Goal: Task Accomplishment & Management: Manage account settings

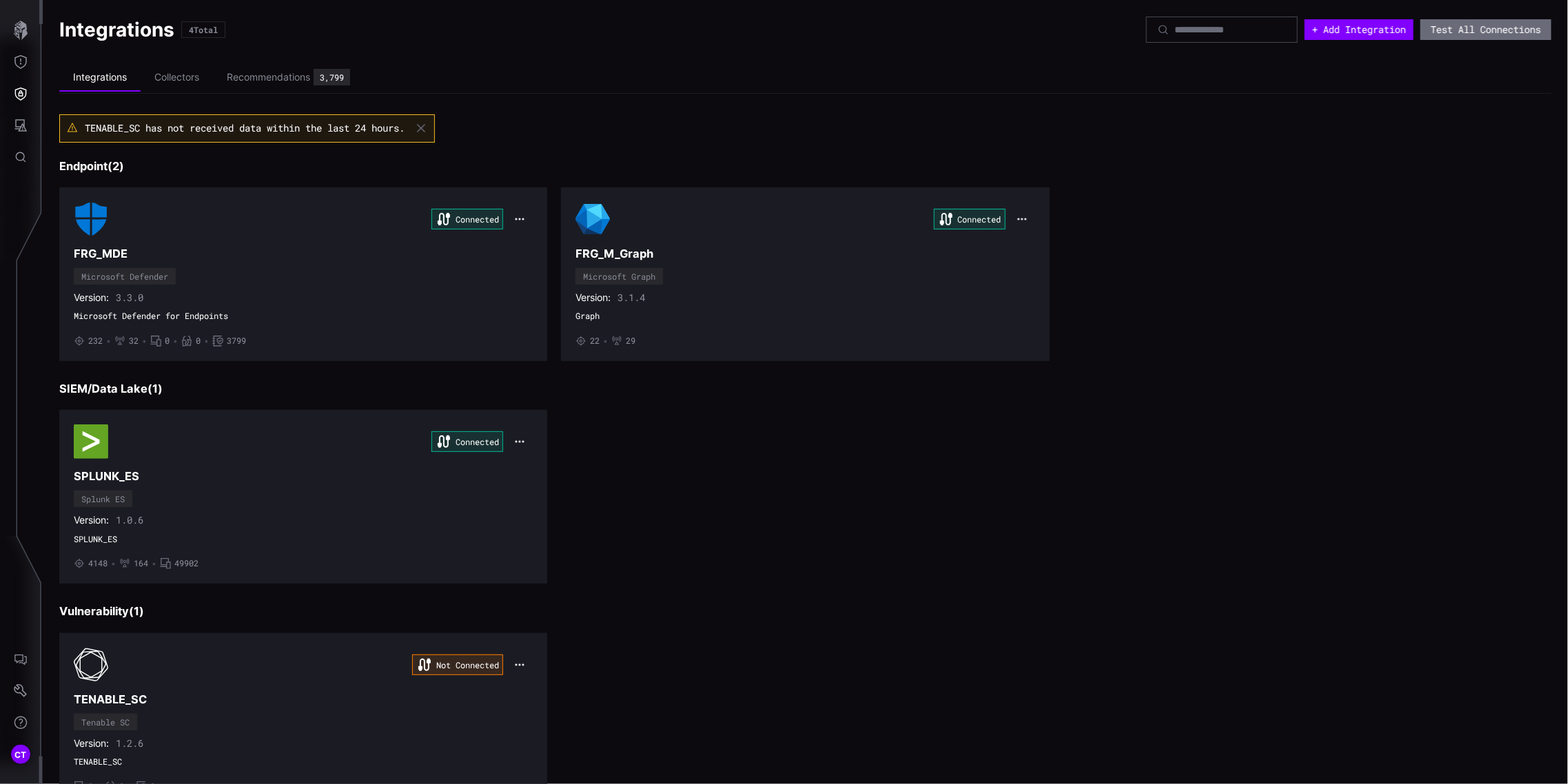
scroll to position [60, 0]
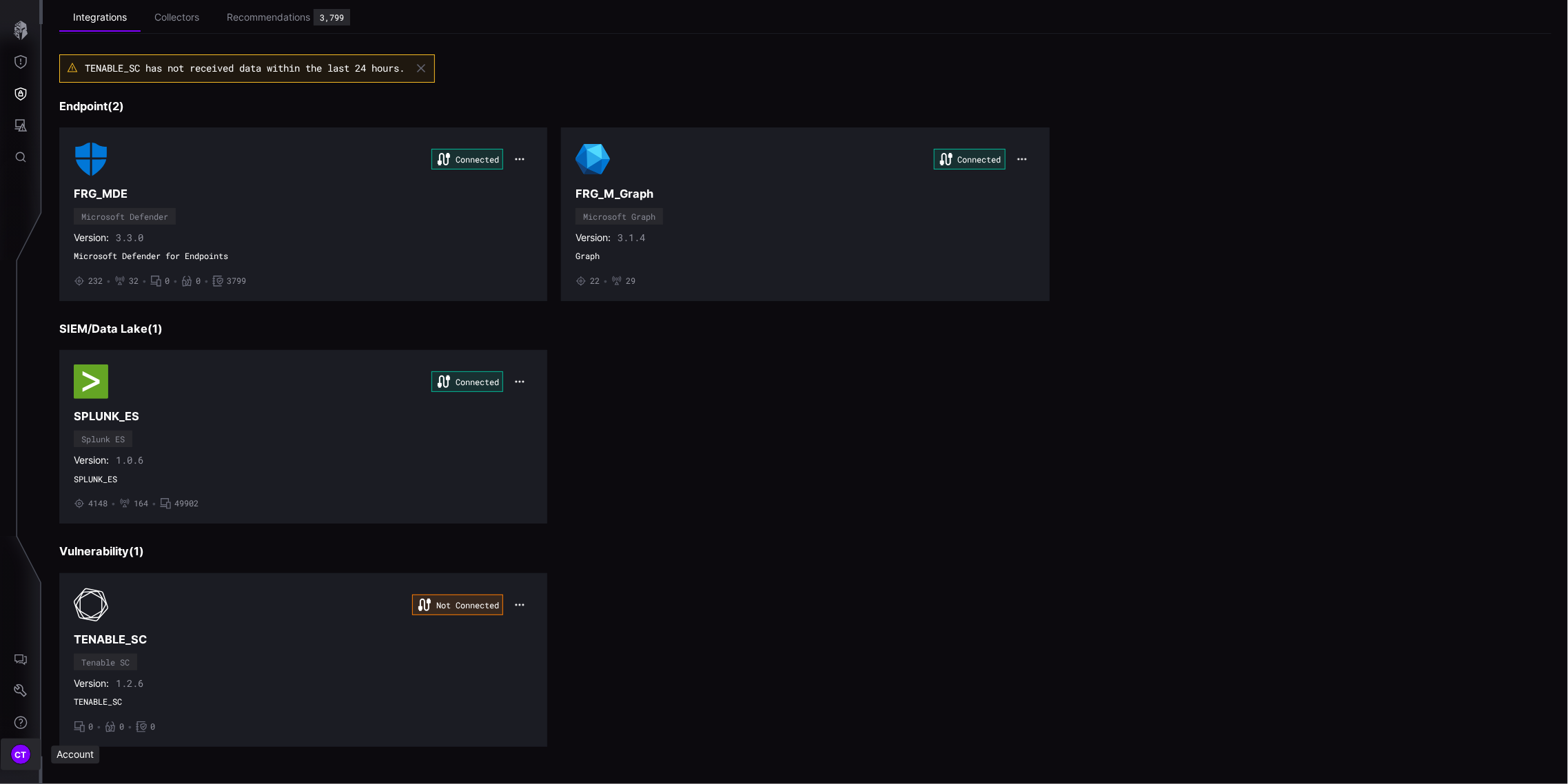
click at [15, 755] on span "CT" at bounding box center [21, 754] width 13 height 15
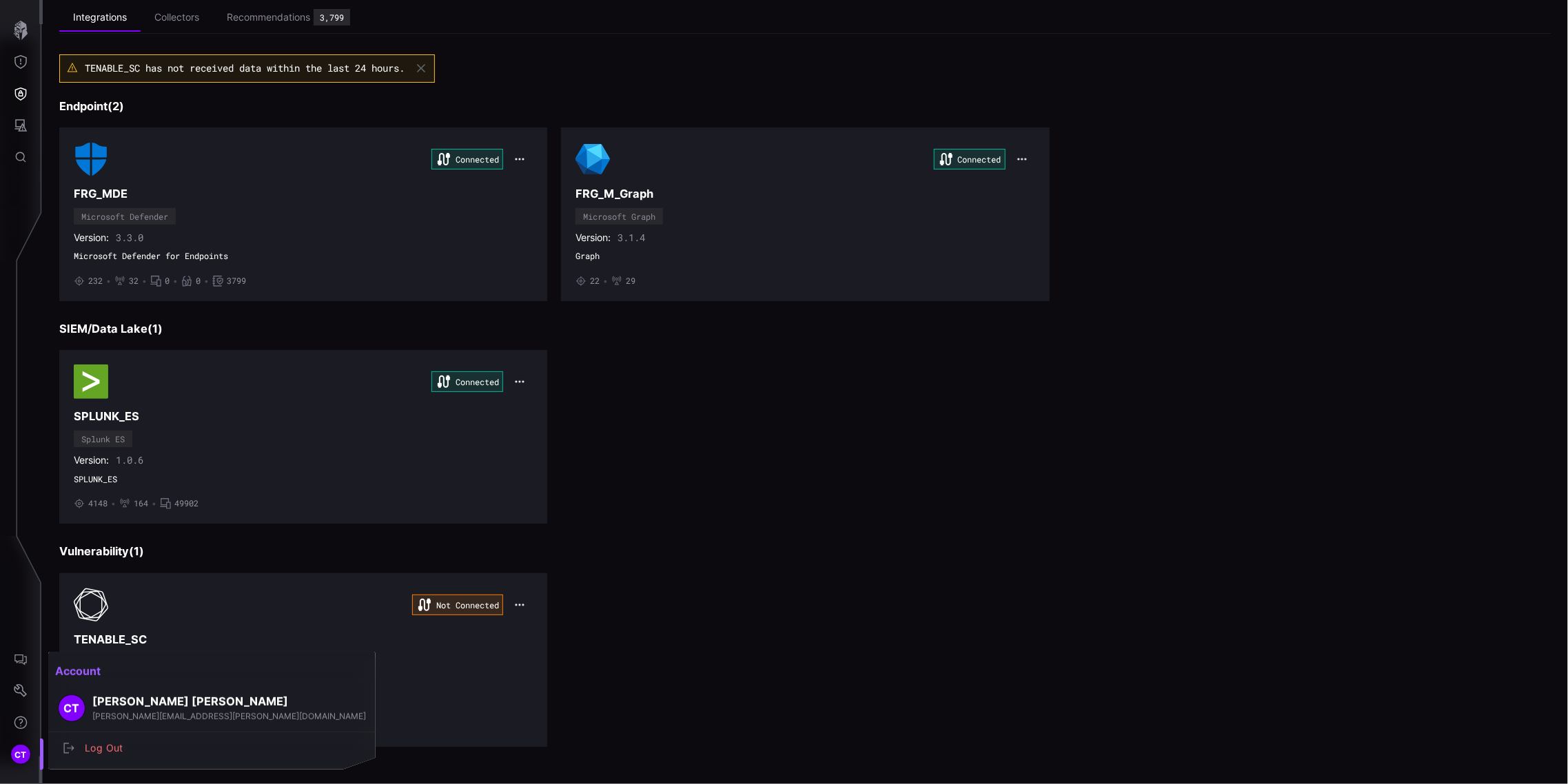
click at [22, 692] on div at bounding box center [784, 392] width 1568 height 784
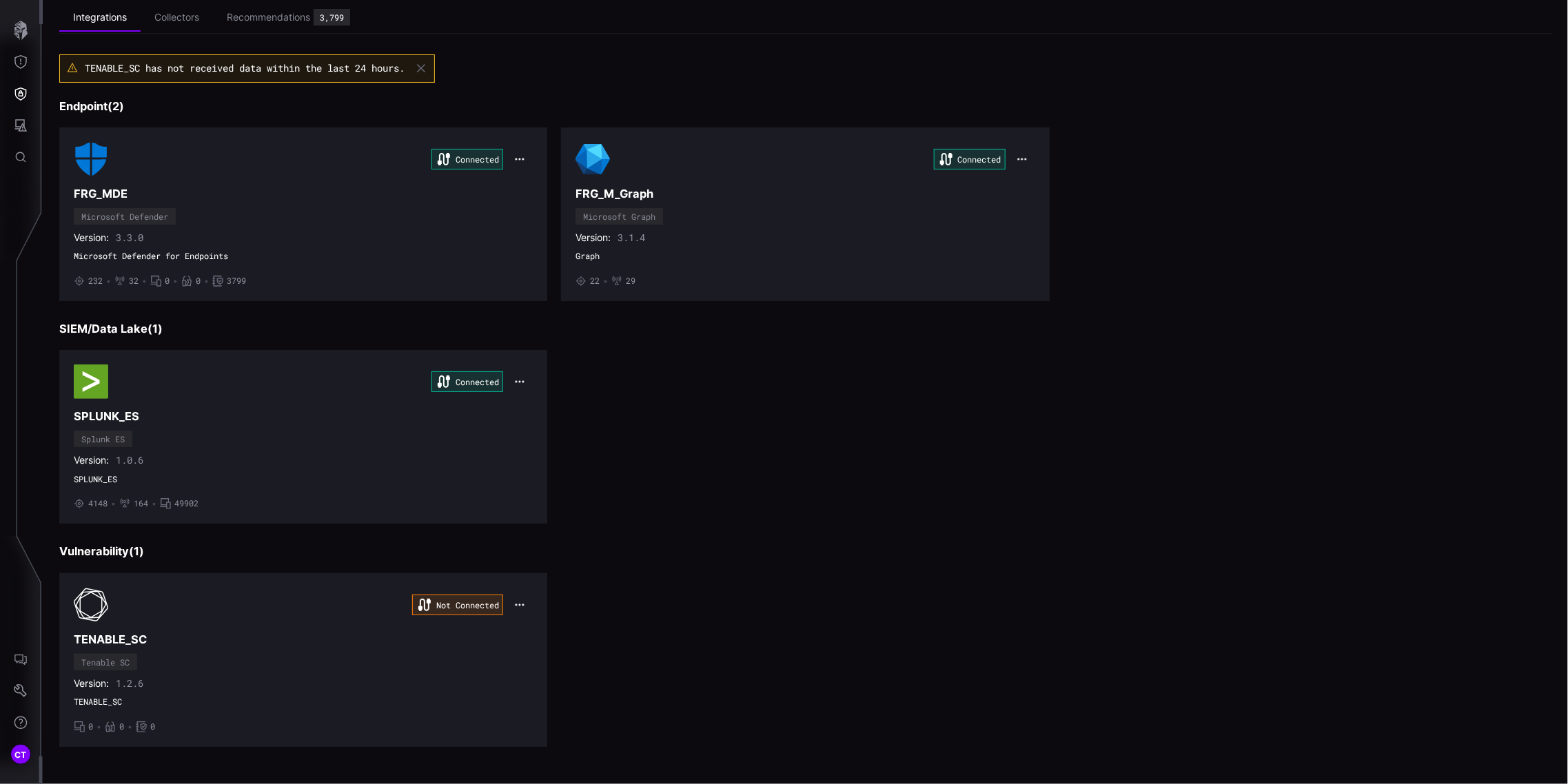
click at [14, 690] on icon "Settings" at bounding box center [21, 691] width 14 height 14
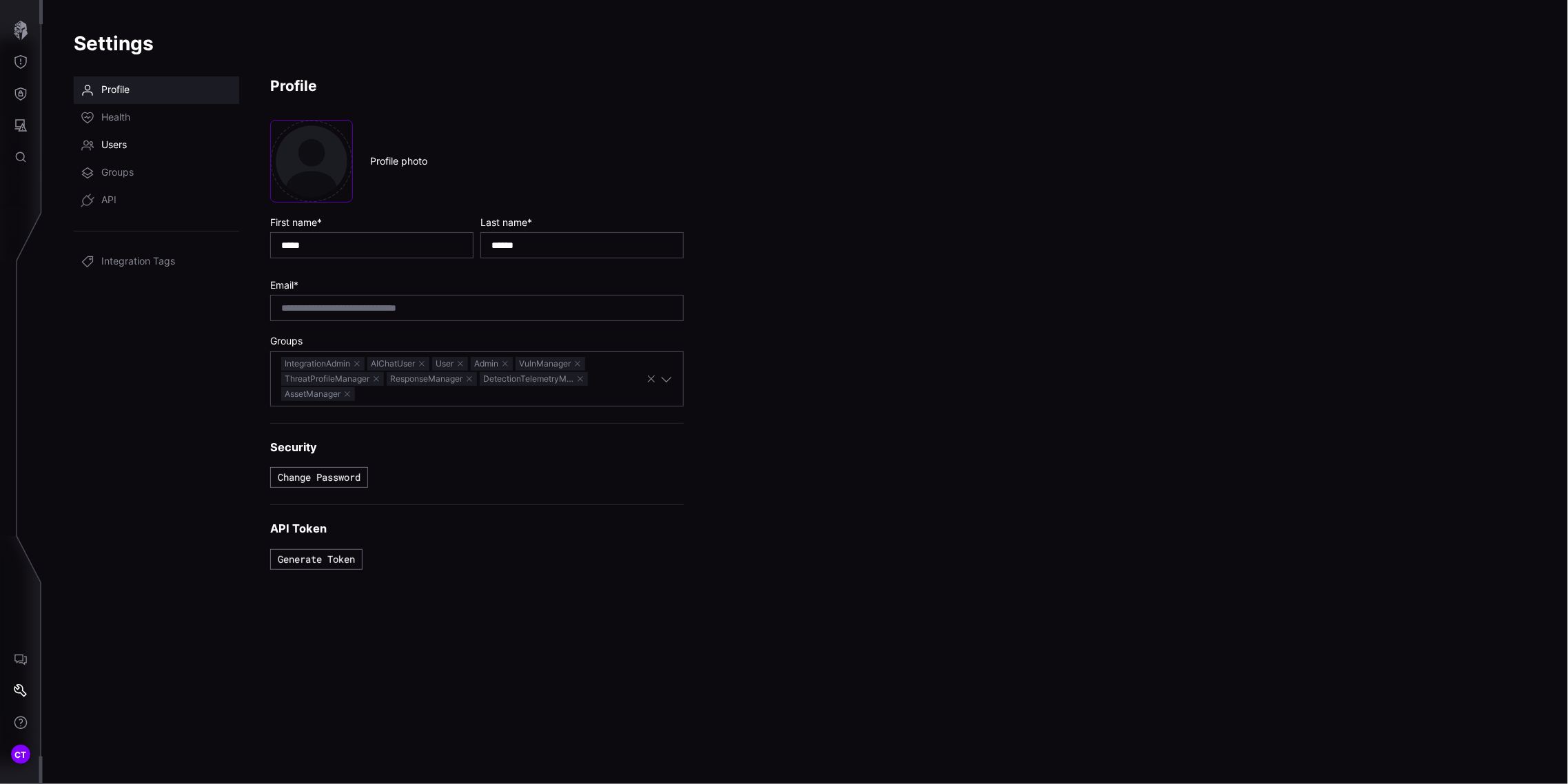
click at [115, 145] on span "Users" at bounding box center [114, 146] width 26 height 14
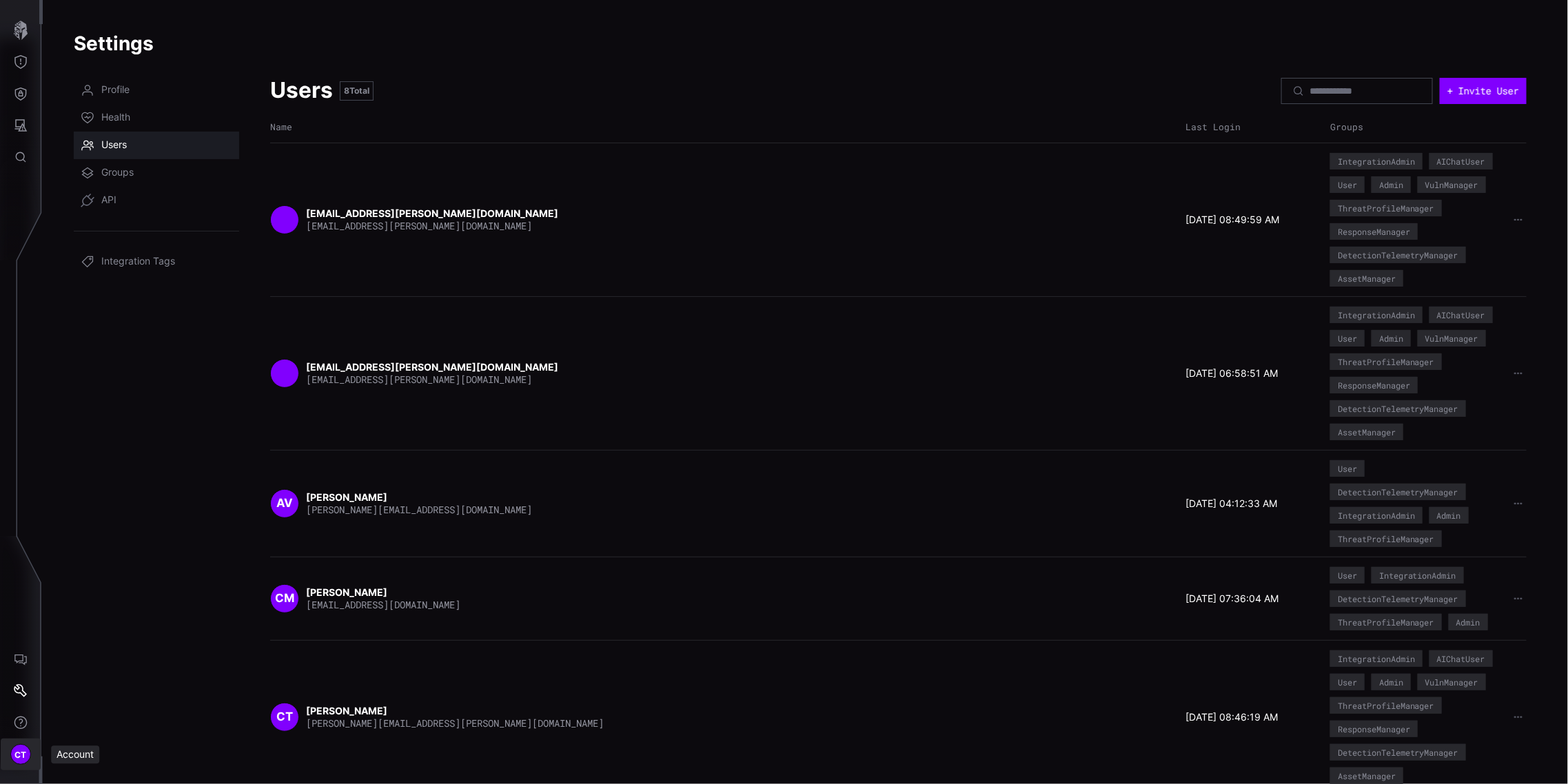
click at [11, 753] on div "CT" at bounding box center [20, 754] width 21 height 21
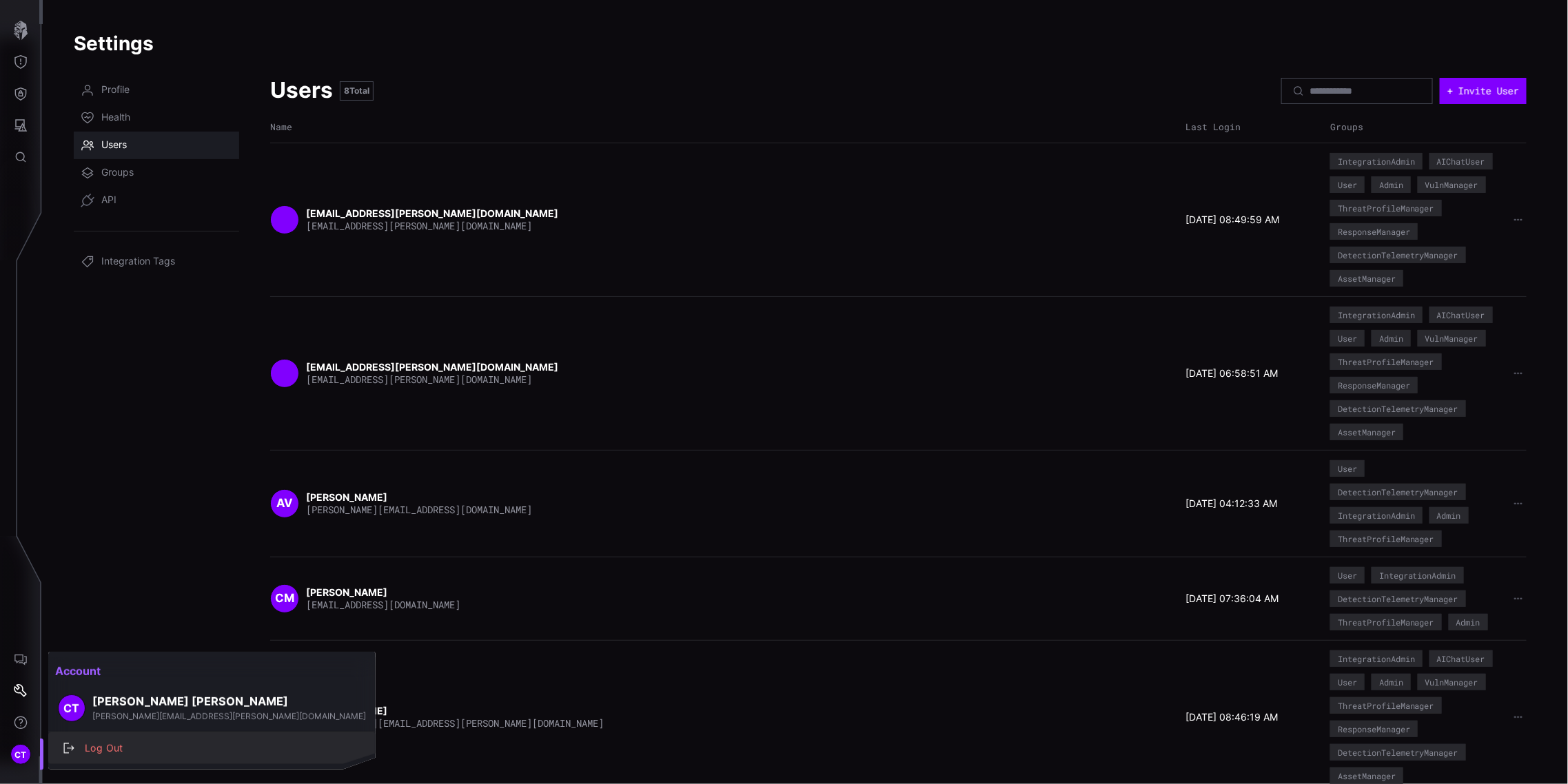
click at [94, 745] on div "Log Out" at bounding box center [219, 747] width 282 height 17
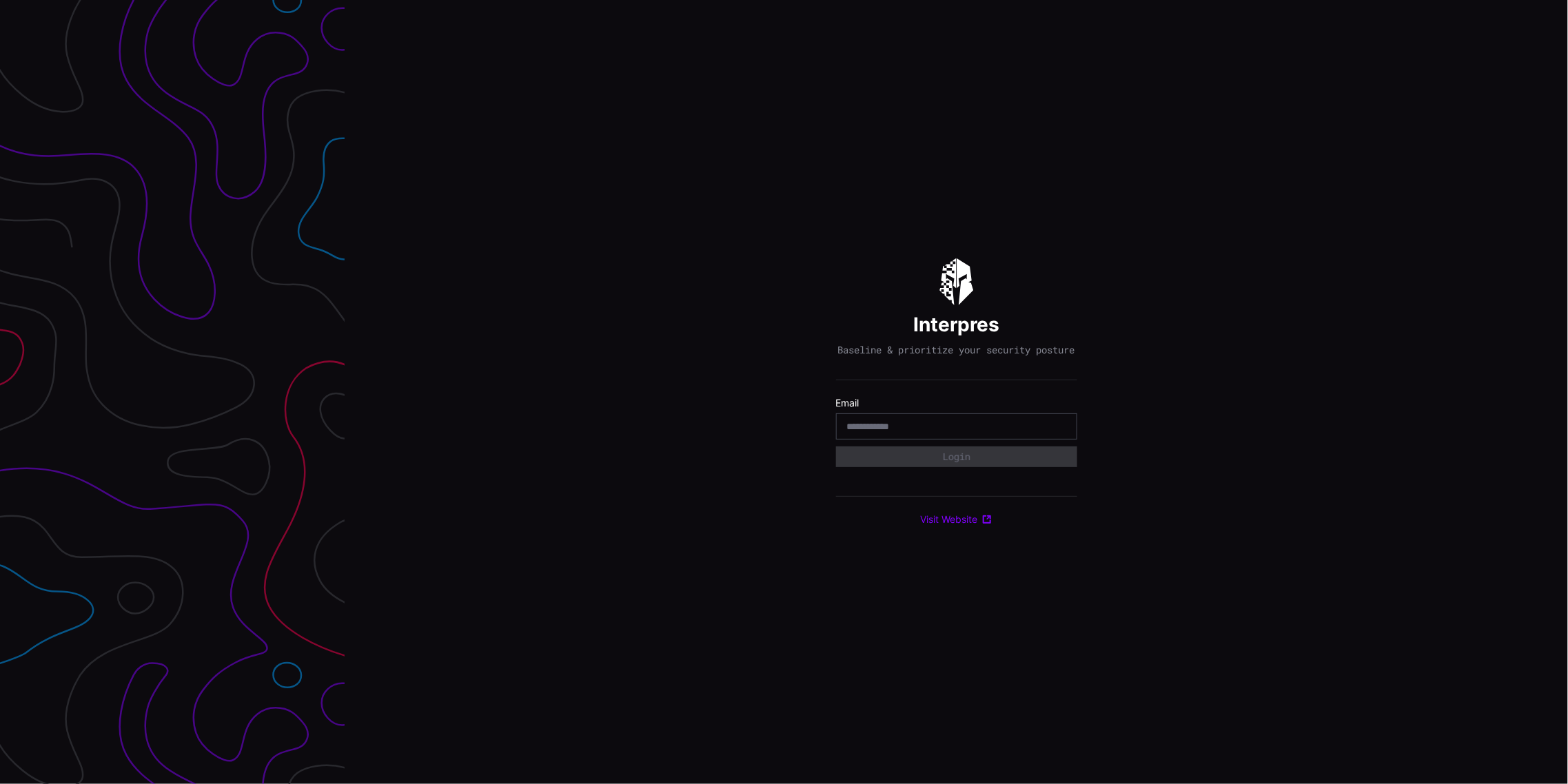
click at [926, 432] on input "email" at bounding box center [956, 427] width 219 height 13
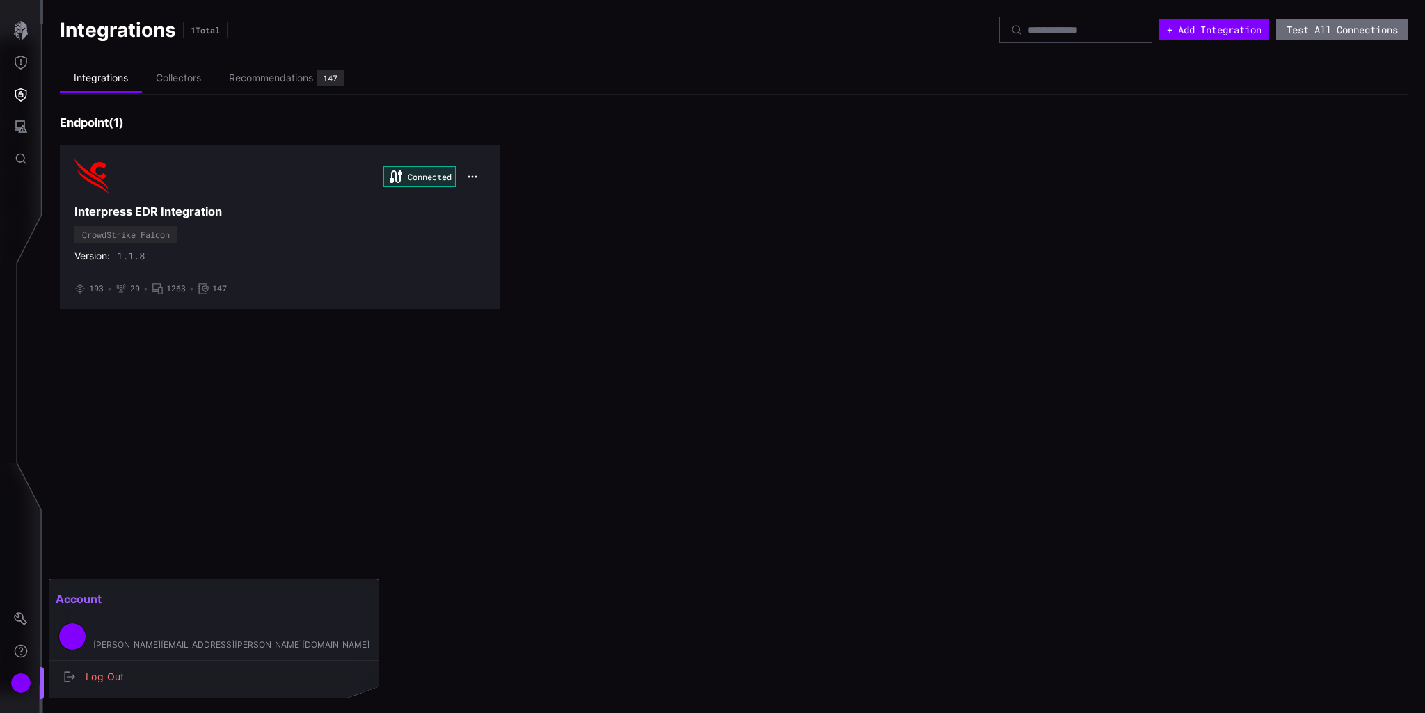
click at [20, 616] on div at bounding box center [712, 356] width 1425 height 713
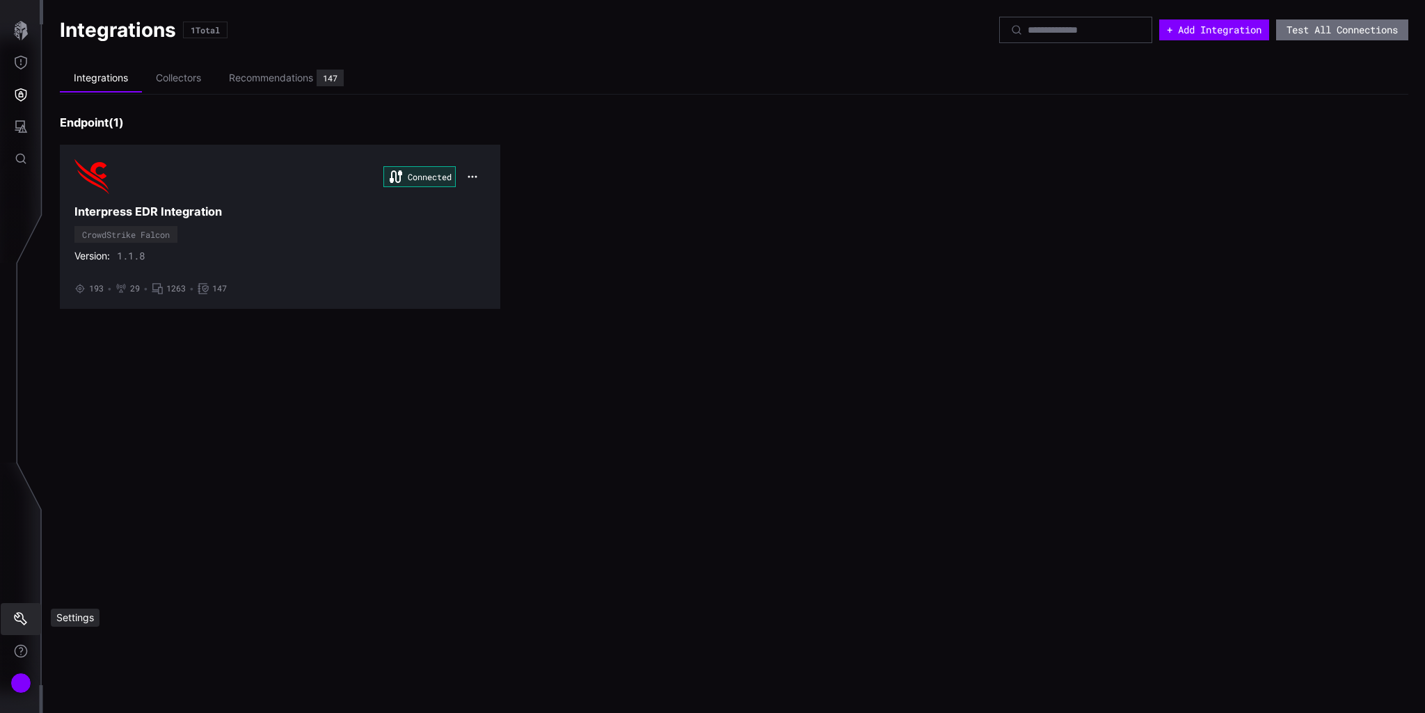
click at [20, 617] on icon "Settings" at bounding box center [21, 619] width 14 height 14
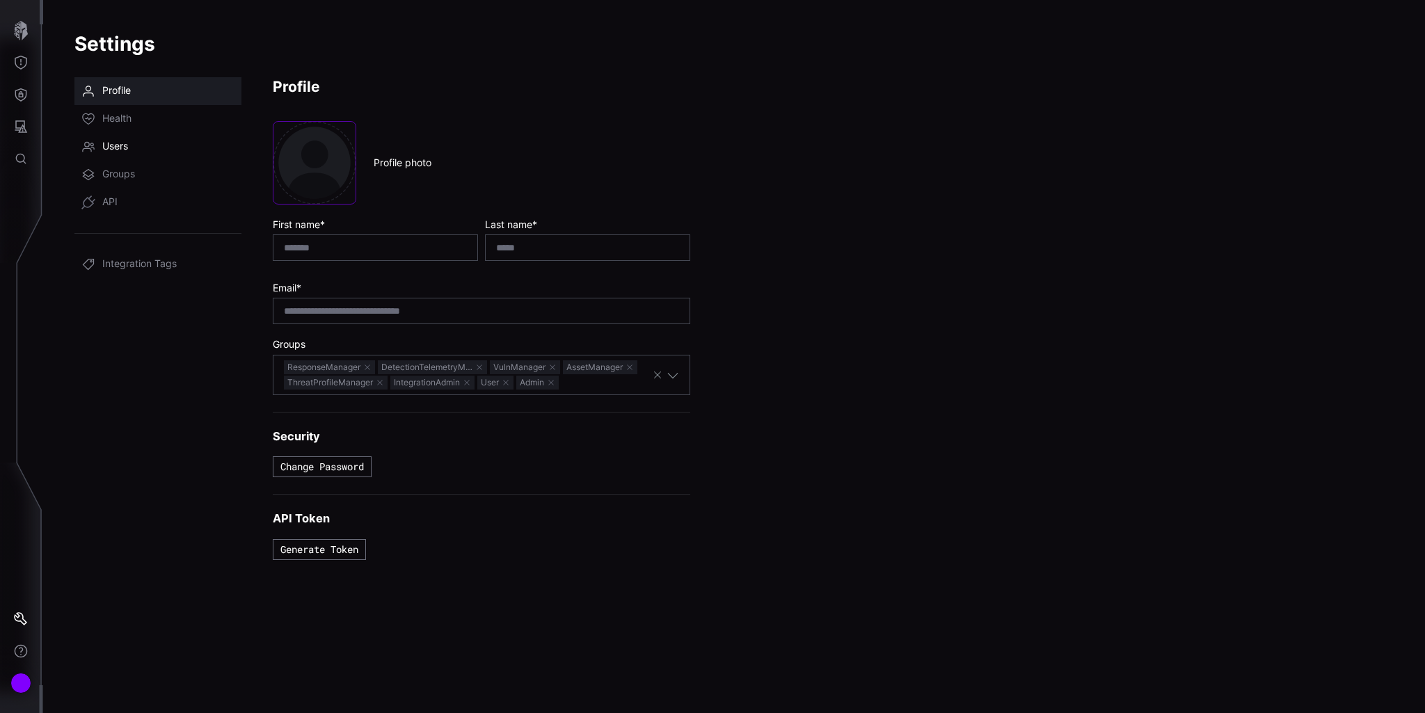
click at [128, 149] on span "Users" at bounding box center [115, 147] width 26 height 14
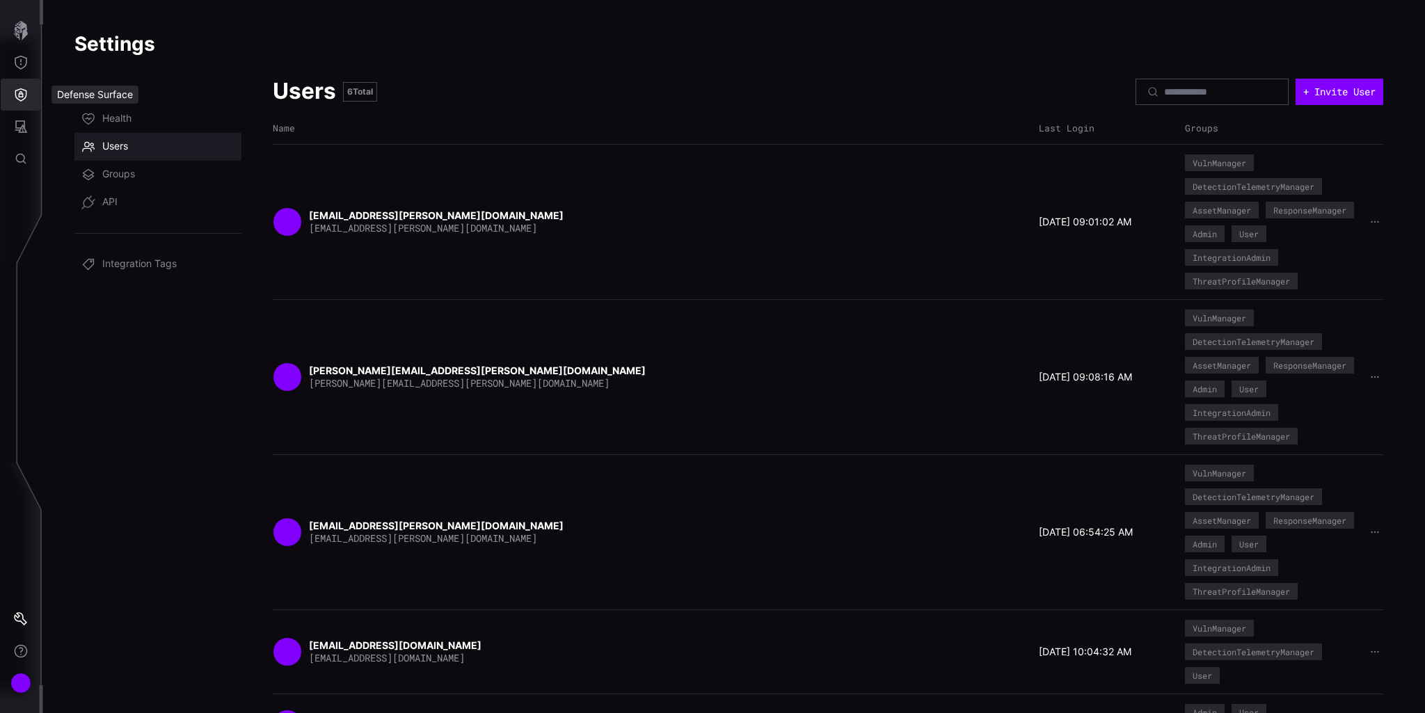
click at [17, 94] on icon "Defense Surface" at bounding box center [21, 95] width 14 height 14
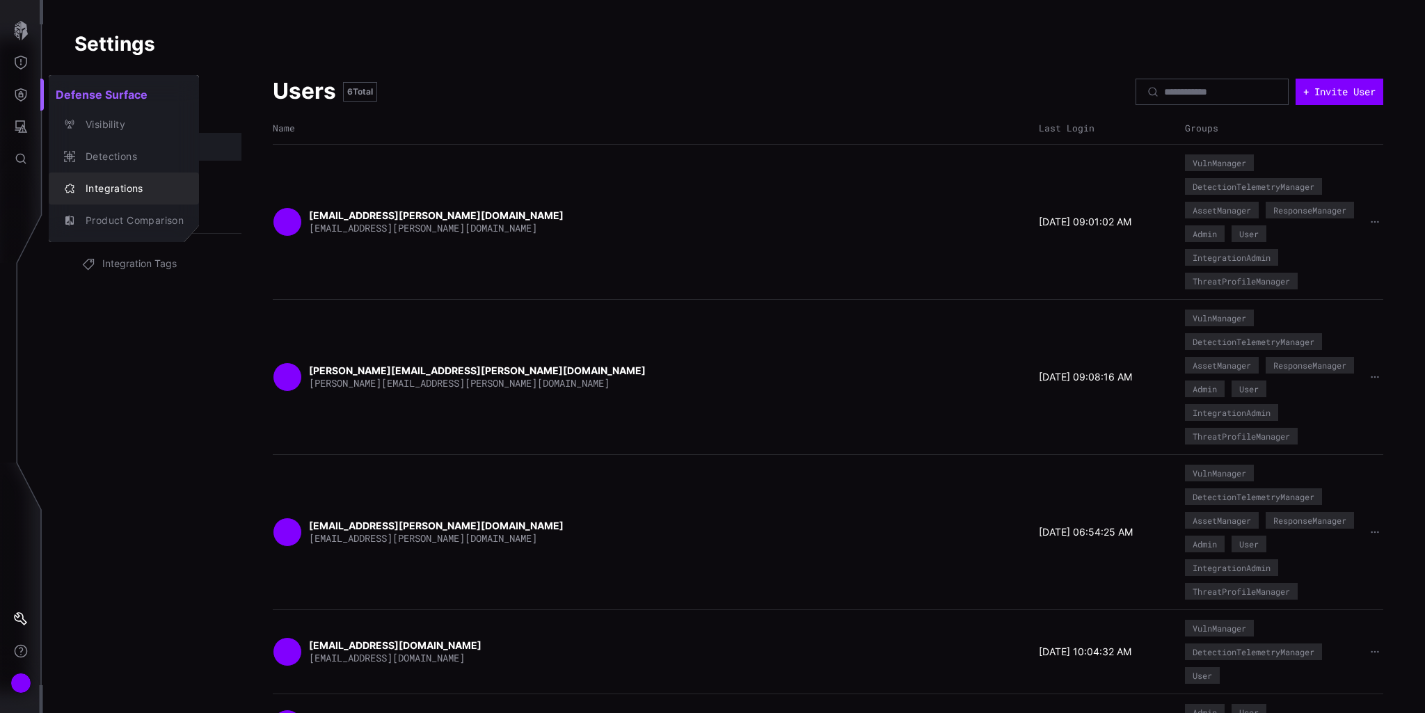
click at [104, 190] on div "Integrations" at bounding box center [131, 188] width 105 height 17
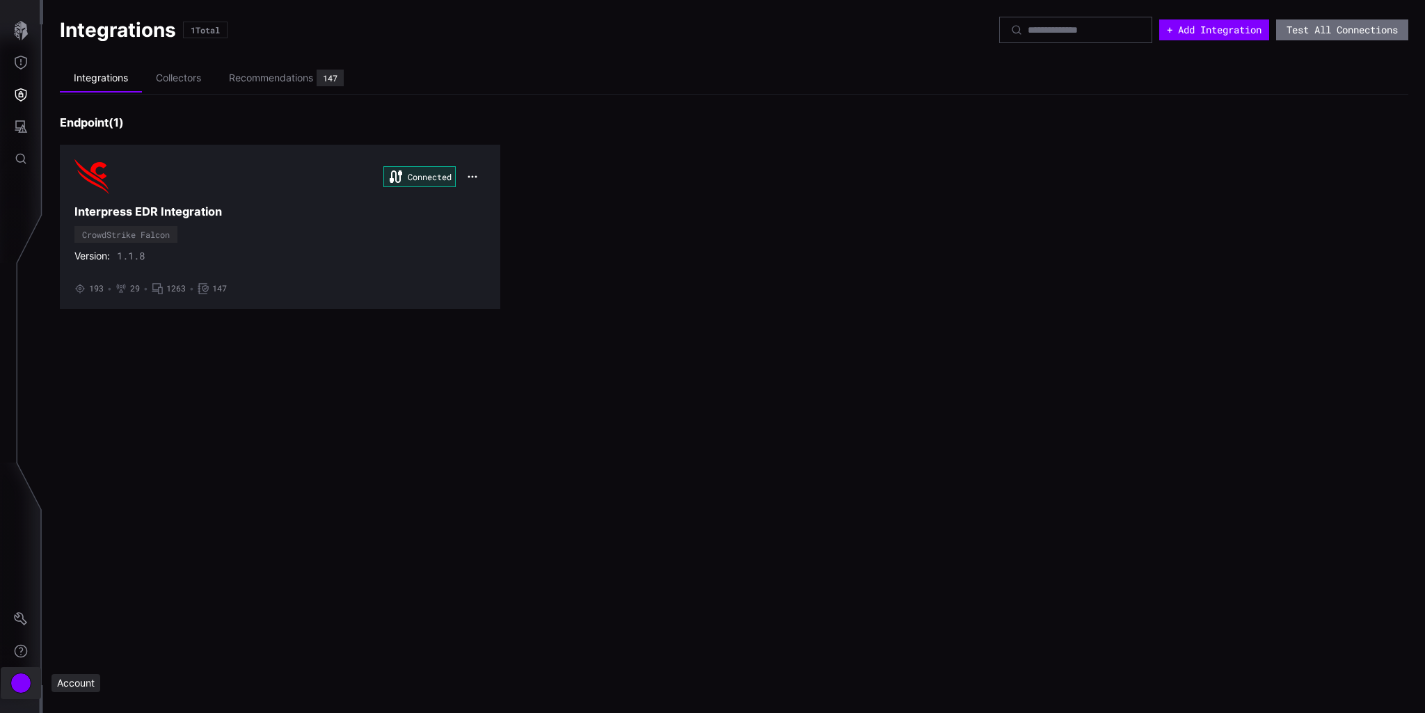
click at [26, 682] on div "Account" at bounding box center [20, 683] width 21 height 21
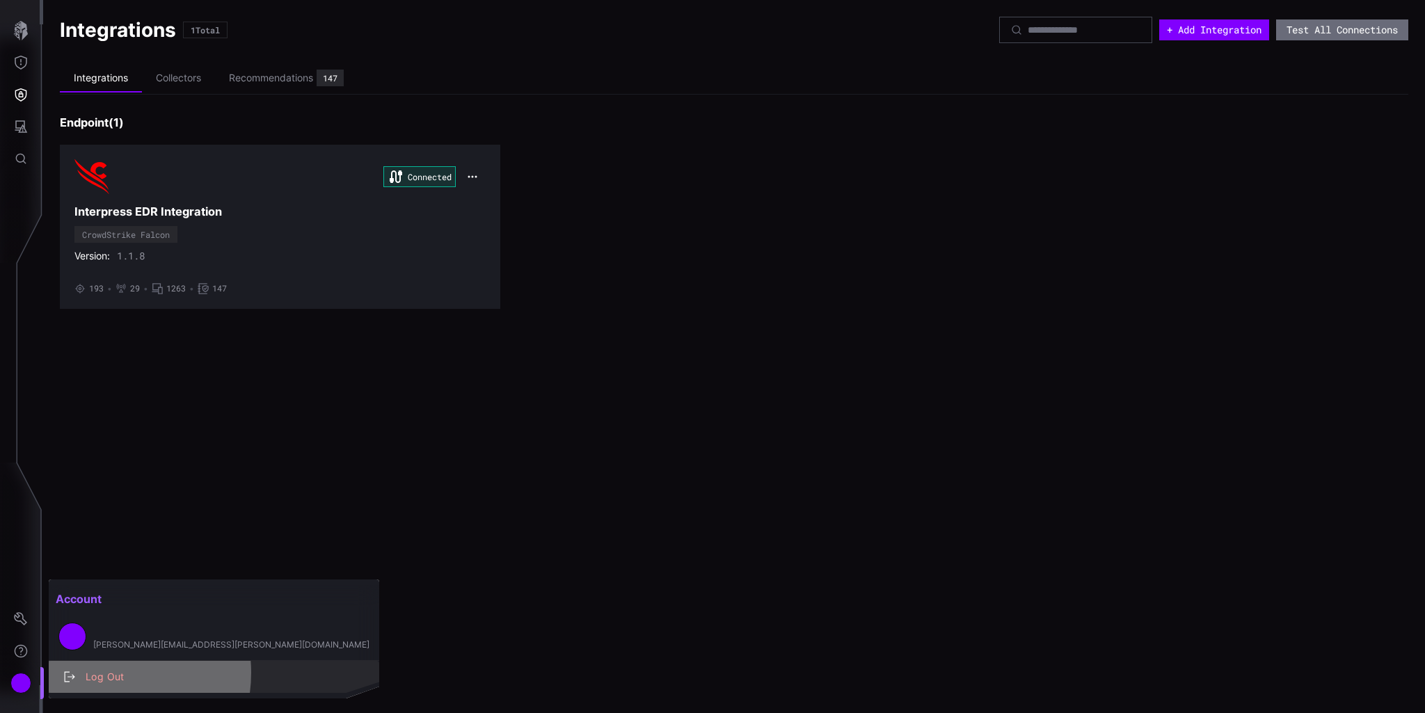
click at [99, 673] on div "Log Out" at bounding box center [221, 677] width 285 height 17
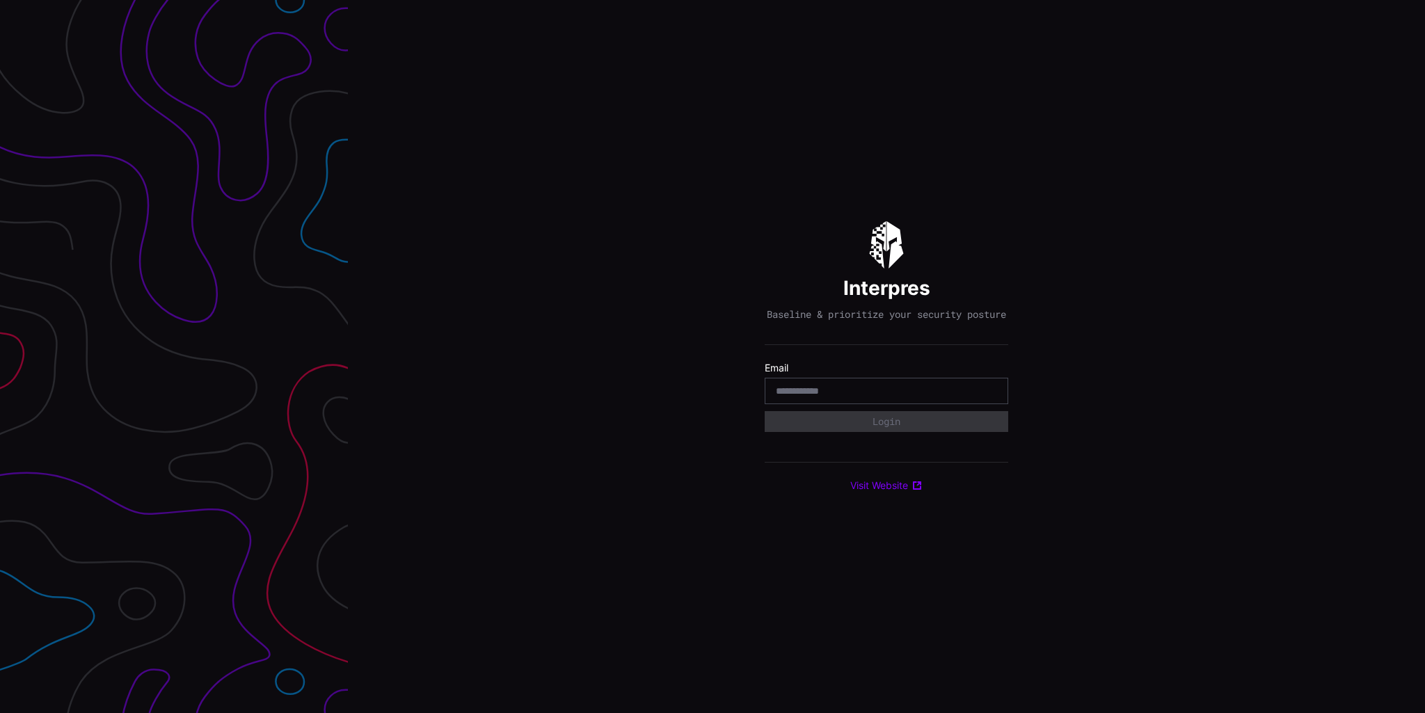
click at [843, 395] on input "email" at bounding box center [886, 391] width 221 height 13
type input "**********"
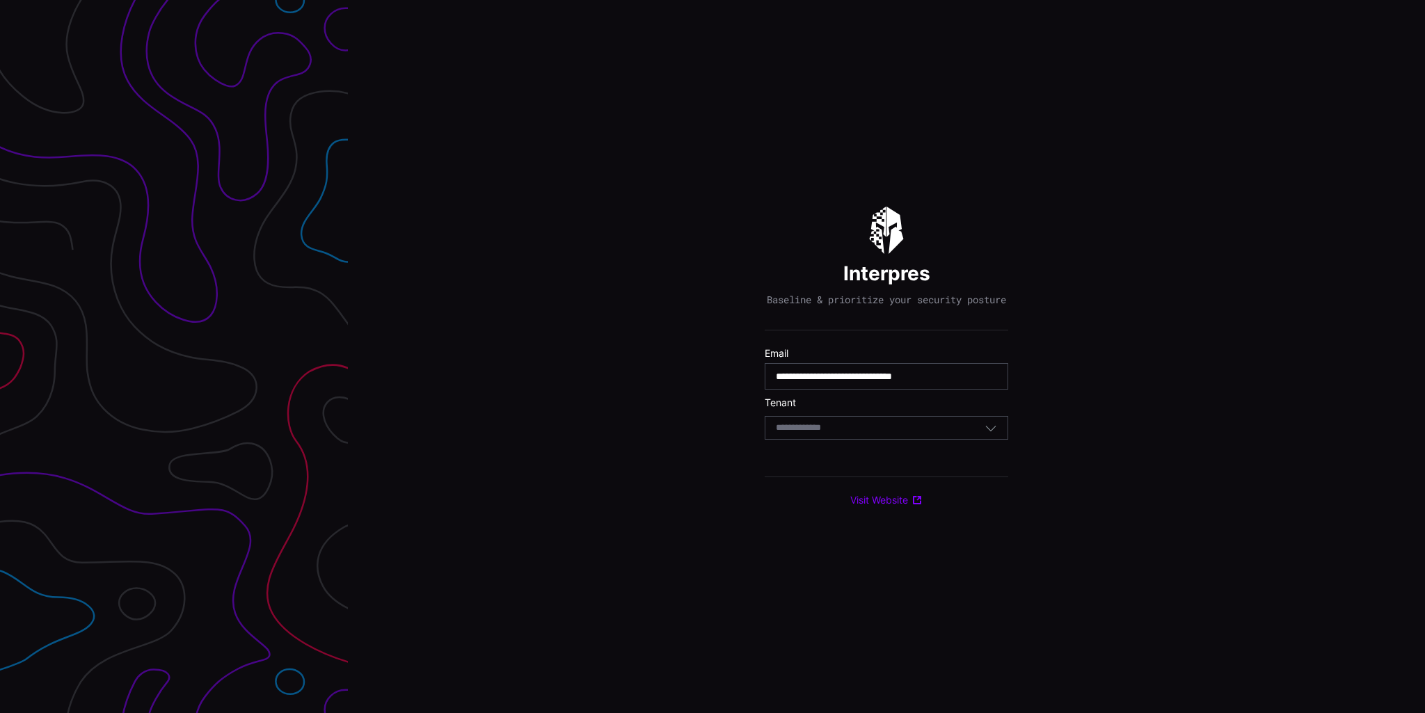
click at [859, 434] on div "Select Tenant" at bounding box center [880, 428] width 209 height 13
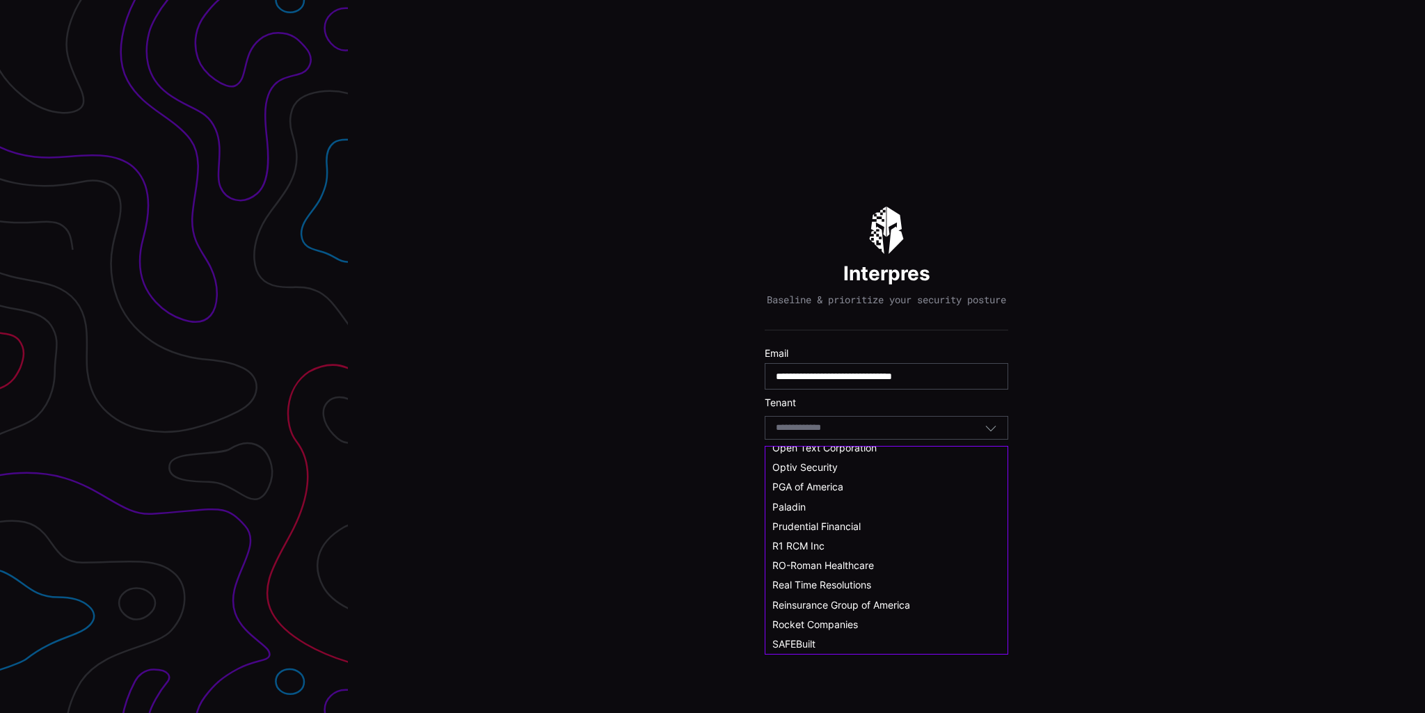
scroll to position [696, 0]
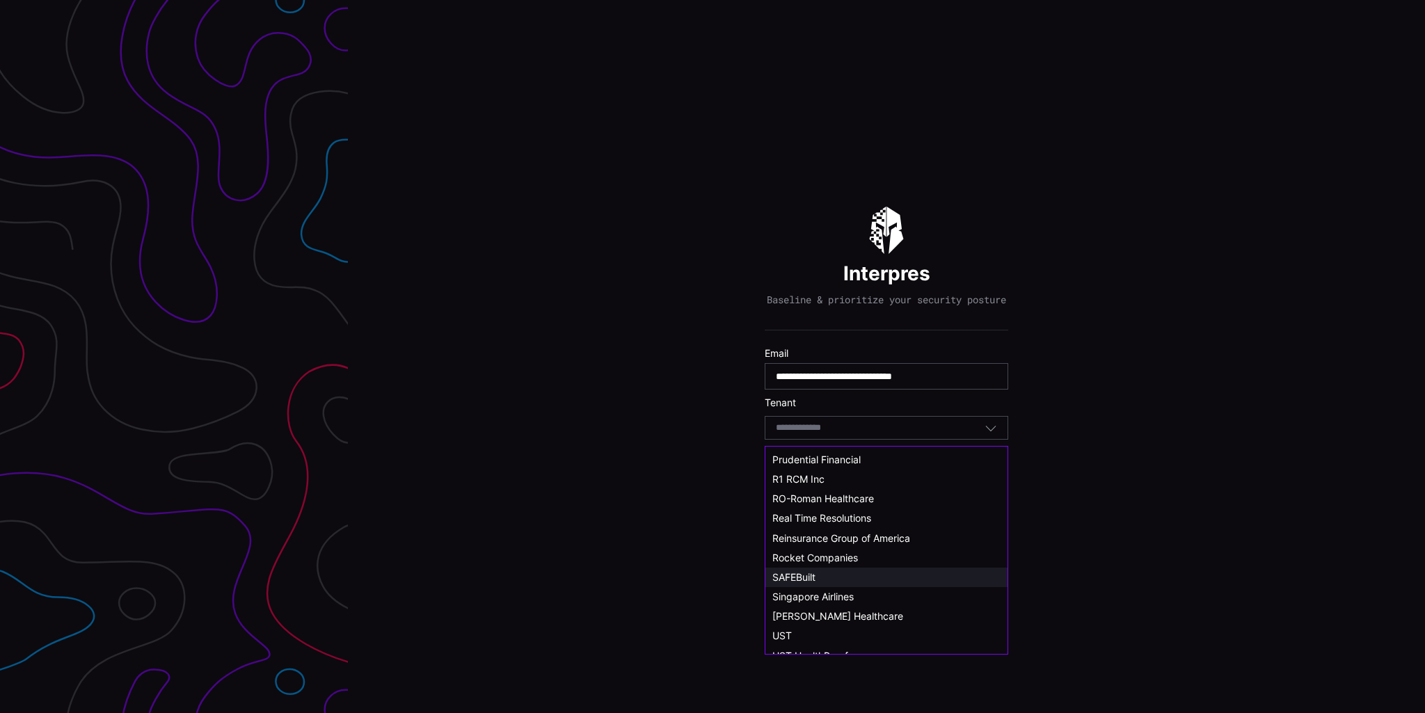
click at [804, 575] on span "SAFEBuilt" at bounding box center [793, 577] width 43 height 12
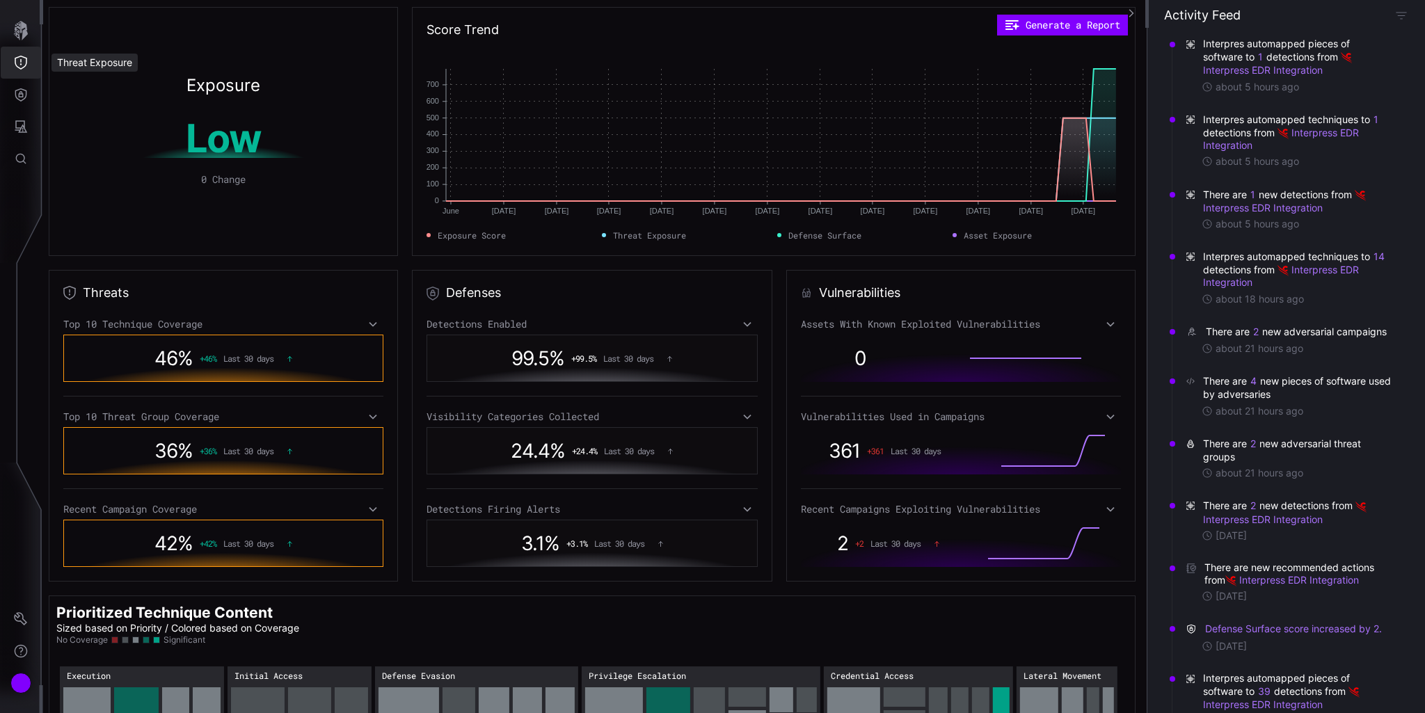
click at [29, 63] on button "Threat Exposure" at bounding box center [21, 63] width 40 height 32
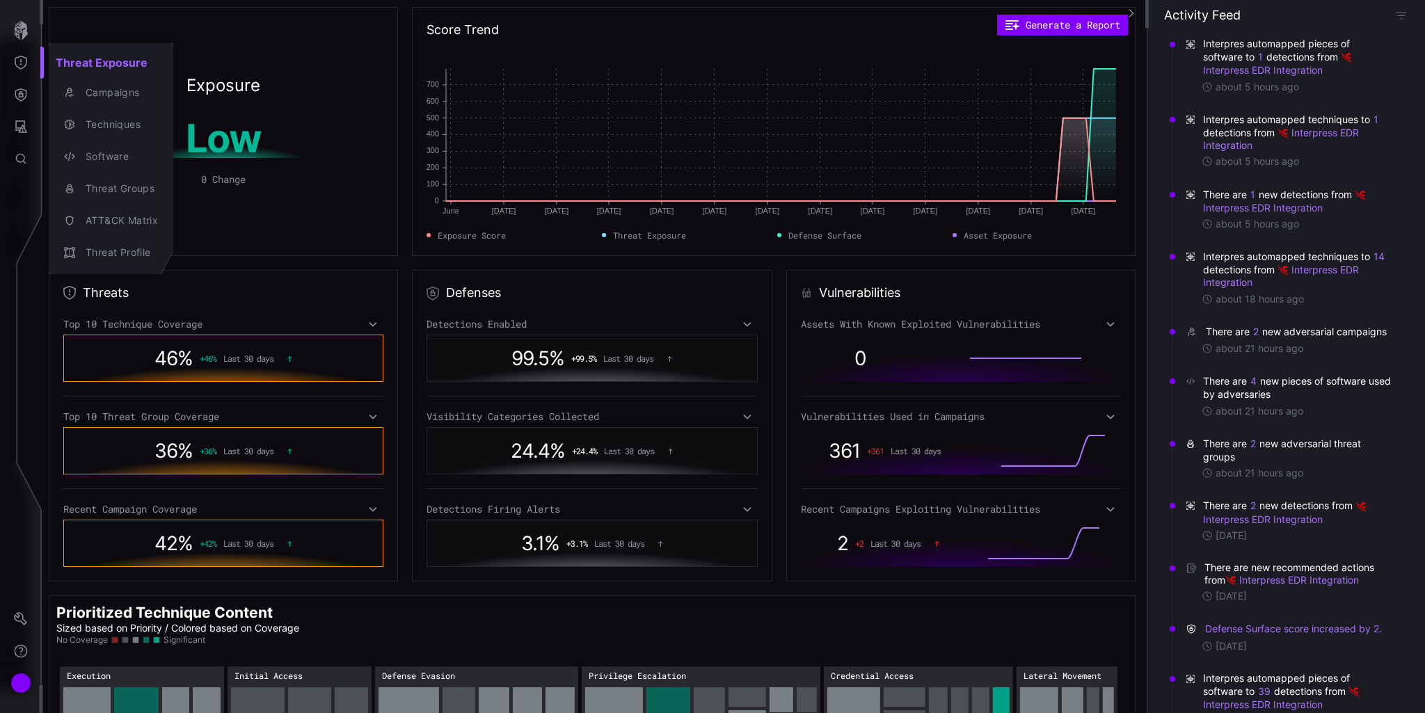
click at [25, 97] on div at bounding box center [712, 356] width 1425 height 713
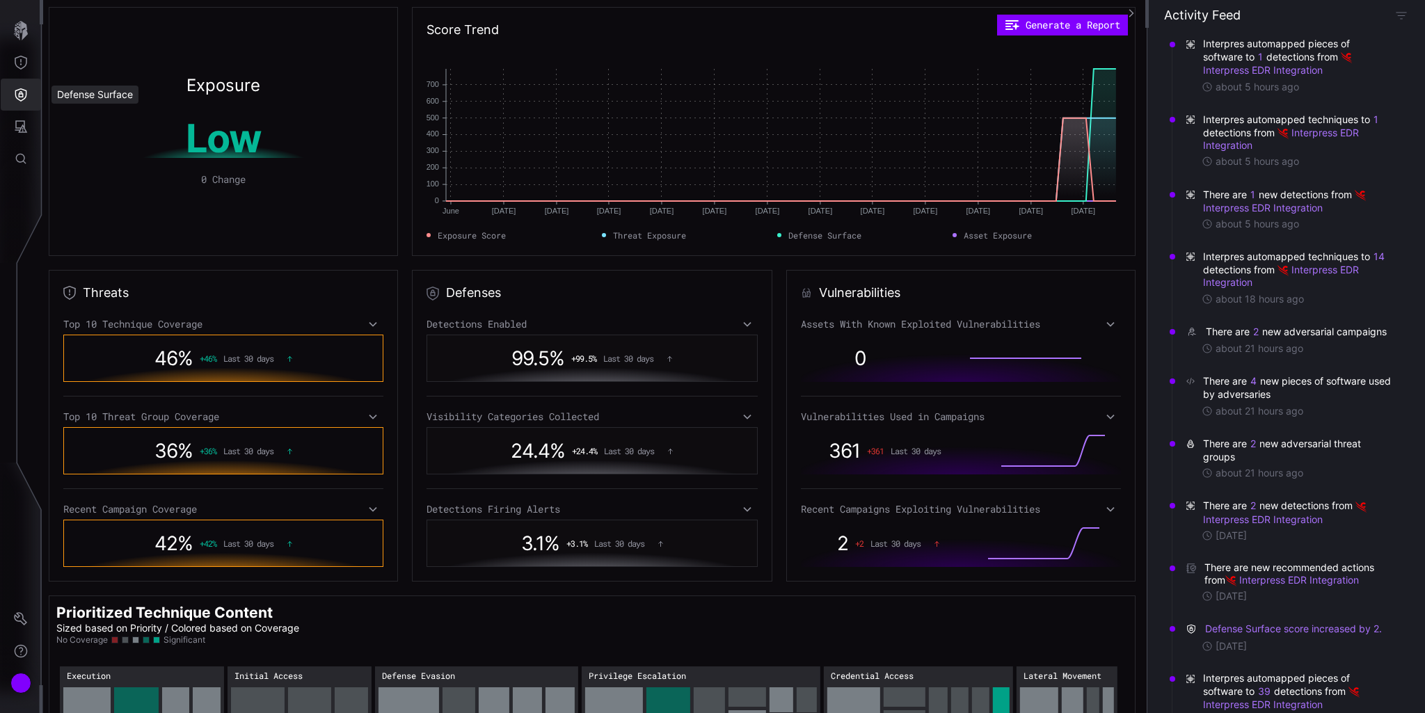
click at [16, 94] on icon "Defense Surface" at bounding box center [21, 94] width 12 height 13
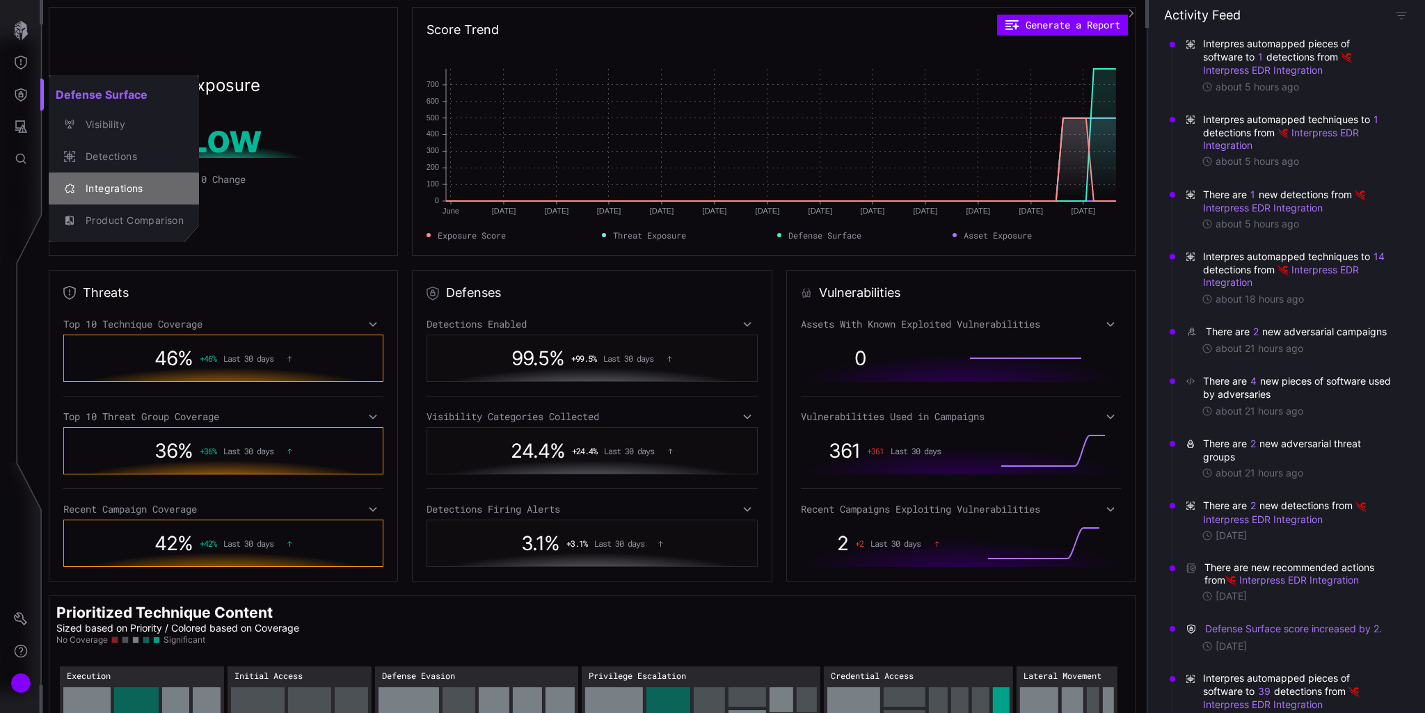
click at [86, 182] on div "Integrations" at bounding box center [131, 188] width 105 height 17
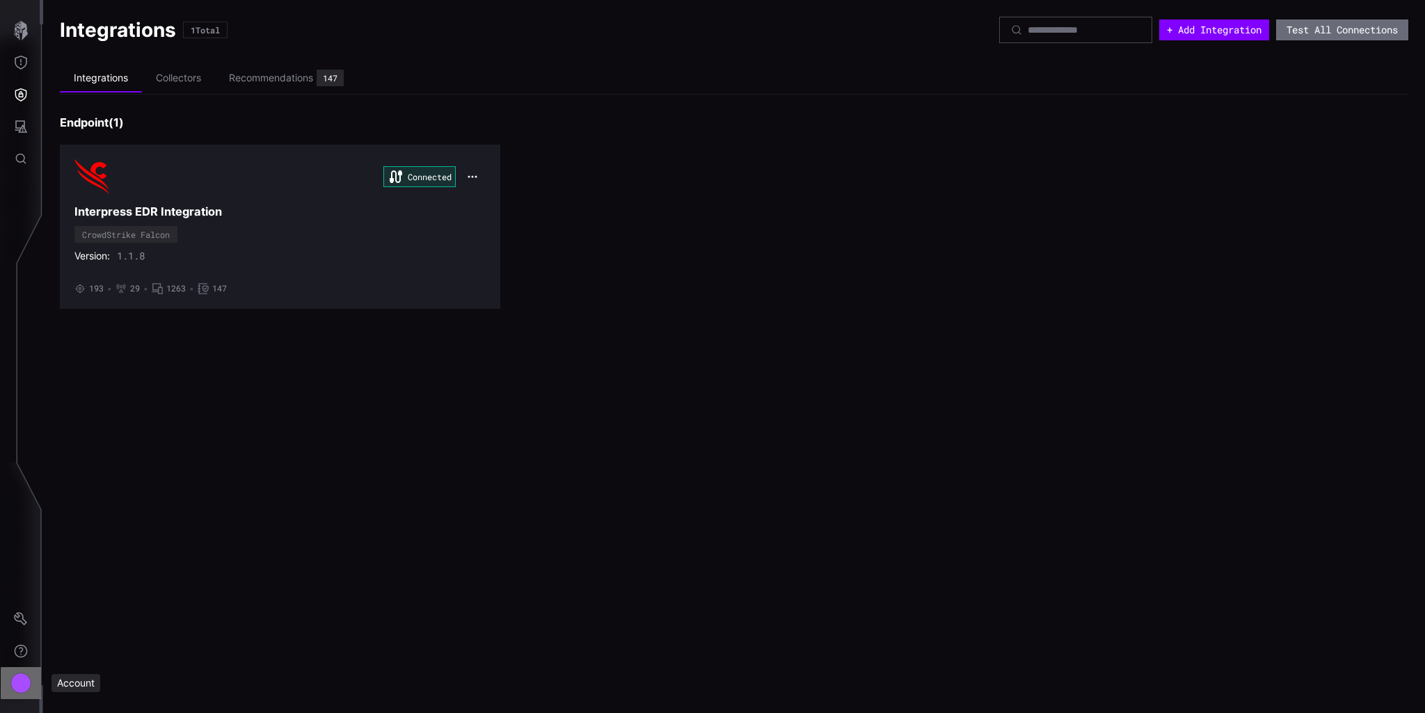
click at [28, 681] on div "Account" at bounding box center [20, 683] width 21 height 21
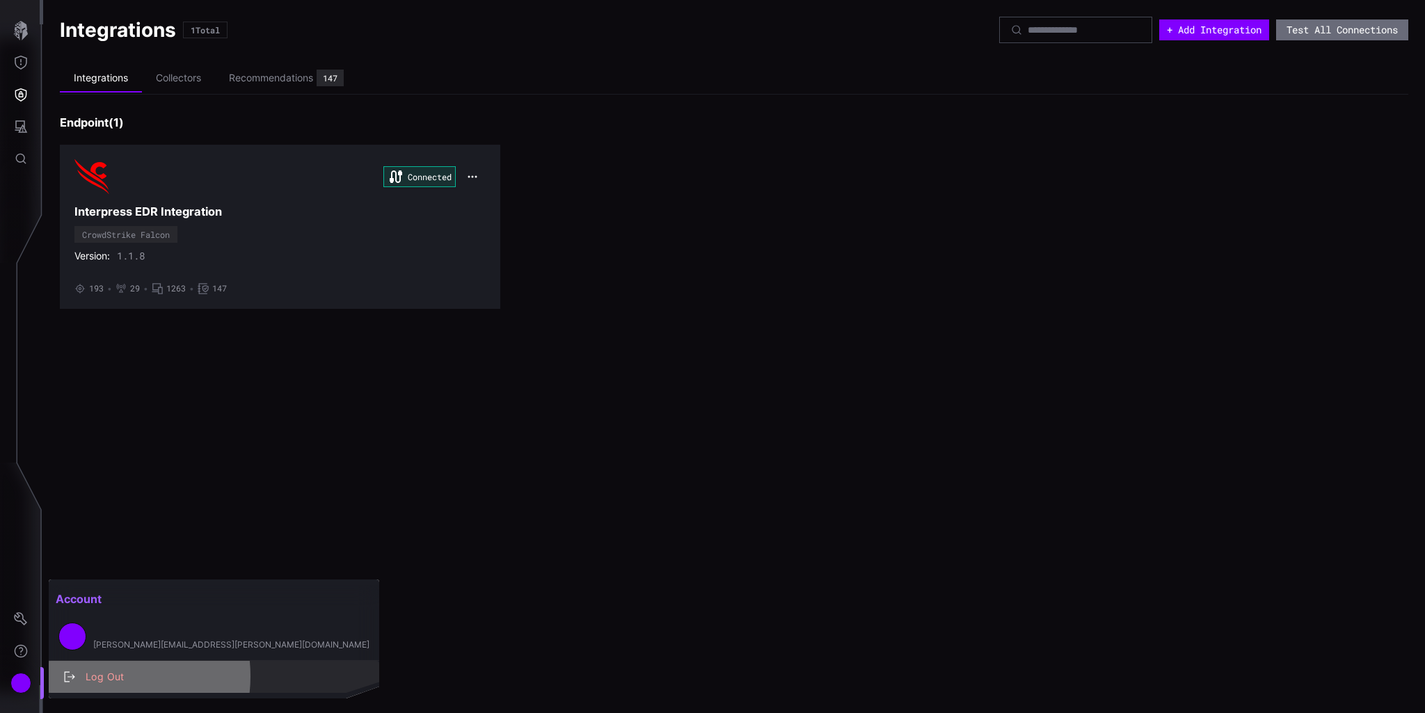
click at [97, 676] on div "Log Out" at bounding box center [221, 677] width 285 height 17
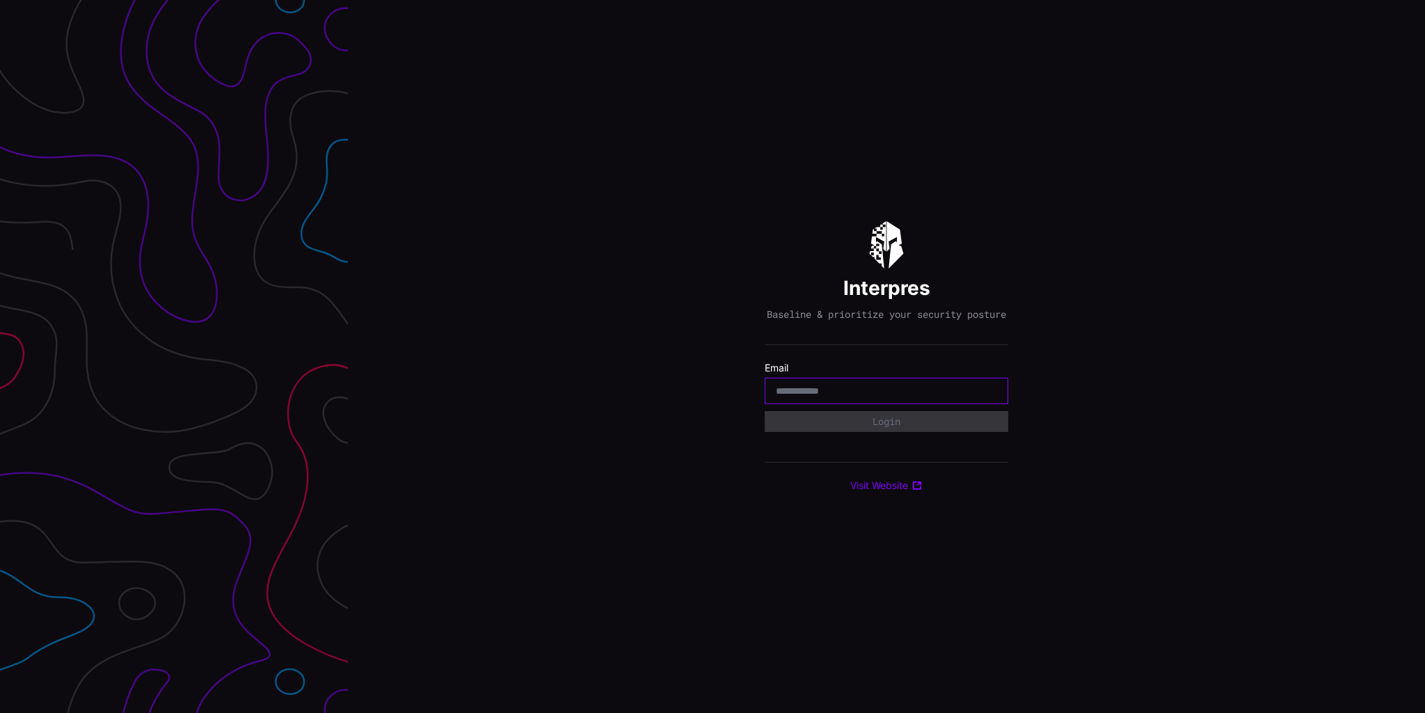
click at [852, 395] on input "email" at bounding box center [886, 391] width 221 height 13
type input "**********"
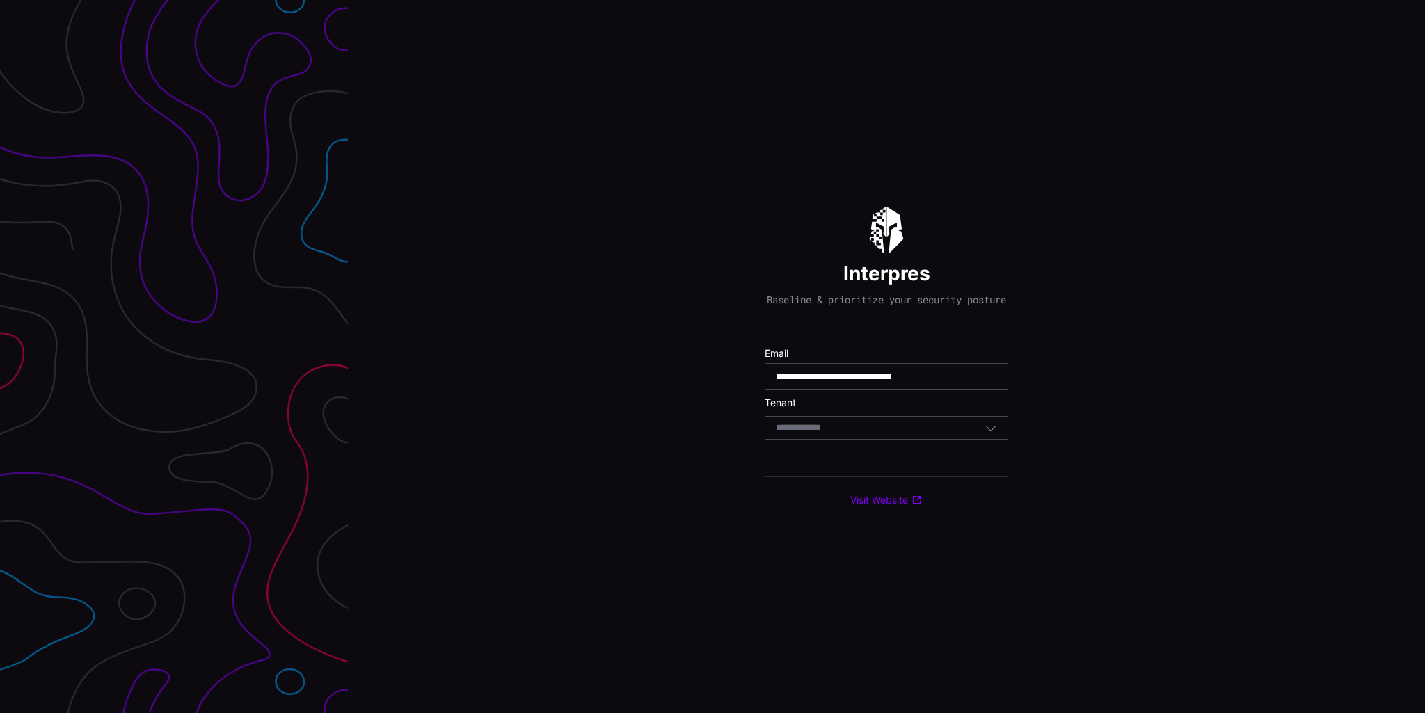
click at [847, 434] on input at bounding box center [812, 428] width 72 height 12
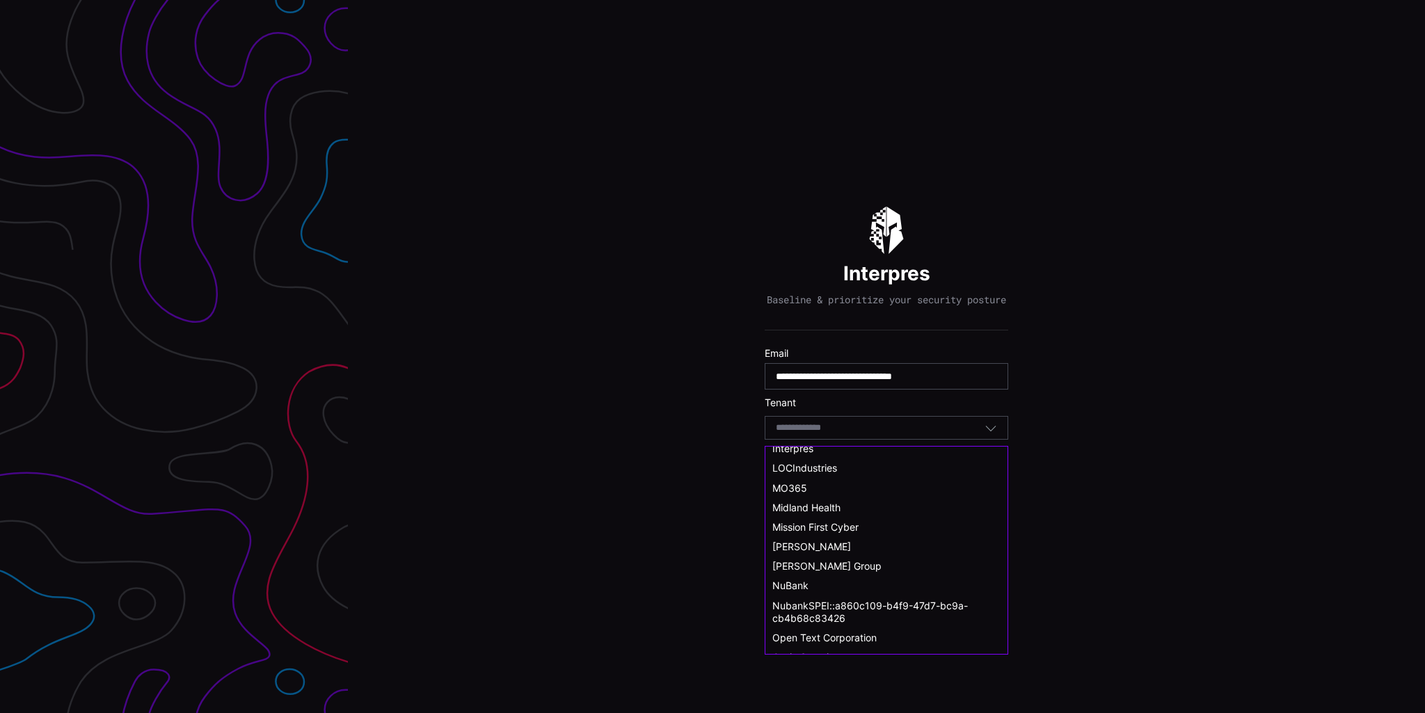
scroll to position [696, 0]
click at [803, 630] on div "UST" at bounding box center [886, 636] width 228 height 13
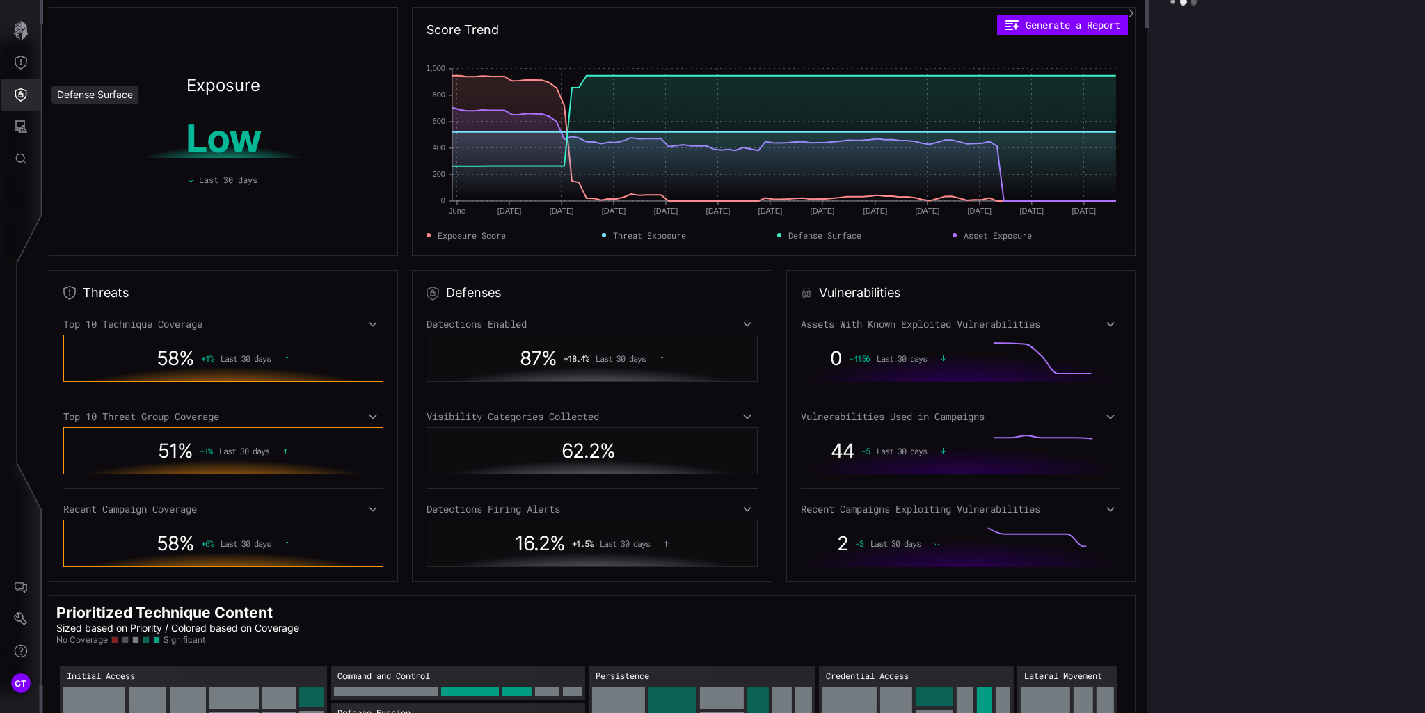
click at [18, 86] on button "Defense Surface" at bounding box center [21, 95] width 40 height 32
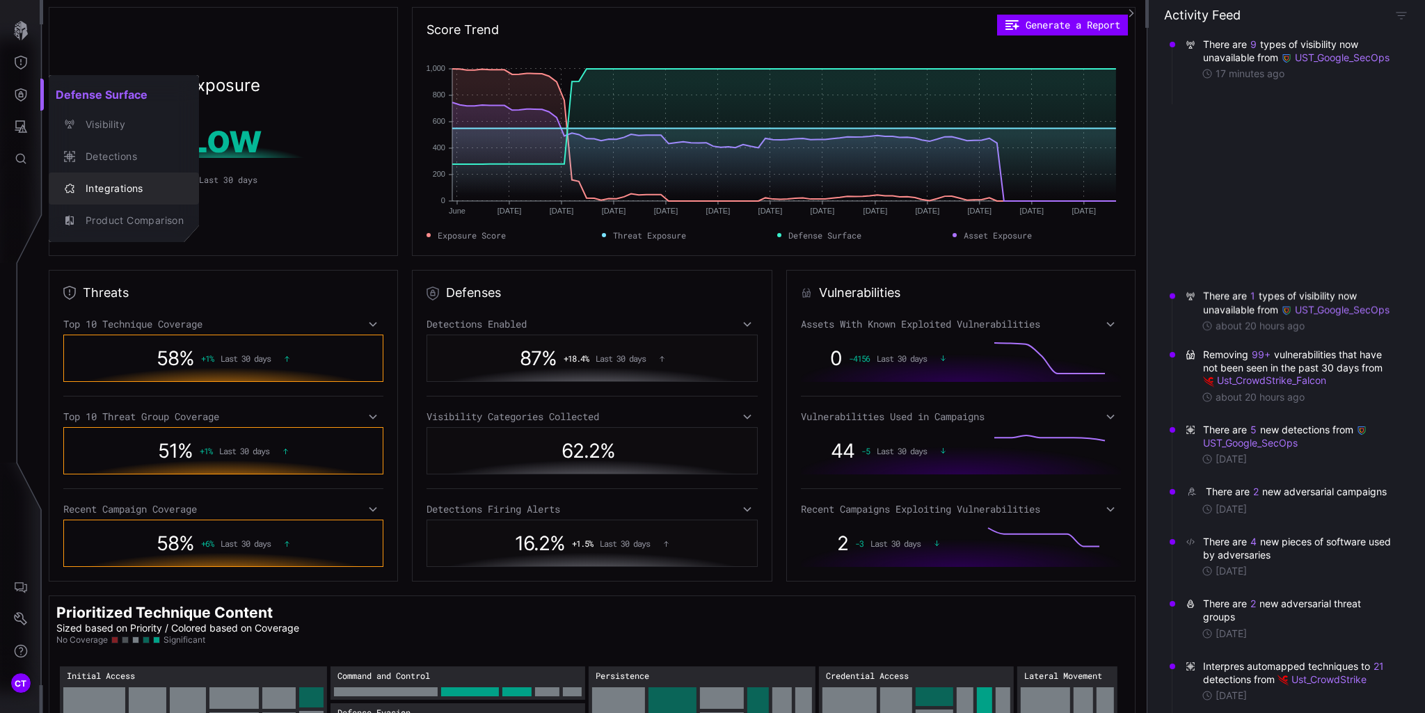
click at [107, 187] on div "Integrations" at bounding box center [131, 188] width 105 height 17
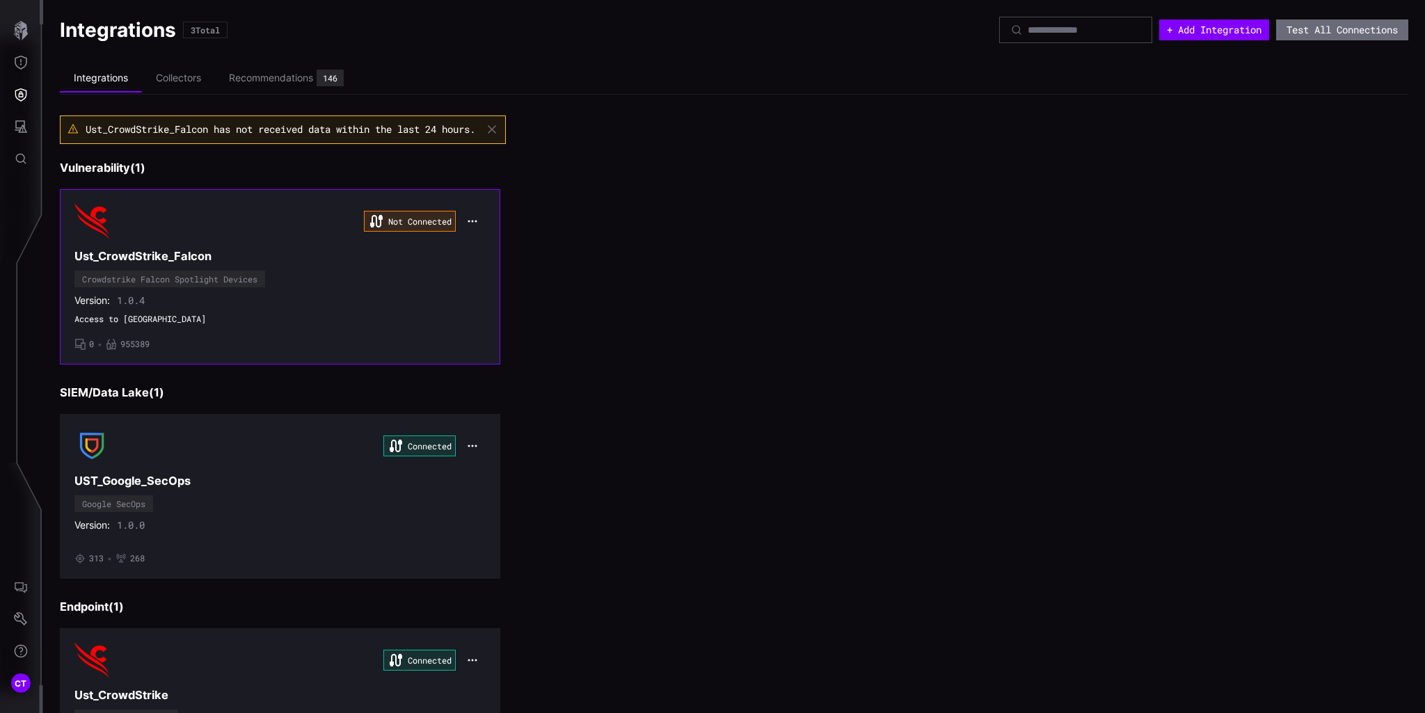
click at [429, 251] on h3 "Ust_CrowdStrike_Falcon" at bounding box center [279, 256] width 411 height 15
click at [467, 219] on icon "button" at bounding box center [472, 221] width 11 height 11
click at [475, 248] on div "Edit" at bounding box center [495, 252] width 47 height 12
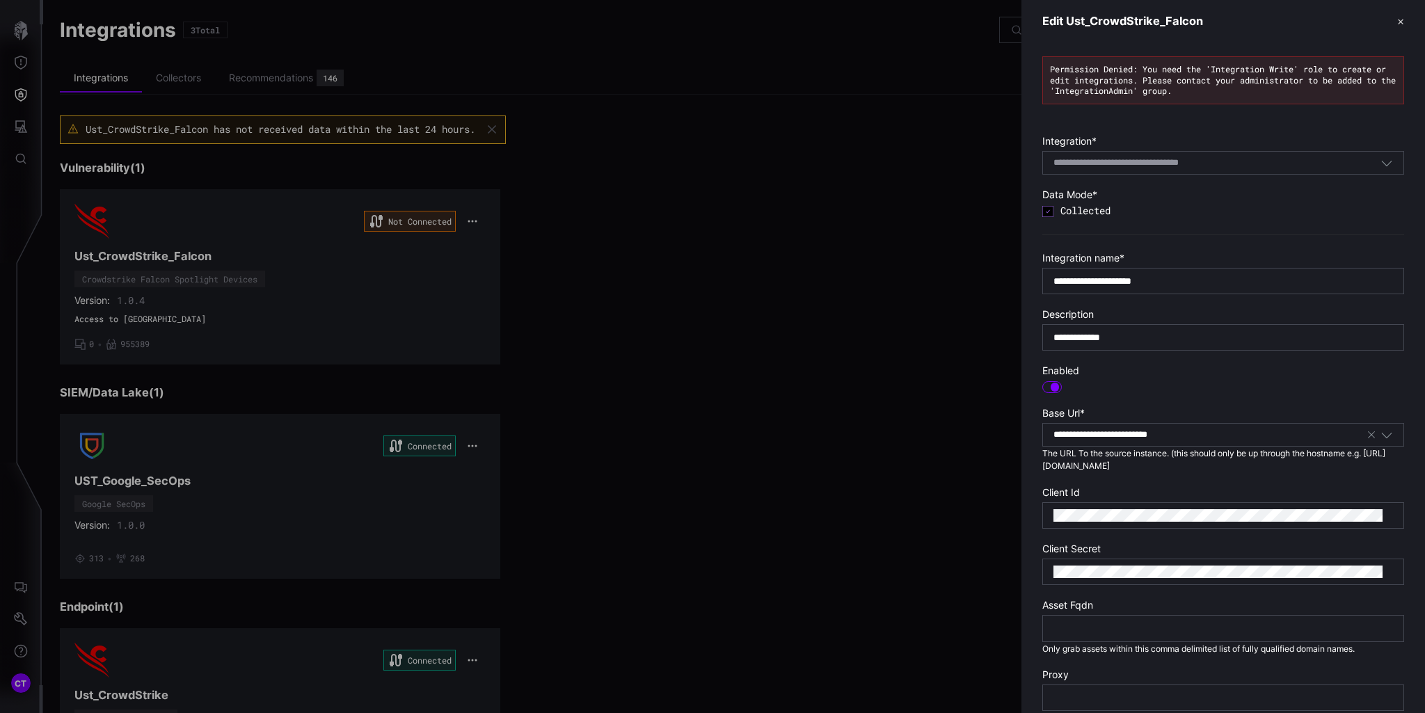
click at [38, 125] on div at bounding box center [712, 356] width 1425 height 713
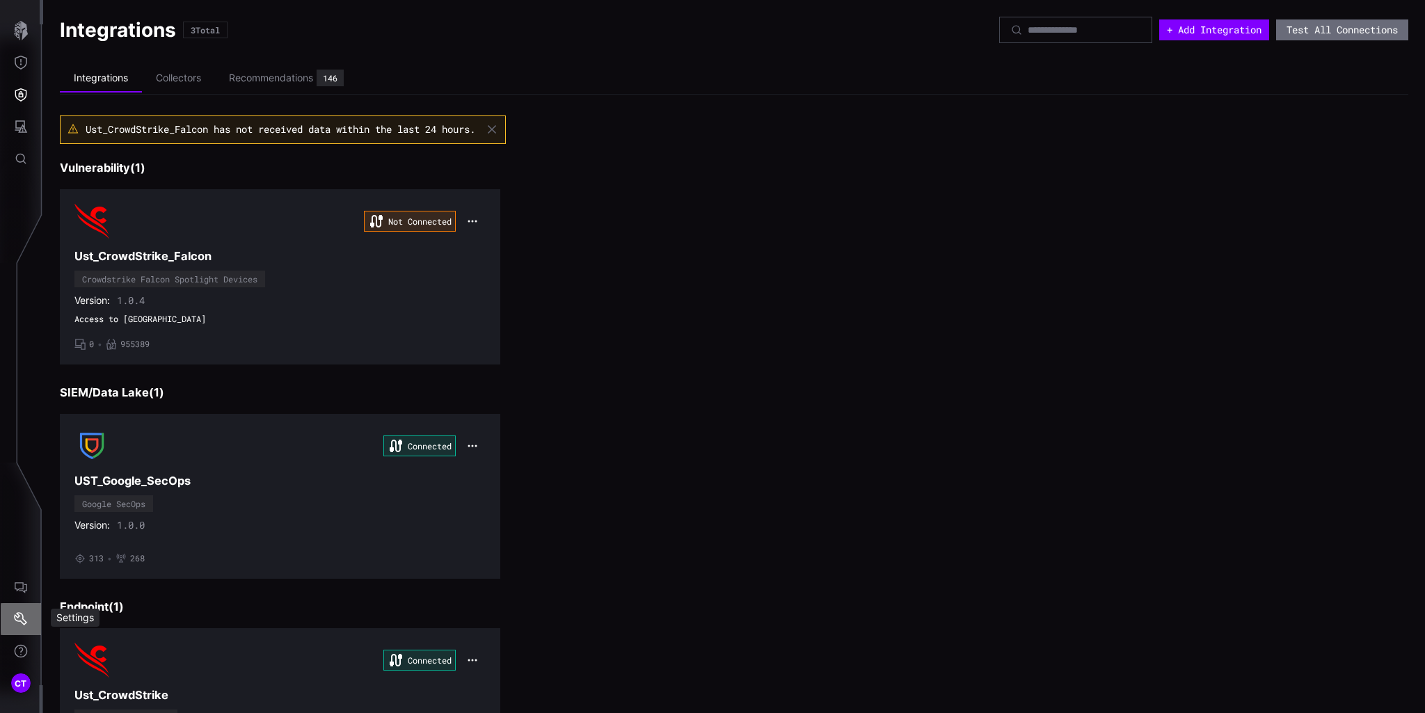
click at [19, 625] on icon "Settings" at bounding box center [21, 619] width 14 height 14
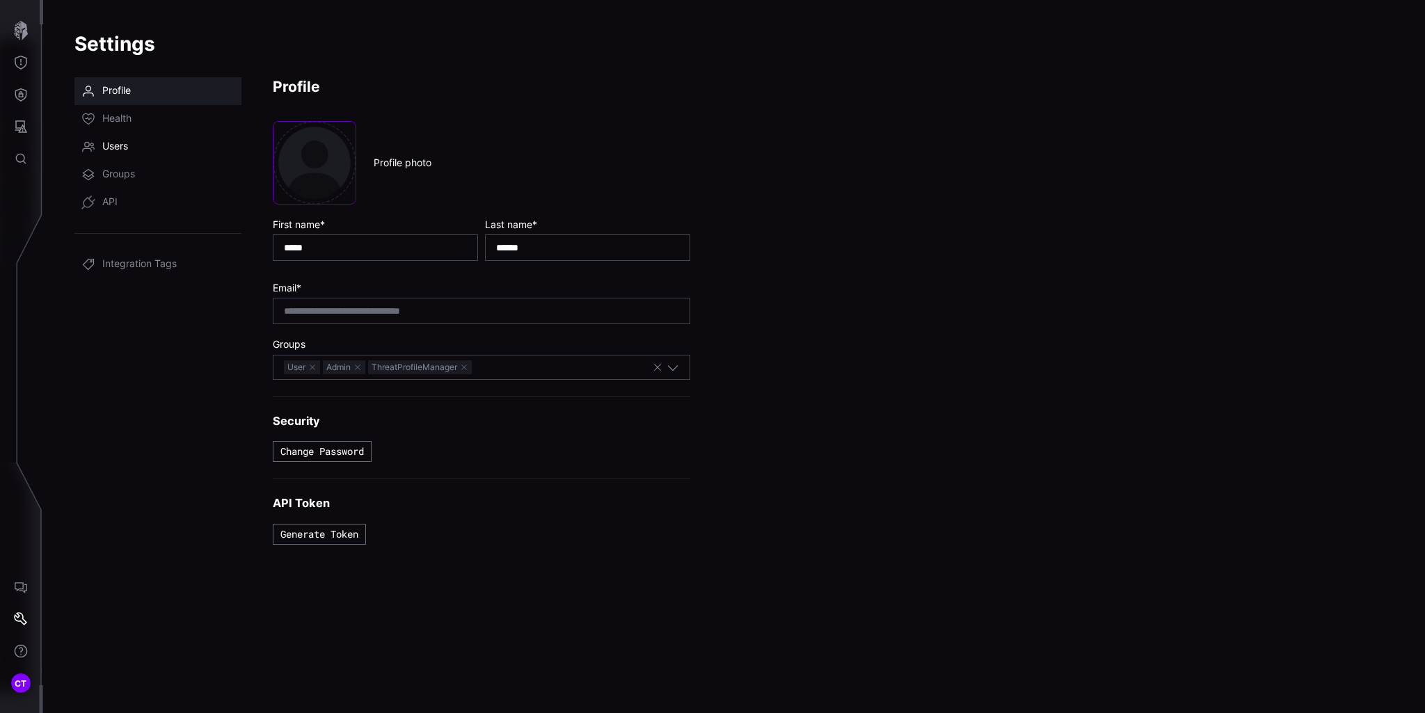
click at [125, 143] on span "Users" at bounding box center [115, 147] width 26 height 14
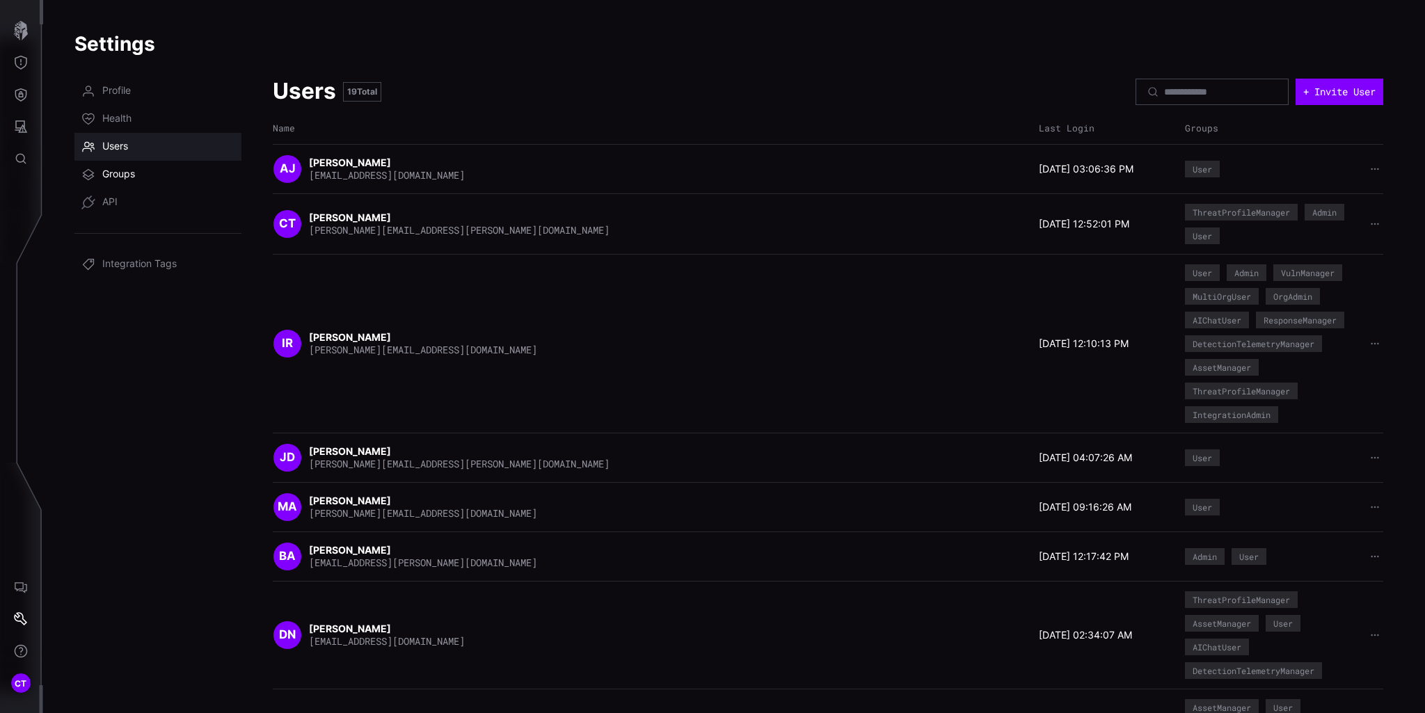
click at [110, 177] on span "Groups" at bounding box center [118, 175] width 33 height 14
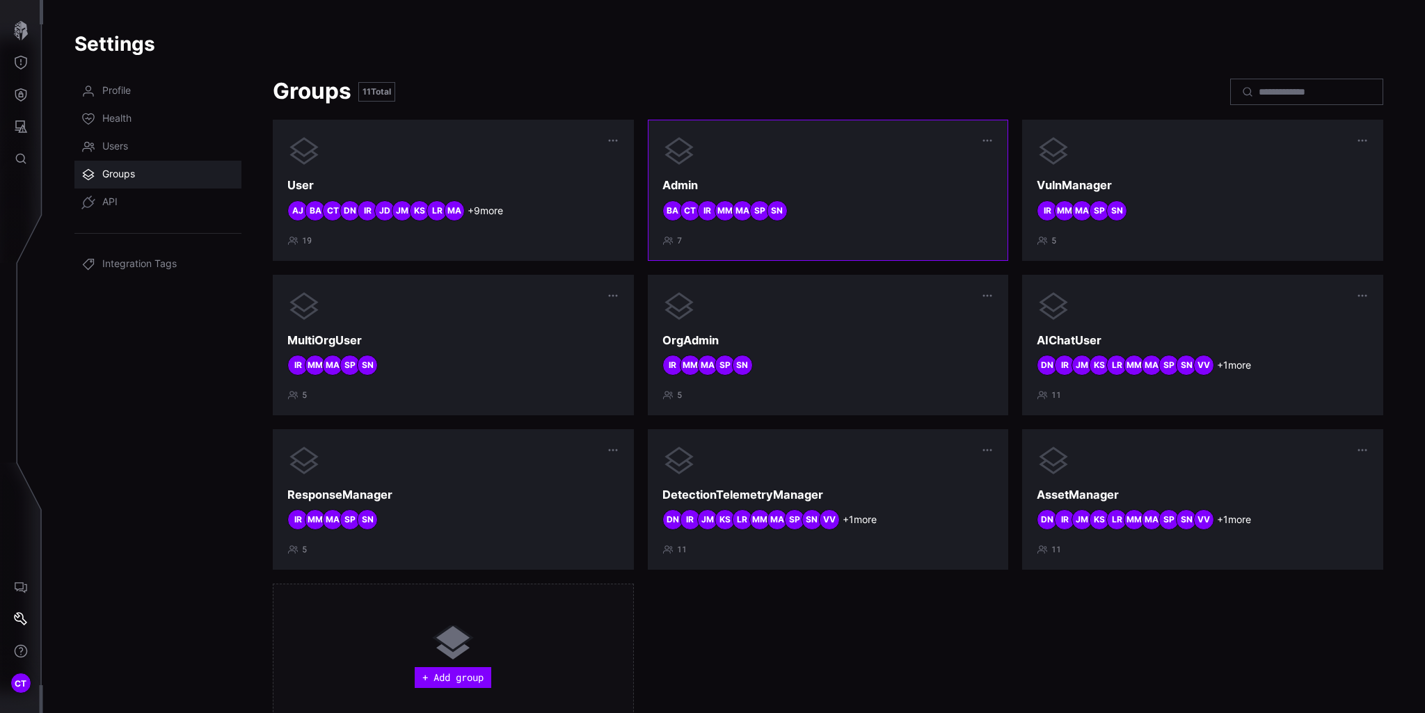
click at [896, 187] on h3 "Admin" at bounding box center [829, 185] width 332 height 15
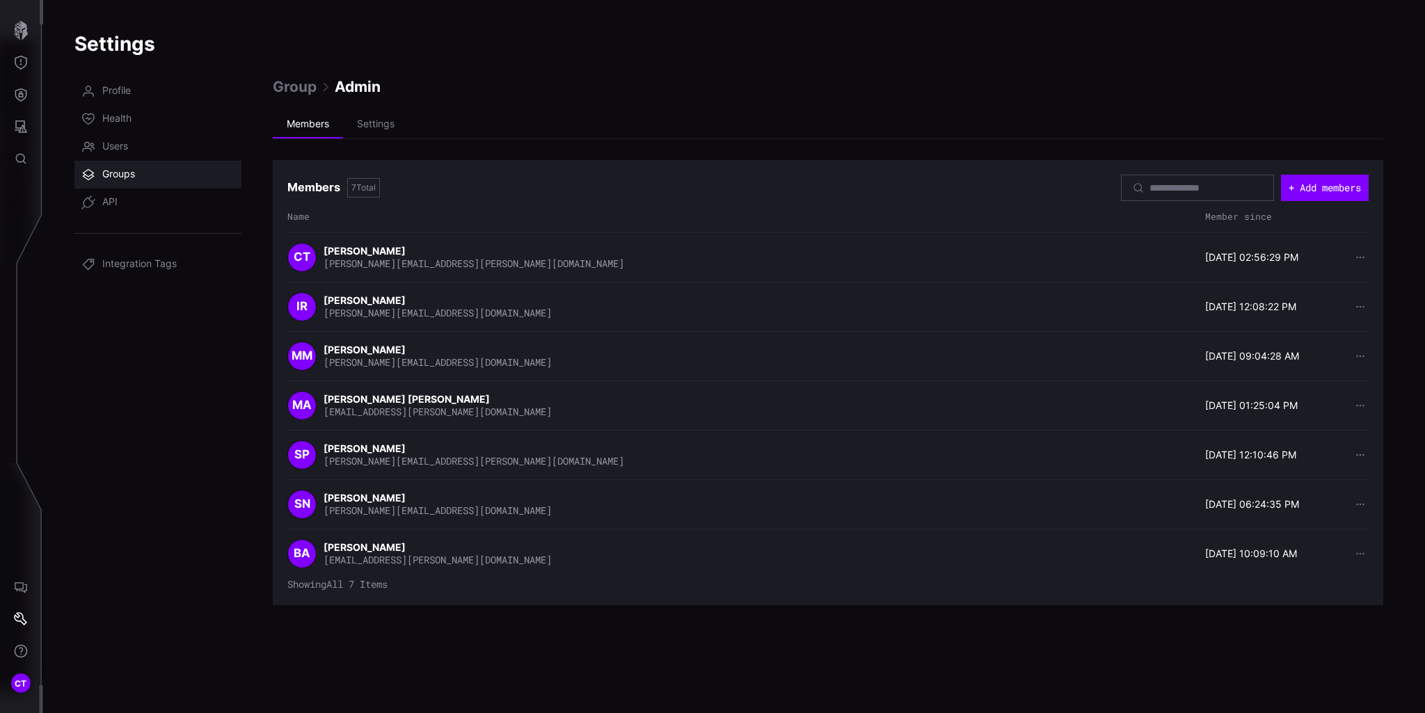
click at [126, 165] on link "Groups" at bounding box center [157, 175] width 167 height 28
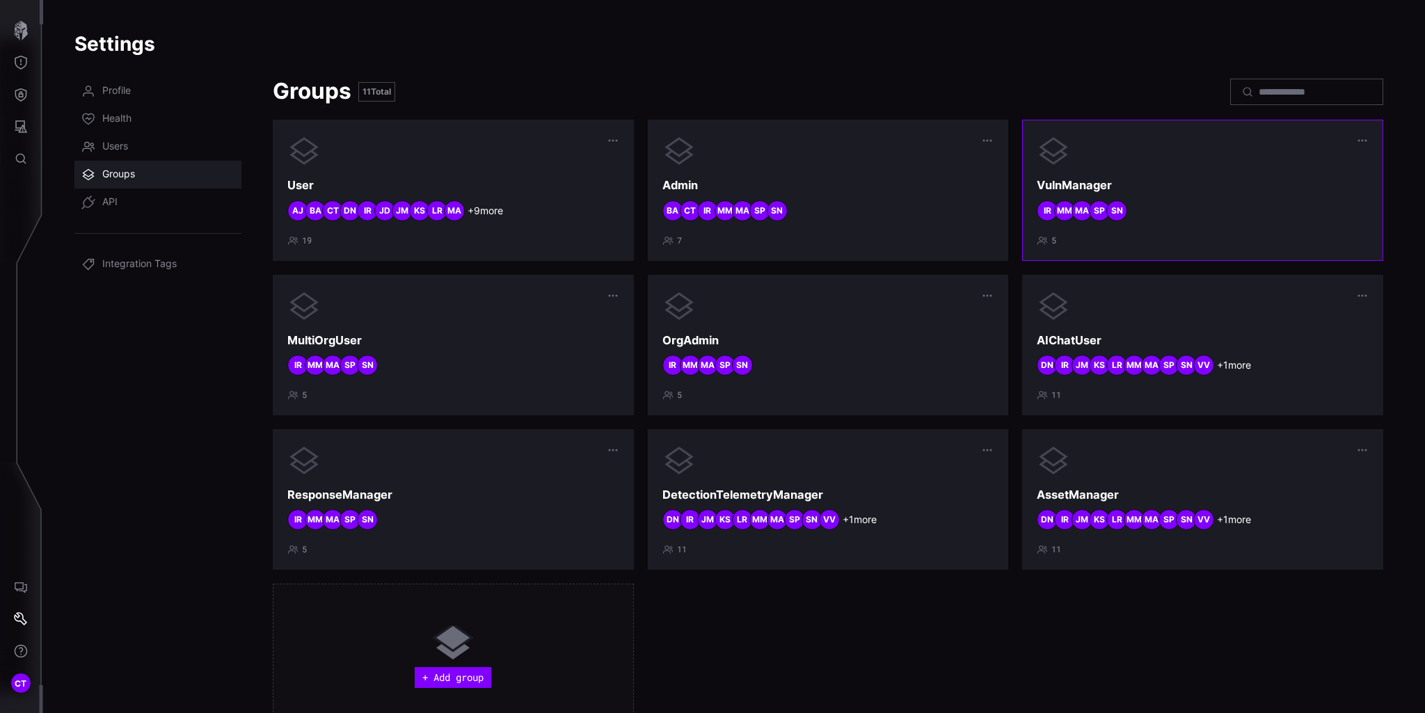
click at [1246, 190] on h3 "VulnManager" at bounding box center [1203, 185] width 332 height 15
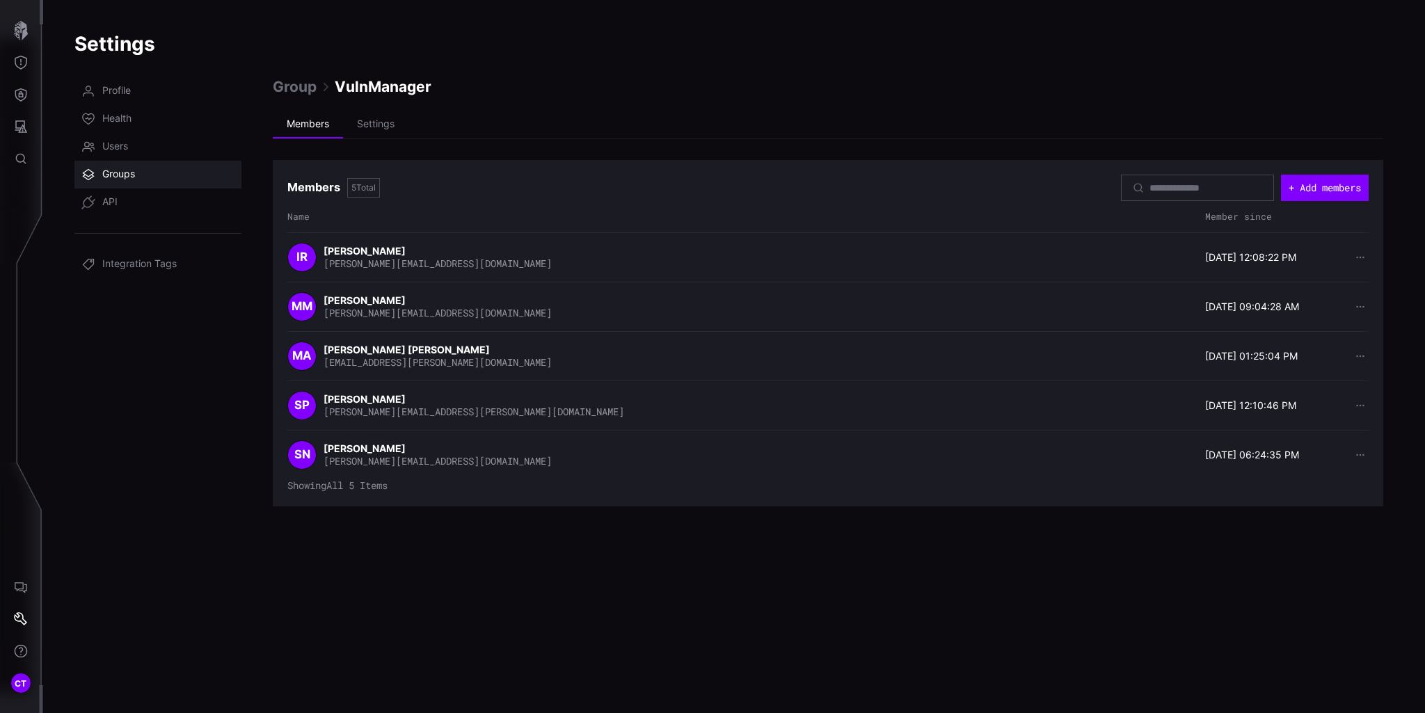
click at [105, 170] on span "Groups" at bounding box center [118, 175] width 33 height 14
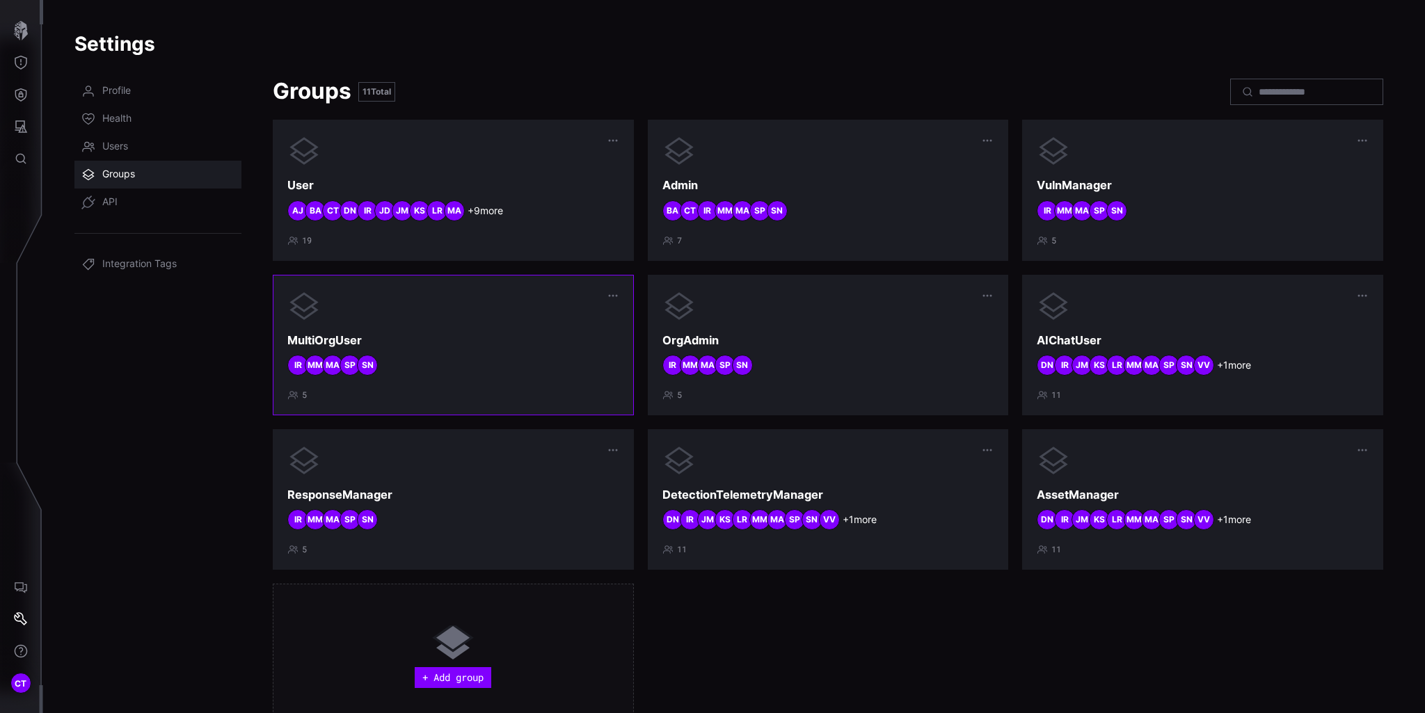
click at [462, 319] on div at bounding box center [453, 305] width 332 height 33
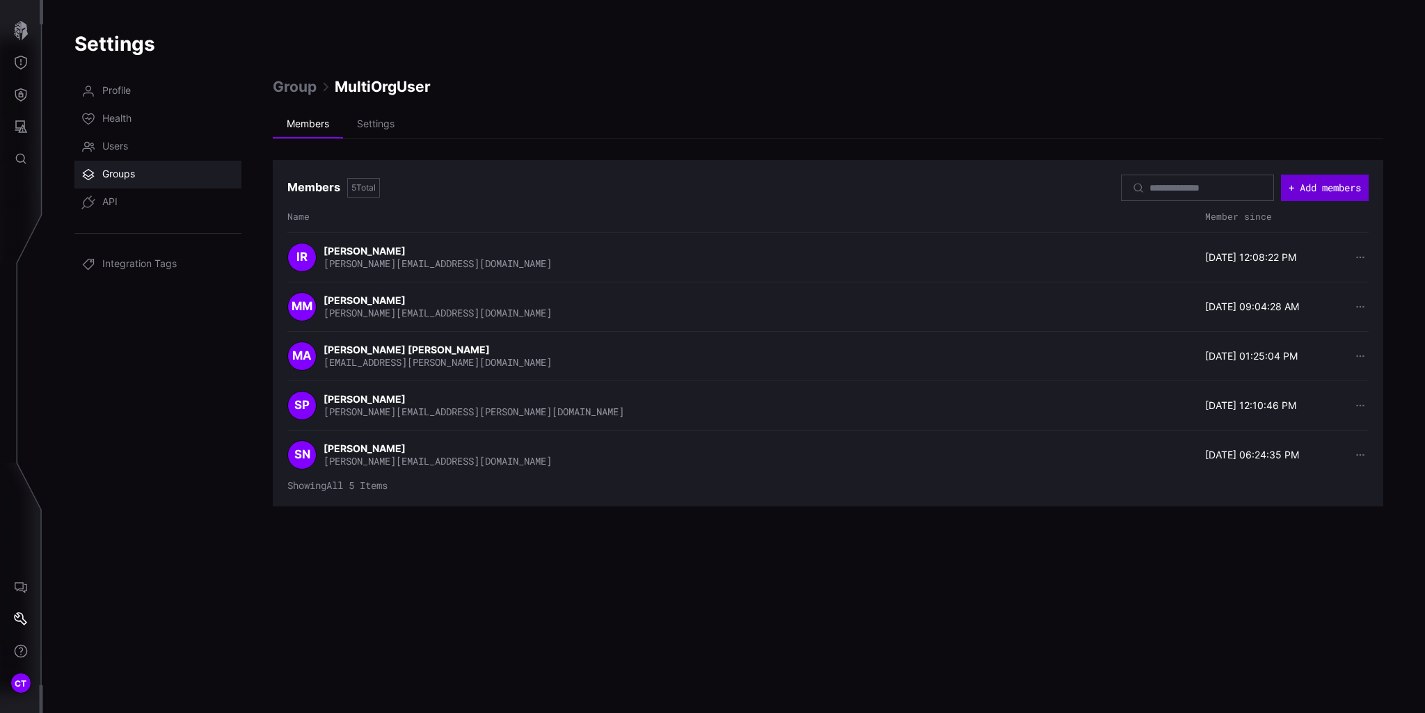
click at [1340, 184] on button "+ Add members" at bounding box center [1325, 188] width 88 height 26
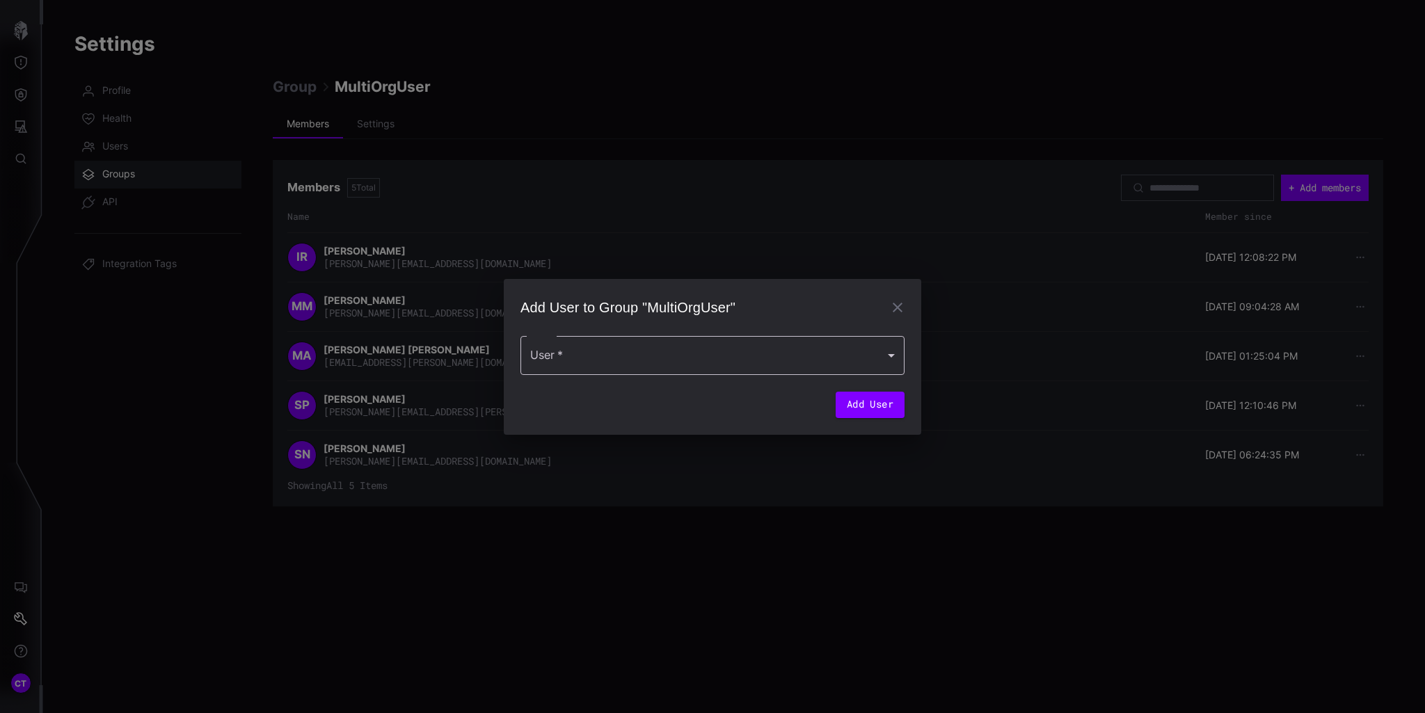
click at [670, 365] on div at bounding box center [713, 355] width 384 height 39
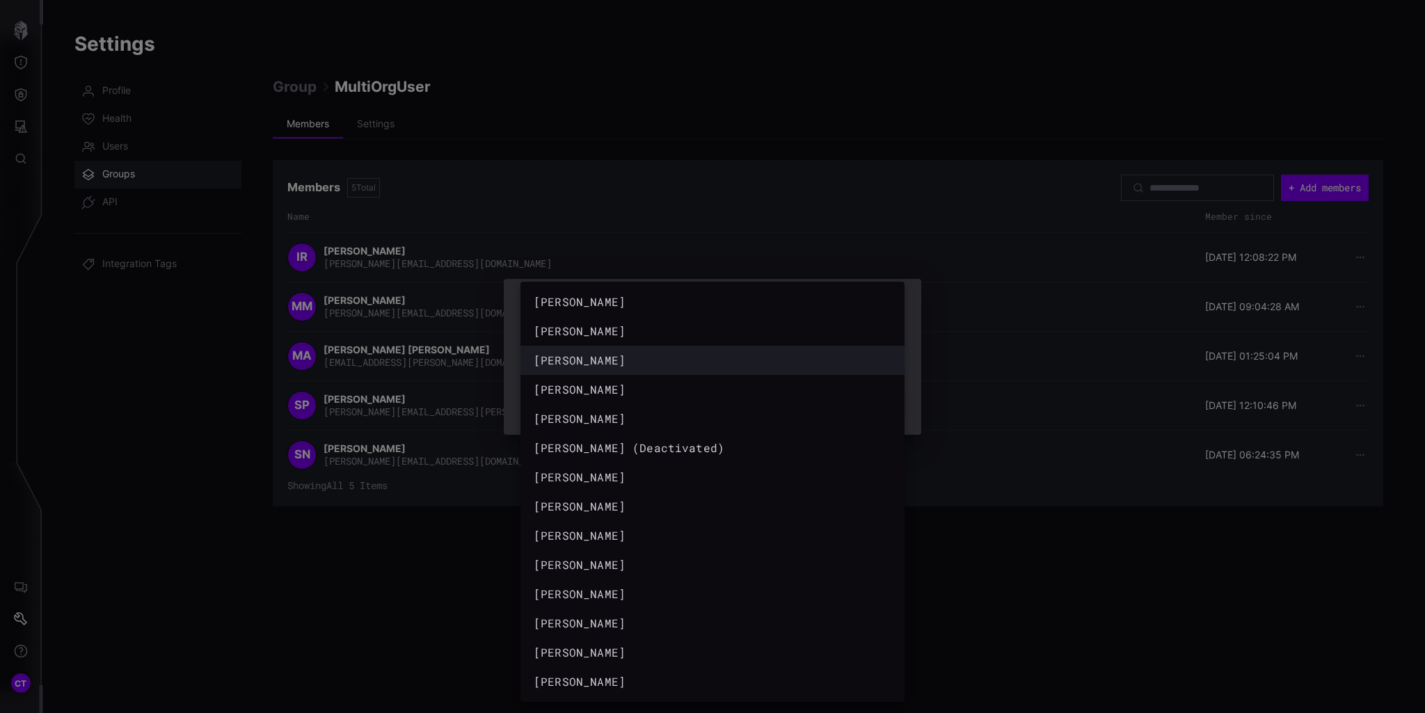
click at [619, 359] on div "[PERSON_NAME]" at bounding box center [699, 360] width 330 height 17
type input "**********"
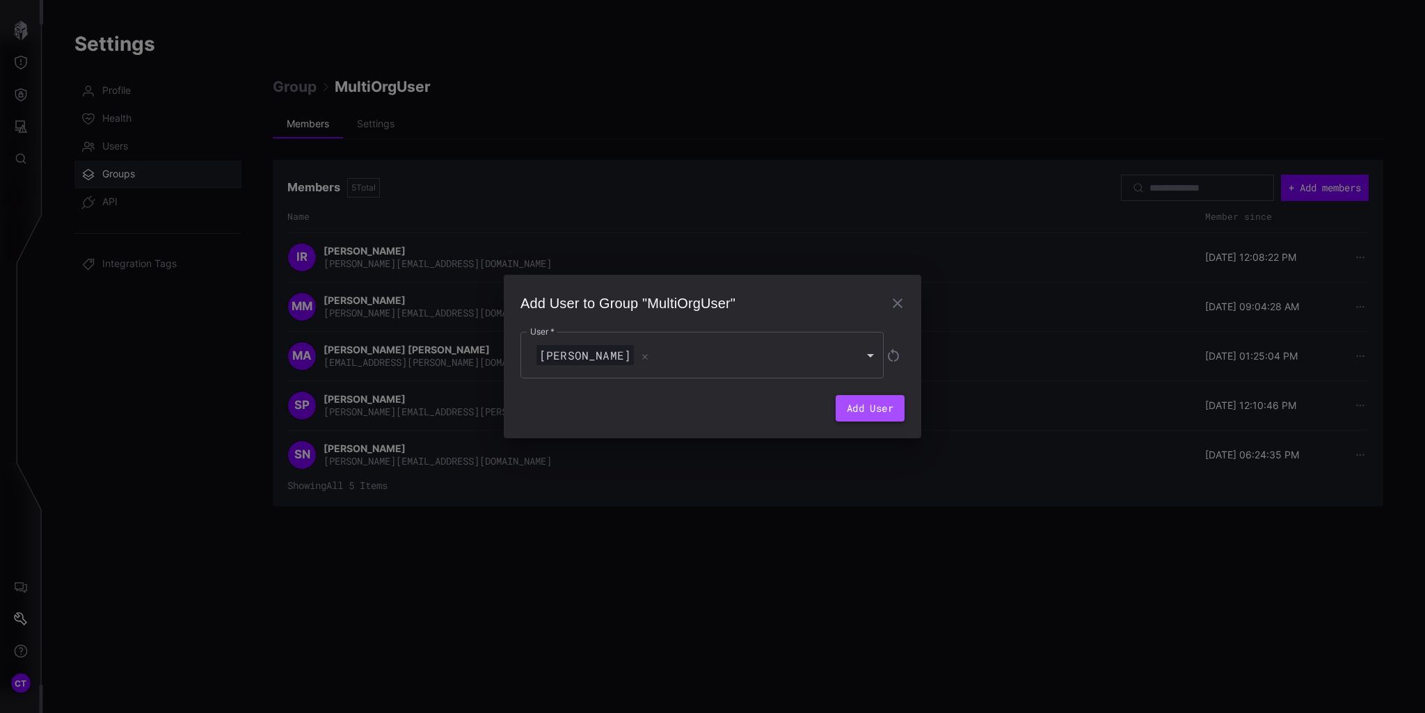
click at [877, 413] on button "Add User" at bounding box center [870, 408] width 69 height 26
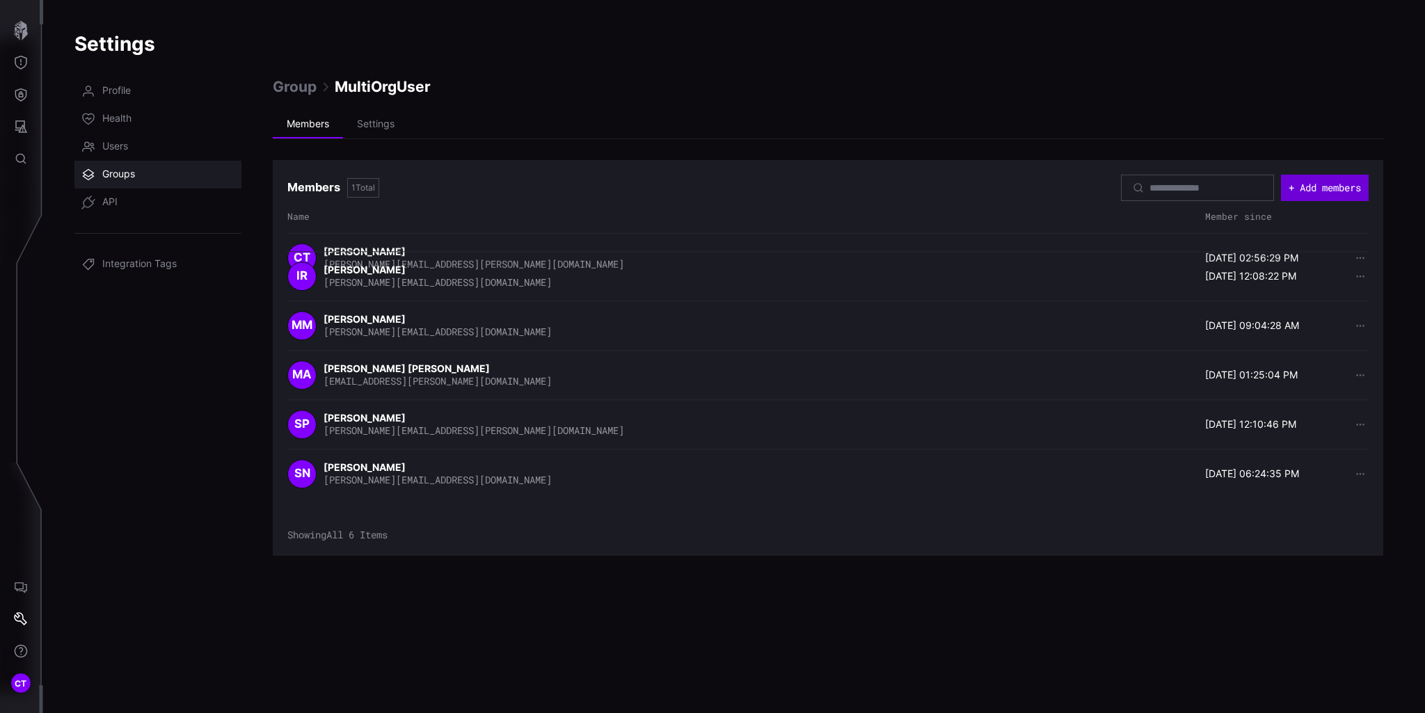
click at [1333, 189] on button "+ Add members" at bounding box center [1325, 188] width 88 height 26
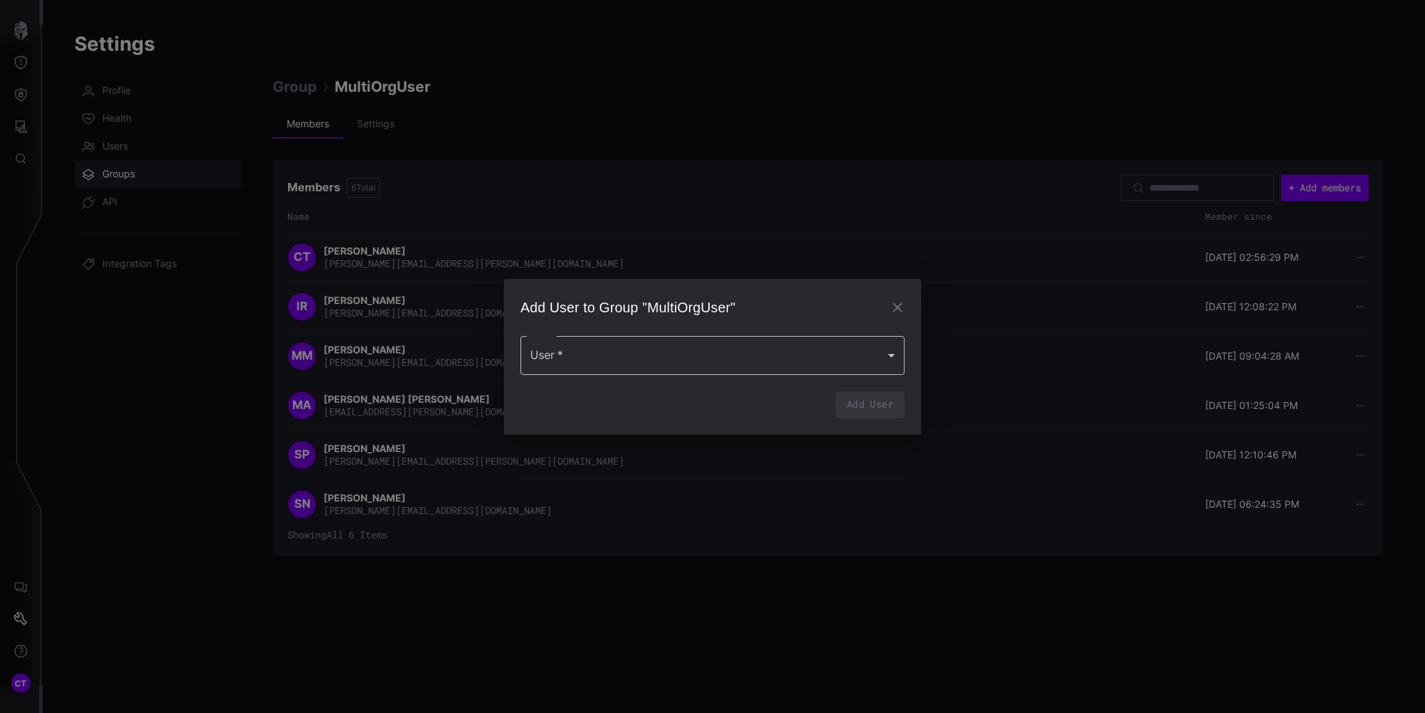
click at [658, 363] on div at bounding box center [713, 355] width 384 height 39
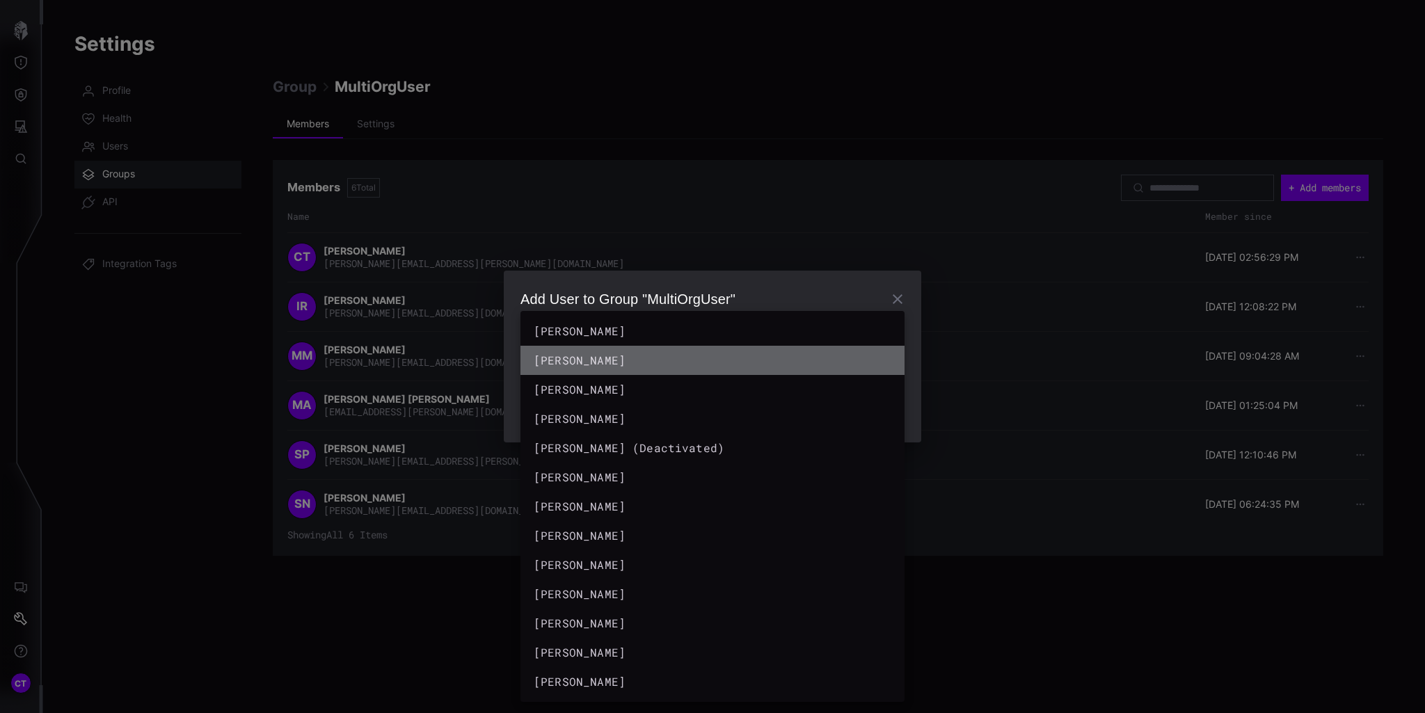
click at [617, 360] on div "brendon anderson" at bounding box center [699, 360] width 330 height 17
type input "**********"
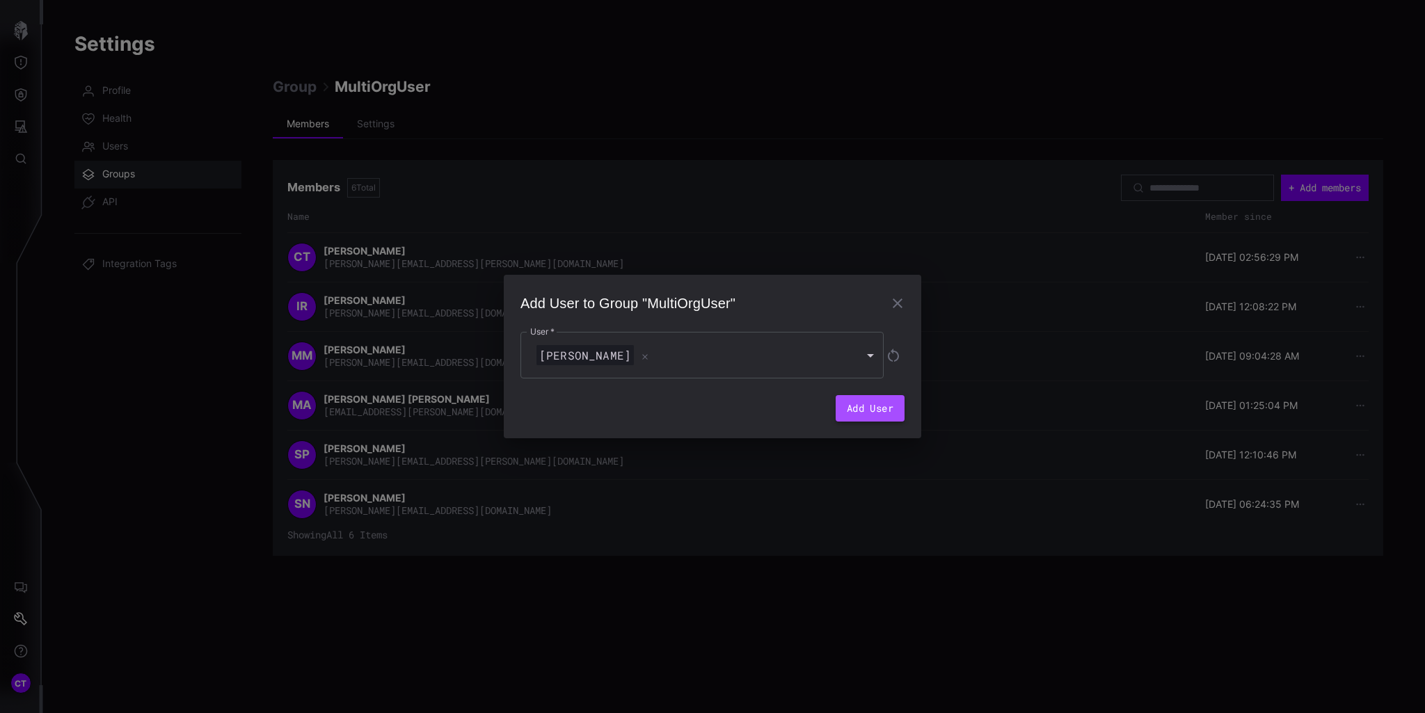
click at [873, 408] on button "Add User" at bounding box center [870, 408] width 69 height 26
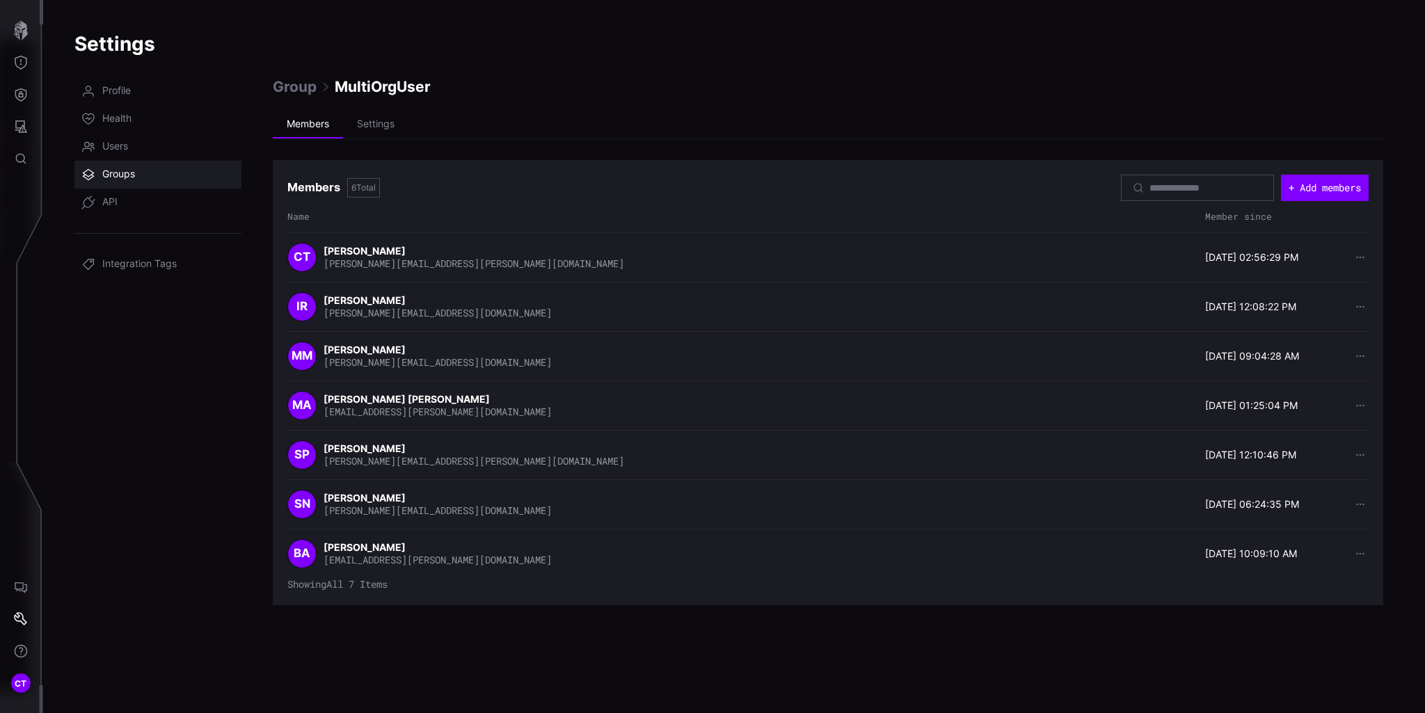
click at [113, 177] on span "Groups" at bounding box center [118, 175] width 33 height 14
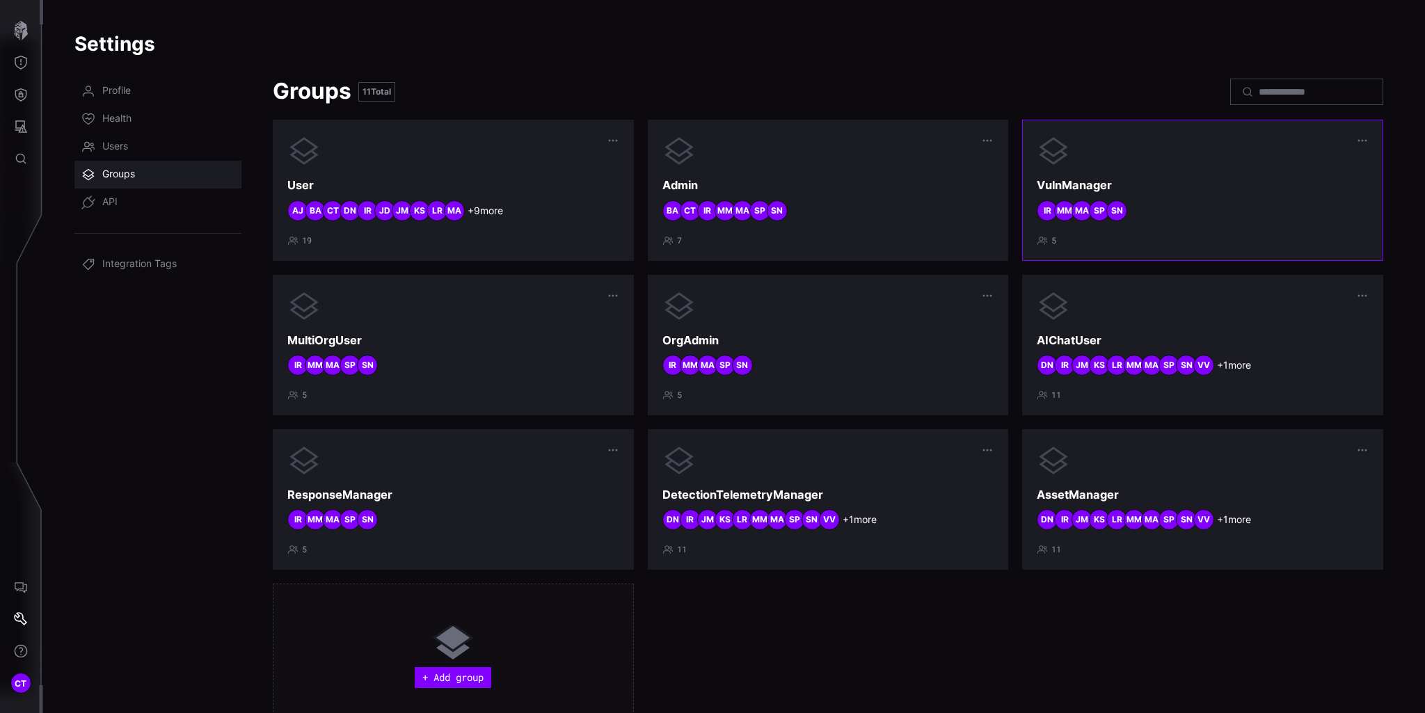
click at [1223, 197] on div "VulnManager SN SP MA MM IR 5" at bounding box center [1203, 189] width 332 height 111
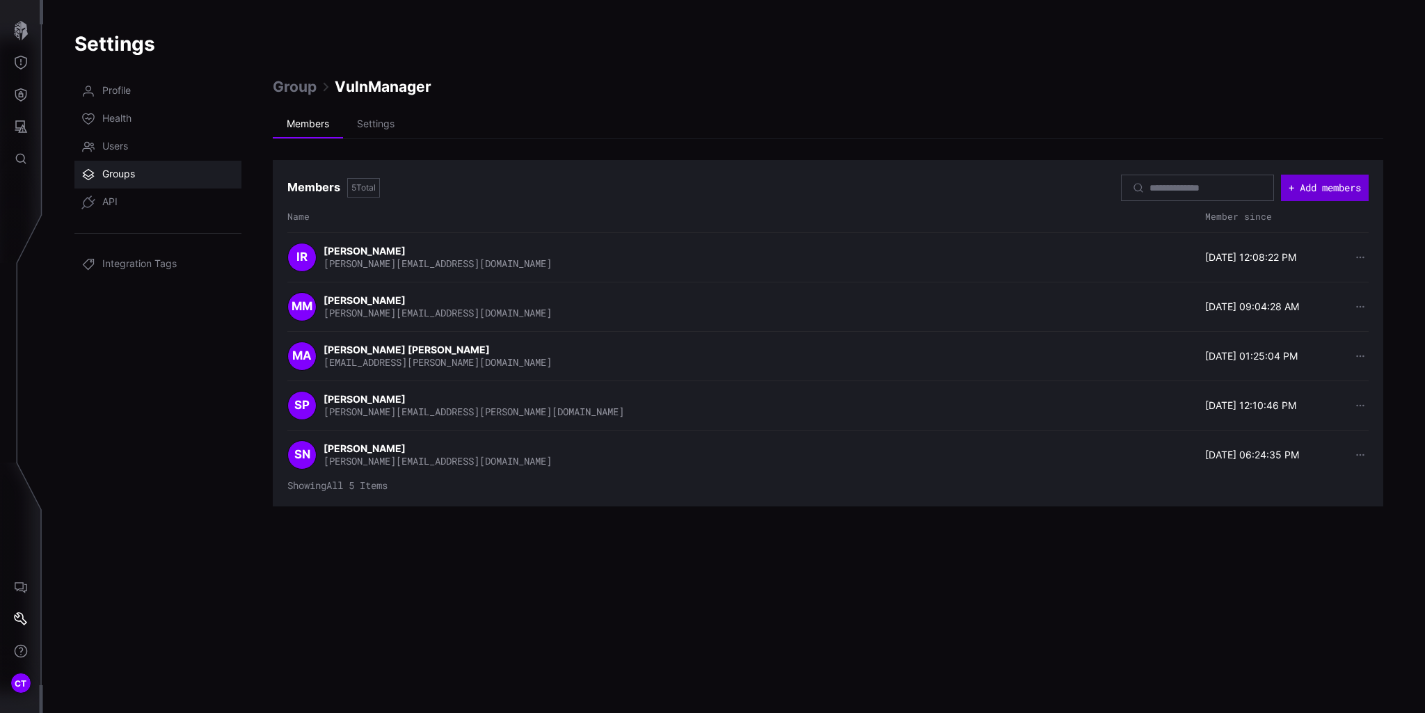
click at [1308, 184] on button "+ Add members" at bounding box center [1325, 188] width 88 height 26
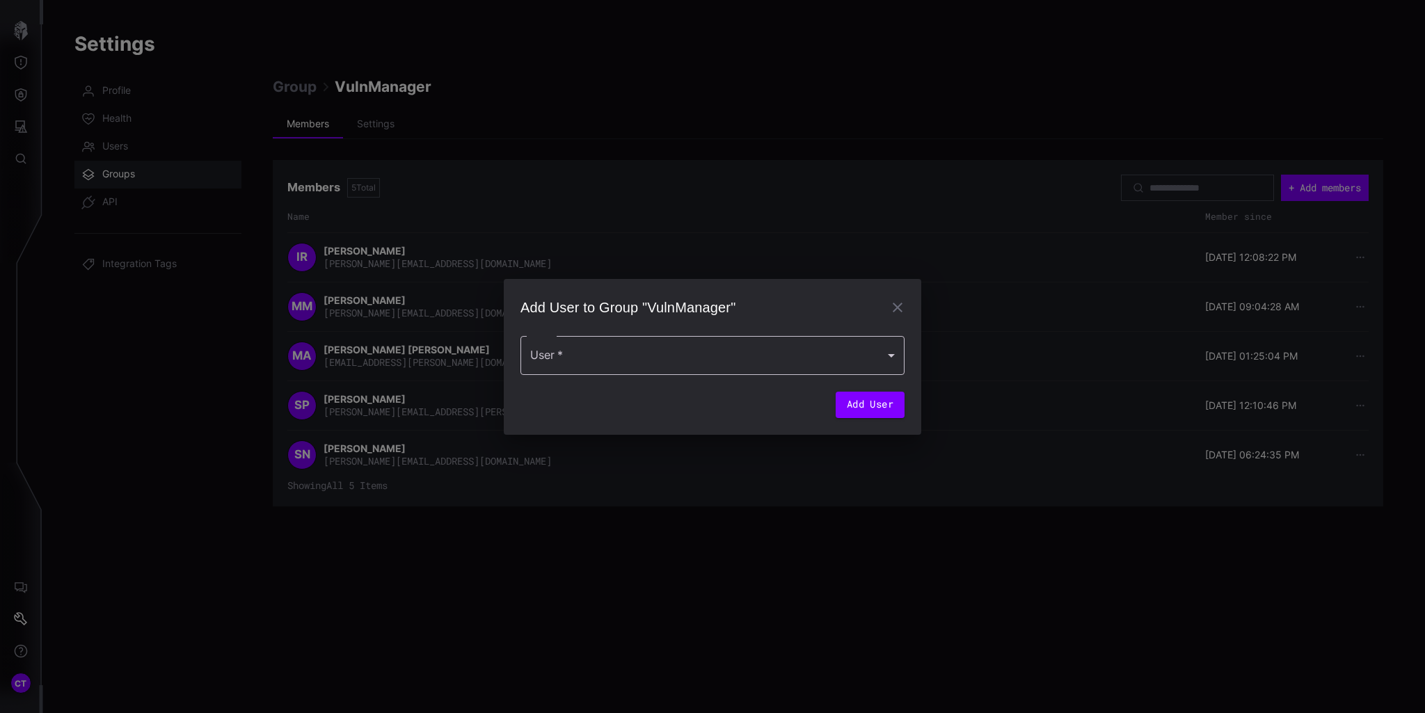
click at [599, 350] on div at bounding box center [713, 355] width 384 height 39
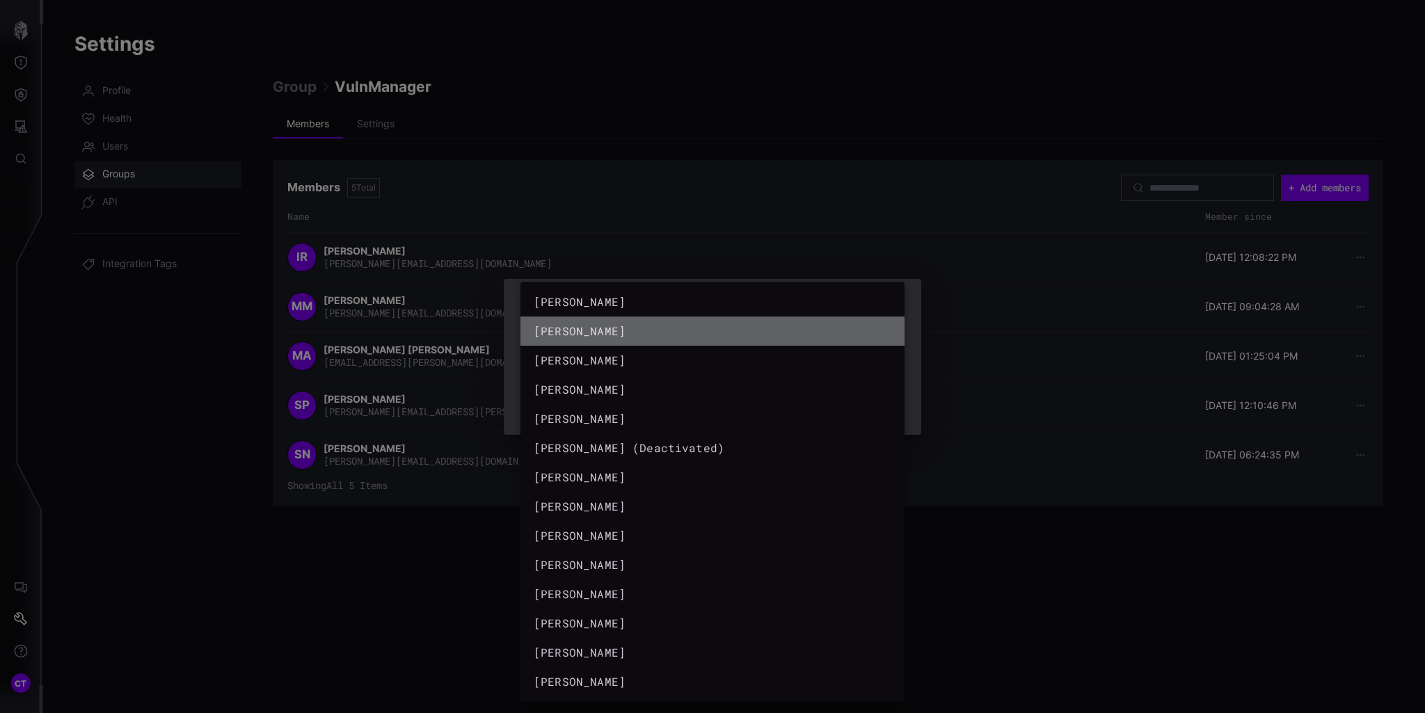
click at [605, 335] on div "brendon anderson" at bounding box center [699, 331] width 330 height 17
type input "**********"
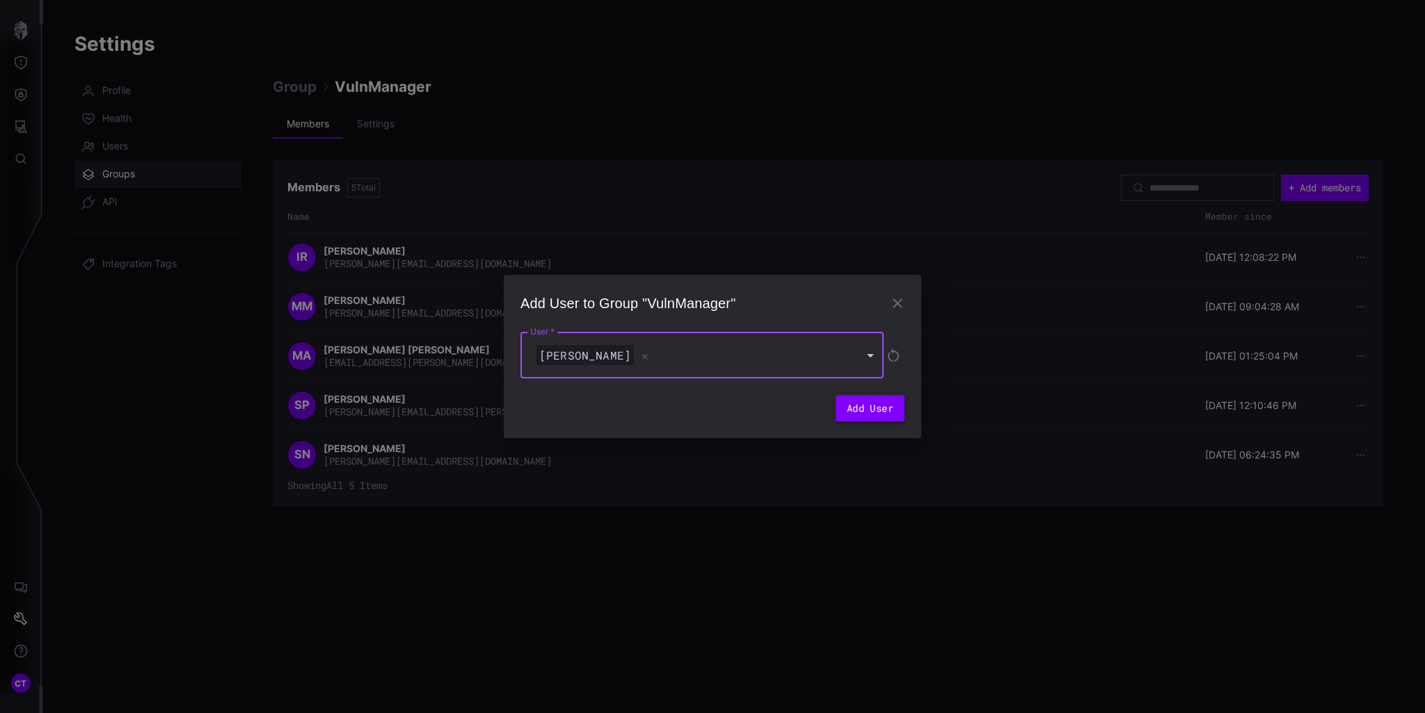
click at [870, 407] on button "Add User" at bounding box center [870, 408] width 69 height 26
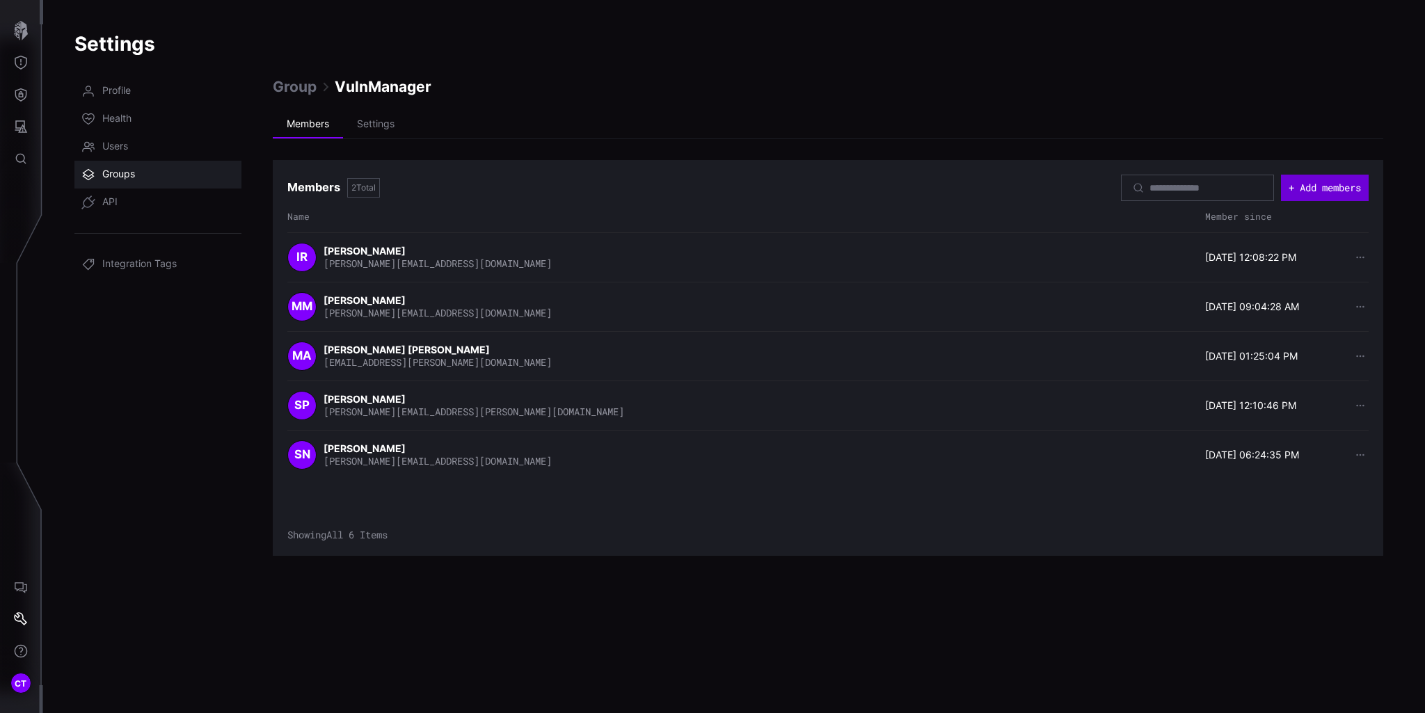
click at [1328, 183] on button "+ Add members" at bounding box center [1325, 188] width 88 height 26
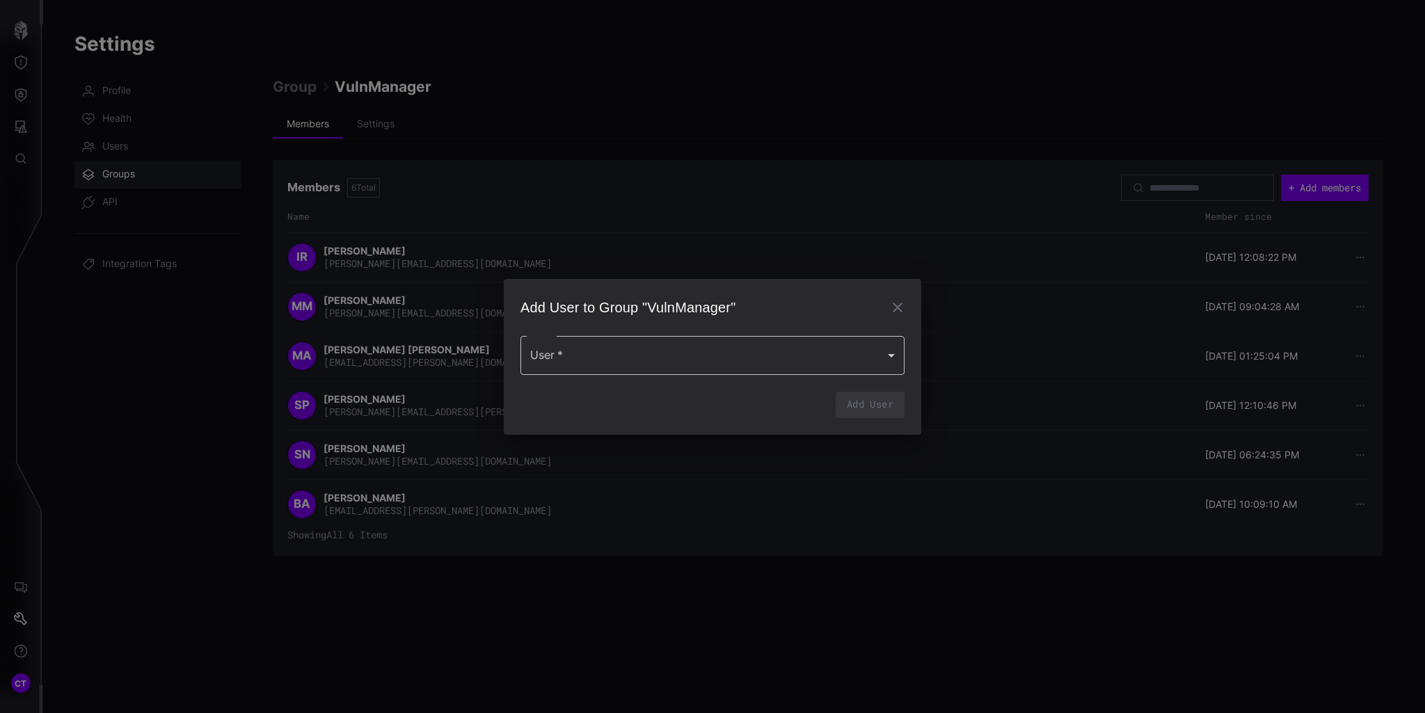
click at [749, 351] on div at bounding box center [713, 355] width 384 height 39
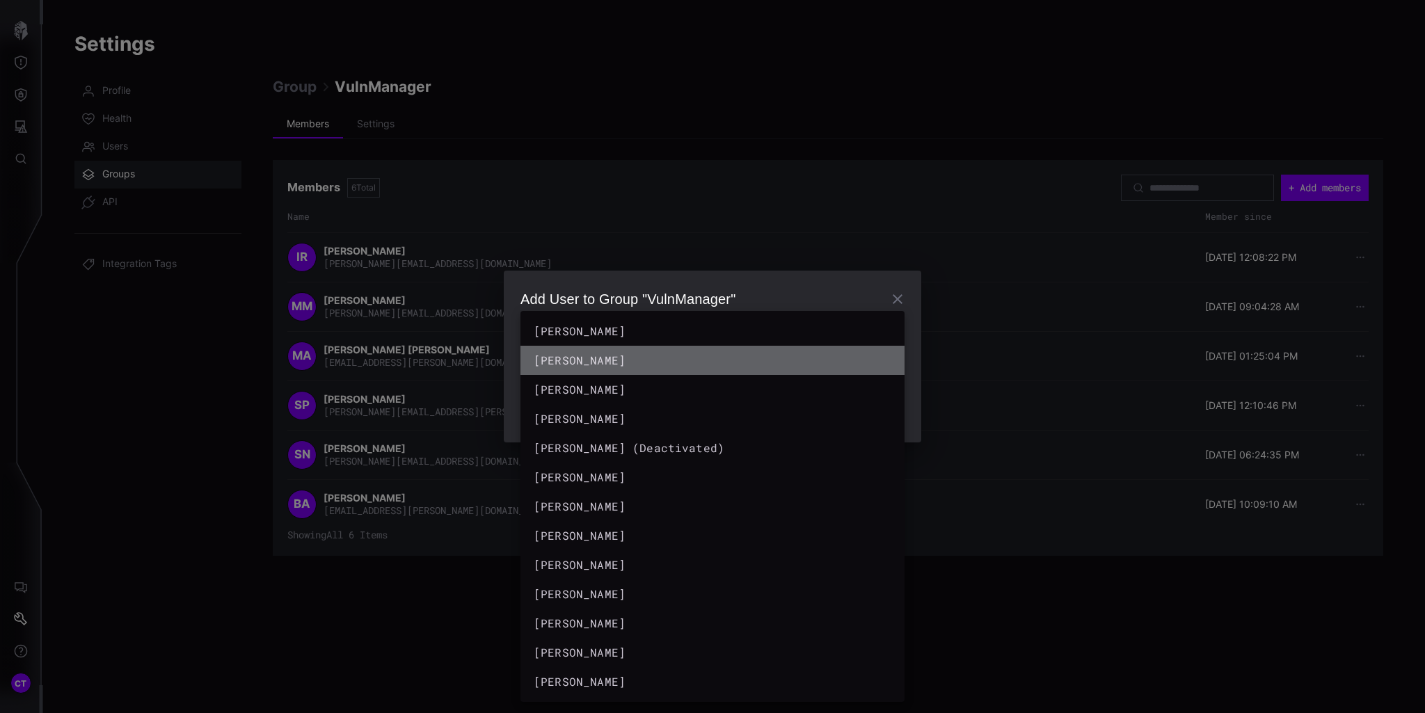
click at [612, 355] on div "Chris Thomas" at bounding box center [699, 360] width 330 height 17
type input "**********"
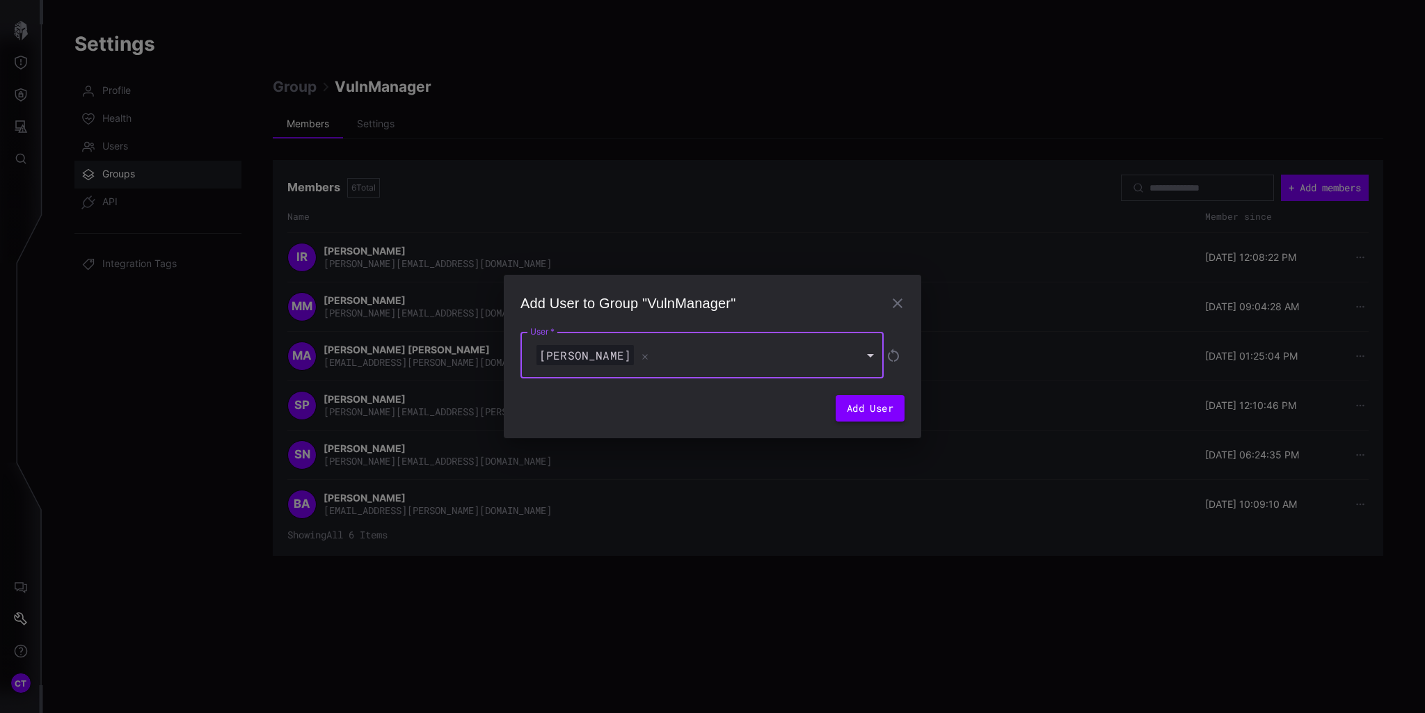
click at [896, 404] on button "Add User" at bounding box center [870, 408] width 69 height 26
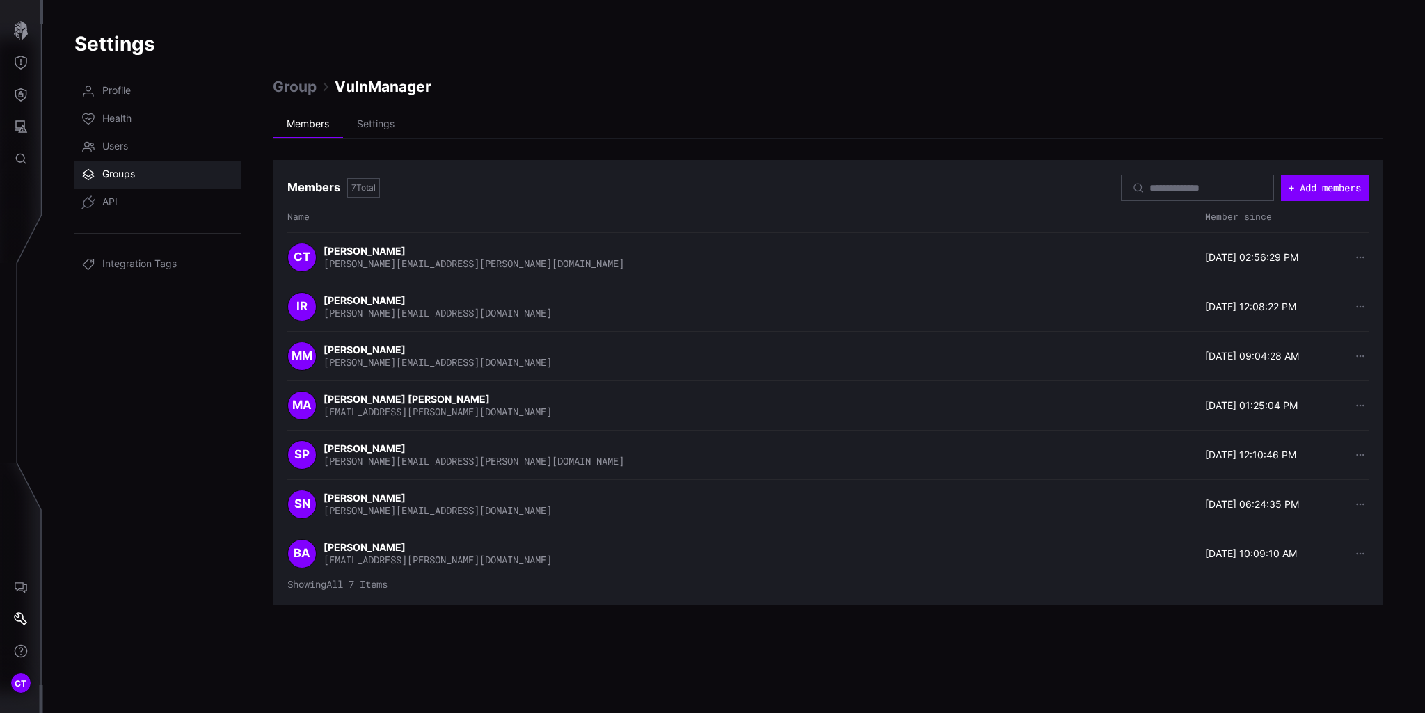
click at [119, 172] on span "Groups" at bounding box center [118, 175] width 33 height 14
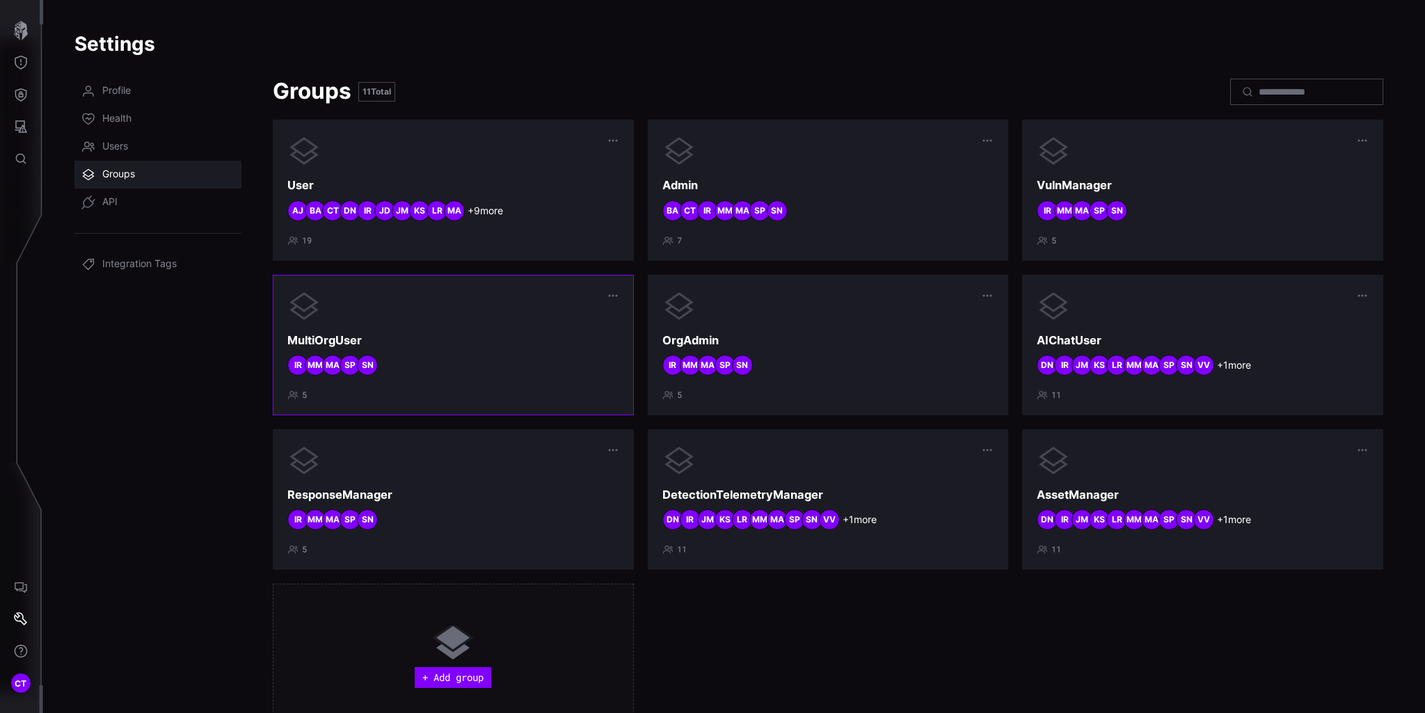
click at [439, 360] on div "SN SP MA MM IR" at bounding box center [453, 365] width 332 height 21
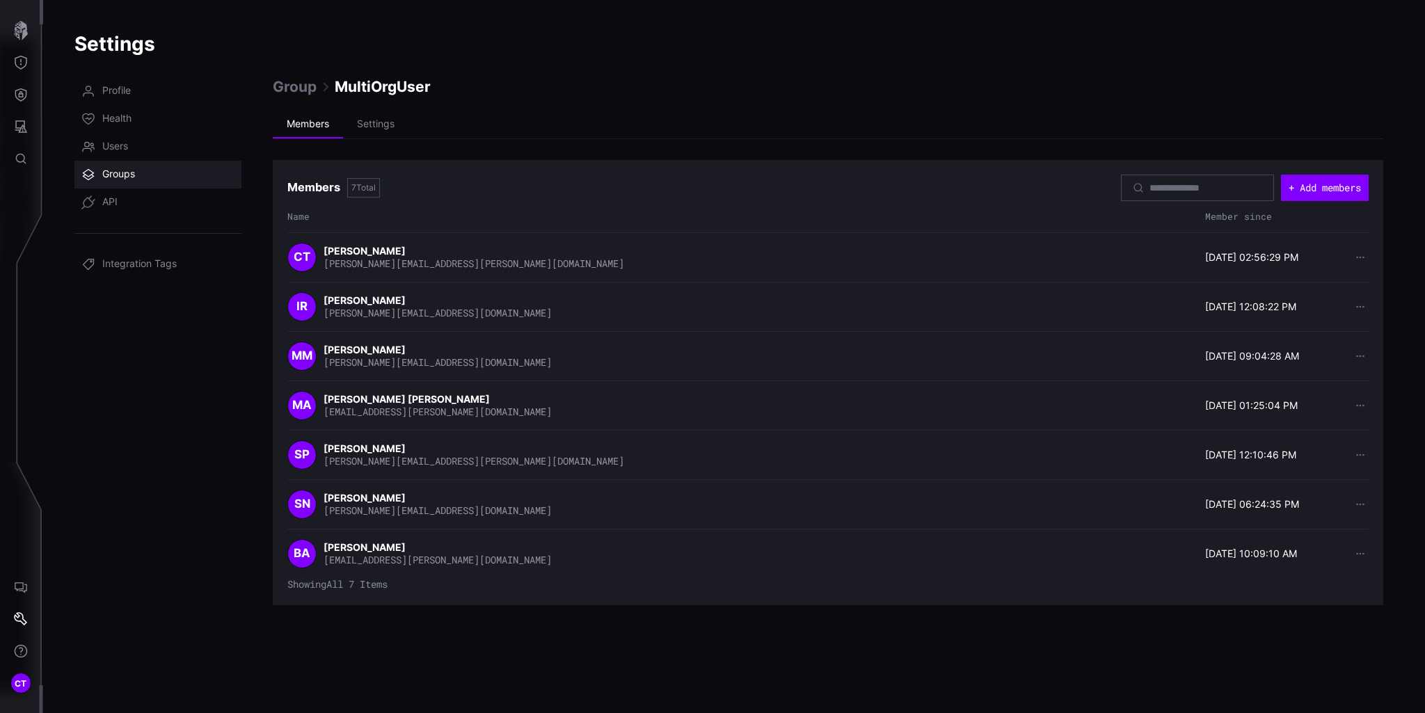
click at [99, 172] on link "Groups" at bounding box center [157, 175] width 167 height 28
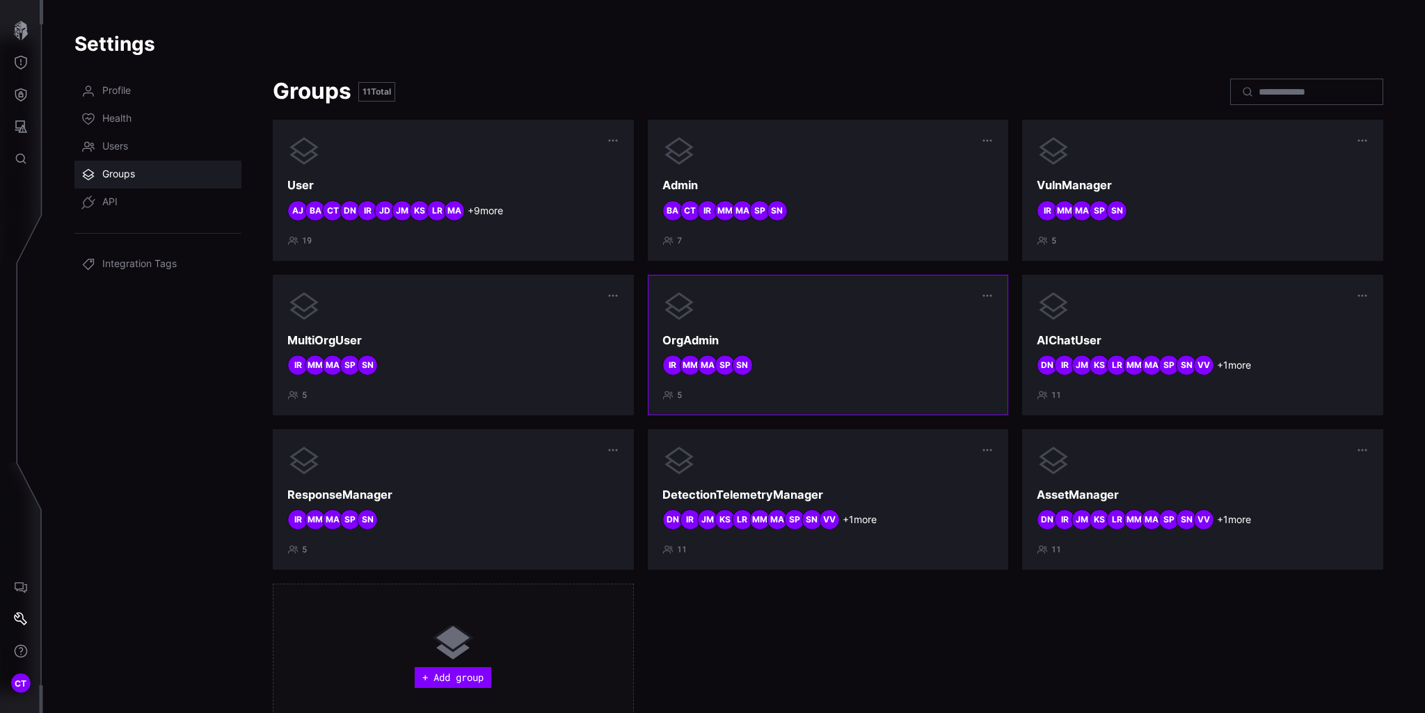
click at [810, 347] on h3 "OrgAdmin" at bounding box center [829, 340] width 332 height 15
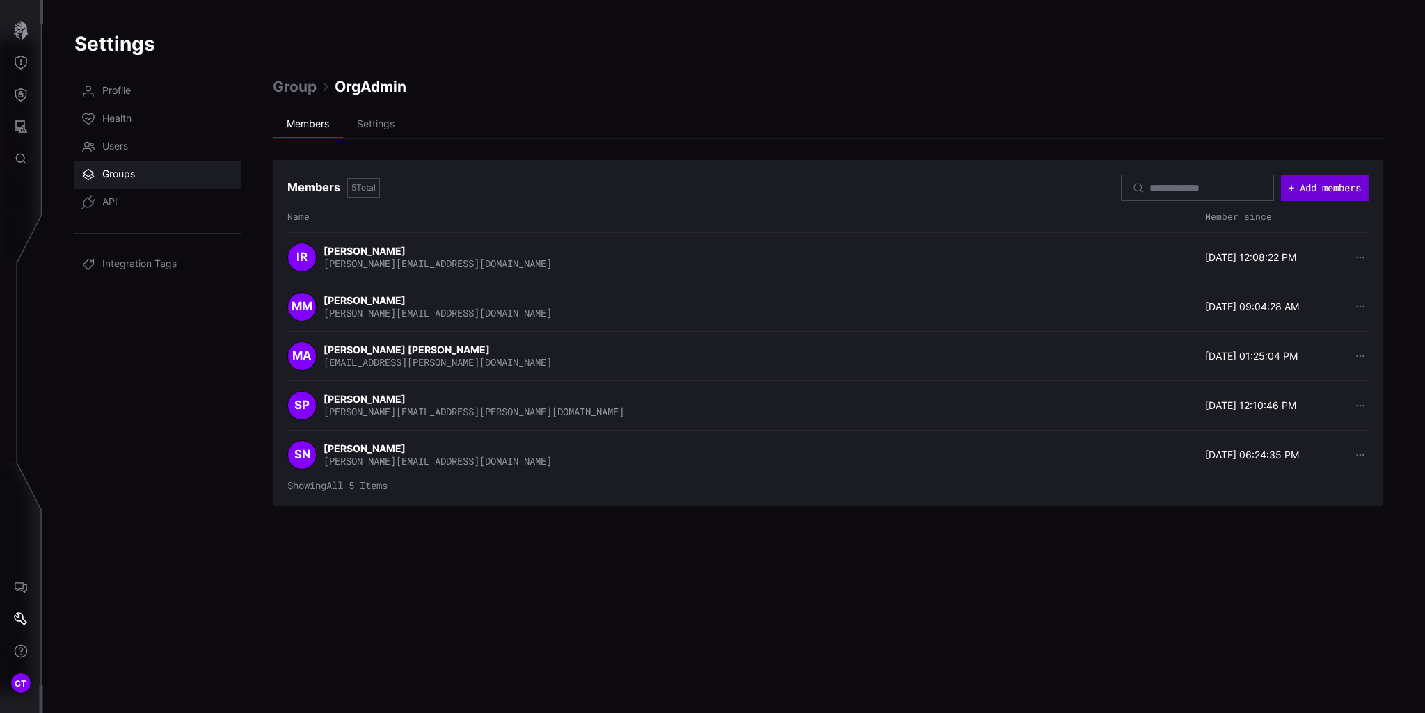
click at [1333, 183] on button "+ Add members" at bounding box center [1325, 188] width 88 height 26
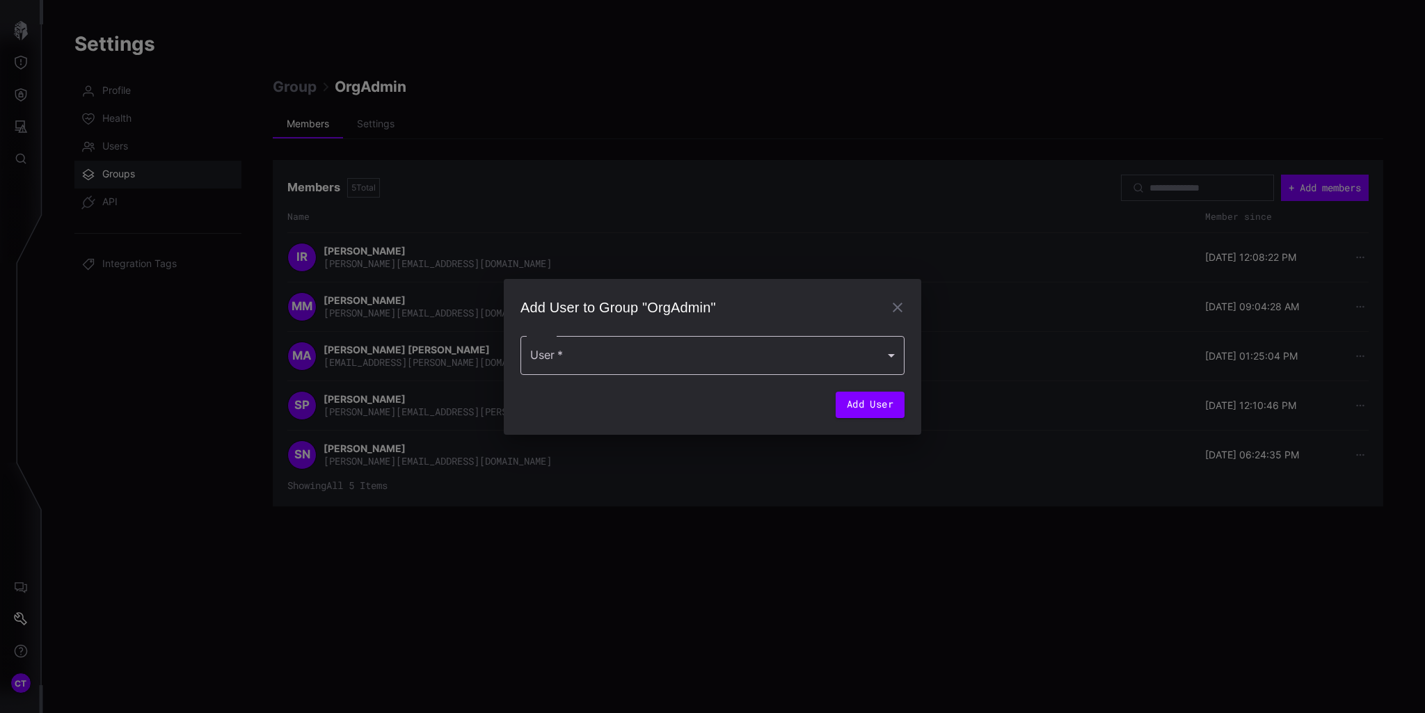
click at [665, 353] on div at bounding box center [713, 355] width 384 height 39
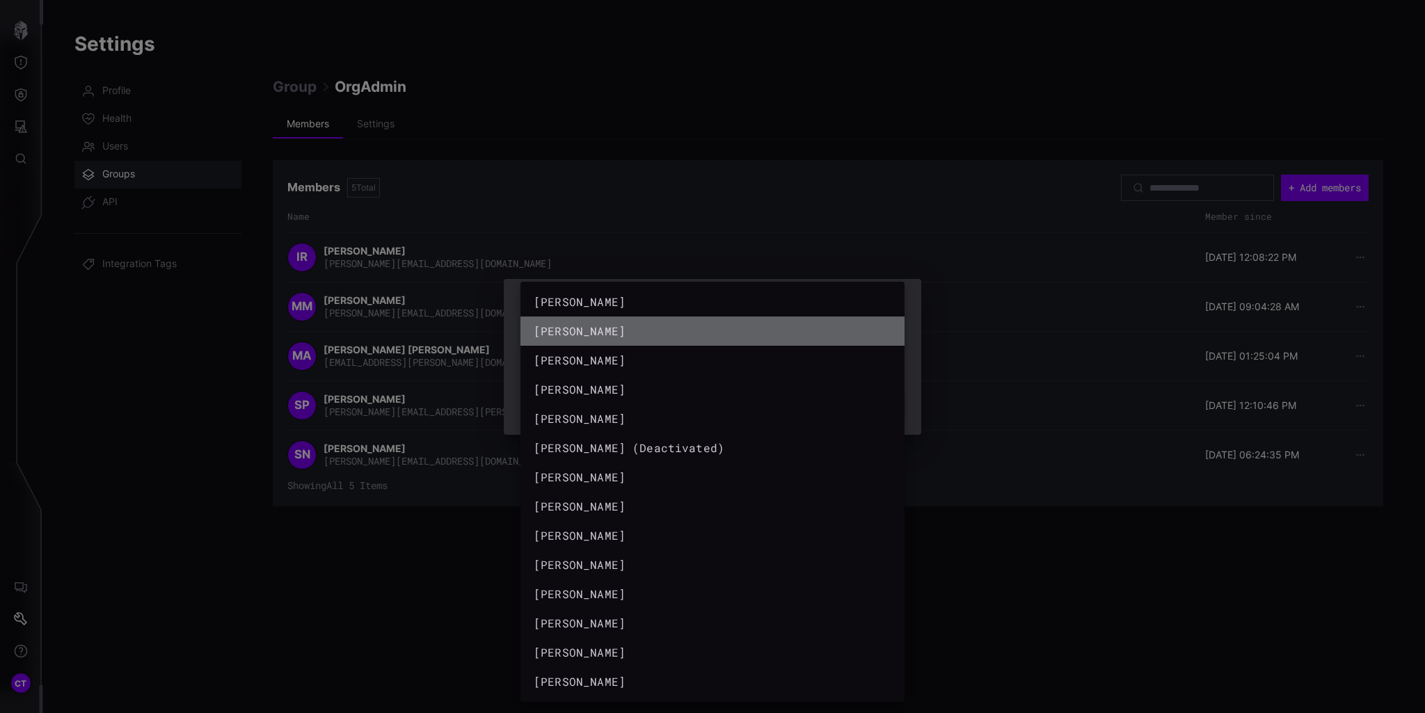
click at [624, 331] on div "brendon anderson" at bounding box center [699, 331] width 330 height 17
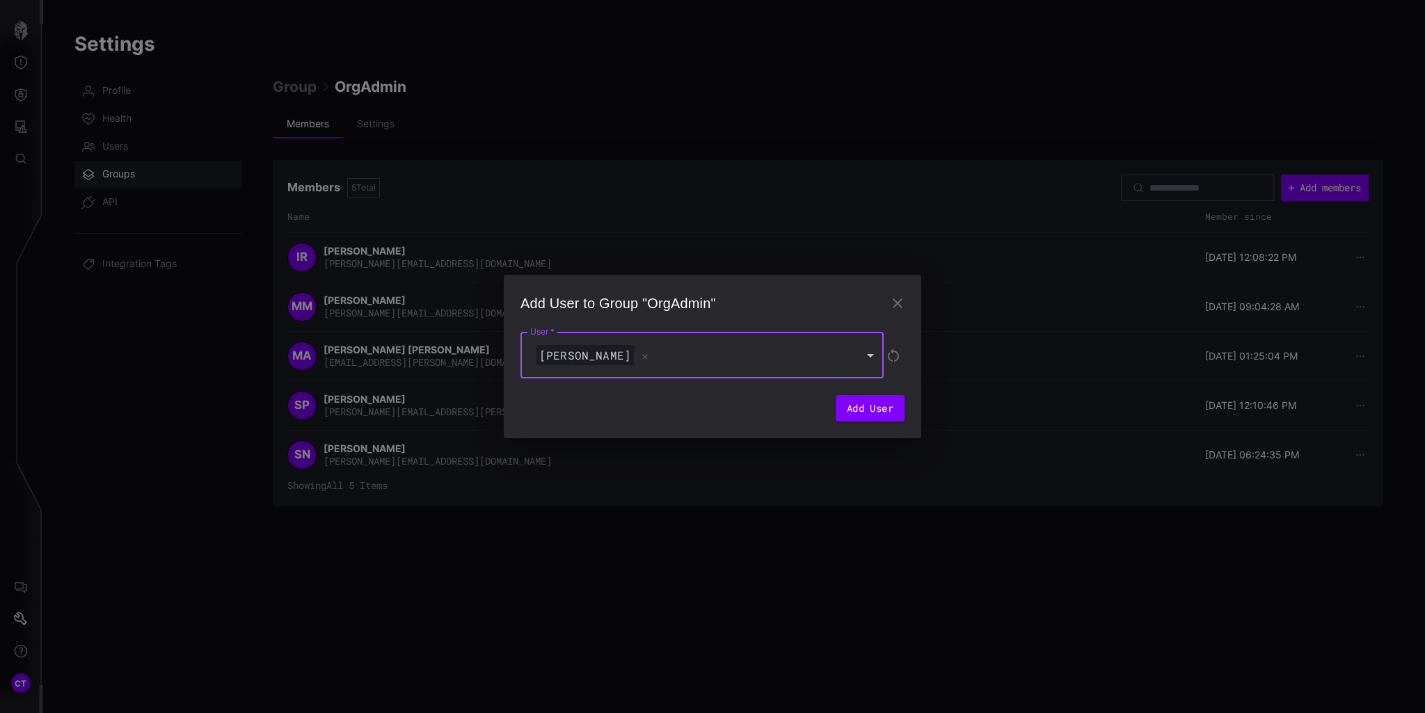
click at [870, 355] on div "brendon anderson" at bounding box center [700, 355] width 359 height 47
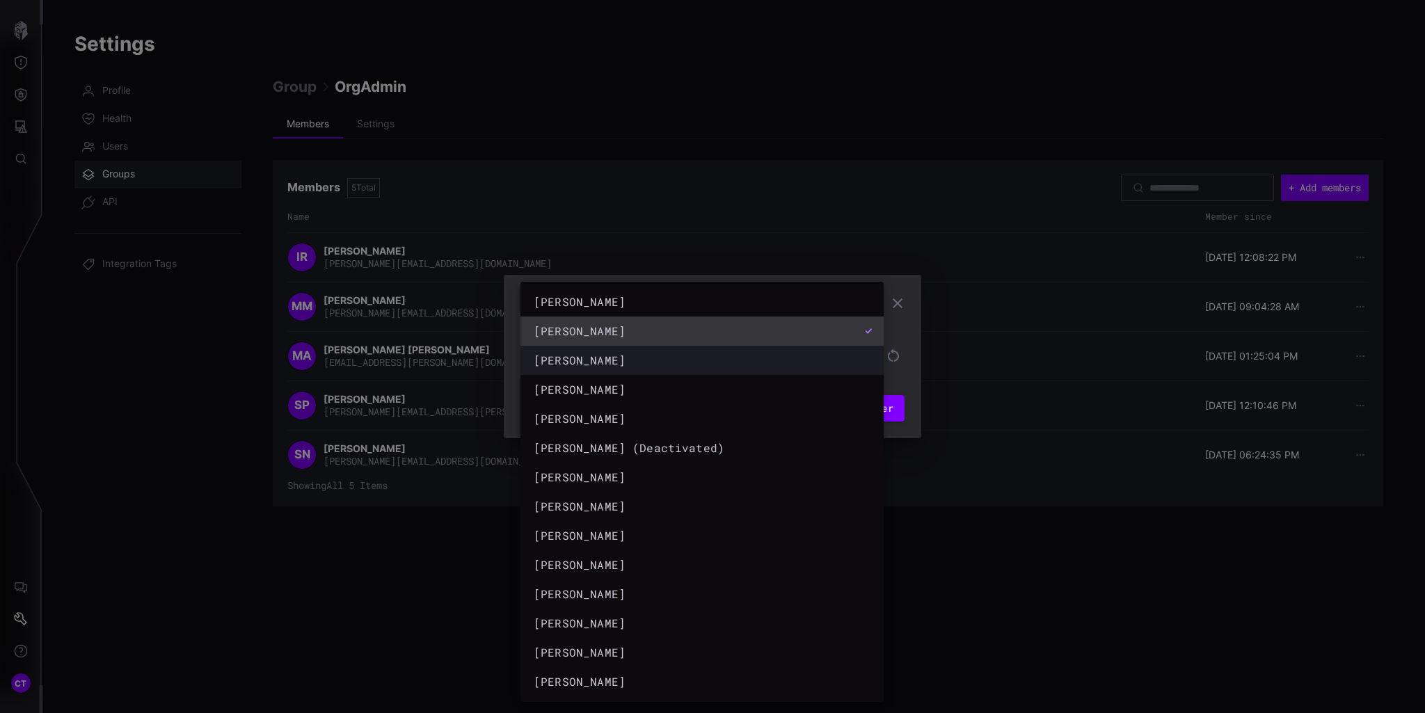
click at [582, 365] on div "Chris Thomas" at bounding box center [688, 360] width 309 height 17
type input "**********"
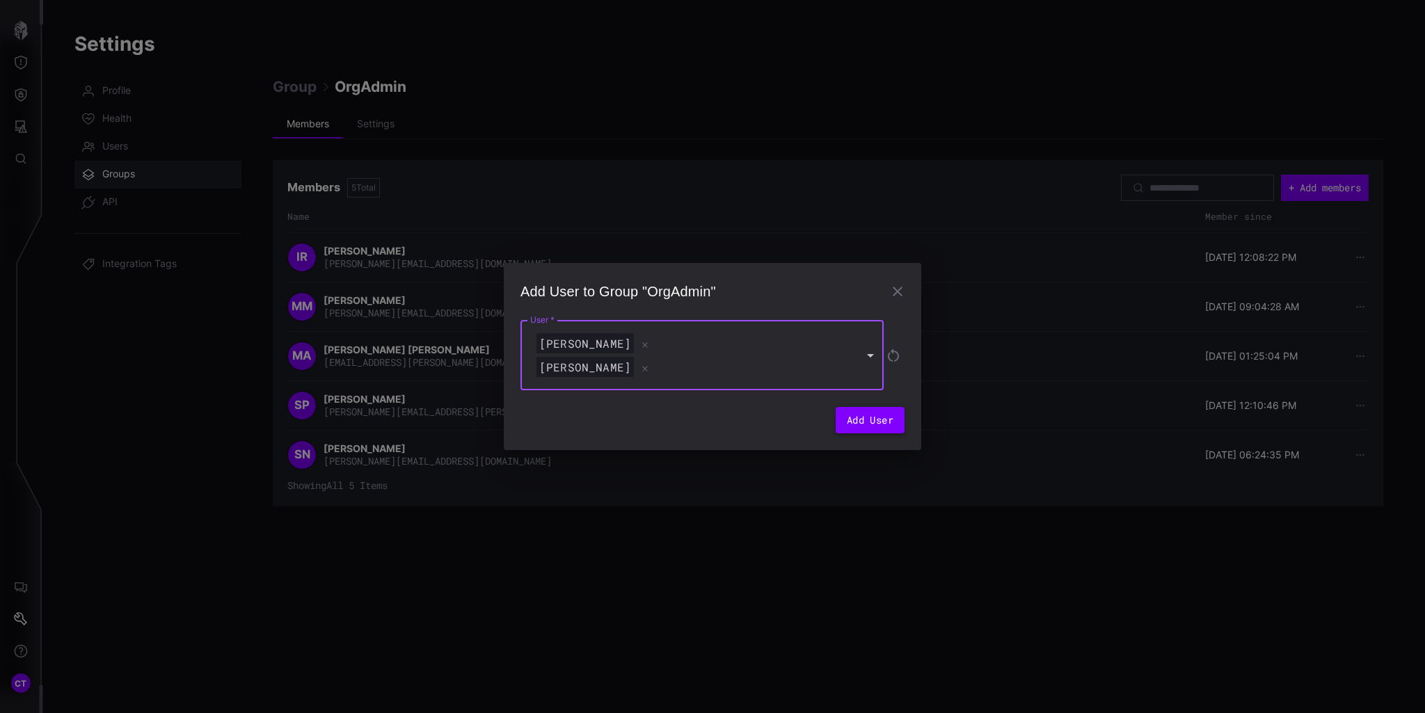
click at [880, 429] on button "Add User" at bounding box center [870, 420] width 69 height 26
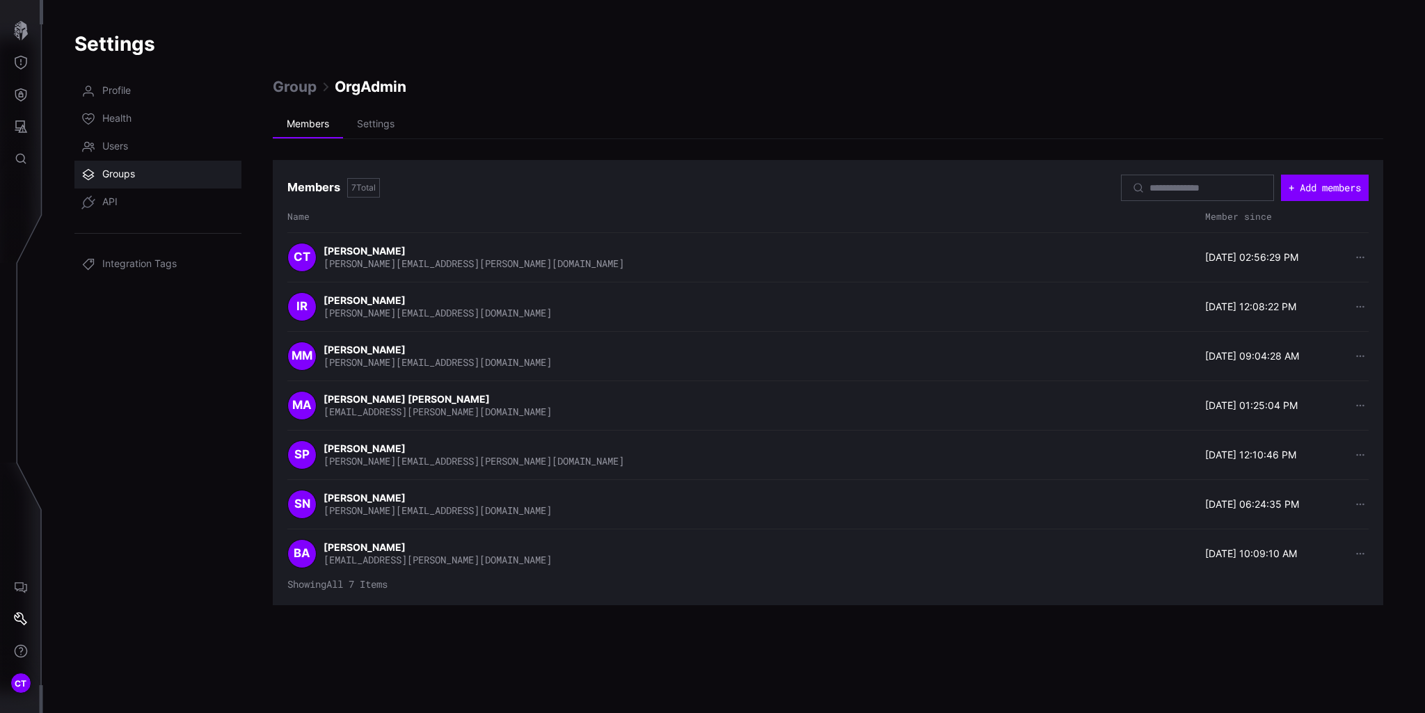
click at [114, 170] on span "Groups" at bounding box center [118, 175] width 33 height 14
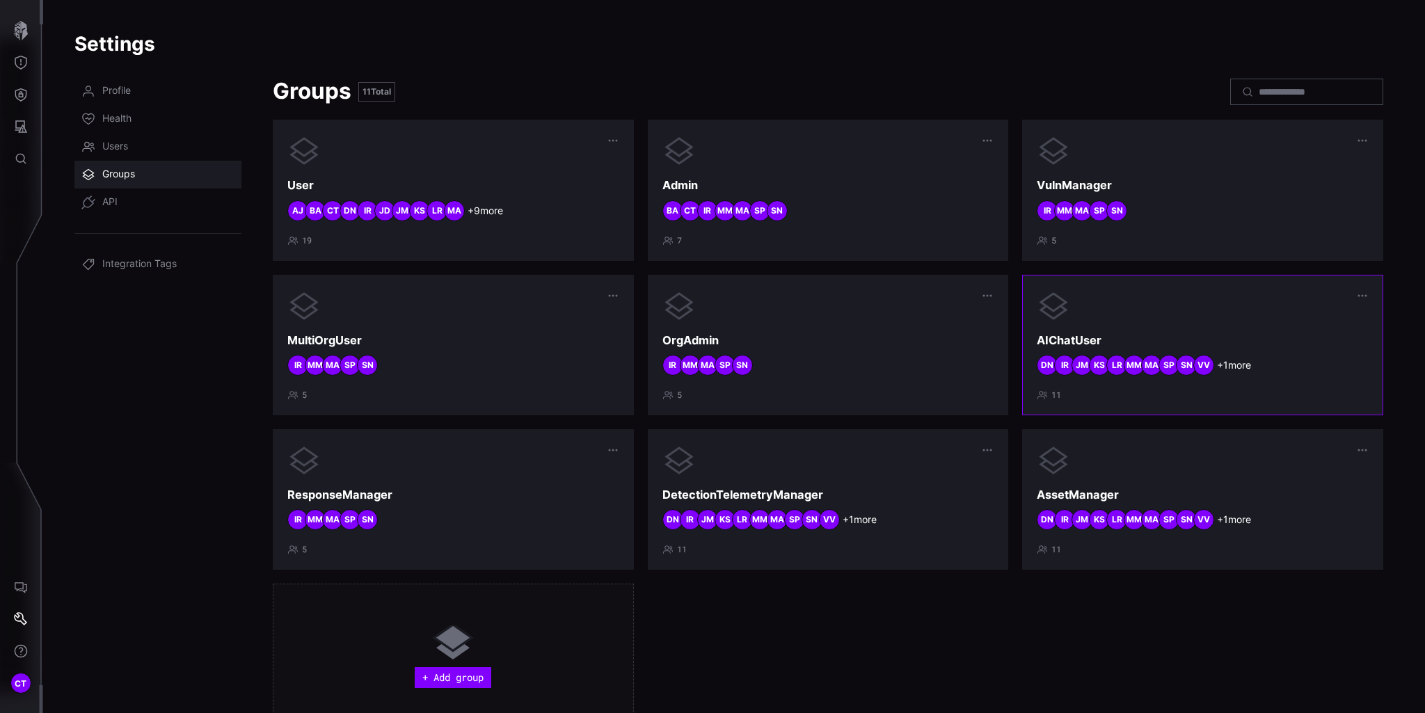
click at [1246, 322] on div at bounding box center [1203, 305] width 332 height 33
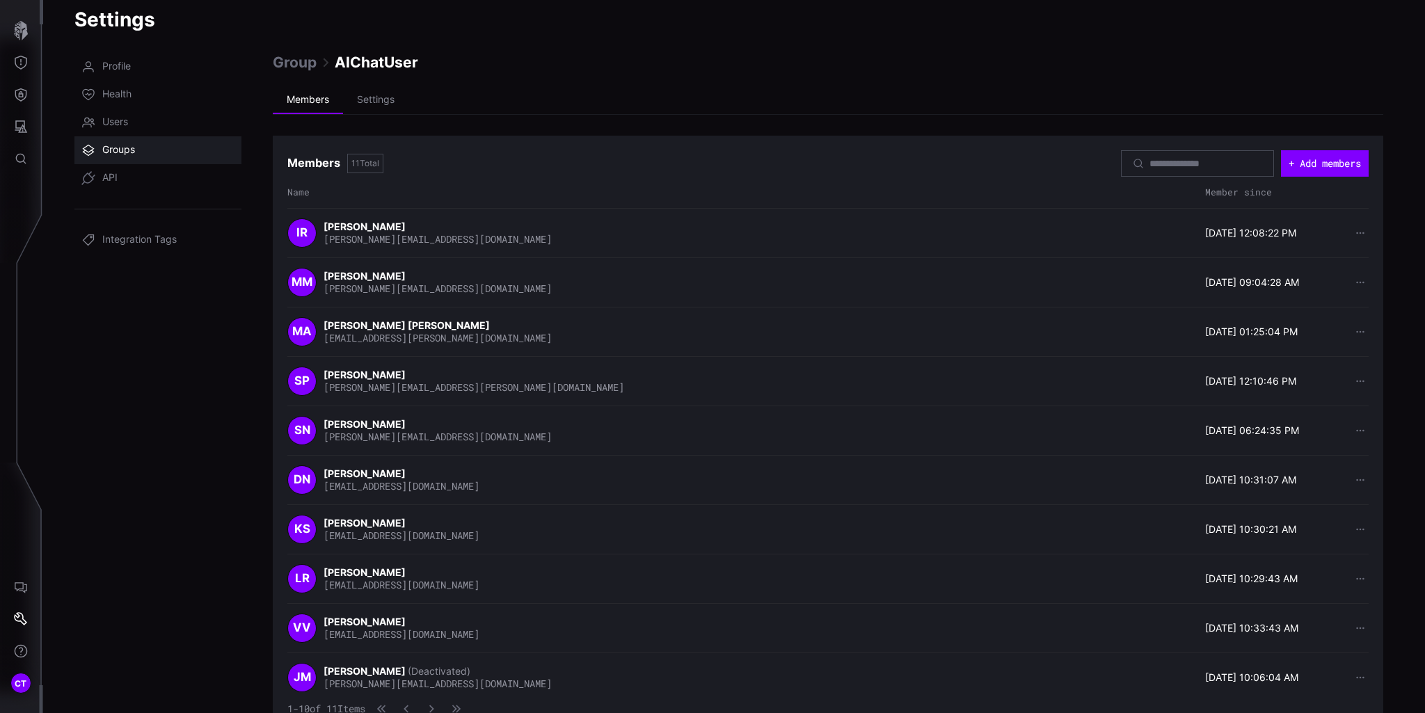
scroll to position [42, 0]
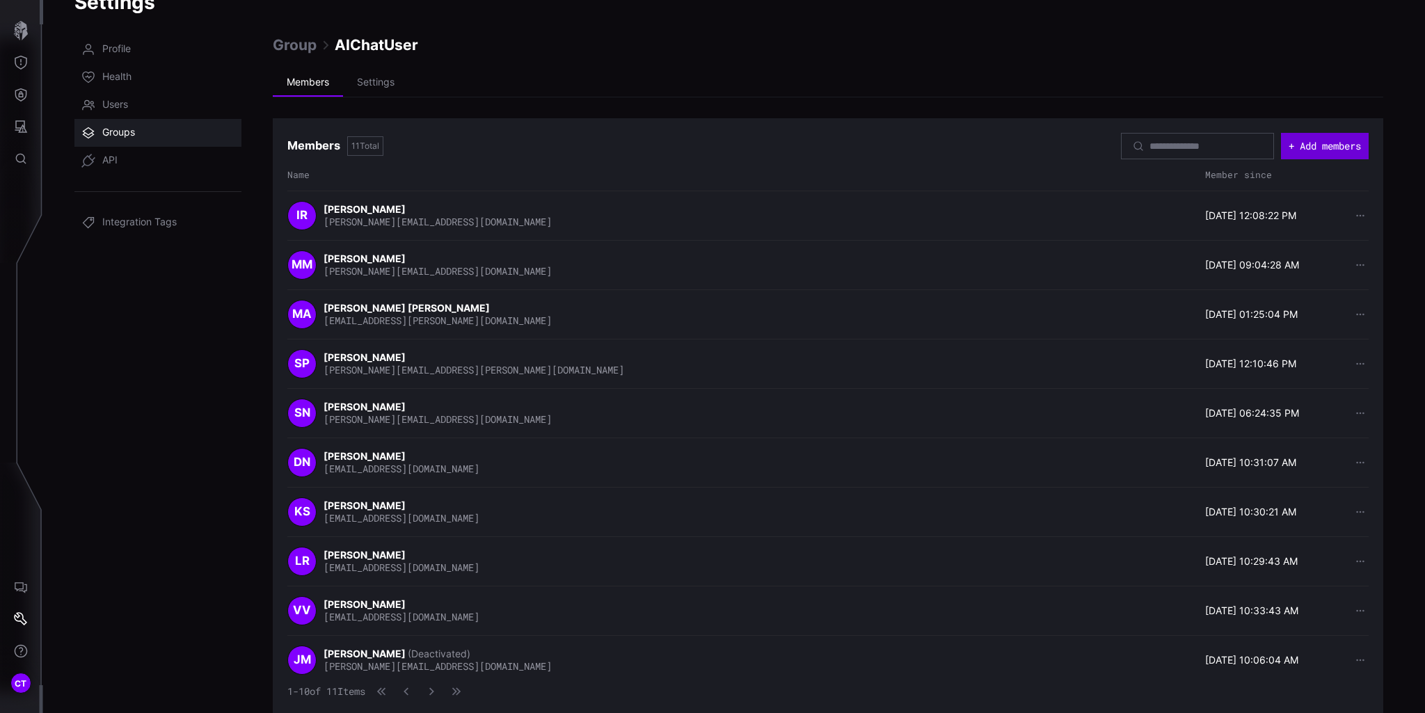
click at [1304, 152] on button "+ Add members" at bounding box center [1325, 146] width 88 height 26
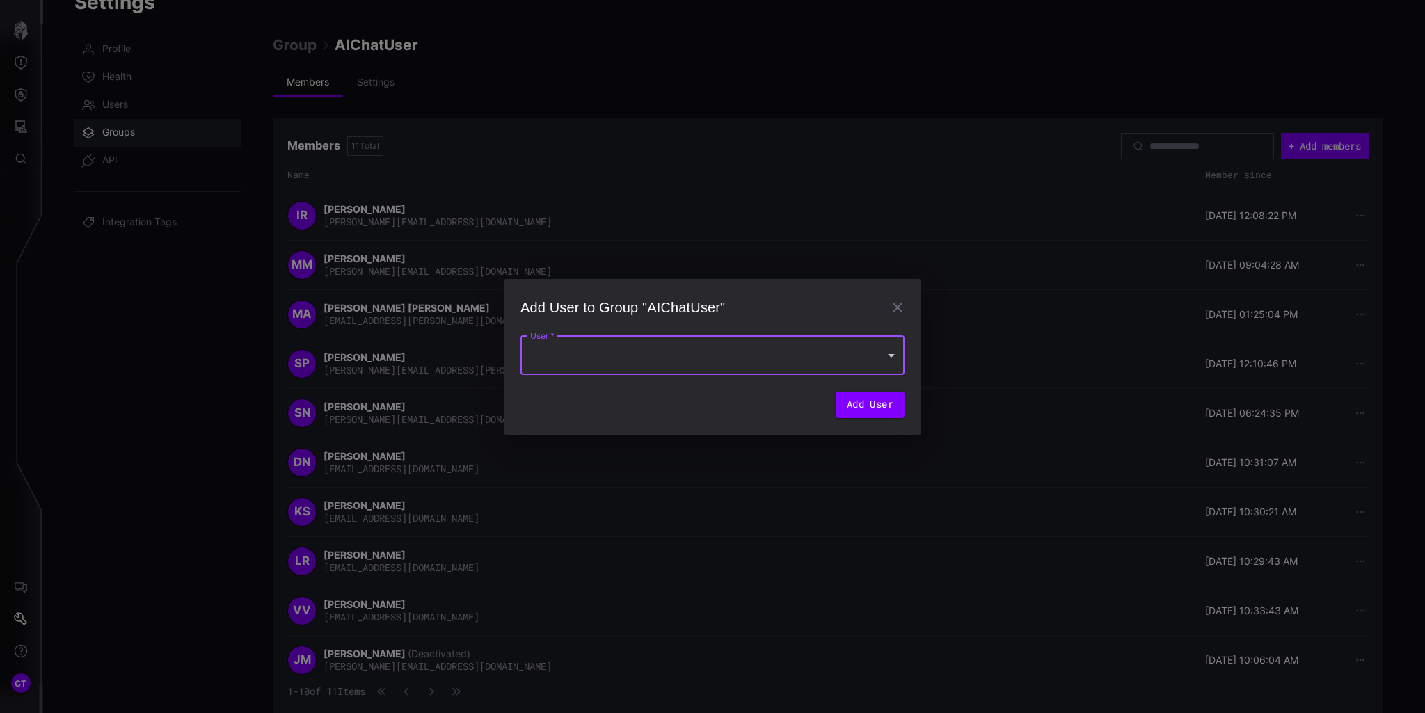
click at [794, 364] on div at bounding box center [713, 355] width 384 height 39
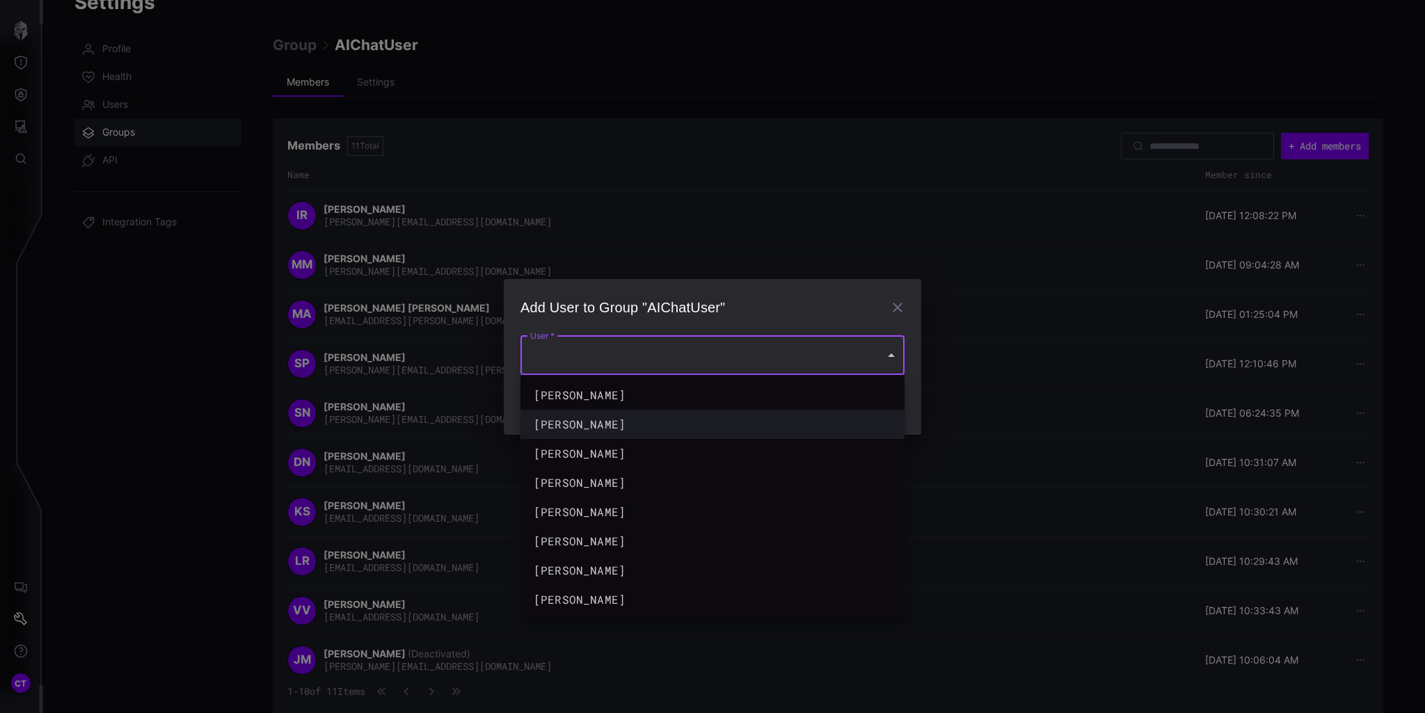
click at [617, 417] on div "brendon anderson" at bounding box center [699, 424] width 330 height 17
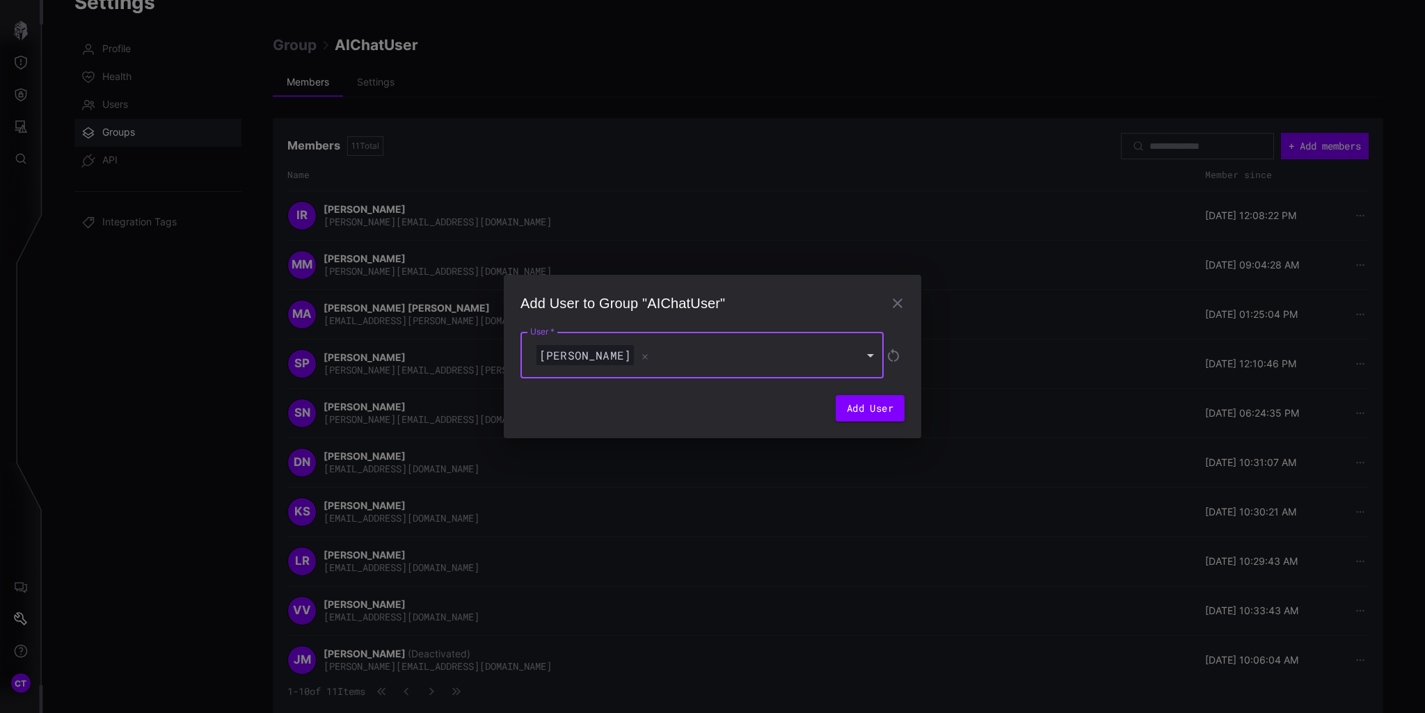
click at [717, 362] on div "brendon anderson" at bounding box center [695, 355] width 323 height 21
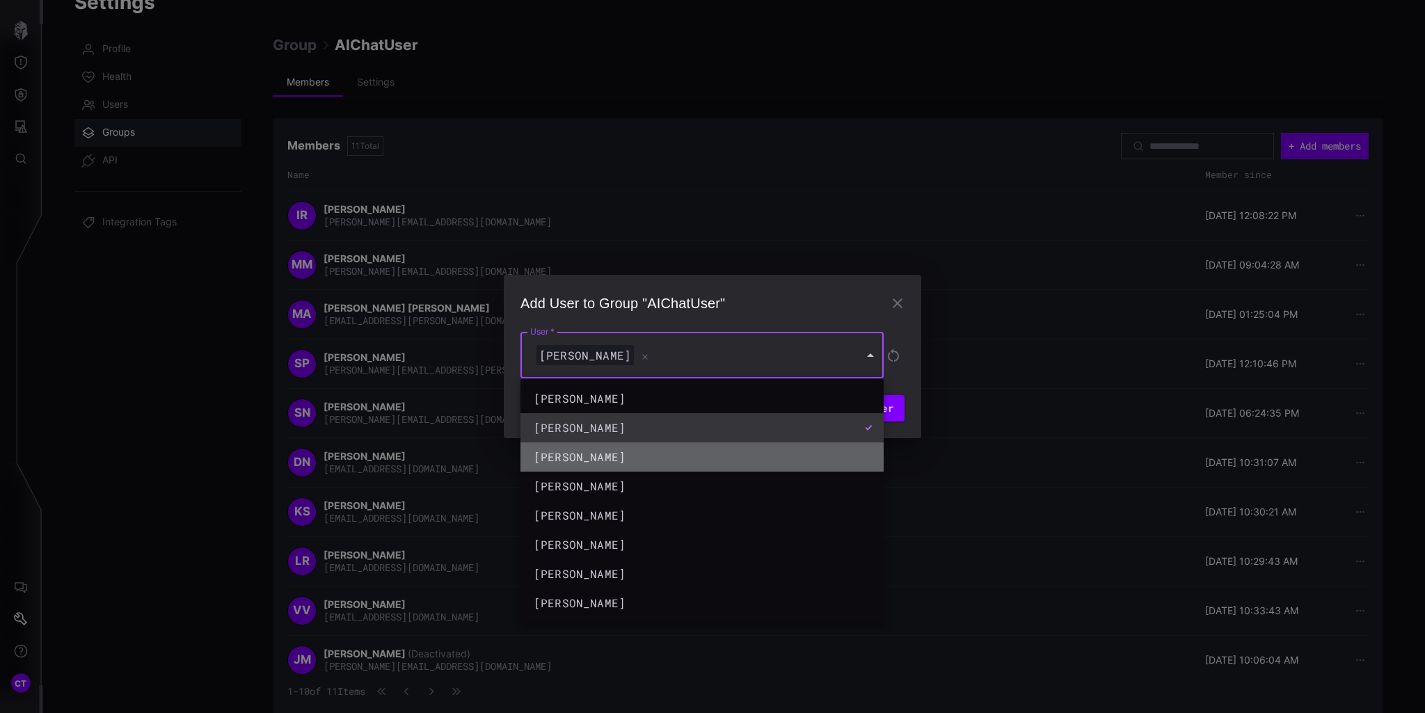
click at [605, 450] on div "Chris Thomas" at bounding box center [688, 457] width 309 height 17
type input "**********"
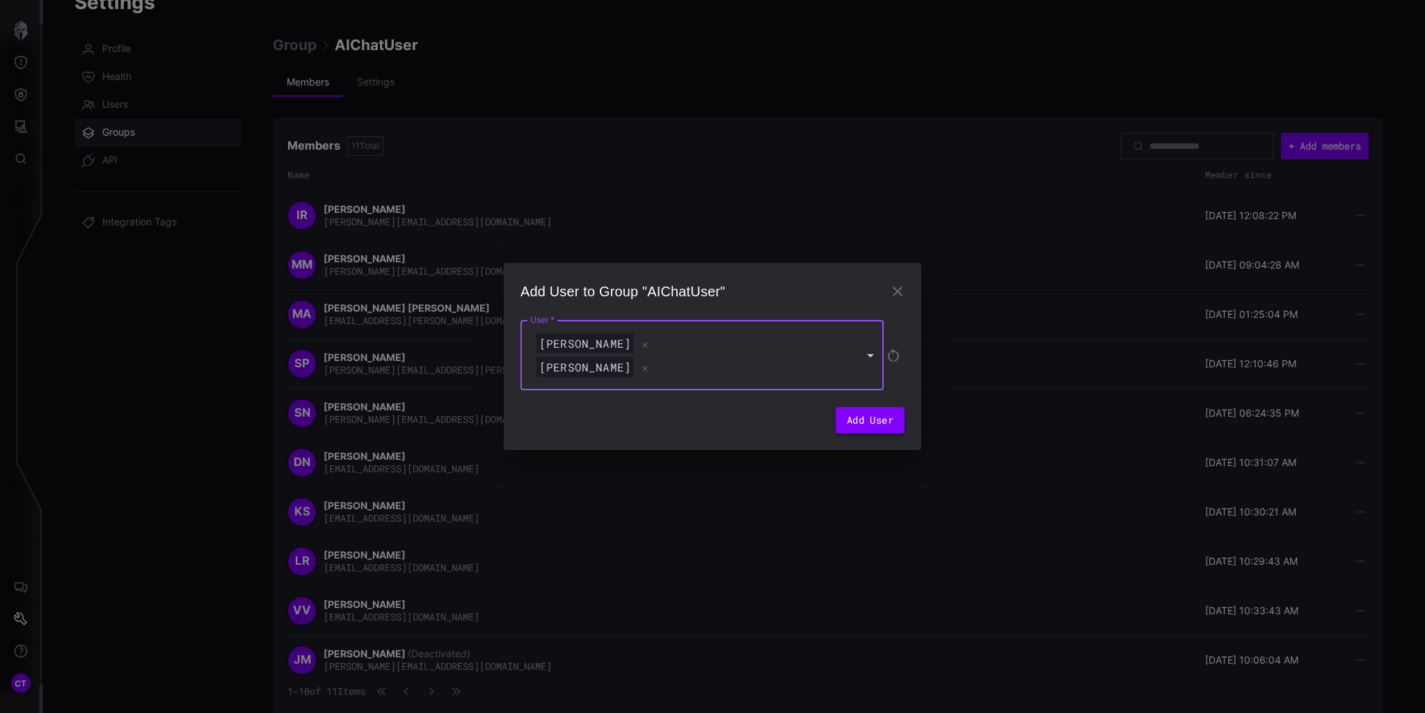
click at [867, 422] on button "Add User" at bounding box center [870, 420] width 69 height 26
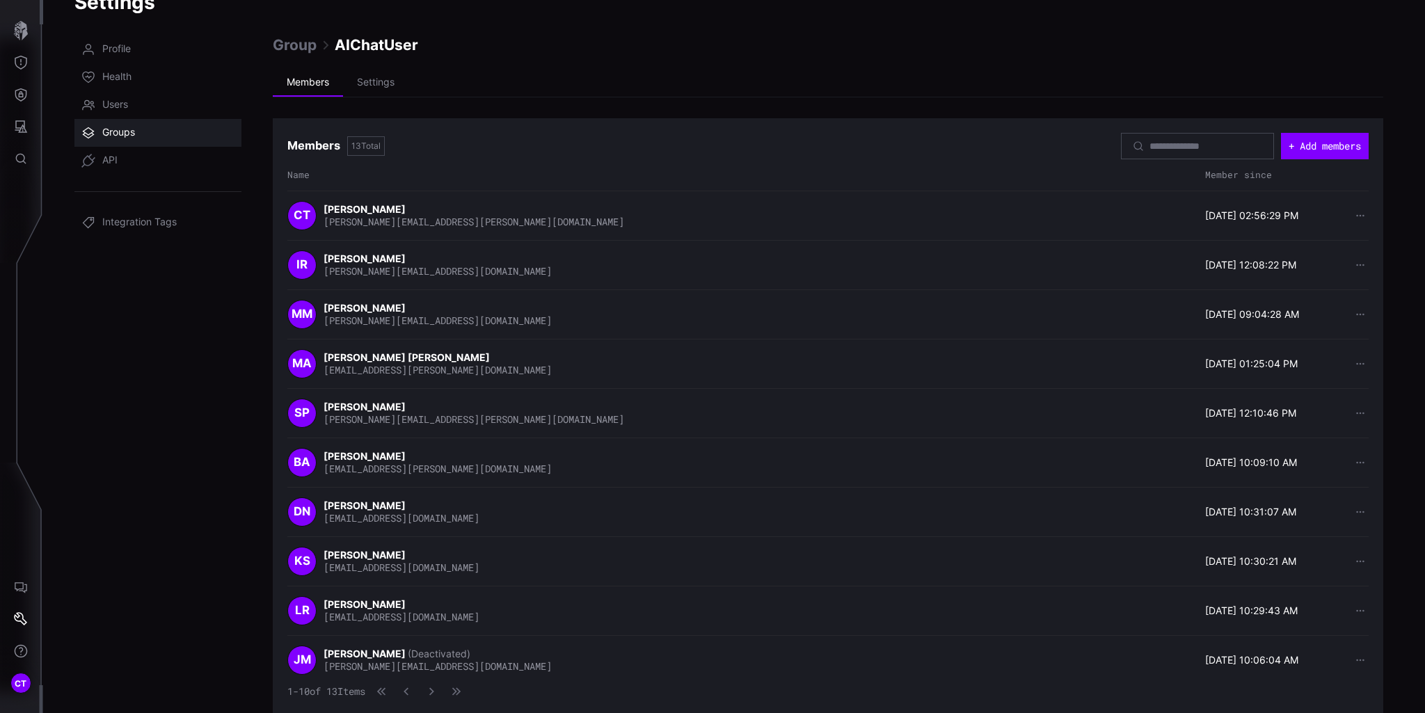
click at [120, 134] on span "Groups" at bounding box center [118, 133] width 33 height 14
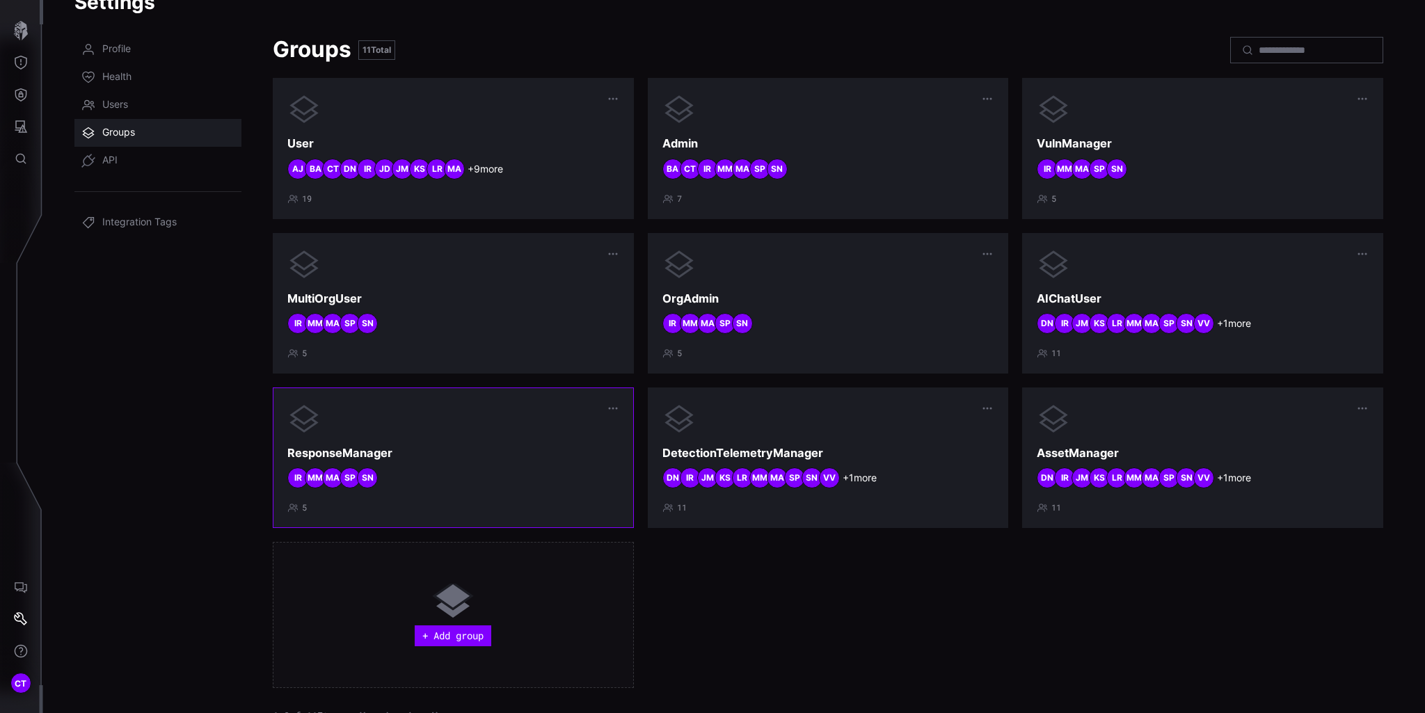
click at [507, 426] on div at bounding box center [453, 418] width 332 height 33
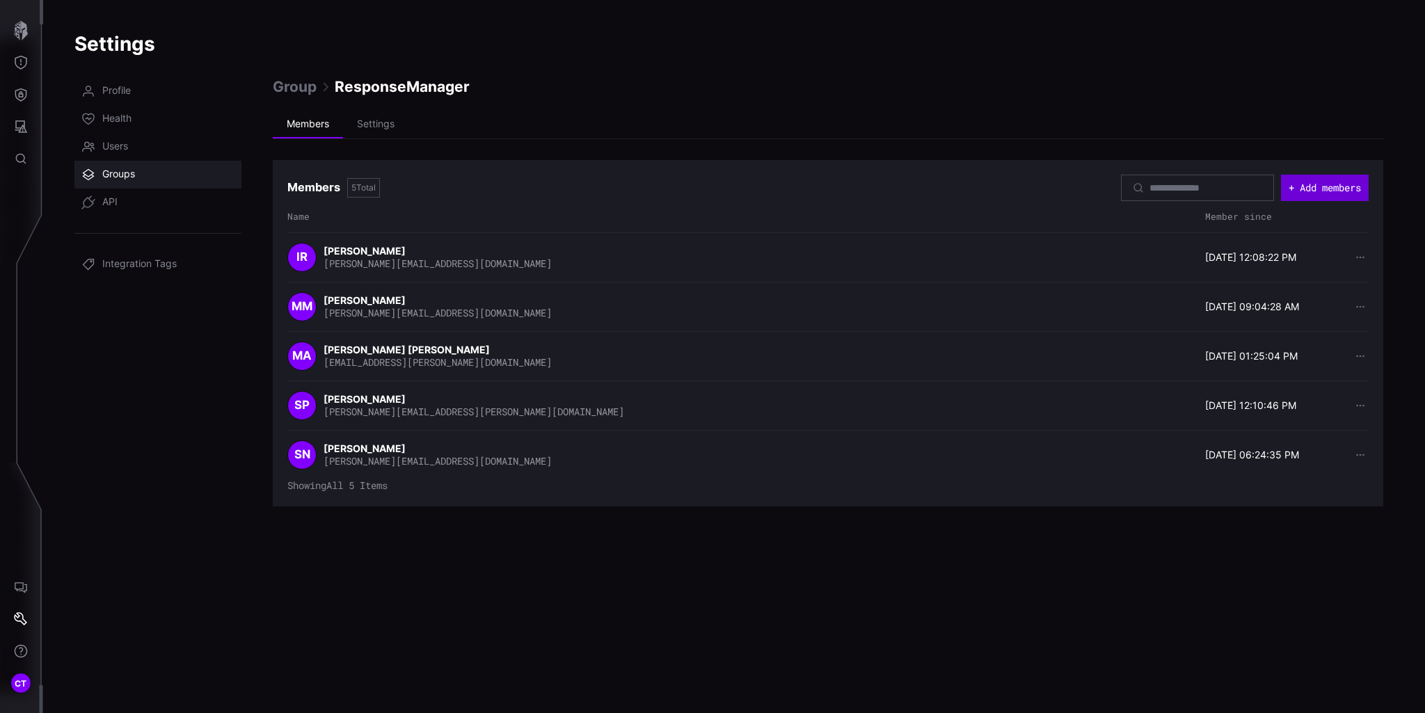
click at [1333, 200] on button "+ Add members" at bounding box center [1325, 188] width 88 height 26
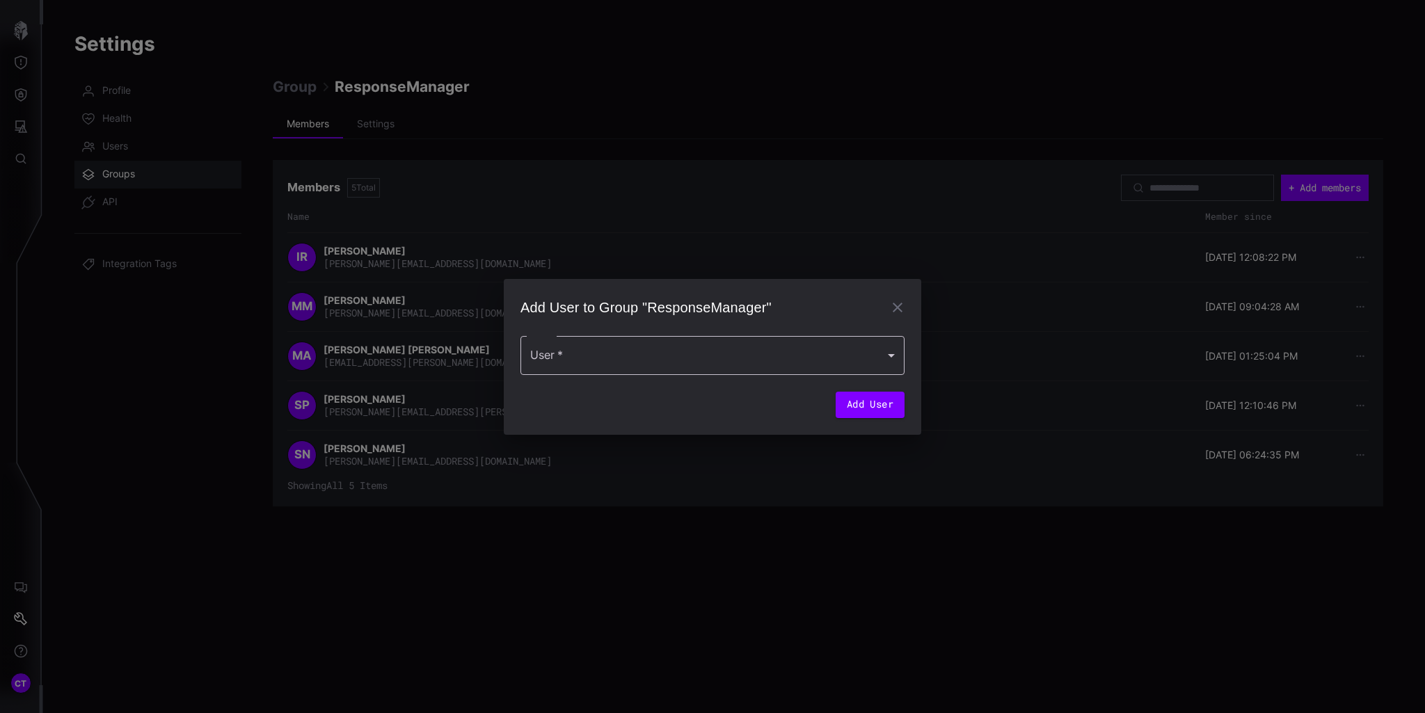
click at [714, 349] on div at bounding box center [713, 355] width 384 height 39
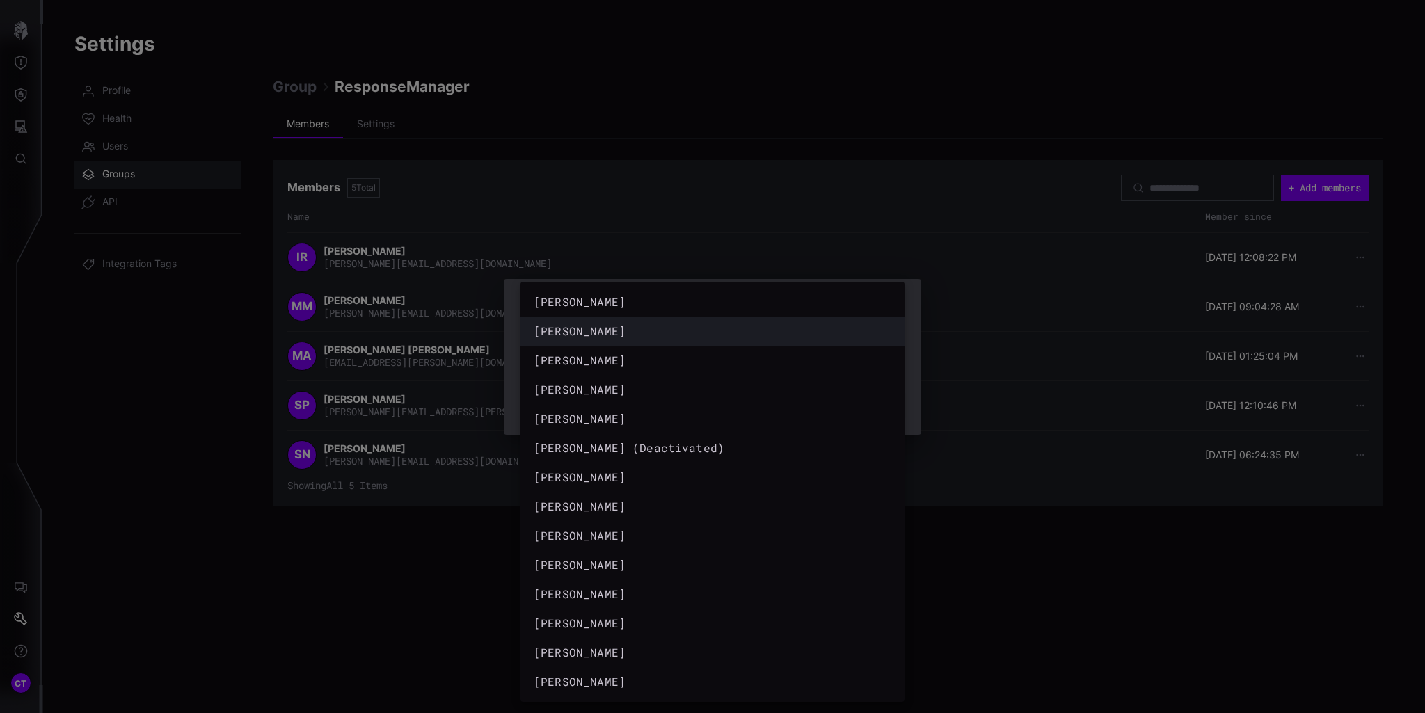
click at [618, 333] on div "brendon anderson" at bounding box center [699, 331] width 330 height 17
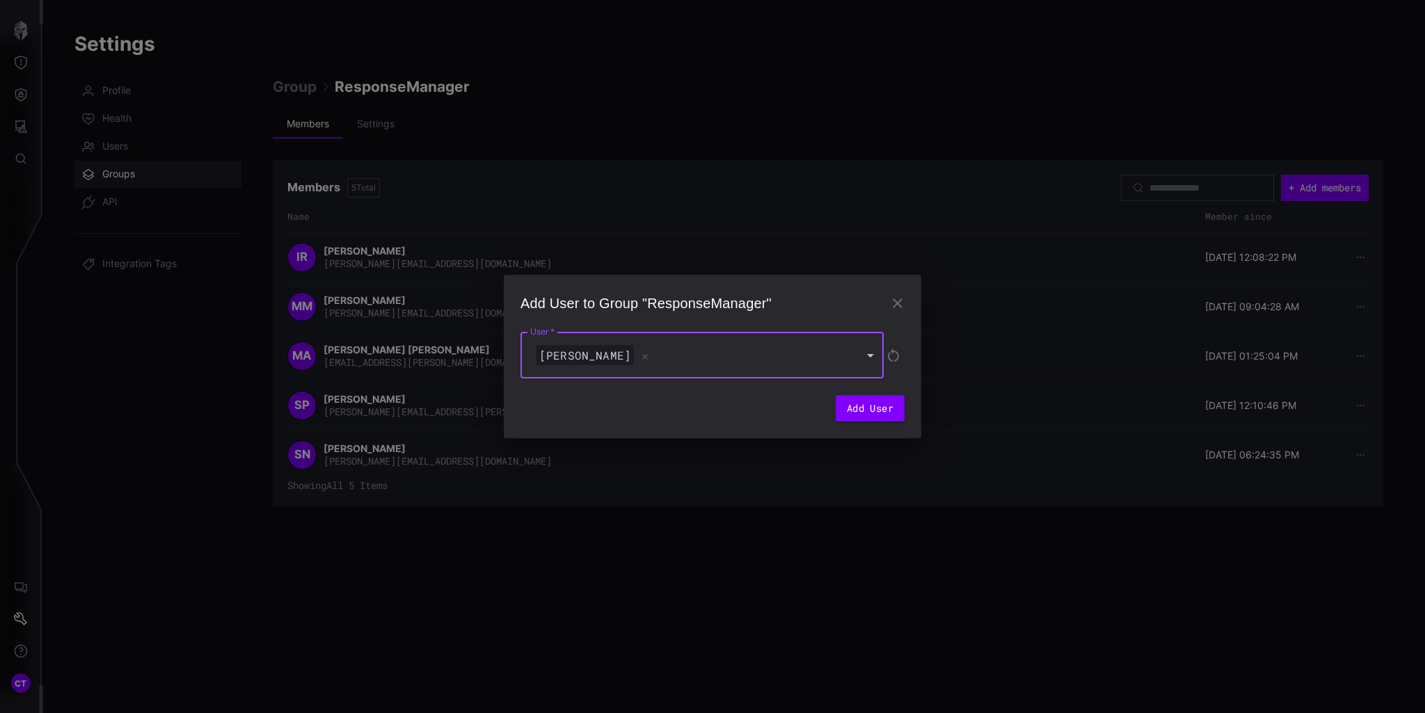
click at [827, 356] on div "brendon anderson" at bounding box center [695, 355] width 323 height 21
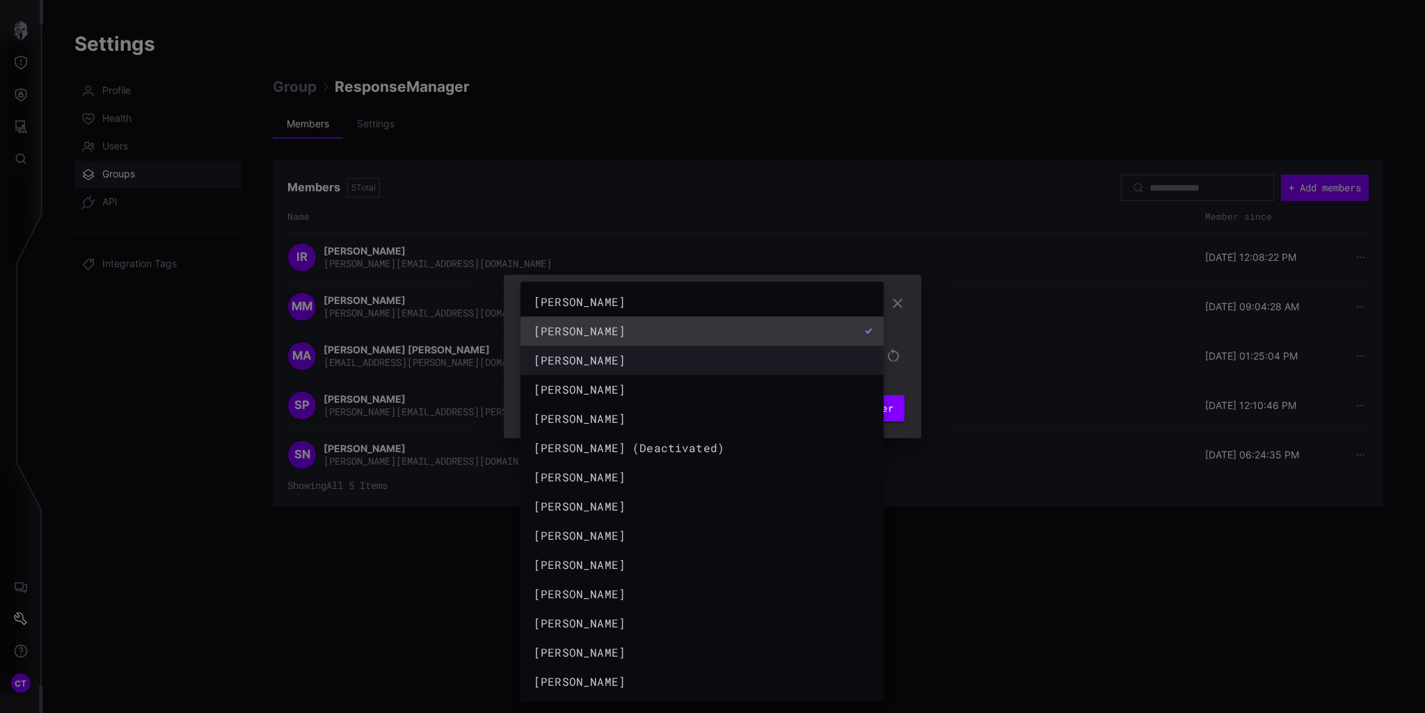
click at [599, 360] on div "Chris Thomas" at bounding box center [688, 360] width 309 height 17
type input "**********"
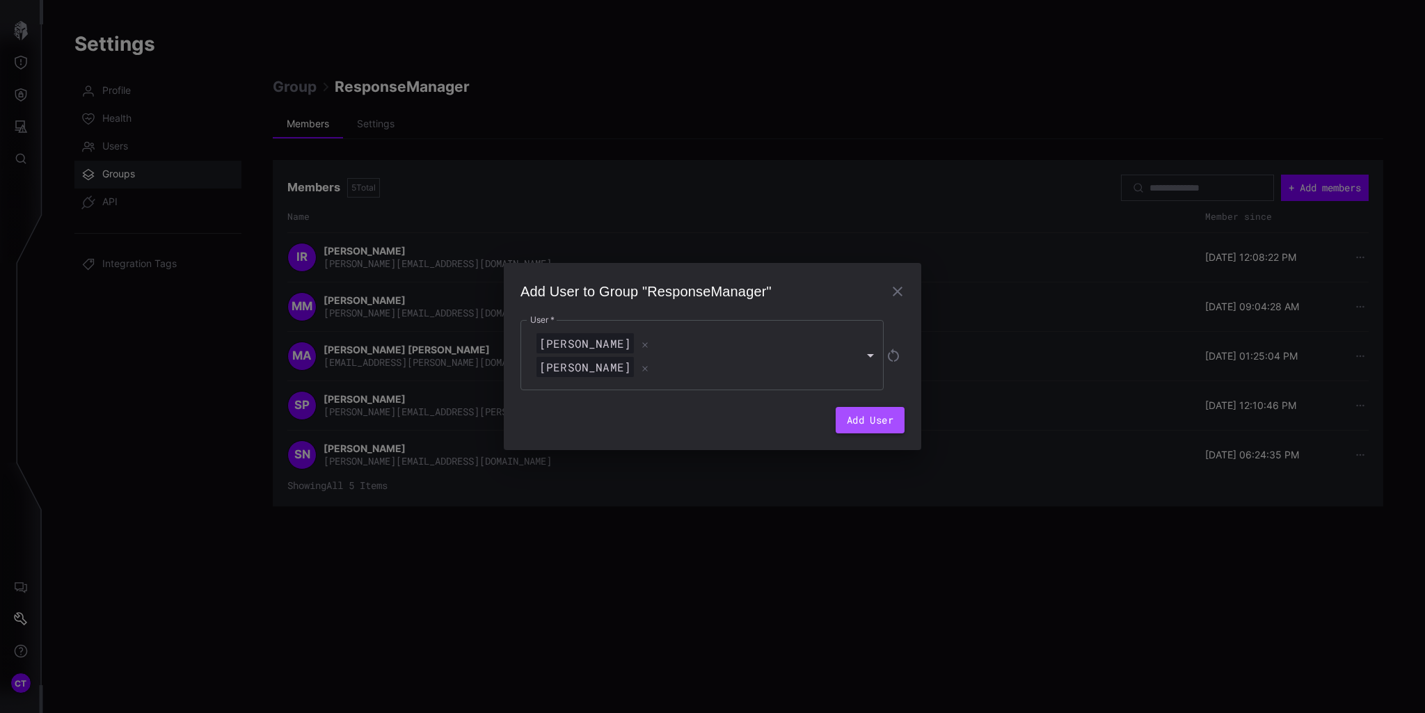
click at [890, 421] on button "Add User" at bounding box center [870, 420] width 69 height 26
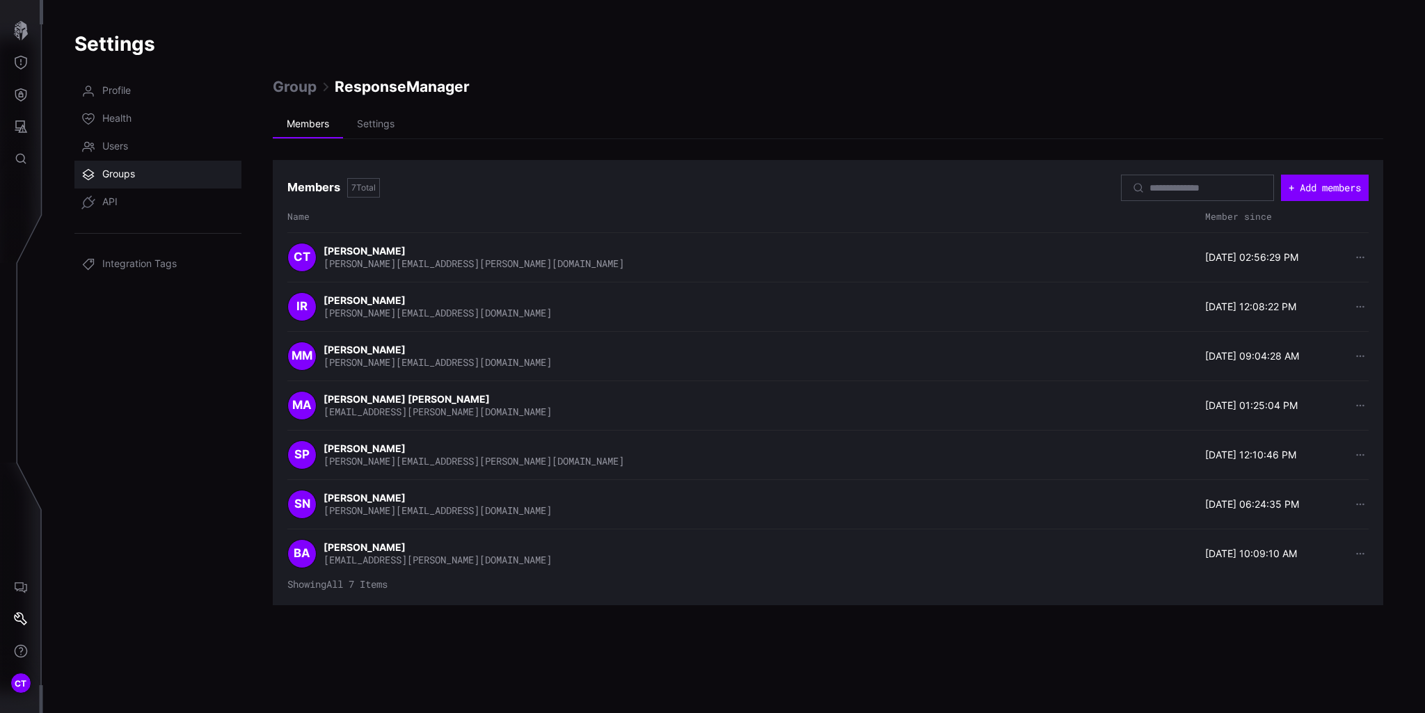
click at [125, 172] on span "Groups" at bounding box center [118, 175] width 33 height 14
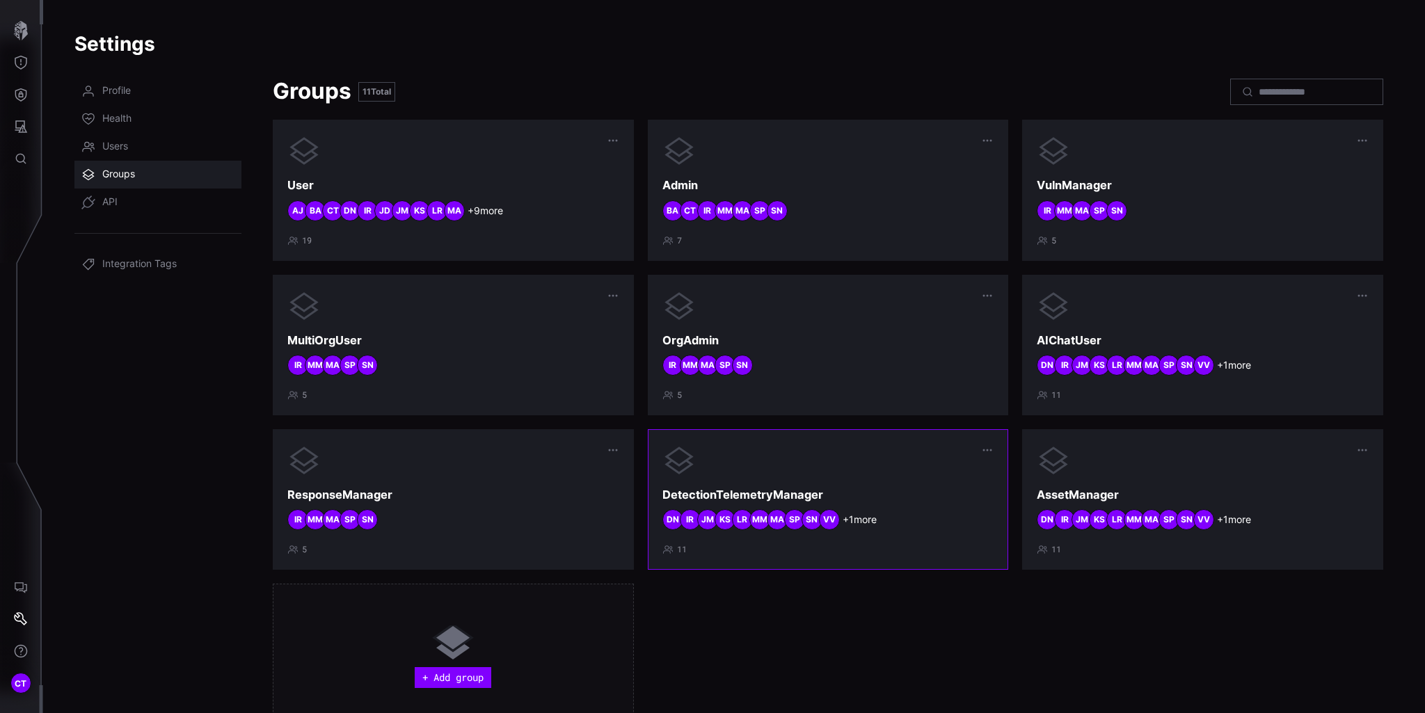
click at [907, 471] on div at bounding box center [829, 460] width 332 height 33
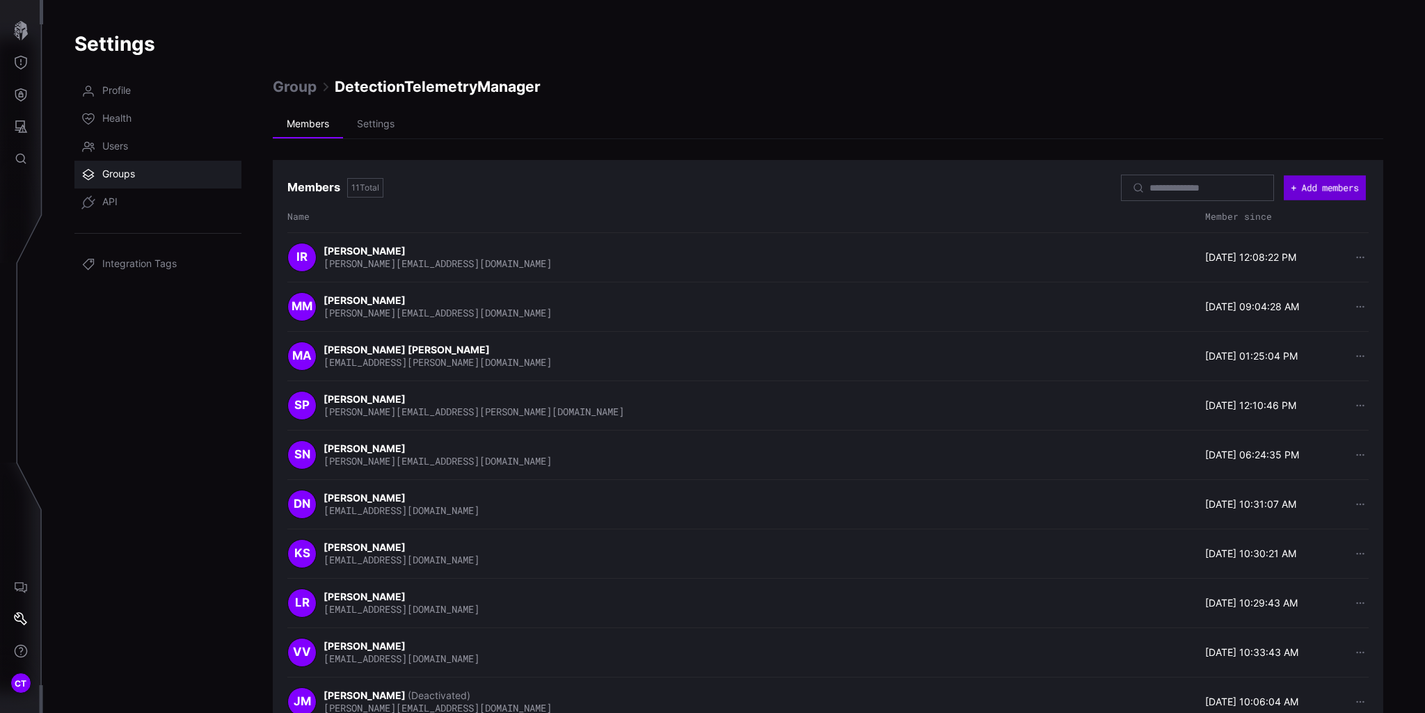
click at [1322, 188] on button "+ Add members" at bounding box center [1325, 187] width 82 height 25
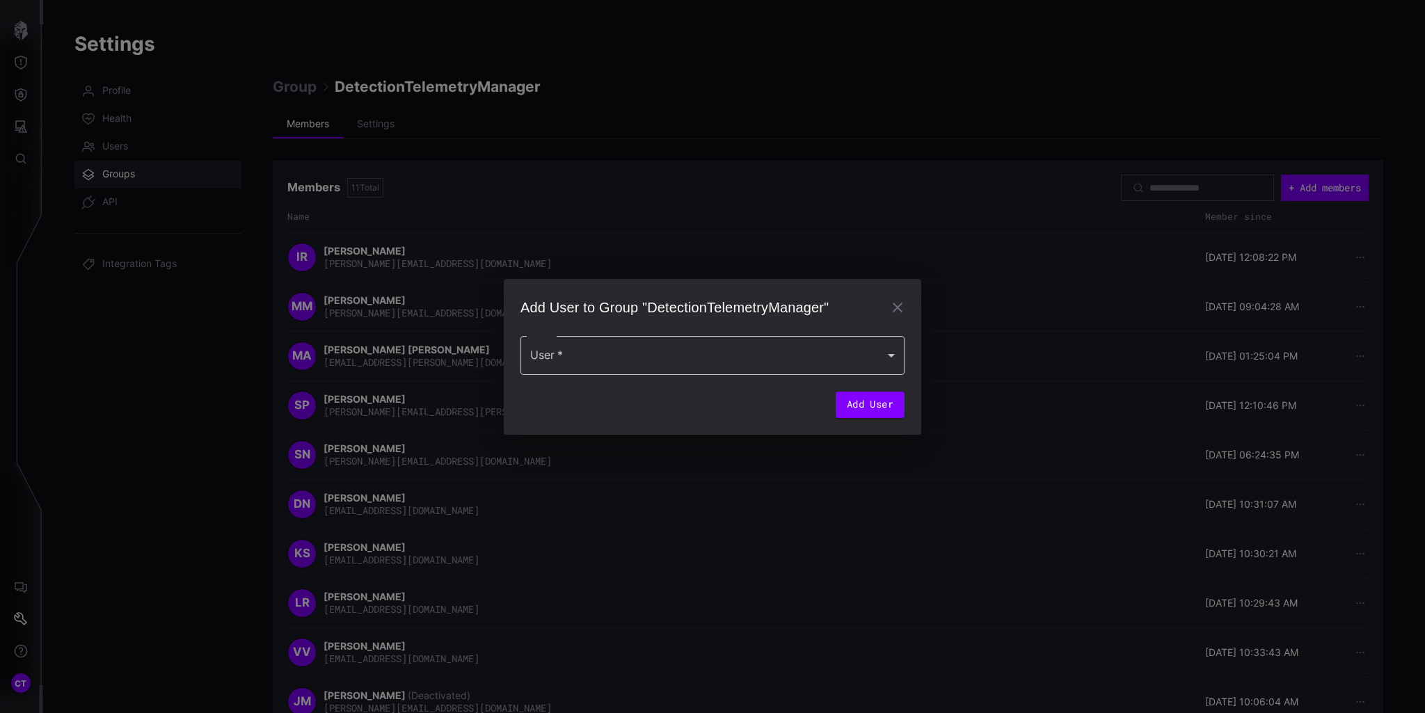
click at [639, 354] on div at bounding box center [713, 355] width 384 height 39
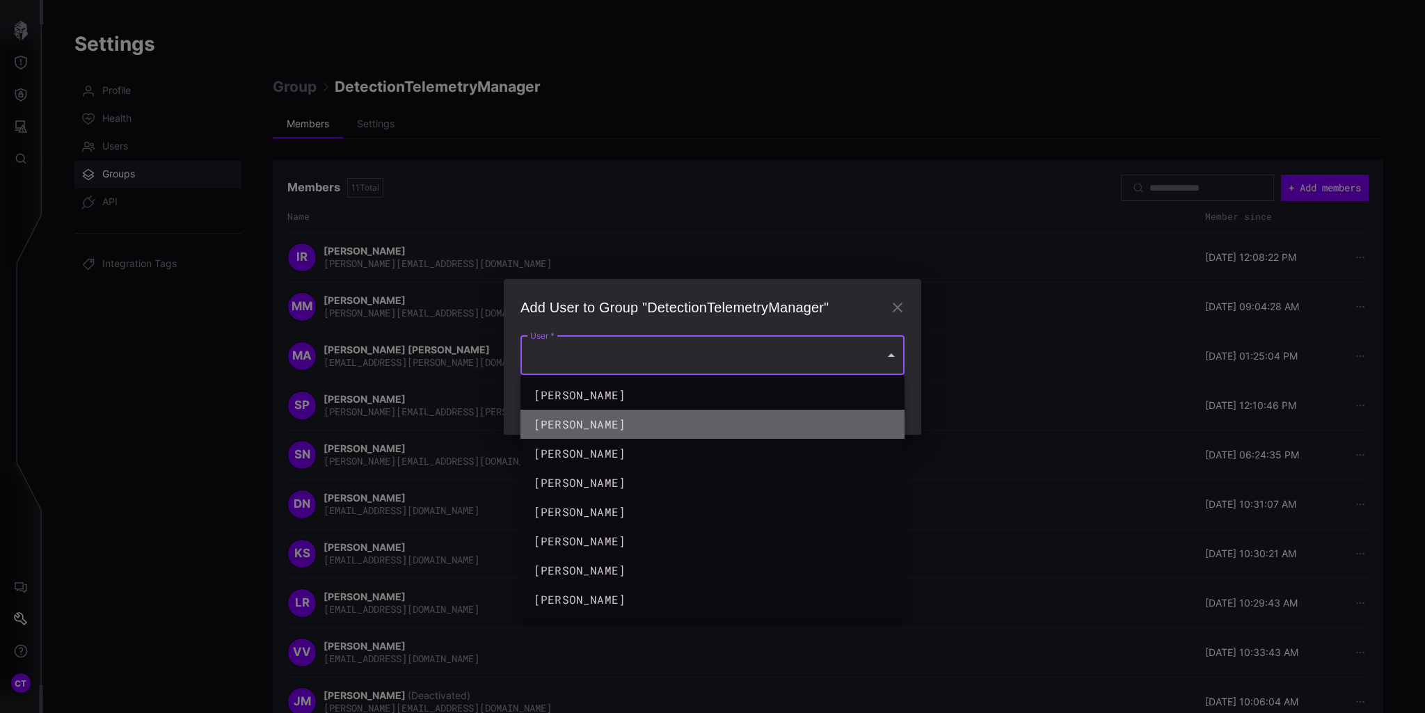
click at [607, 426] on div "brendon anderson" at bounding box center [699, 424] width 330 height 17
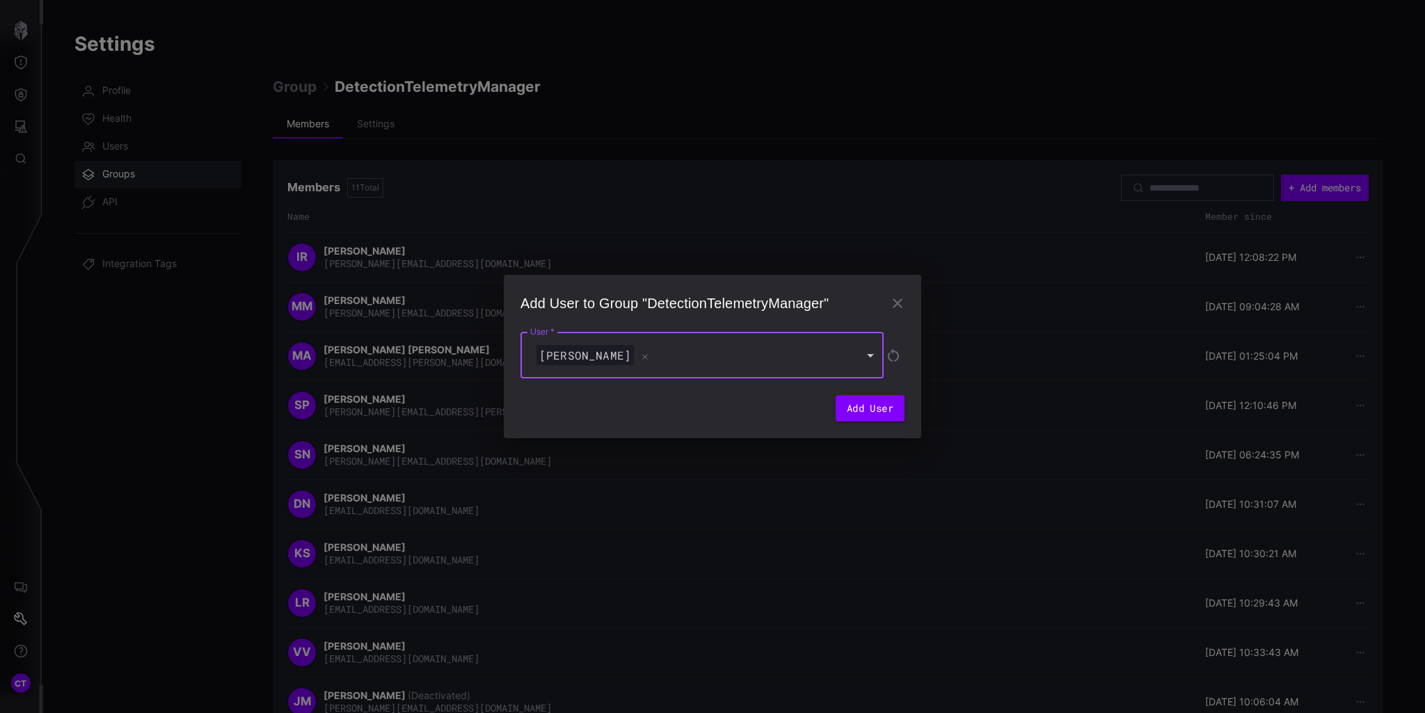
click at [722, 356] on div "brendon anderson" at bounding box center [695, 355] width 323 height 21
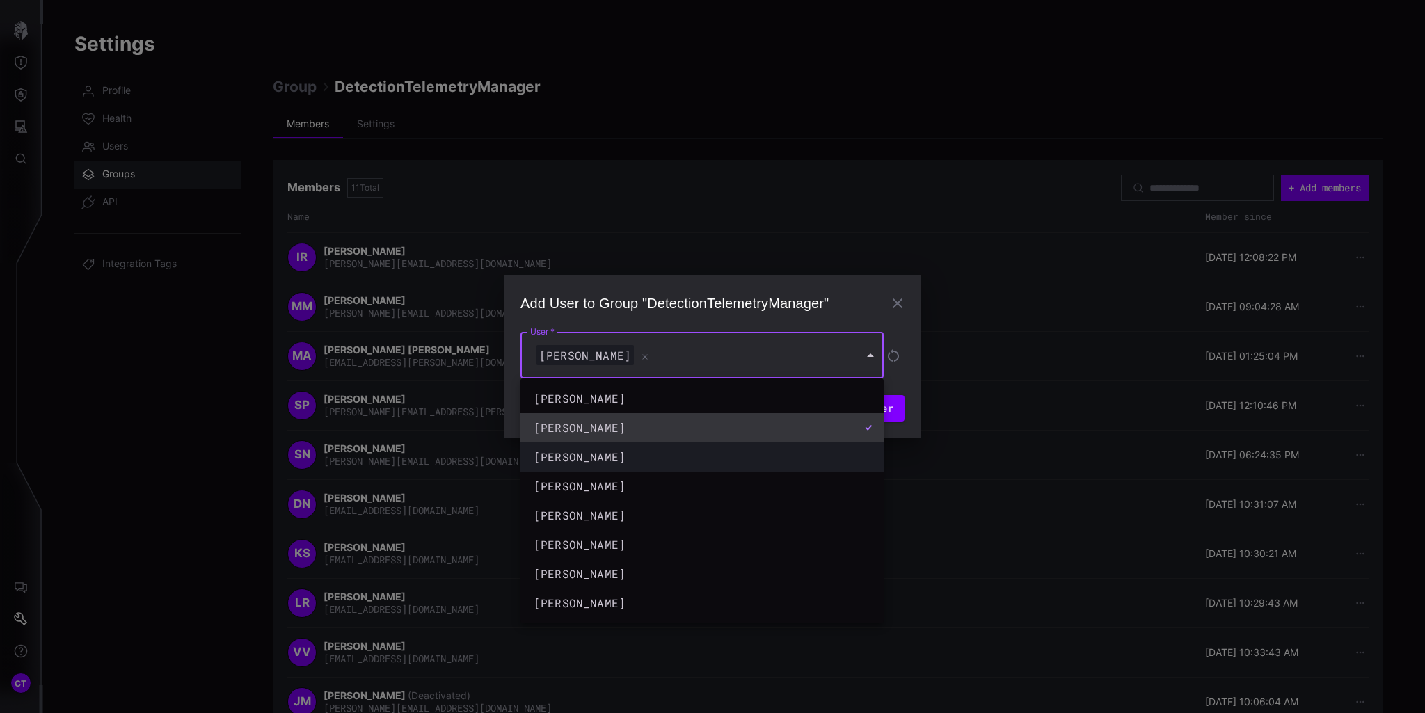
click at [598, 451] on div "Chris Thomas" at bounding box center [688, 457] width 309 height 17
type input "**********"
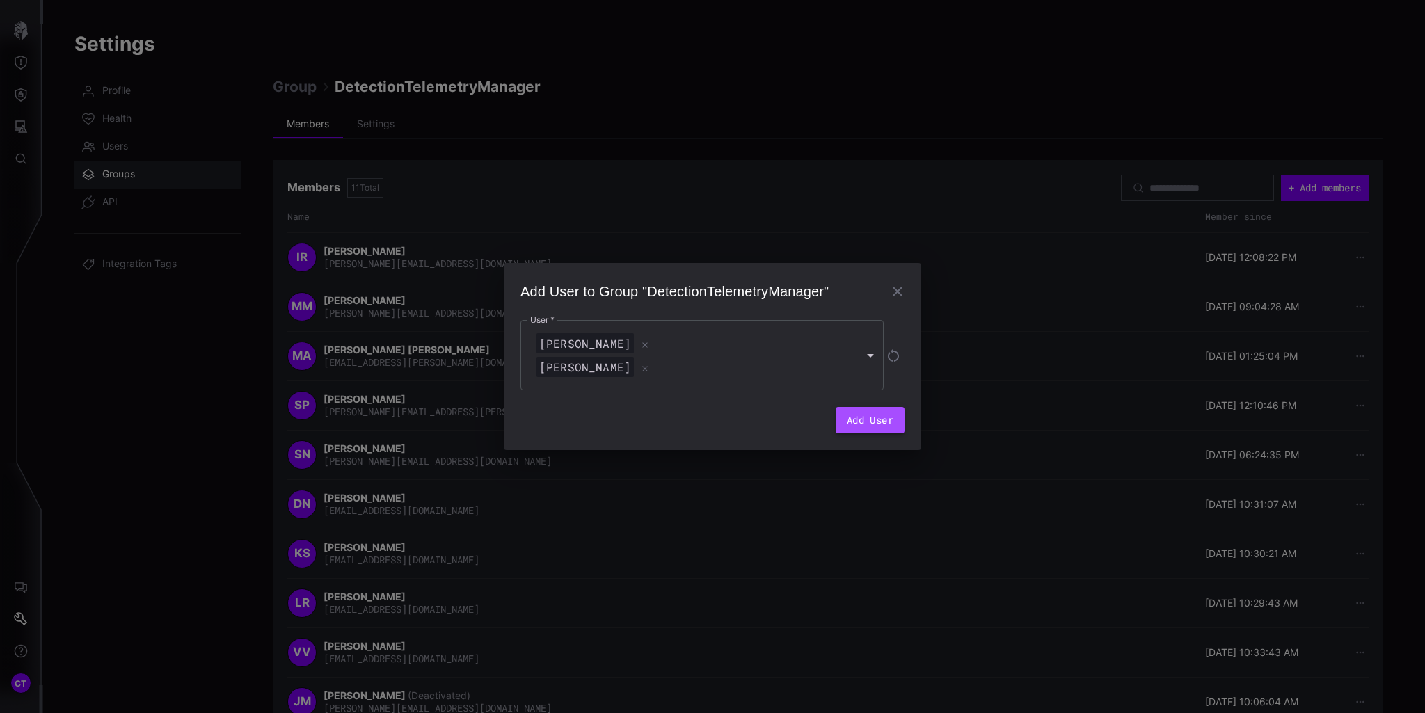
click at [875, 413] on button "Add User" at bounding box center [870, 420] width 69 height 26
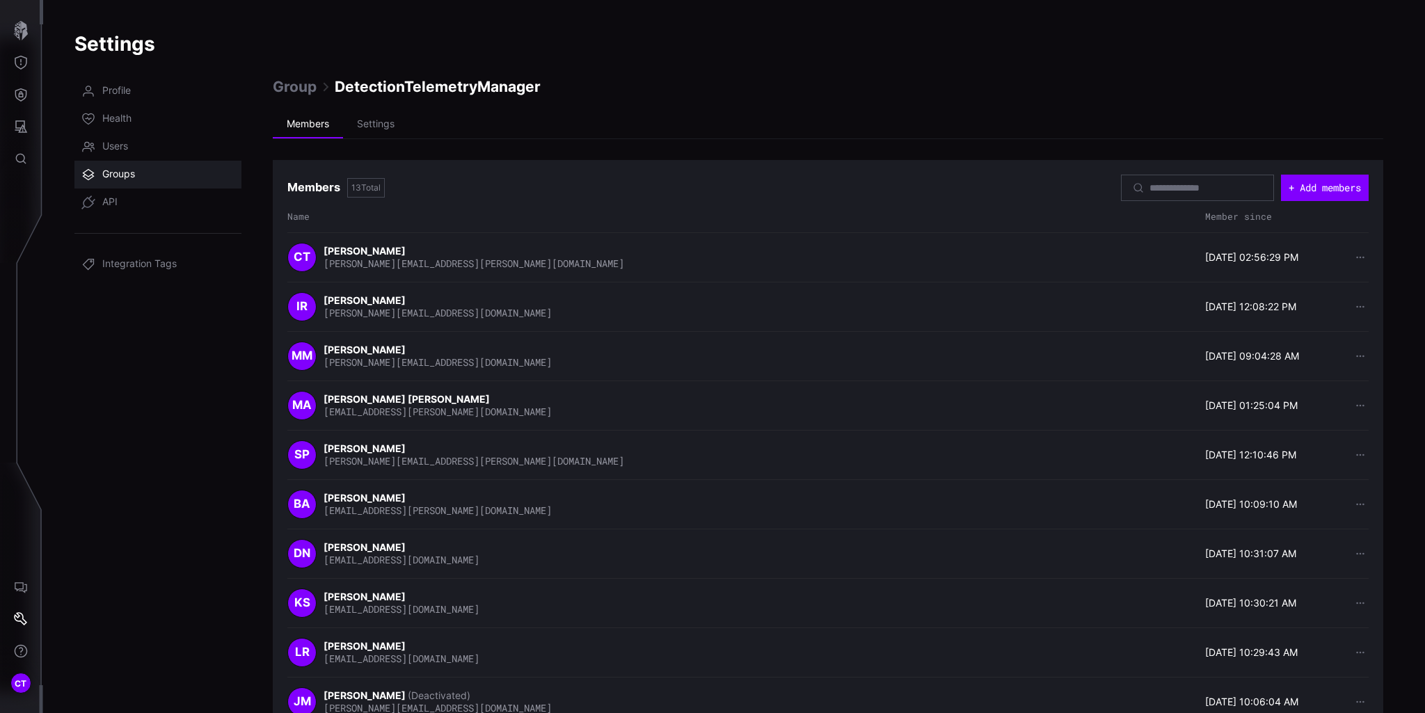
click at [109, 177] on span "Groups" at bounding box center [118, 175] width 33 height 14
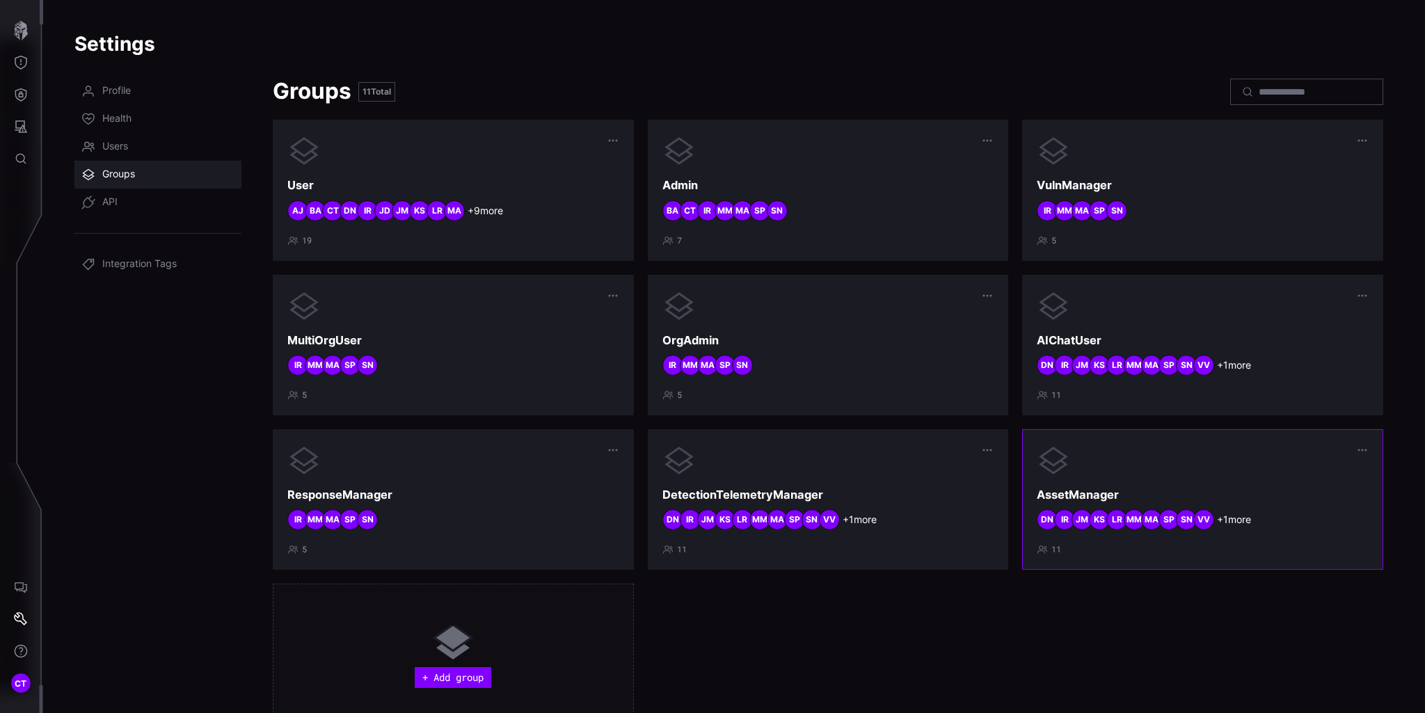
click at [1211, 469] on div at bounding box center [1203, 460] width 332 height 33
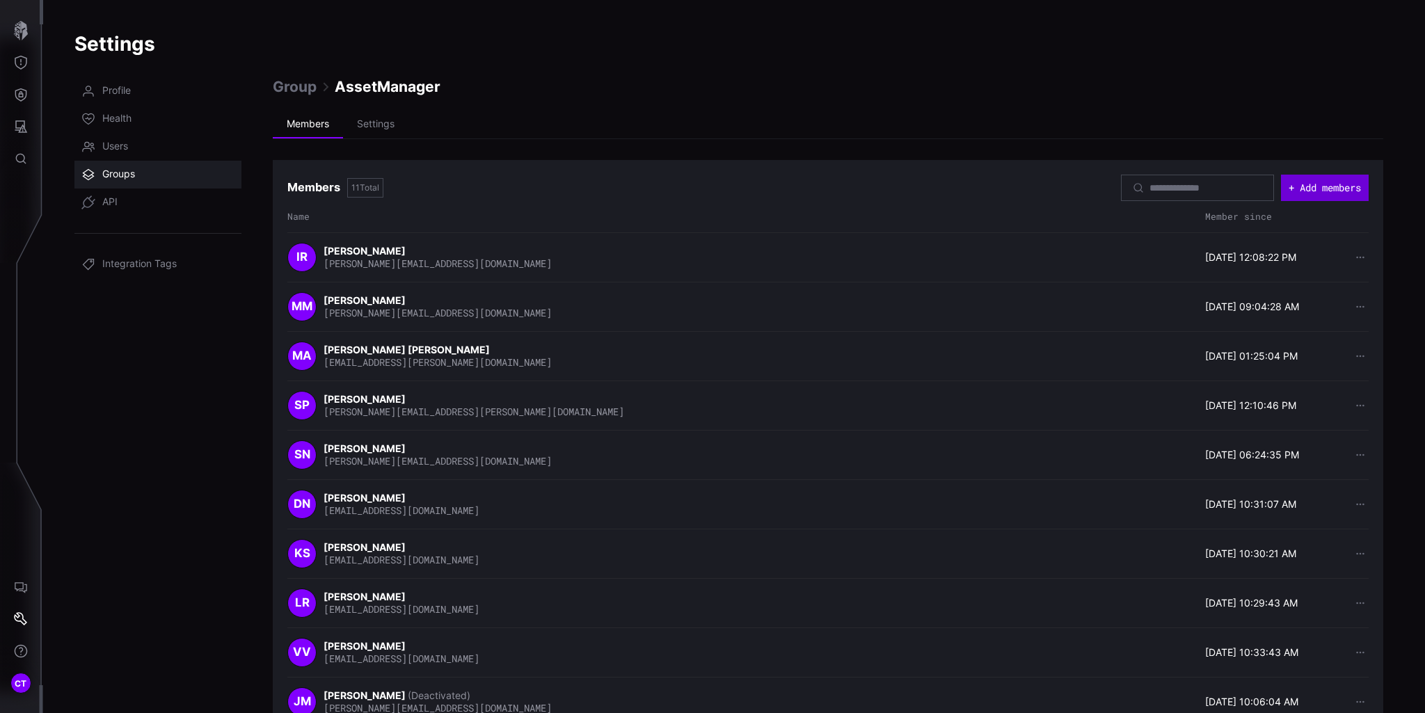
click at [1286, 189] on button "+ Add members" at bounding box center [1325, 188] width 88 height 26
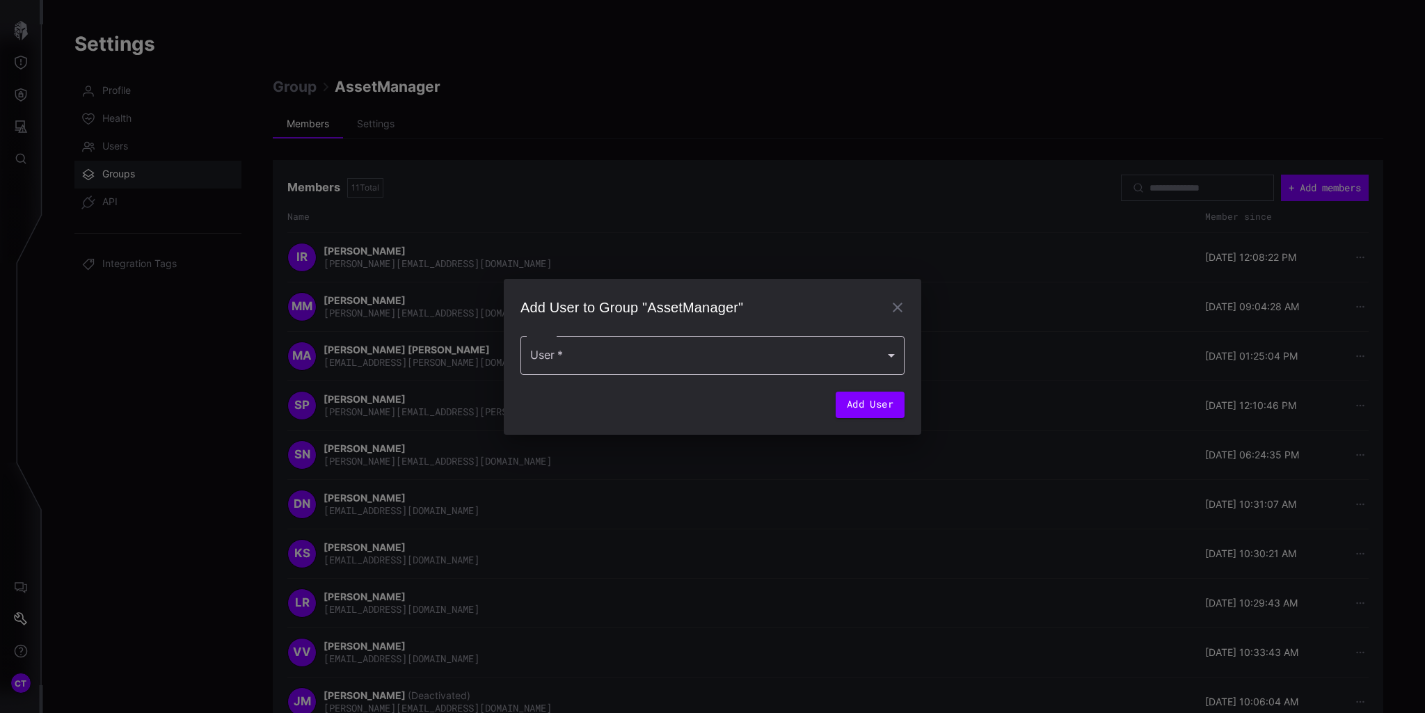
click at [694, 353] on div at bounding box center [713, 355] width 384 height 39
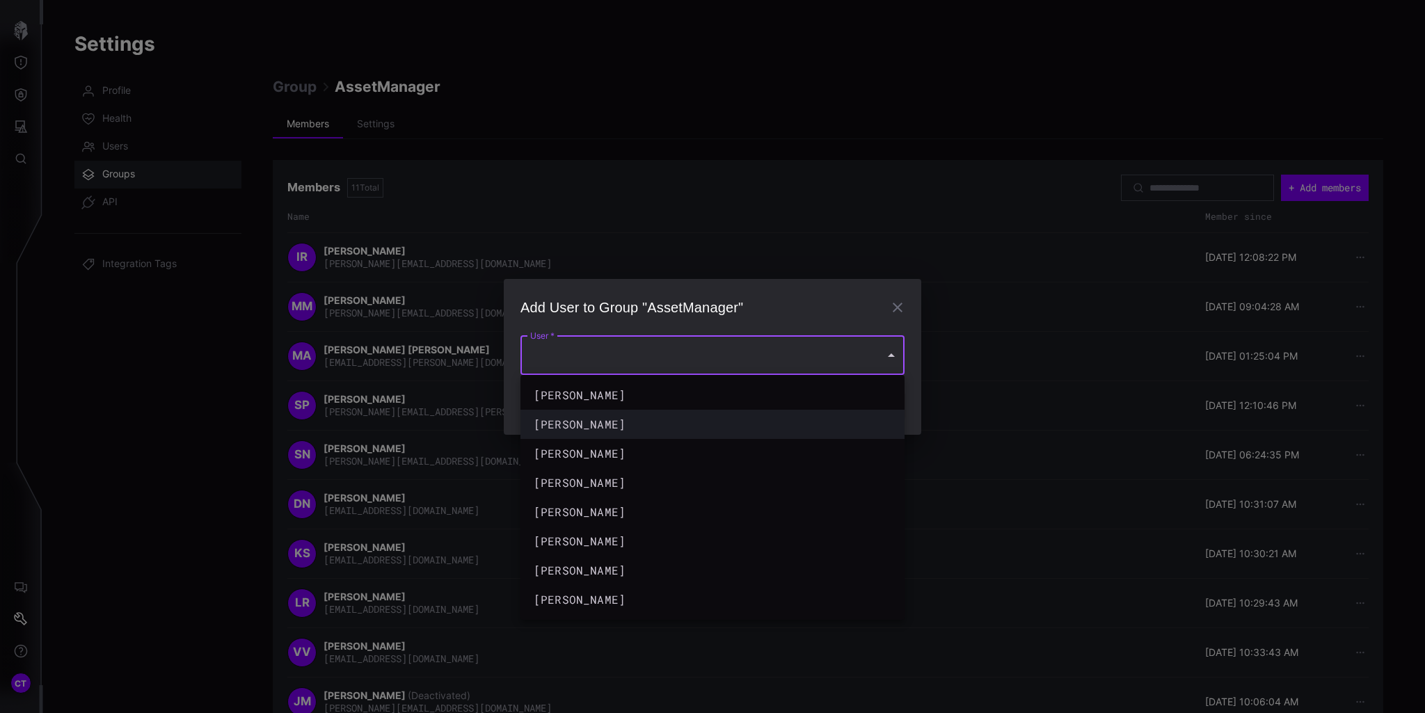
click at [596, 424] on div "brendon anderson" at bounding box center [699, 424] width 330 height 17
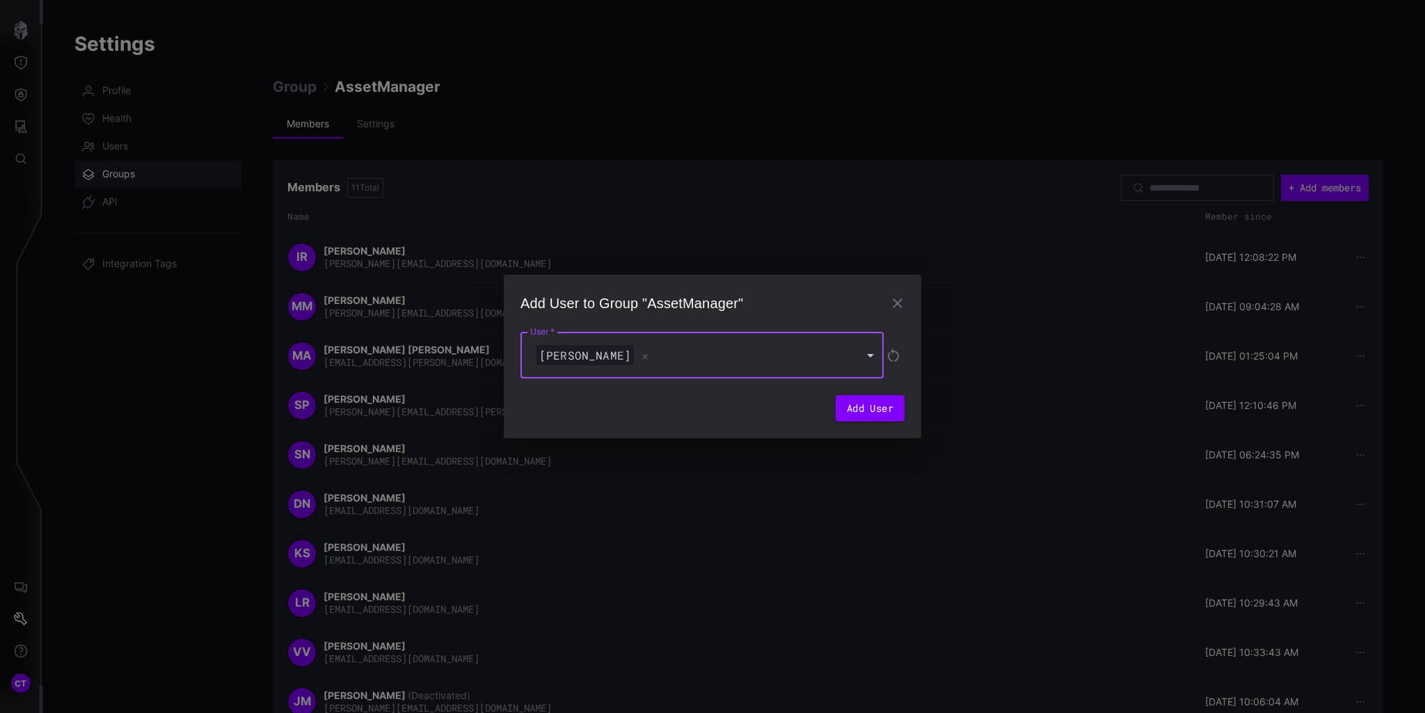
click at [697, 367] on div "brendon anderson" at bounding box center [700, 355] width 359 height 47
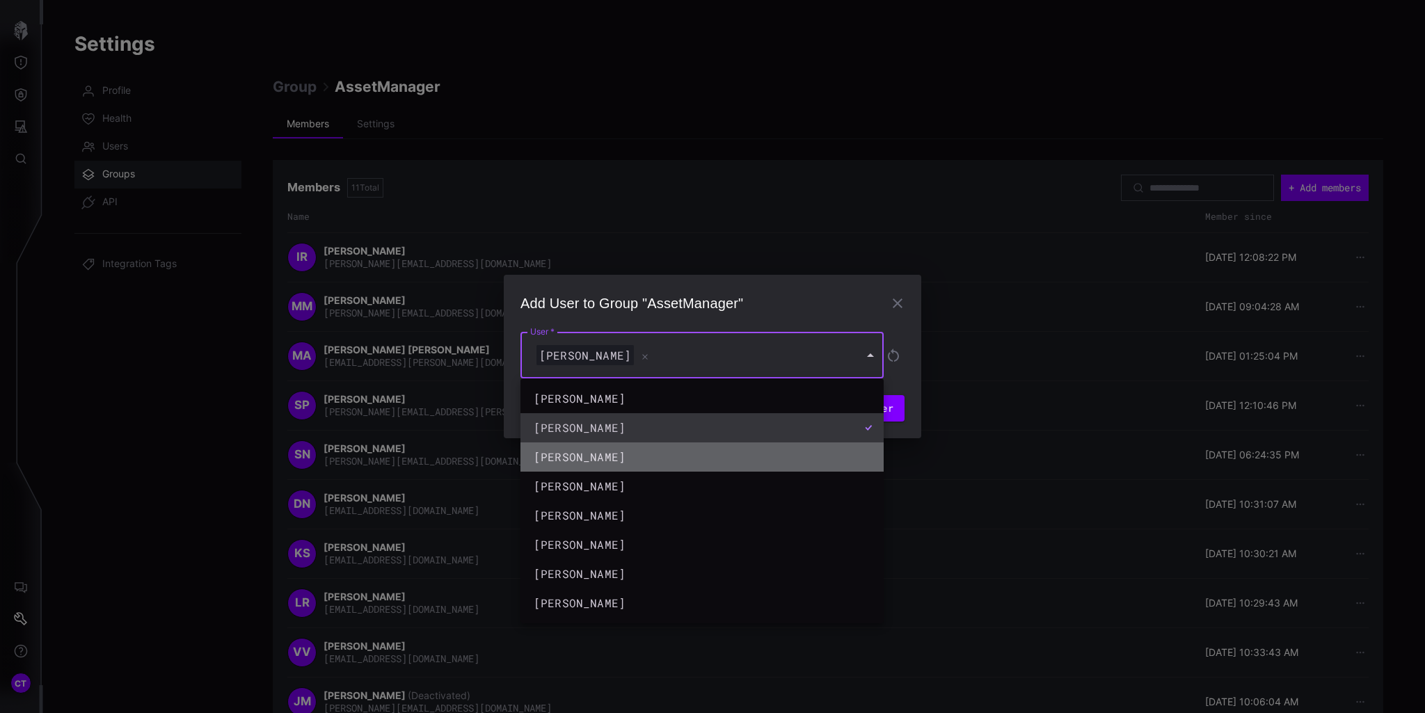
click at [601, 455] on div "Chris Thomas" at bounding box center [688, 457] width 309 height 17
type input "**********"
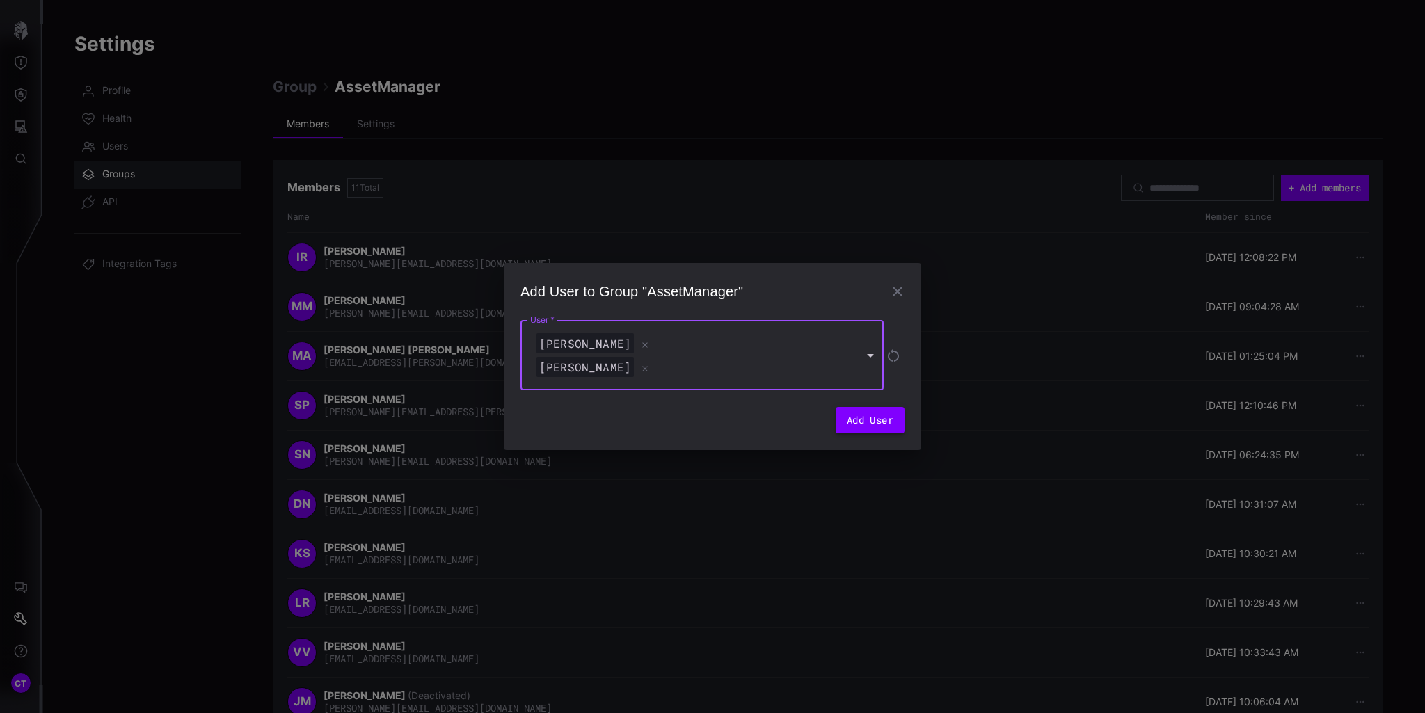
click at [880, 422] on button "Add User" at bounding box center [870, 420] width 69 height 26
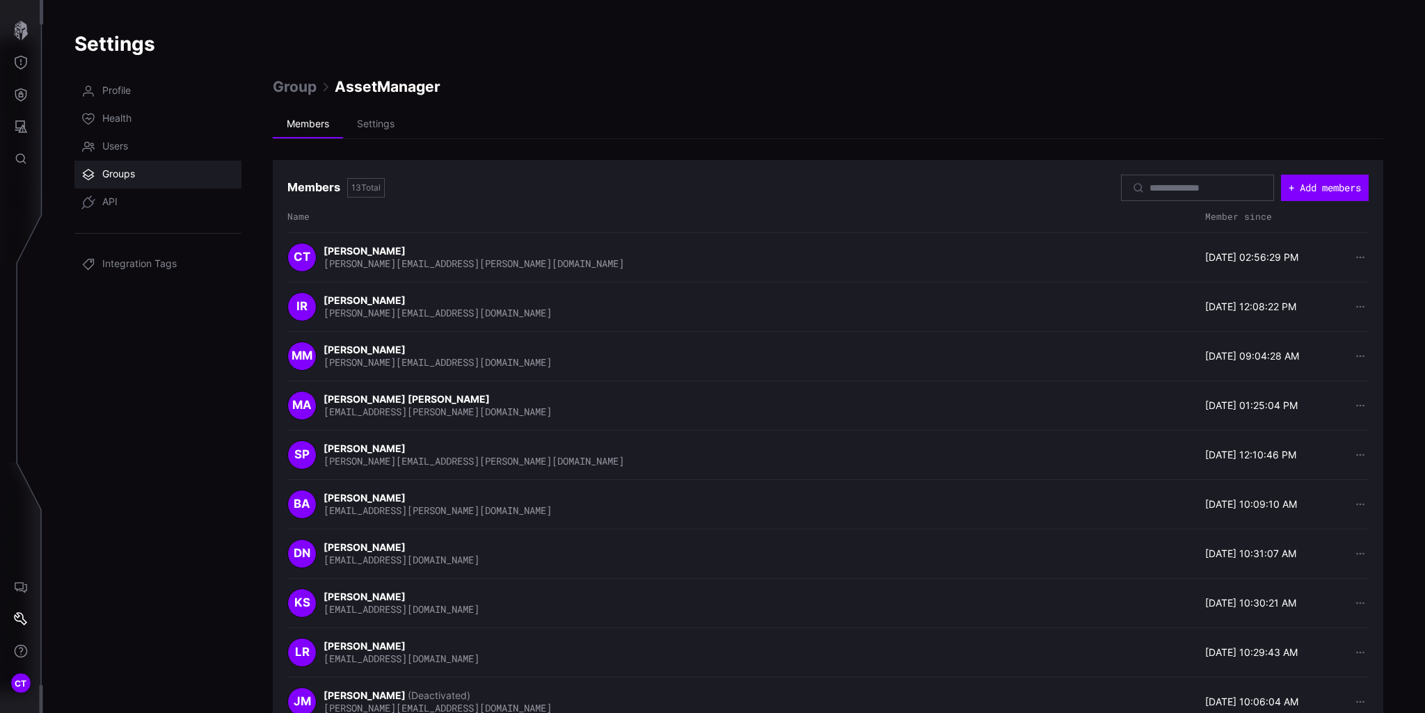
click at [128, 170] on span "Groups" at bounding box center [118, 175] width 33 height 14
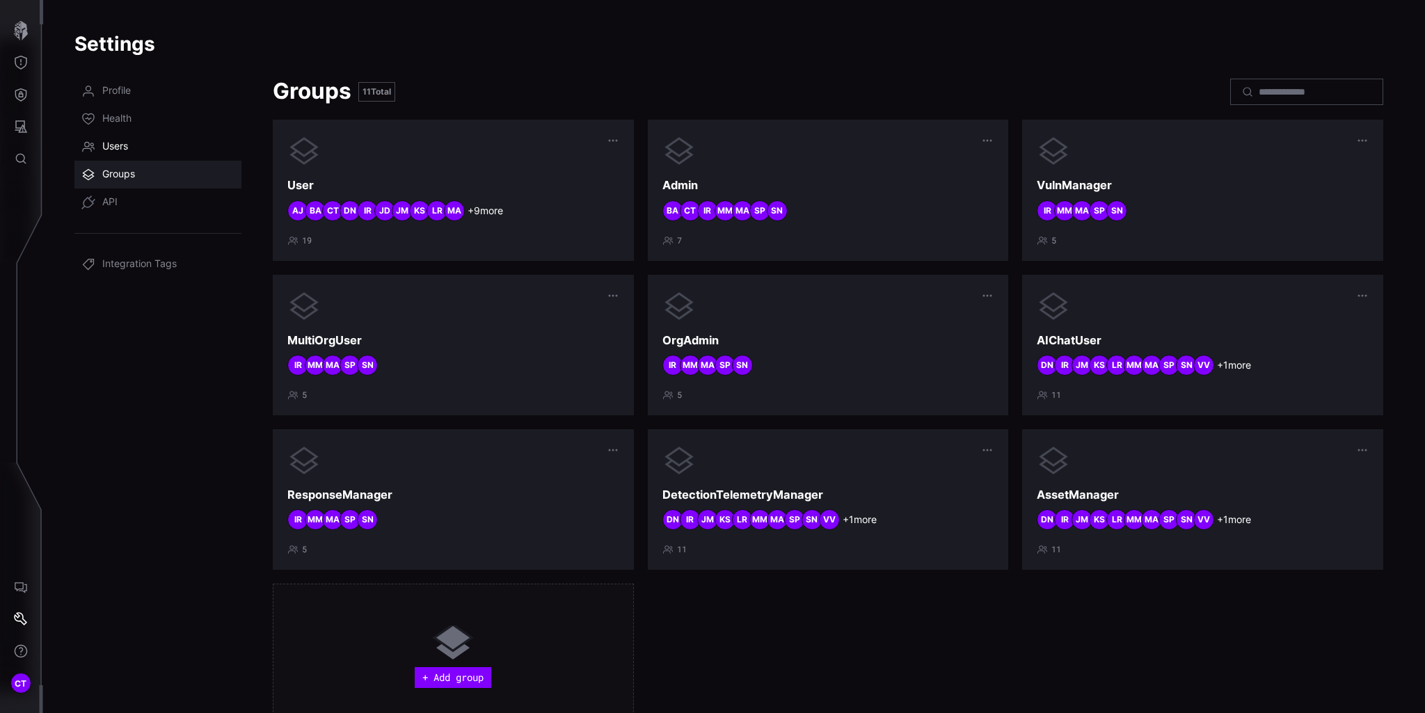
click at [113, 146] on span "Users" at bounding box center [115, 147] width 26 height 14
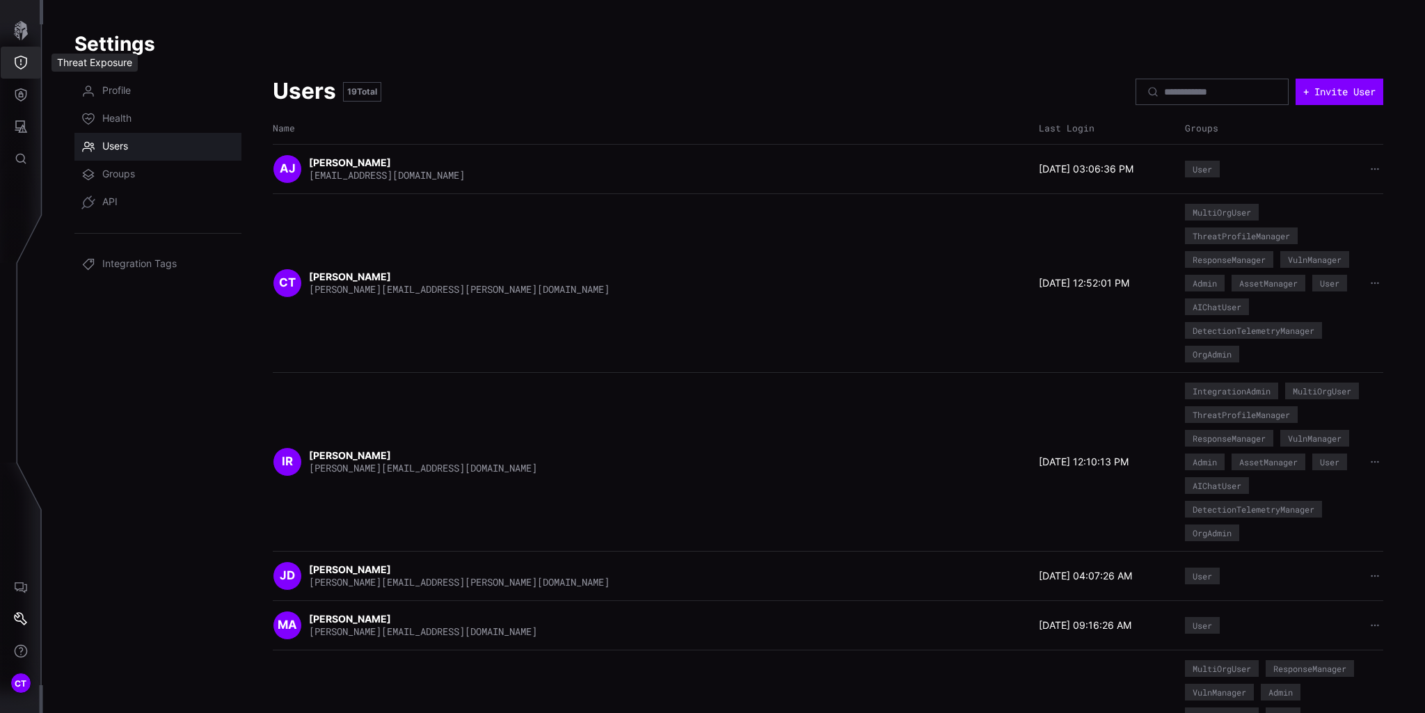
click at [27, 60] on icon "Threat Exposure" at bounding box center [21, 63] width 14 height 14
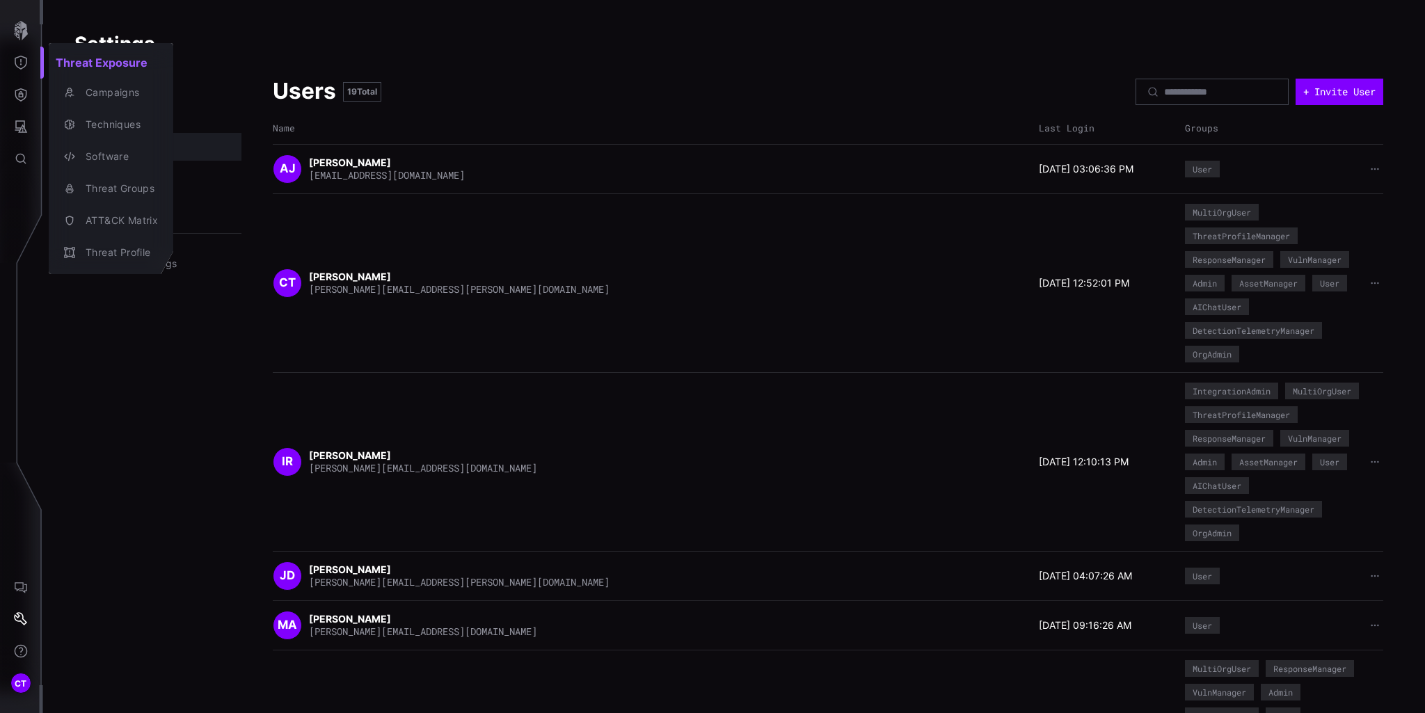
click at [24, 101] on div at bounding box center [712, 356] width 1425 height 713
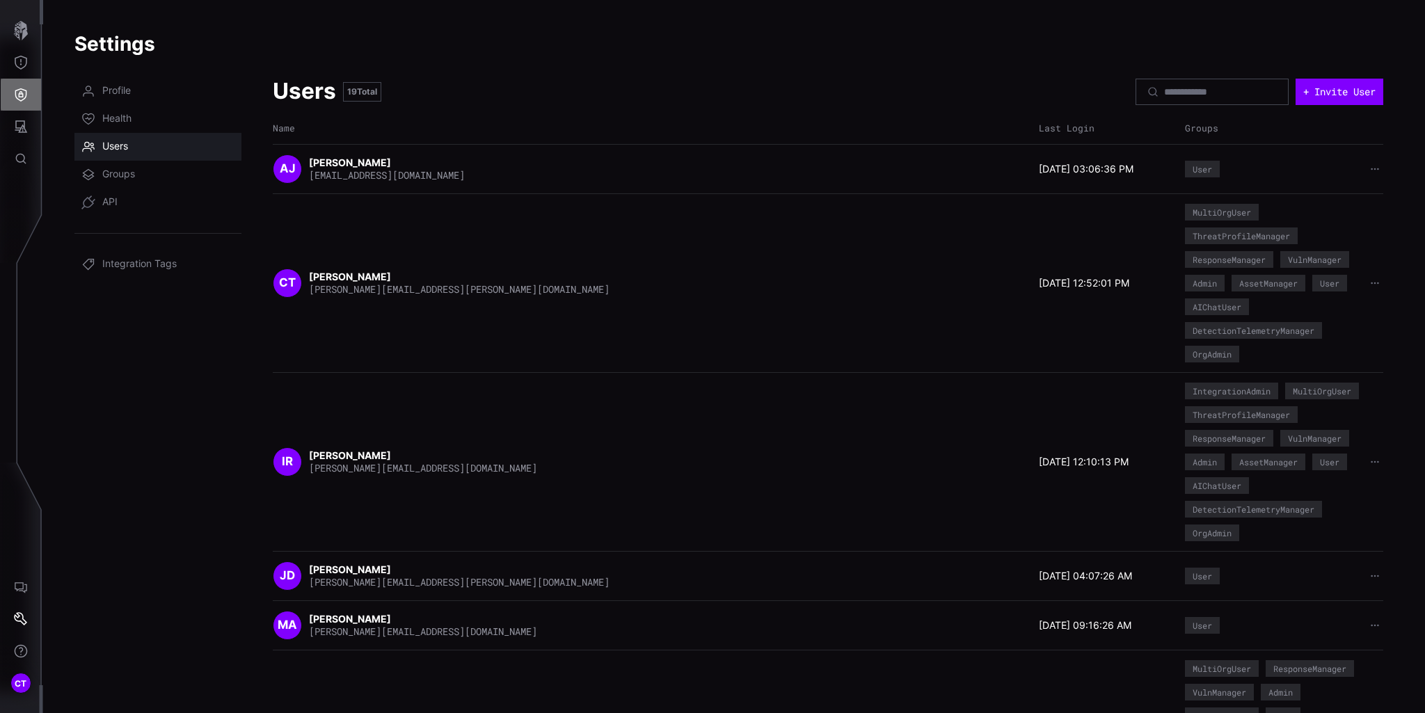
click at [21, 93] on icon "Defense Surface" at bounding box center [21, 95] width 14 height 14
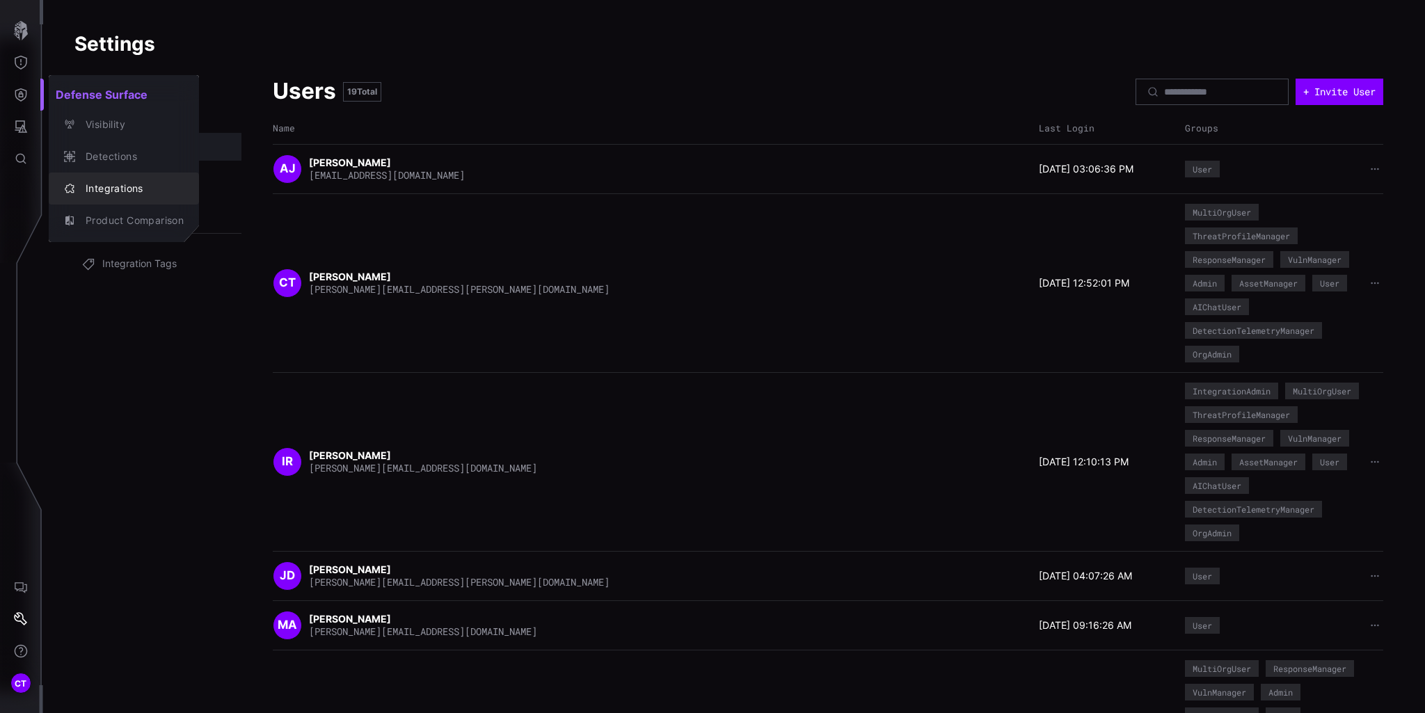
click at [97, 189] on div "Integrations" at bounding box center [131, 188] width 105 height 17
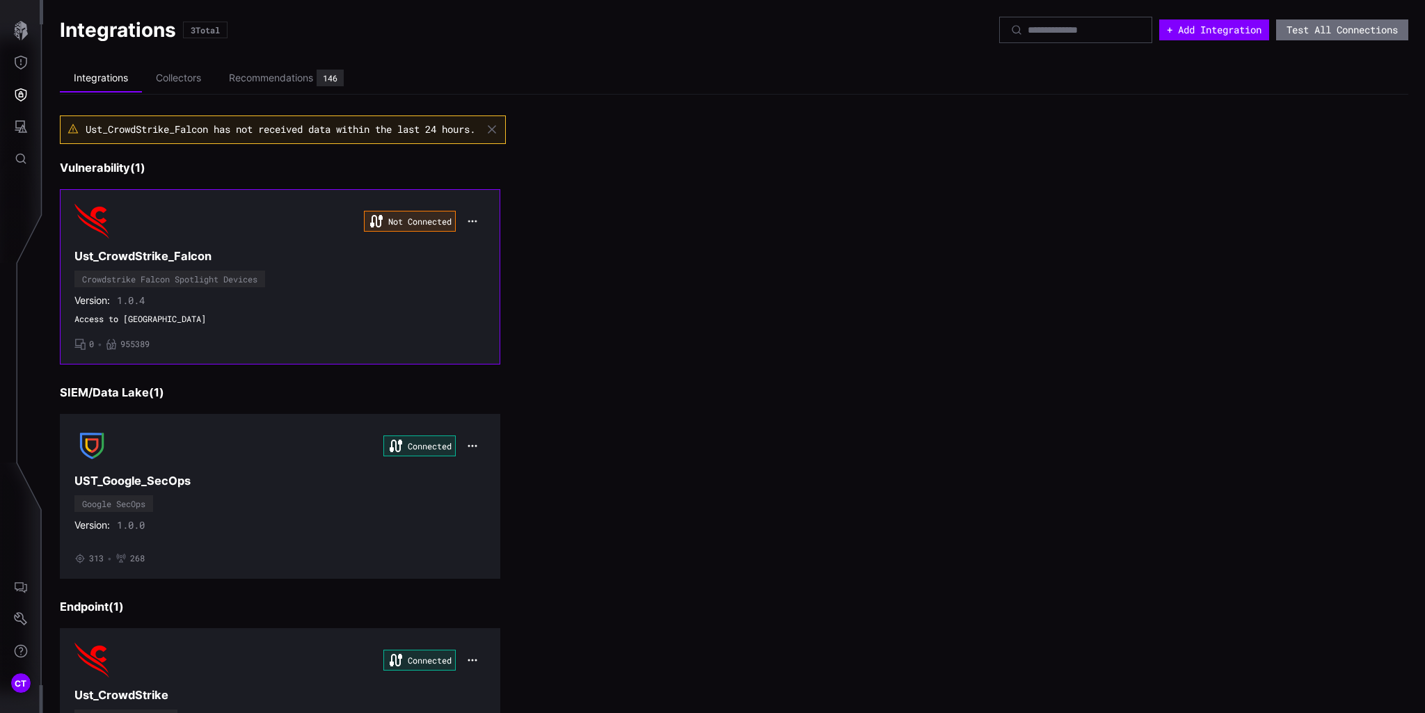
click at [476, 221] on button "button" at bounding box center [472, 221] width 25 height 19
click at [476, 250] on div "Edit" at bounding box center [495, 252] width 47 height 12
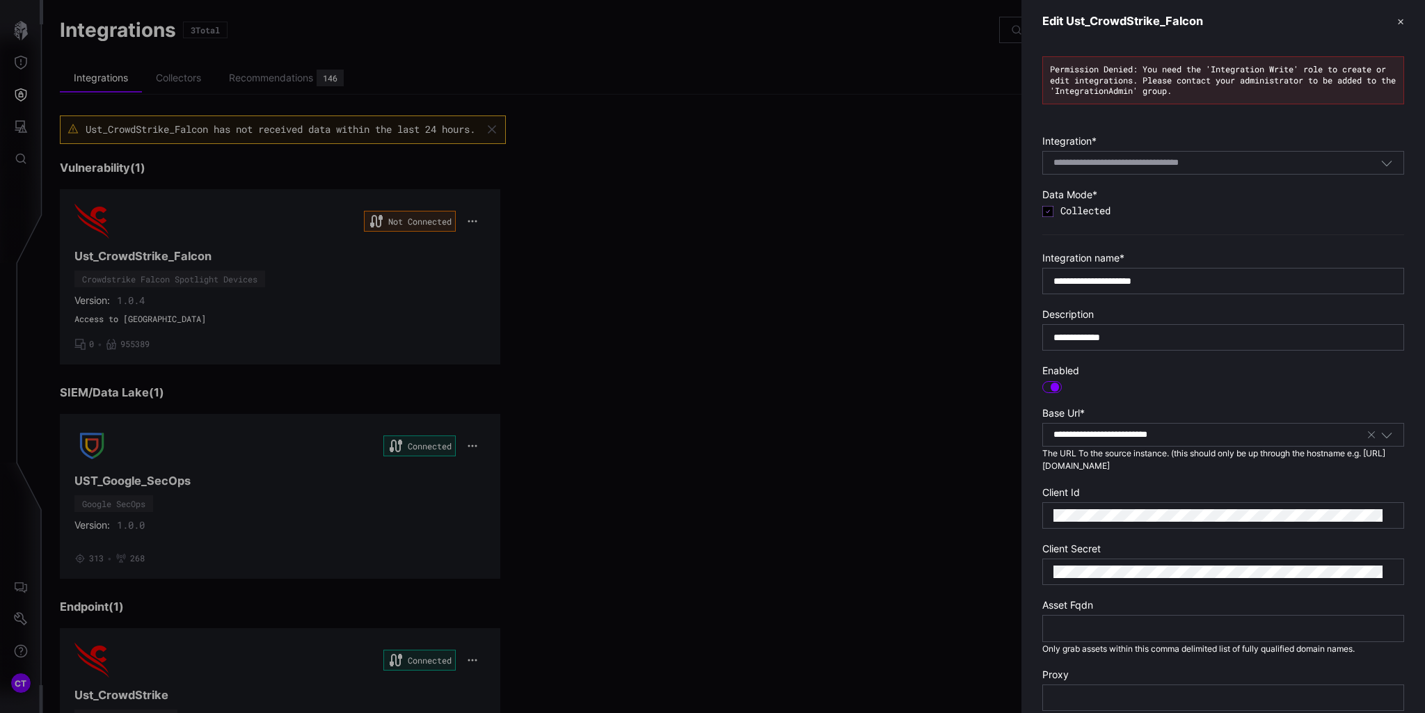
drag, startPoint x: 15, startPoint y: 618, endPoint x: 24, endPoint y: 623, distance: 10.3
click at [16, 619] on div at bounding box center [712, 356] width 1425 height 713
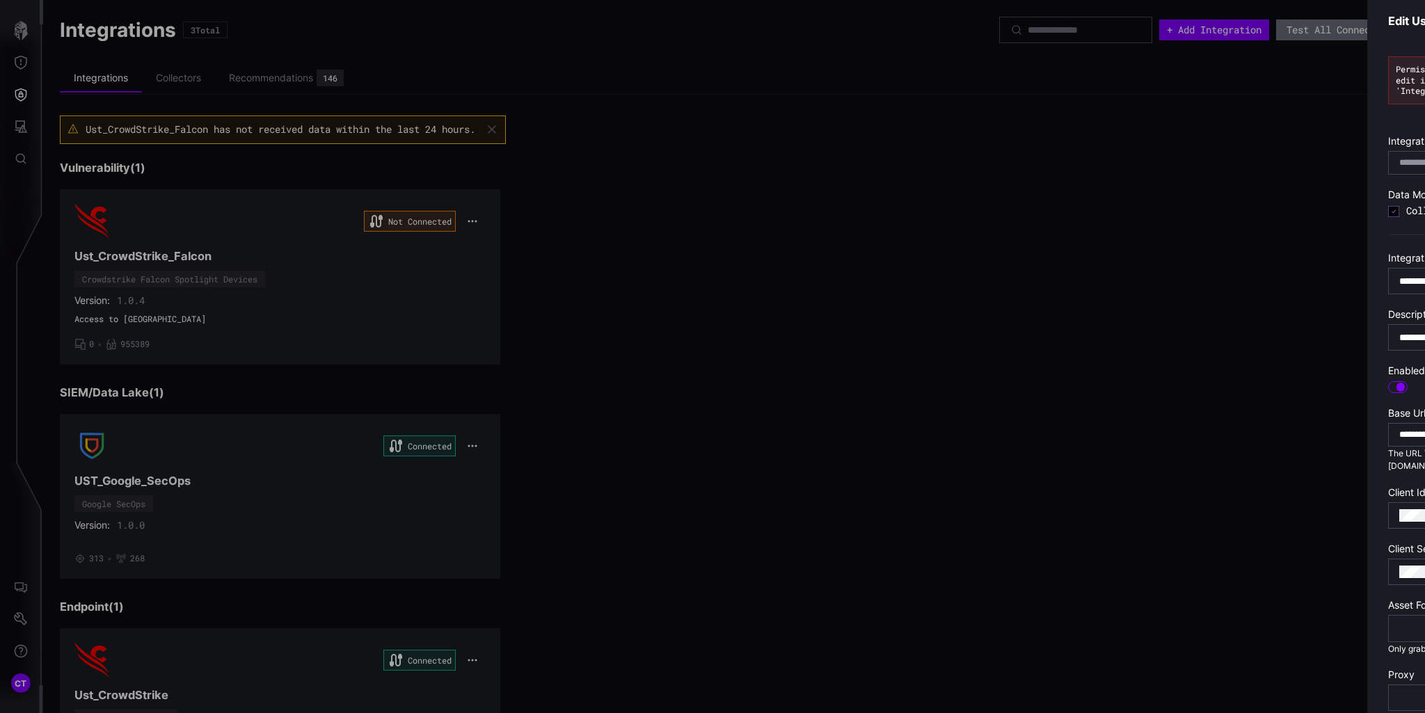
click at [25, 623] on div at bounding box center [712, 356] width 1425 height 713
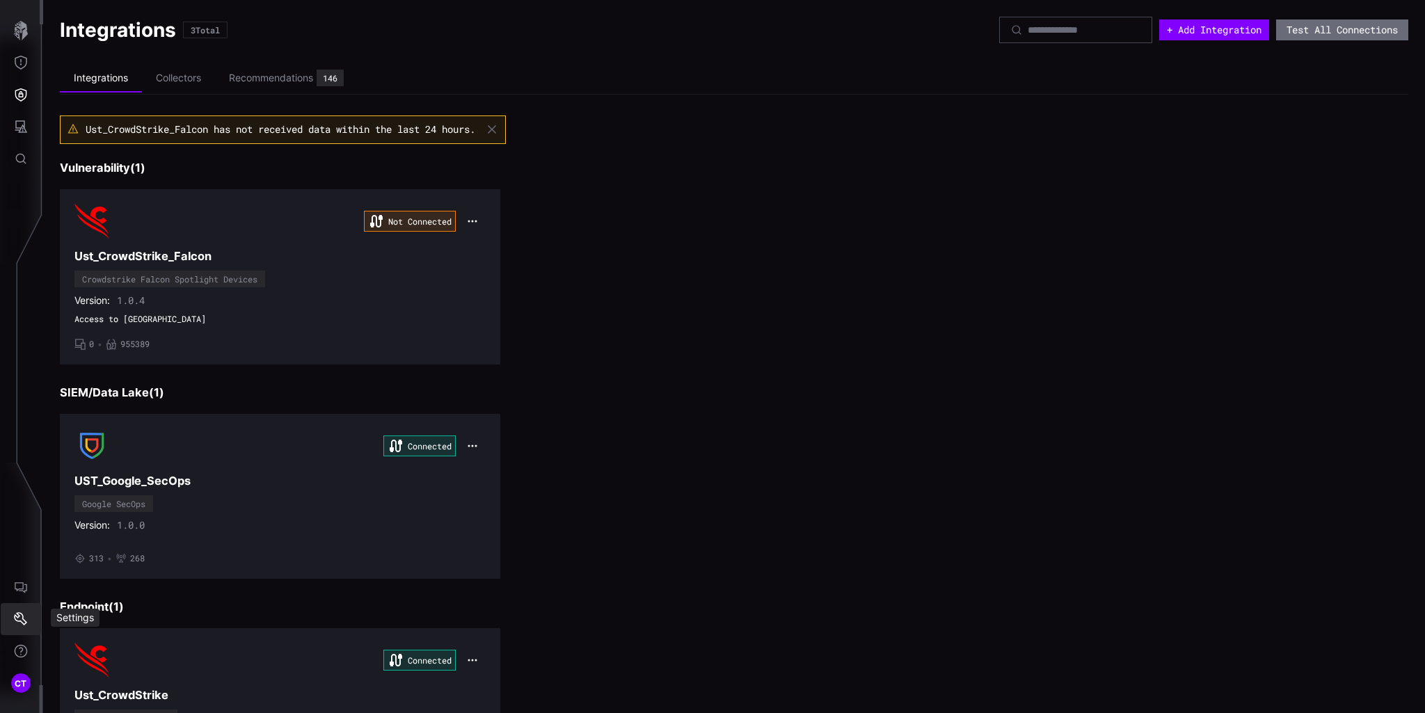
click at [26, 616] on icon "Settings" at bounding box center [21, 619] width 14 height 14
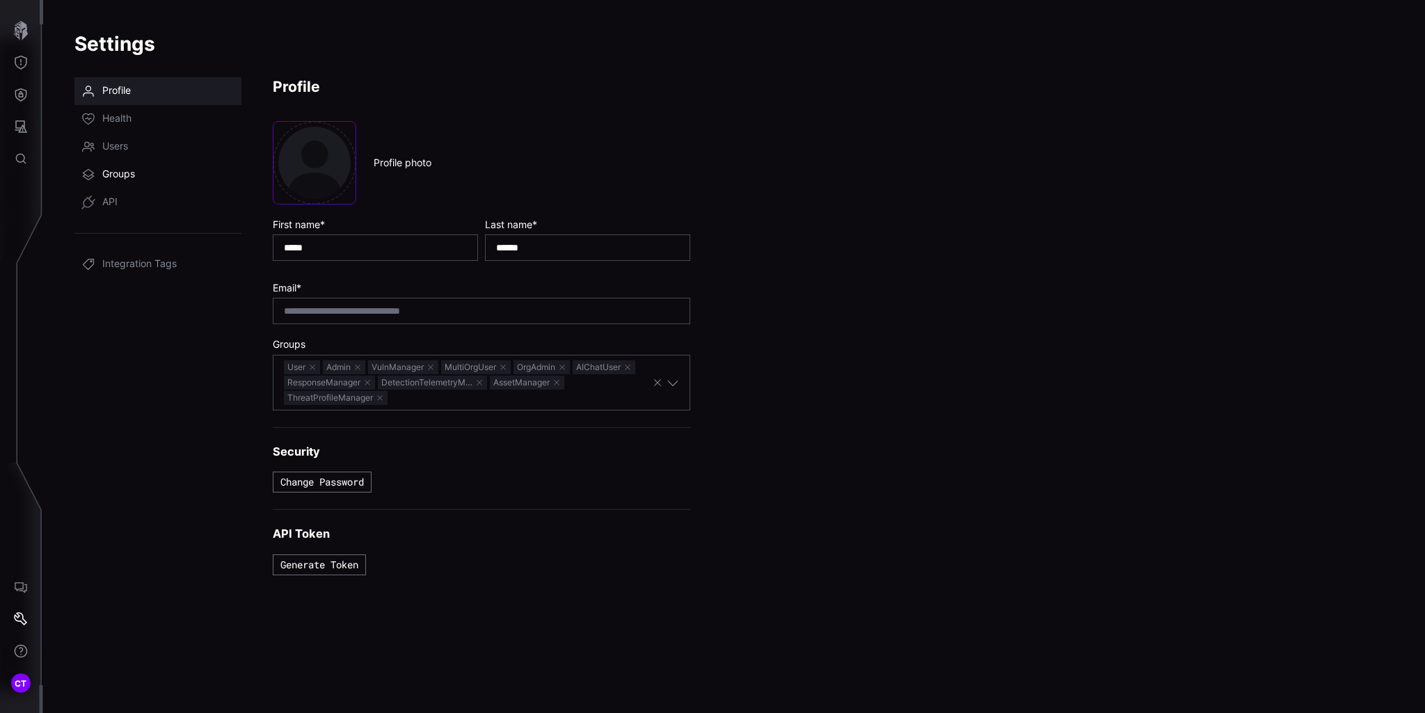
click at [120, 164] on link "Groups" at bounding box center [157, 175] width 167 height 28
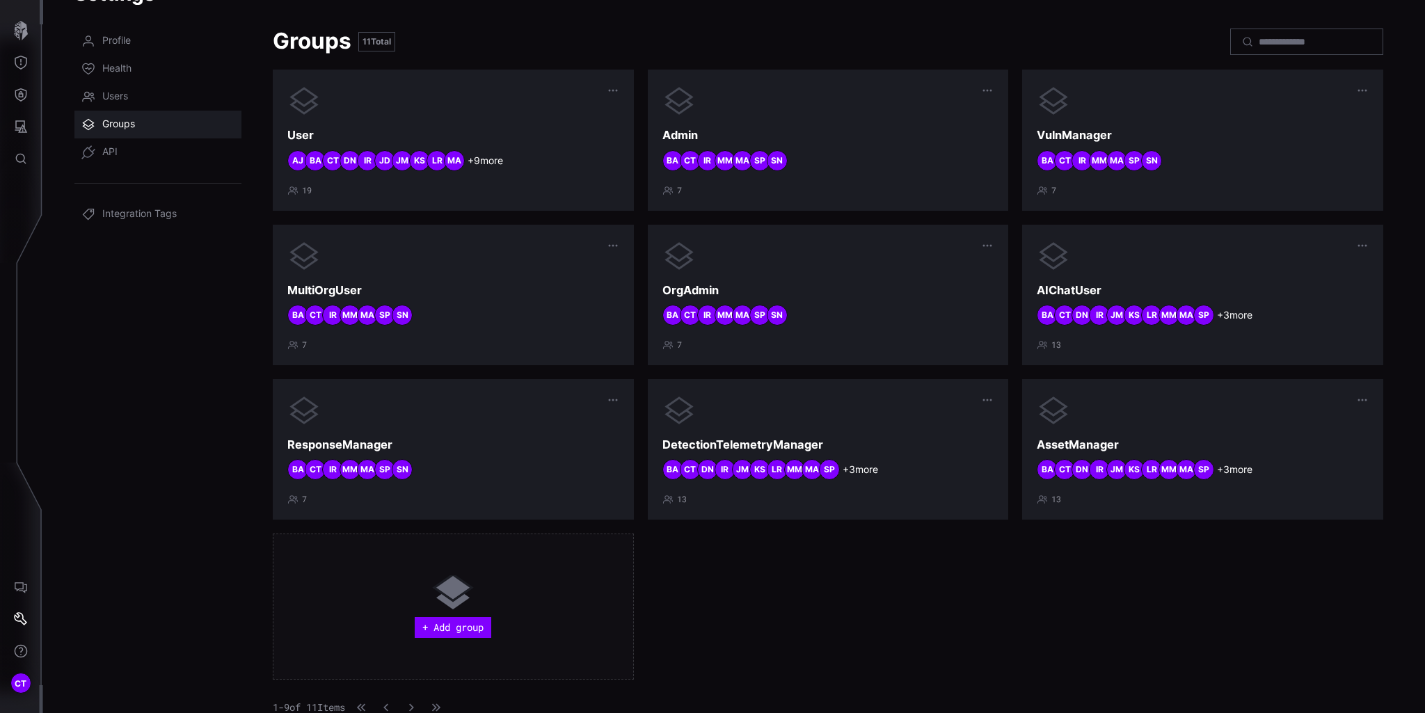
scroll to position [51, 0]
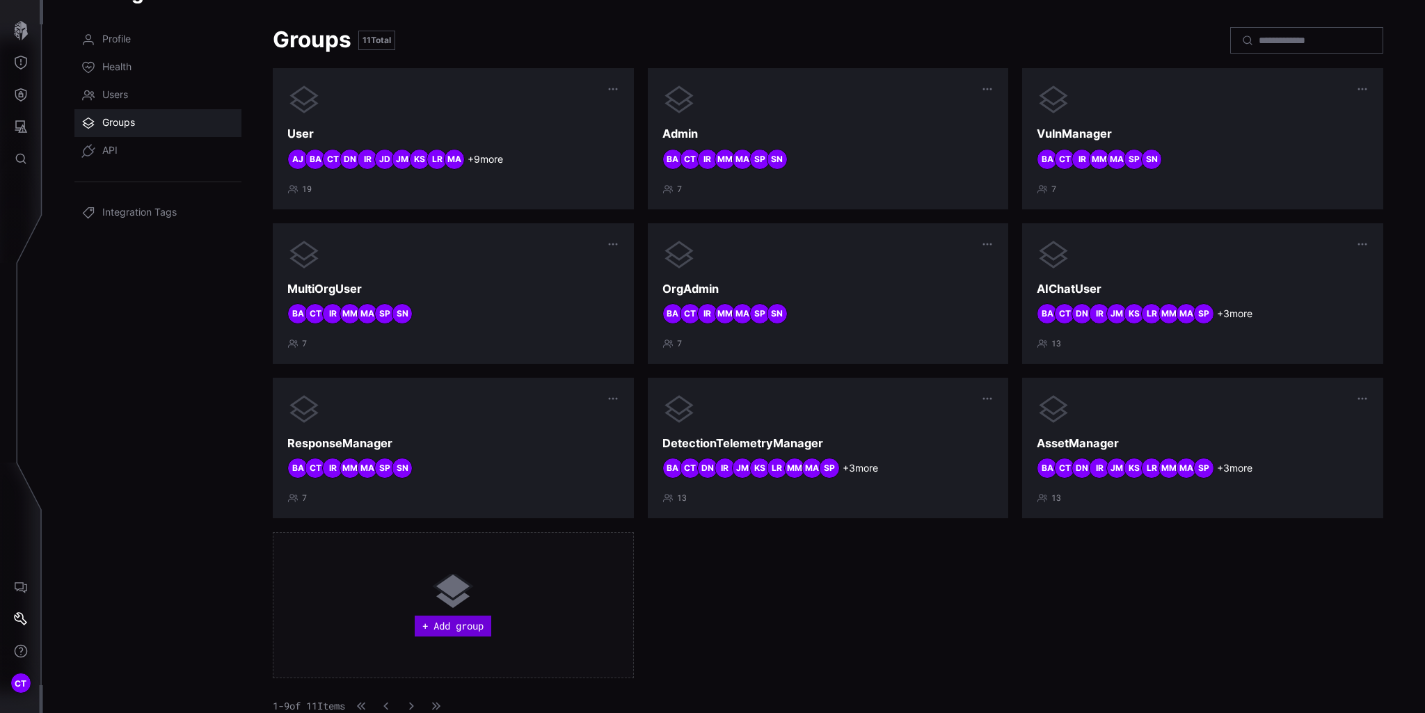
click at [445, 619] on button "+ Add group" at bounding box center [453, 626] width 77 height 21
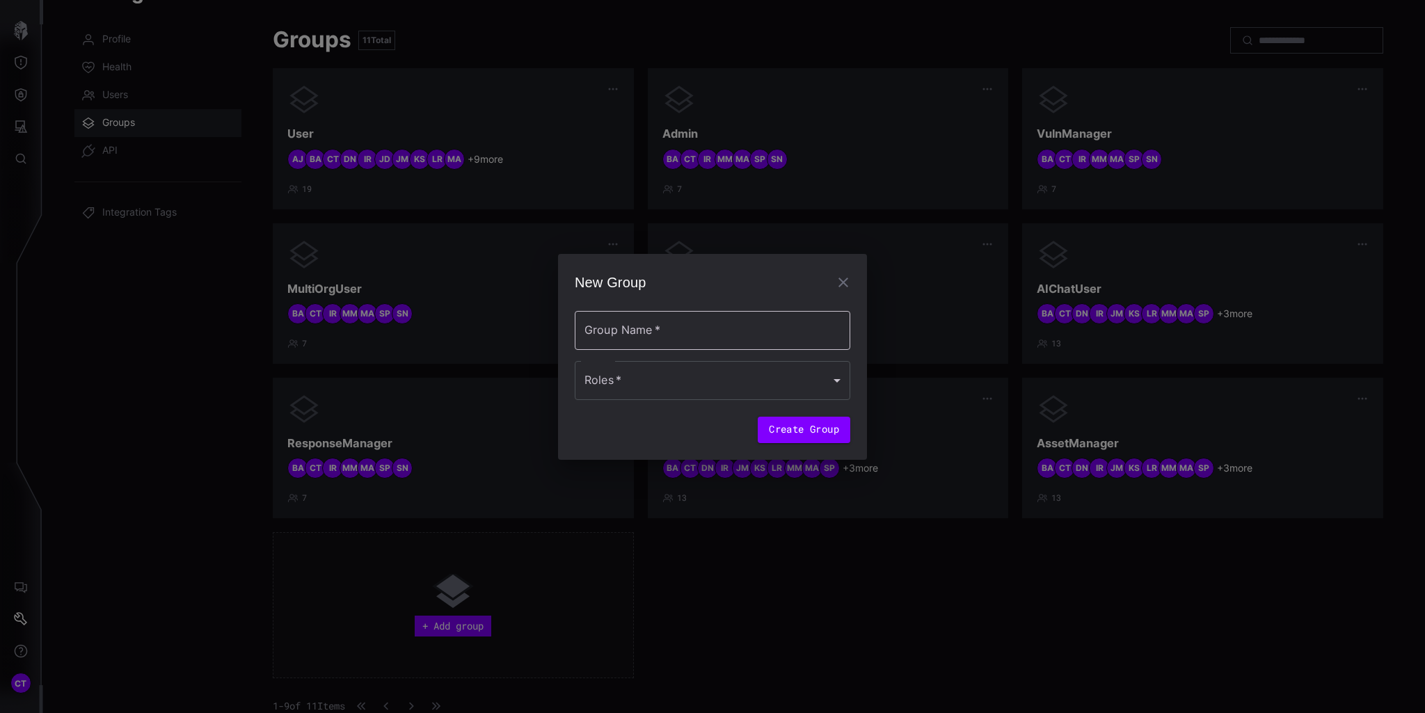
click at [708, 335] on input "Group Name   *" at bounding box center [713, 330] width 276 height 39
click at [581, 379] on div at bounding box center [713, 380] width 276 height 39
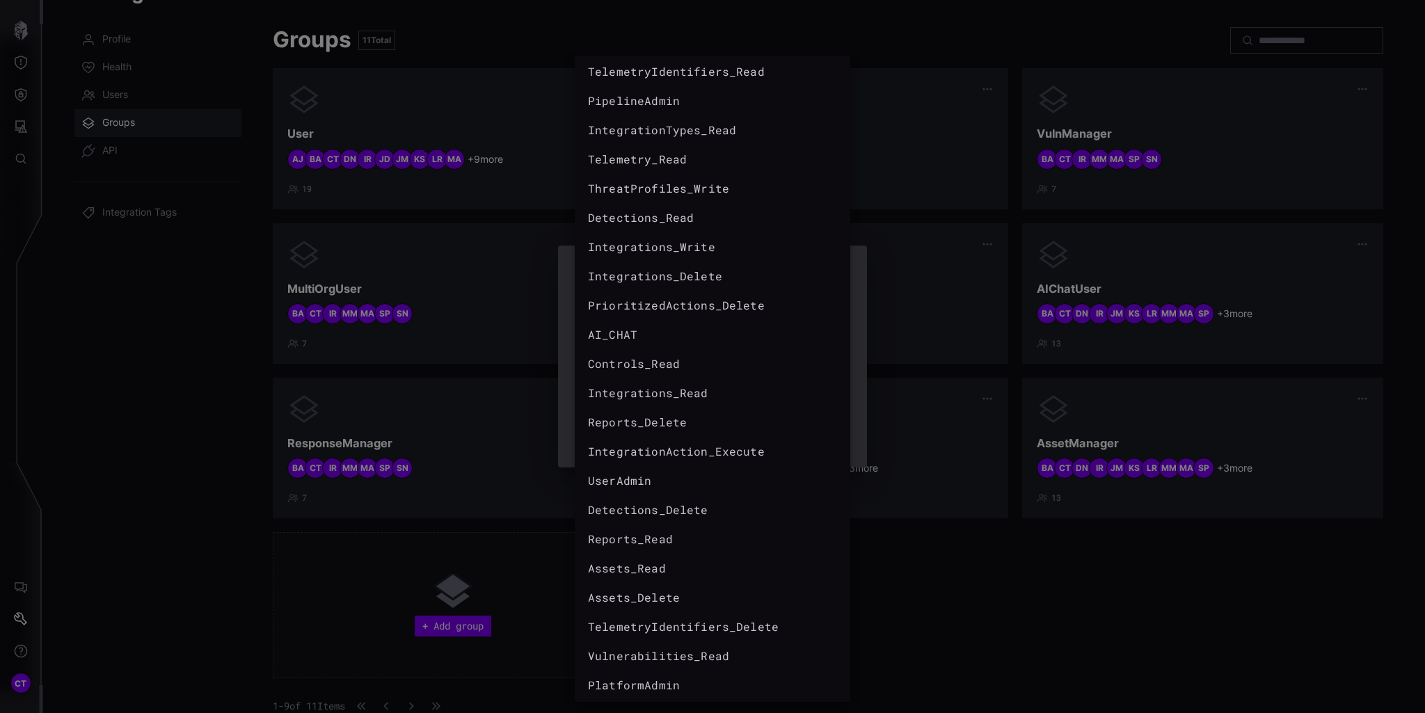
scroll to position [296, 0]
click at [255, 547] on div at bounding box center [712, 356] width 1425 height 713
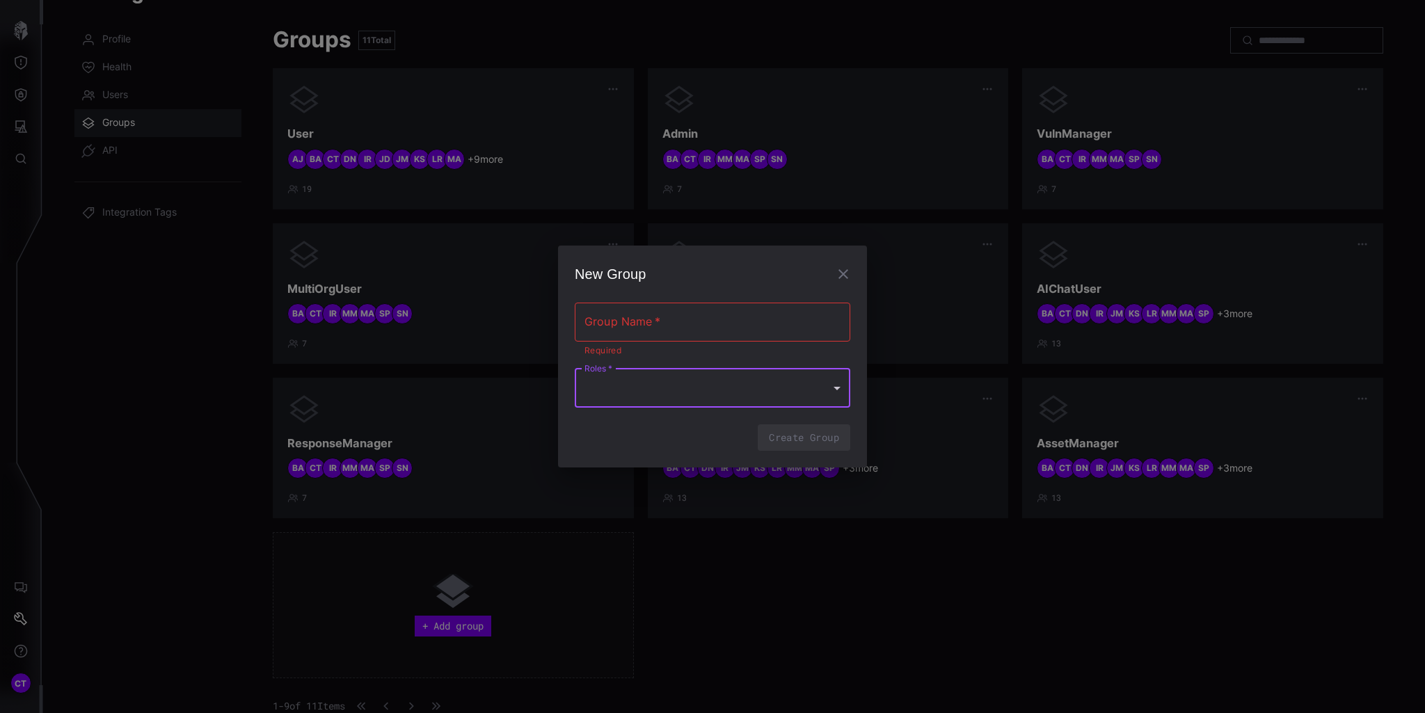
click at [775, 320] on input "Group Name   *" at bounding box center [713, 322] width 276 height 39
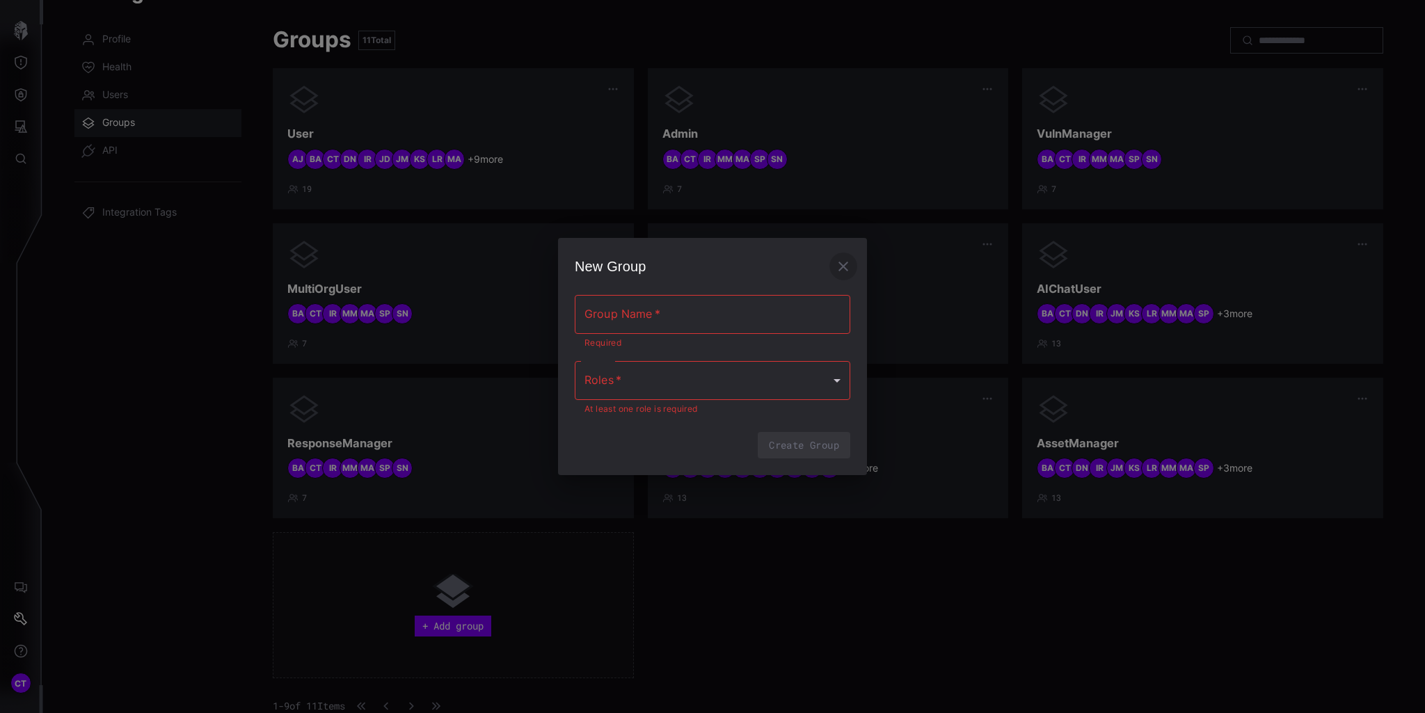
click at [846, 260] on icon "button" at bounding box center [843, 266] width 17 height 17
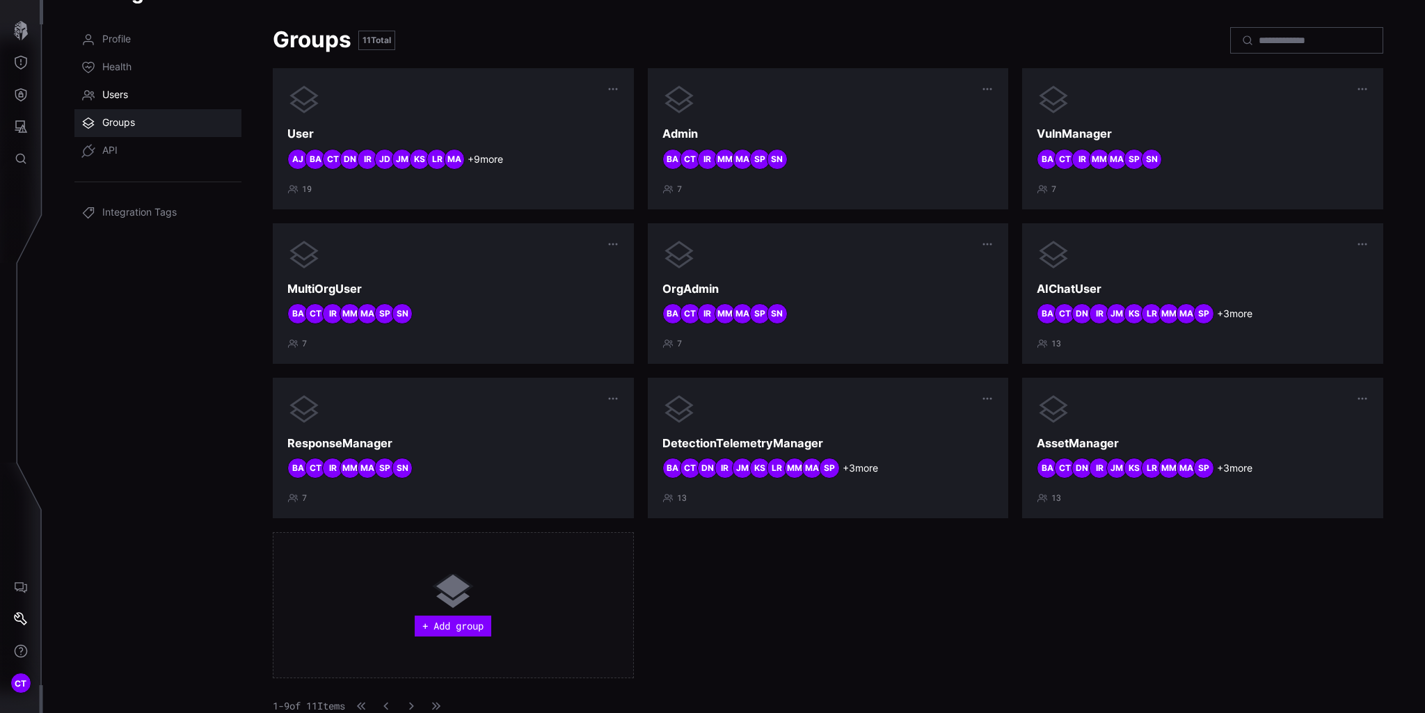
click at [109, 95] on span "Users" at bounding box center [115, 95] width 26 height 14
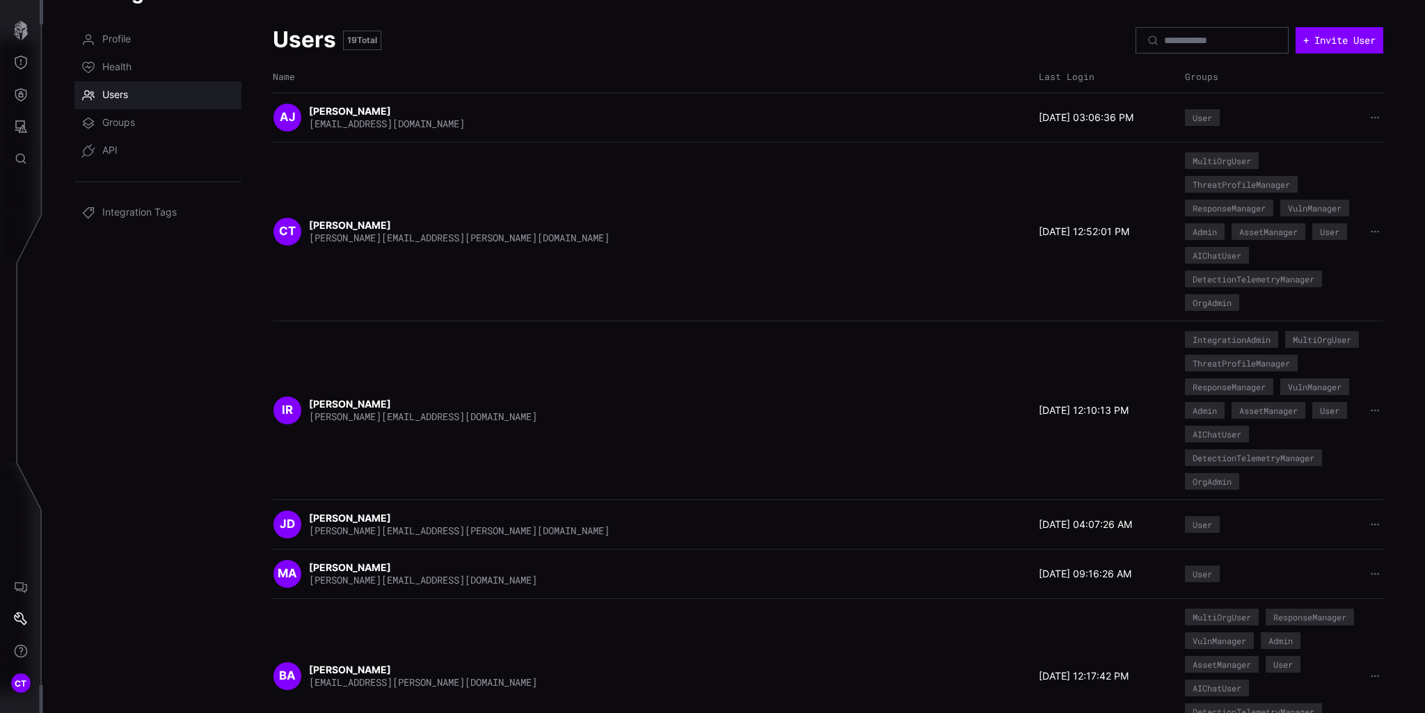
click at [1237, 340] on div "IntegrationAdmin" at bounding box center [1232, 339] width 78 height 8
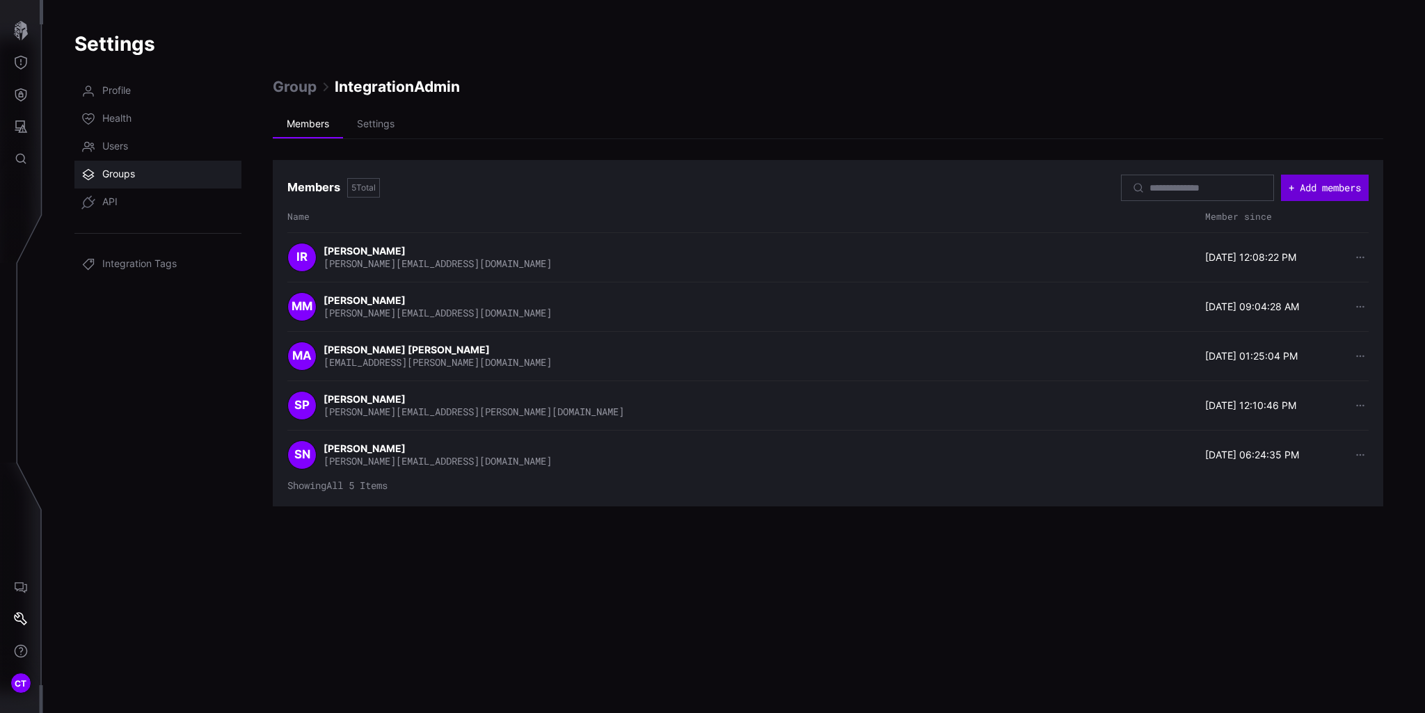
click at [1328, 184] on button "+ Add members" at bounding box center [1325, 188] width 88 height 26
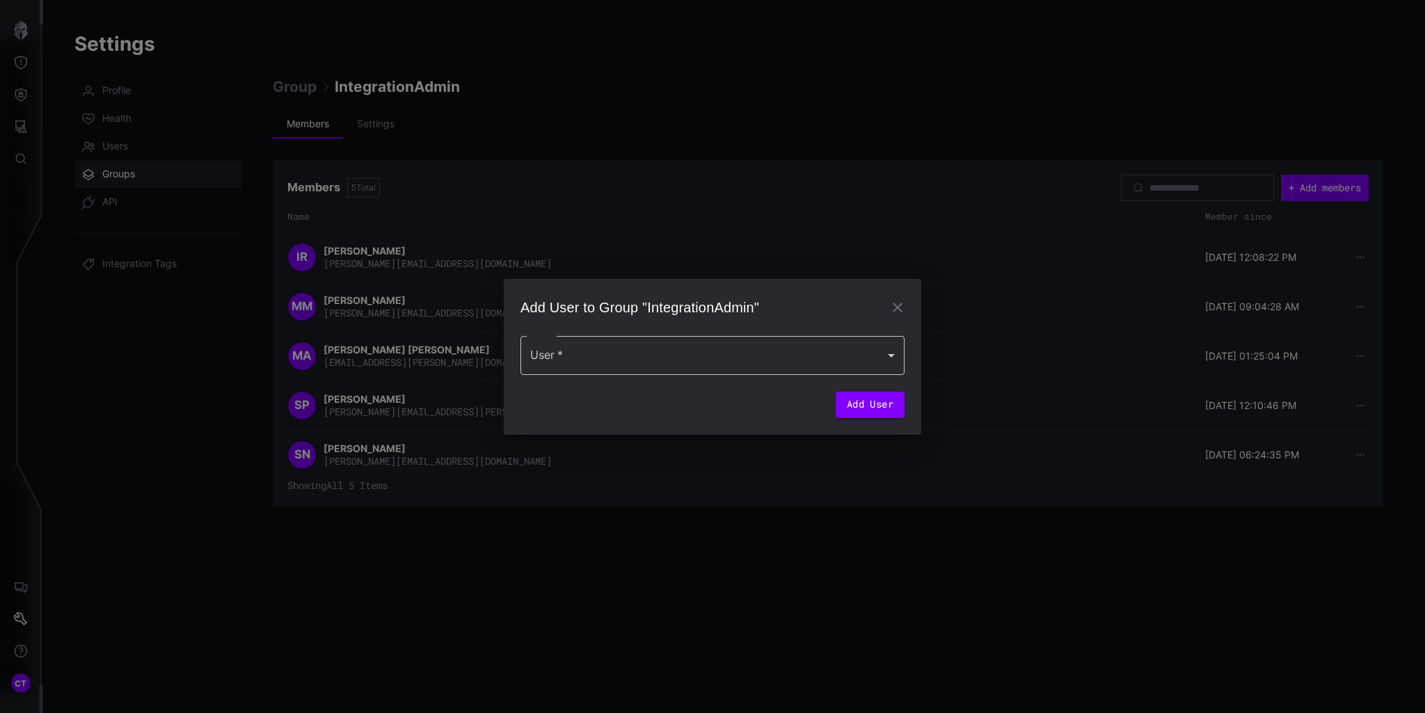
click at [667, 341] on div at bounding box center [713, 355] width 384 height 39
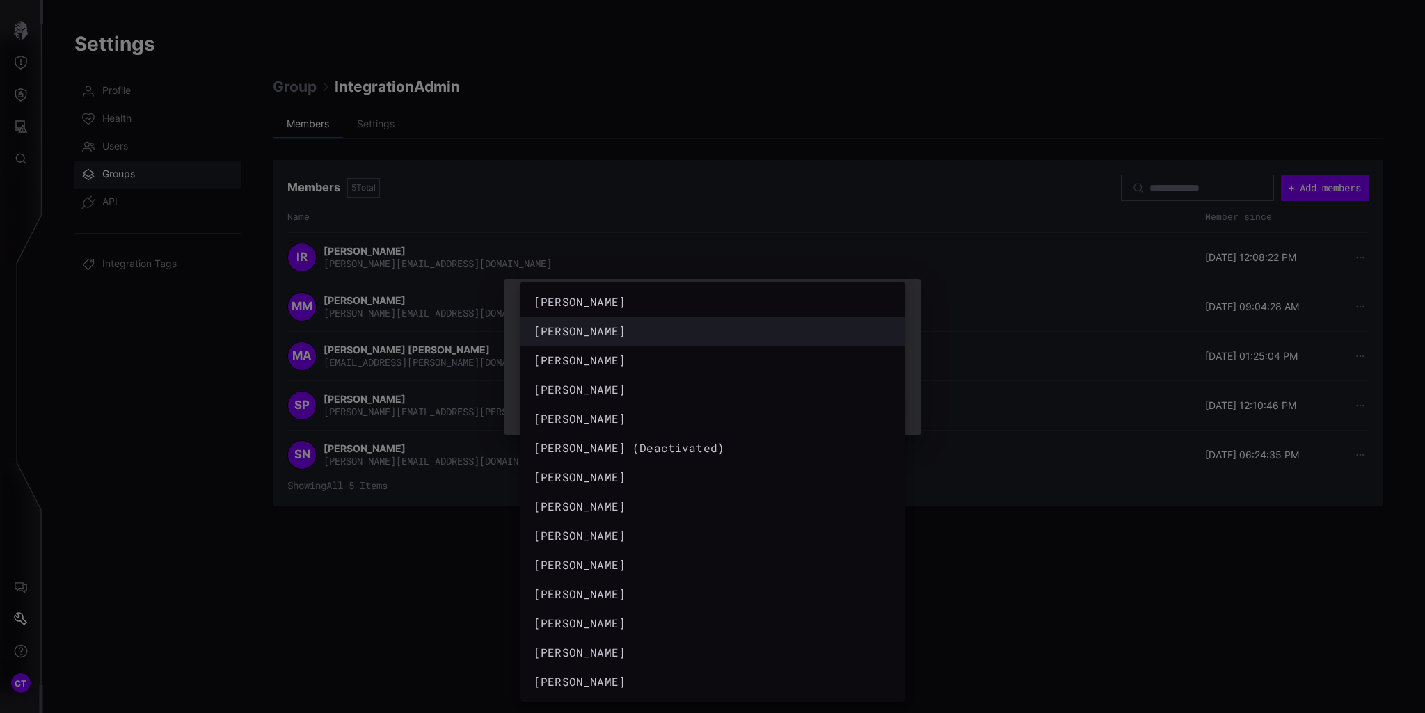
click at [642, 333] on div "brendon anderson" at bounding box center [699, 331] width 330 height 17
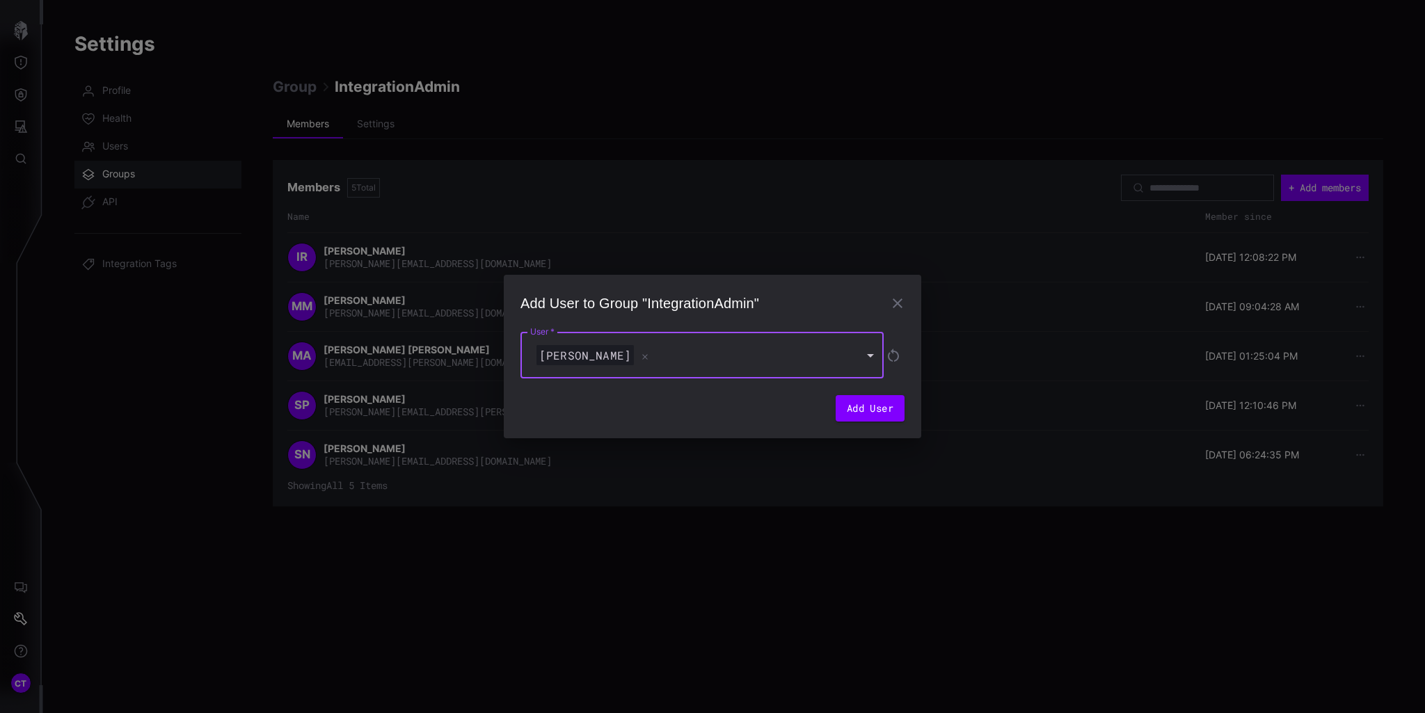
click at [772, 346] on div "brendon anderson" at bounding box center [695, 355] width 323 height 21
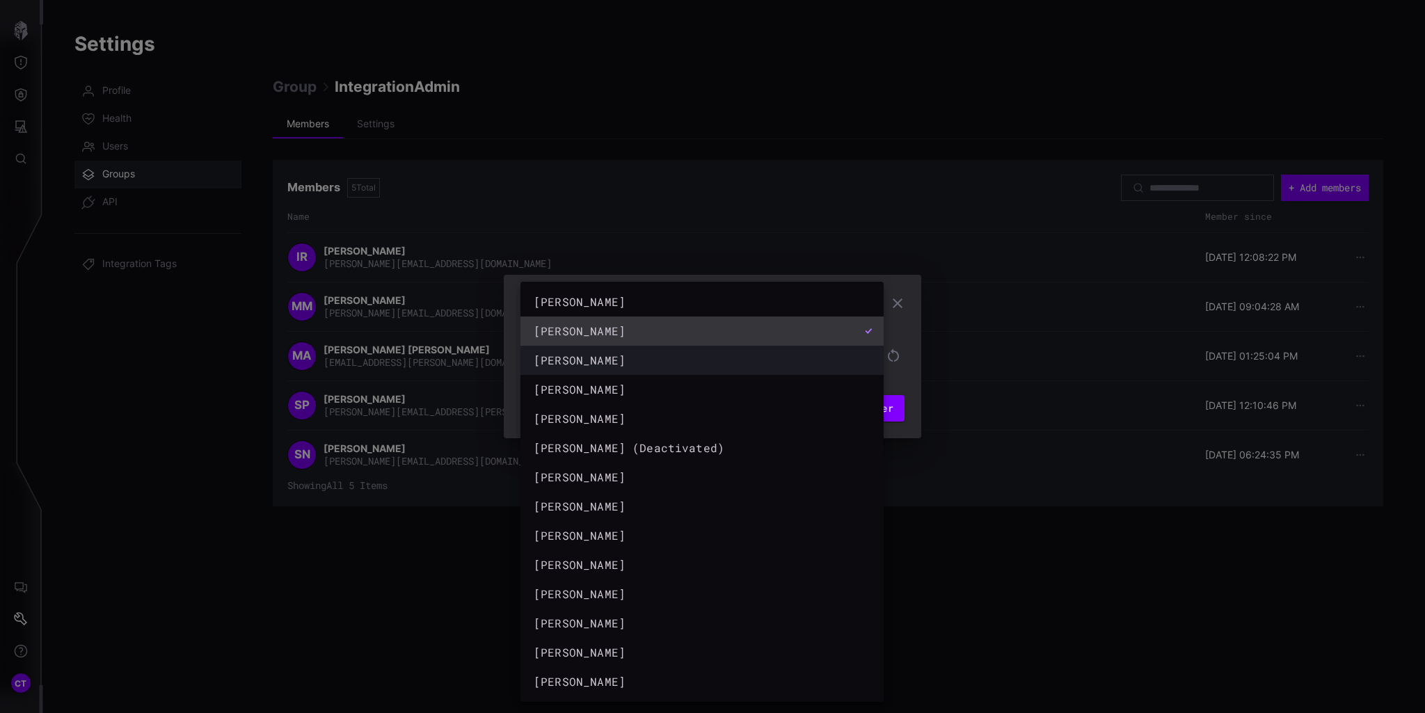
click at [587, 352] on div "Chris Thomas" at bounding box center [688, 360] width 309 height 17
type input "**********"
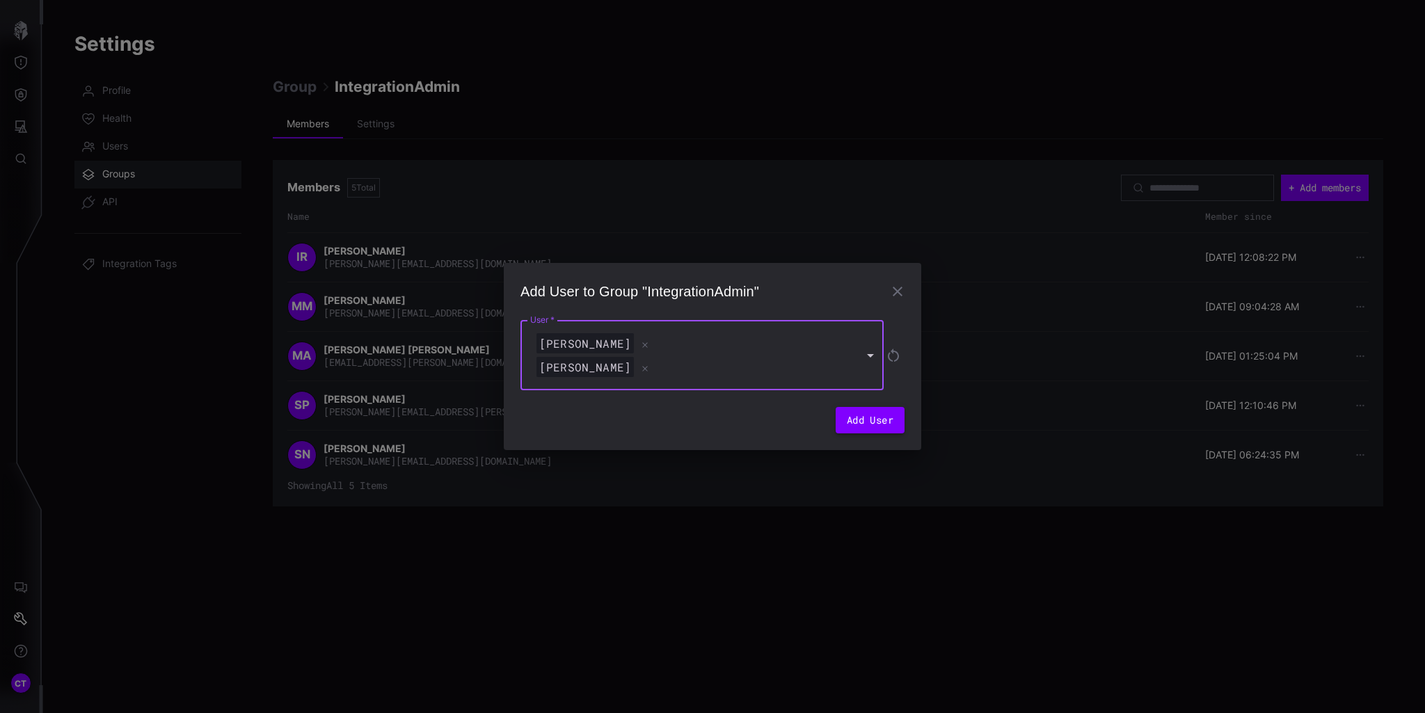
click at [869, 414] on button "Add User" at bounding box center [870, 420] width 69 height 26
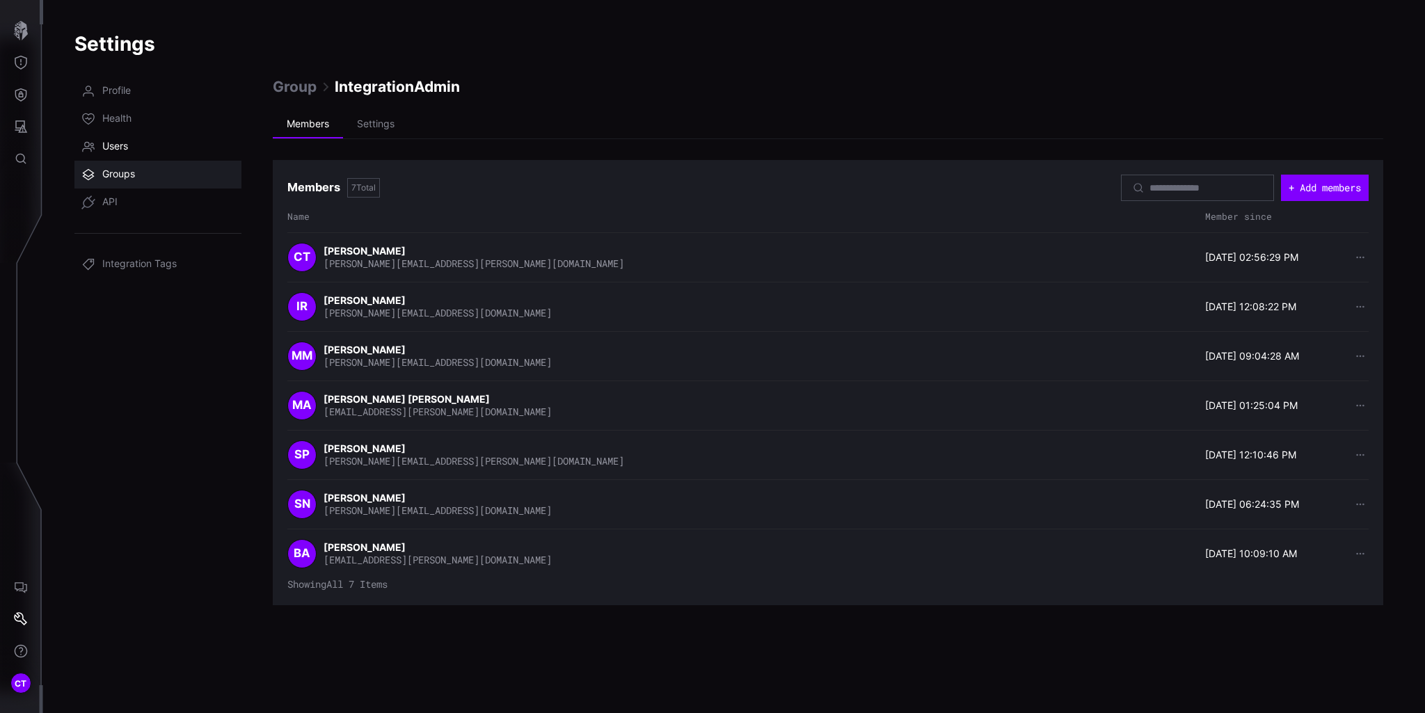
click at [118, 138] on link "Users" at bounding box center [157, 147] width 167 height 28
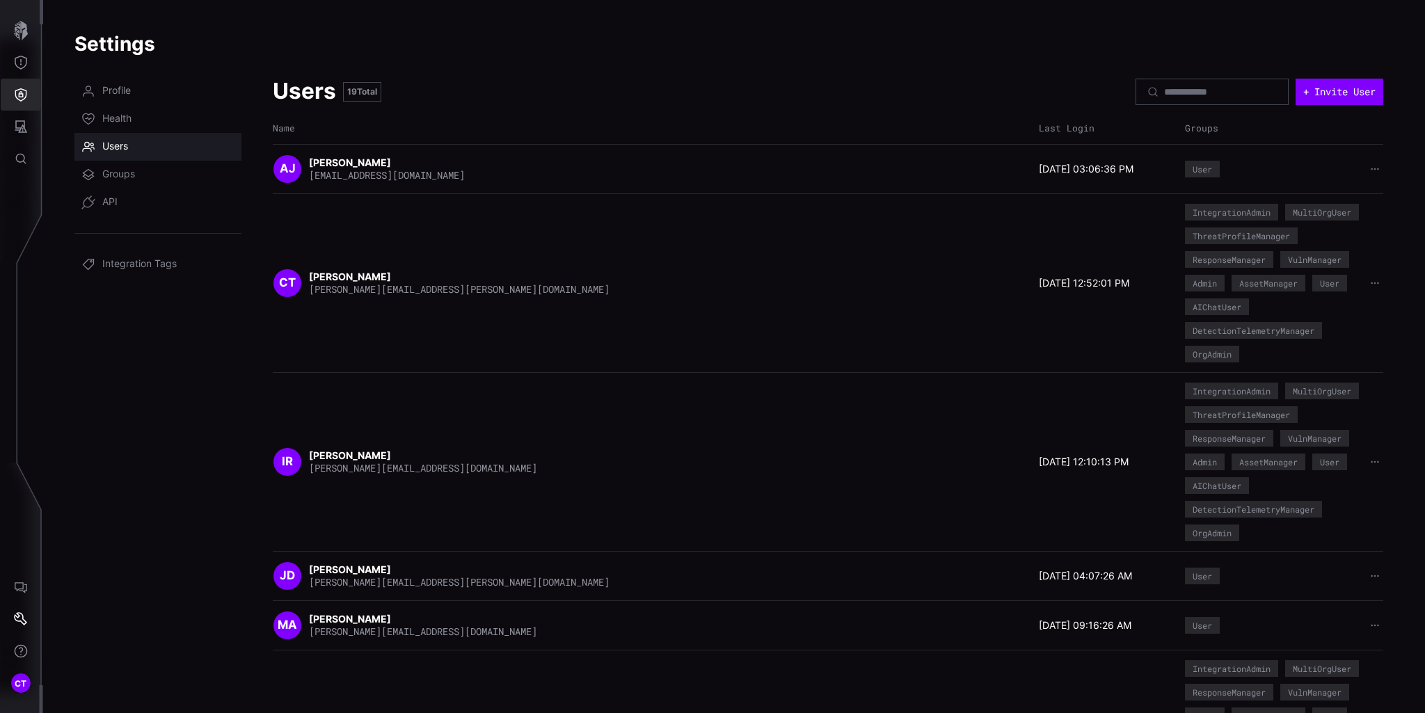
click at [22, 100] on icon "Defense Surface" at bounding box center [21, 95] width 14 height 14
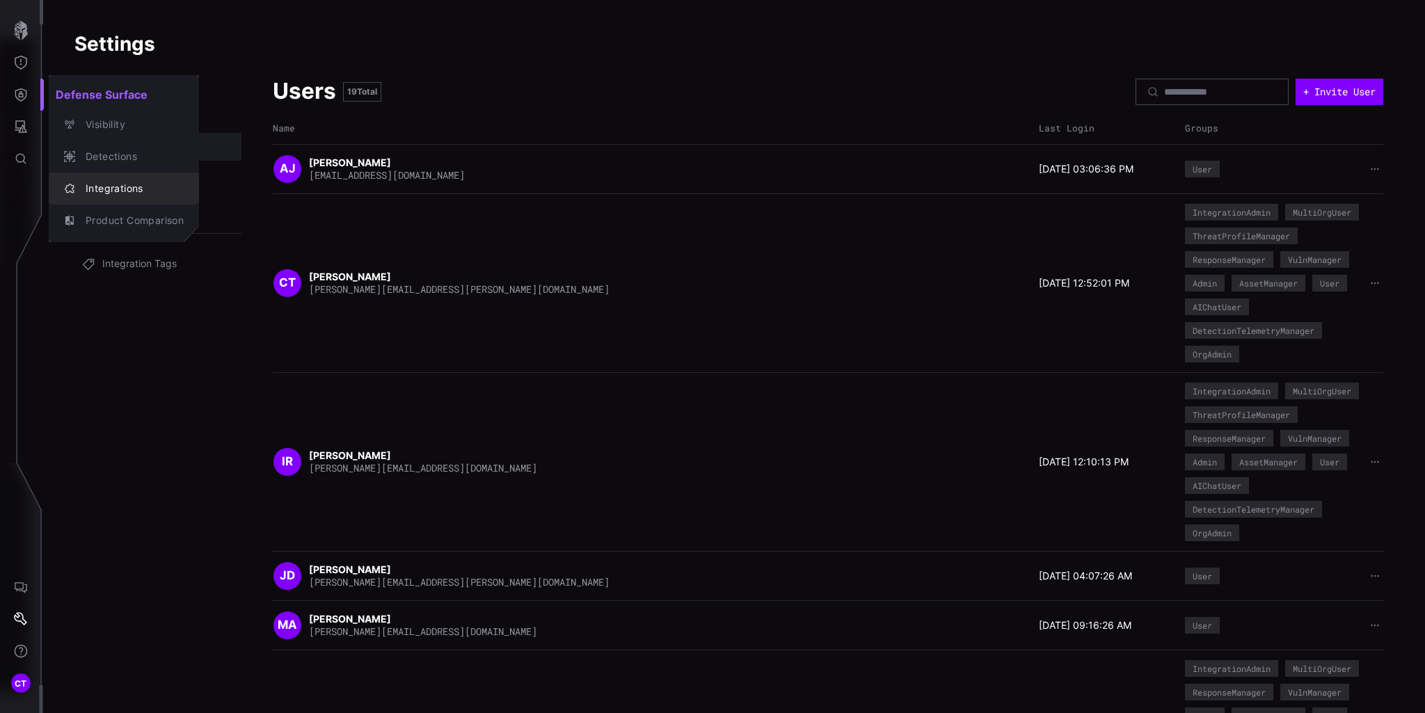
click at [104, 182] on div "Integrations" at bounding box center [131, 188] width 105 height 17
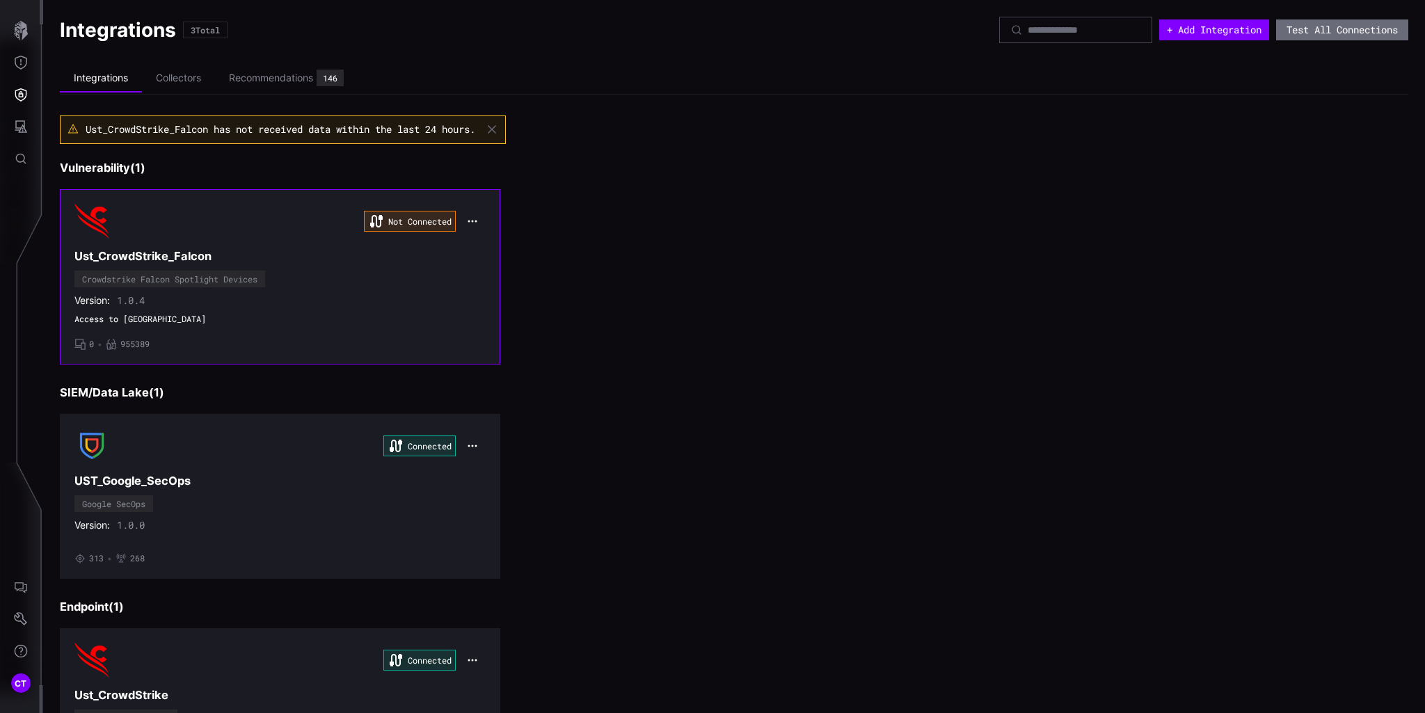
click at [473, 223] on icon "button" at bounding box center [472, 221] width 11 height 11
click at [482, 245] on div "Edit" at bounding box center [495, 252] width 61 height 26
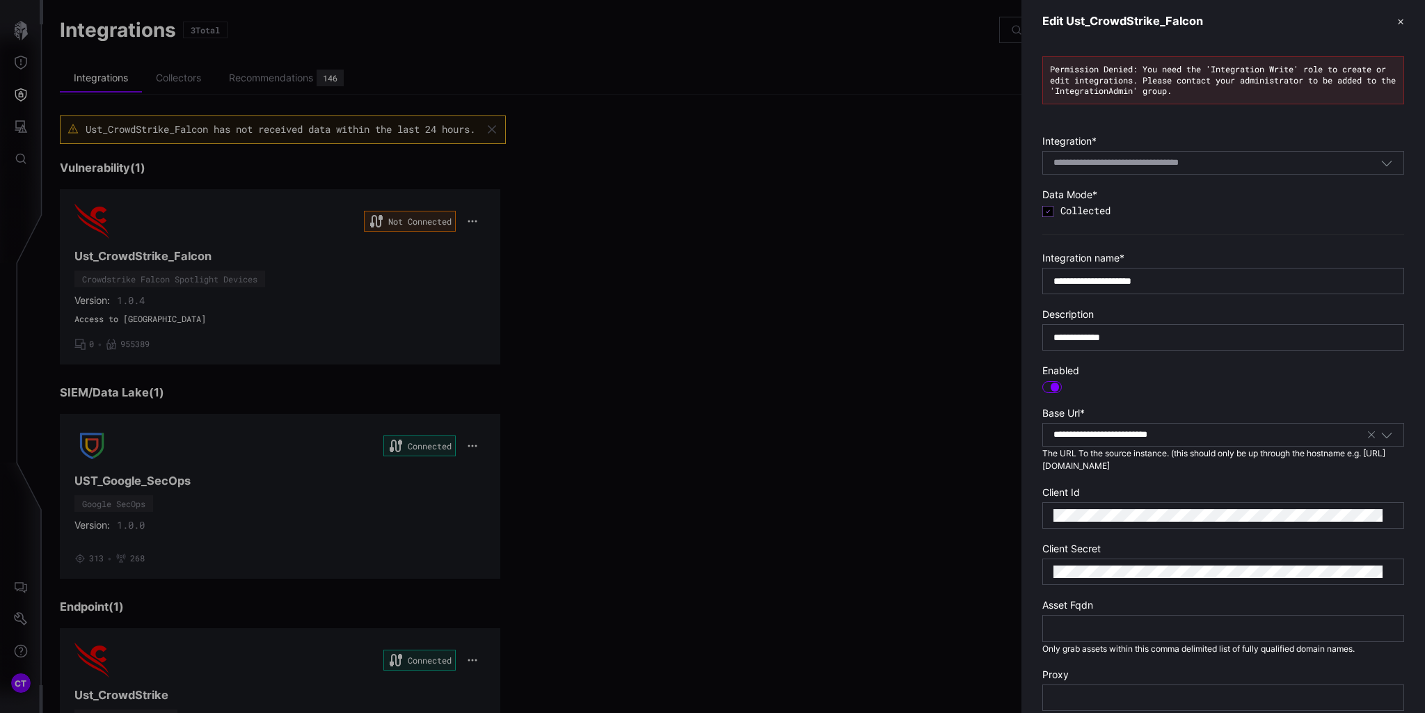
click at [17, 621] on div at bounding box center [712, 356] width 1425 height 713
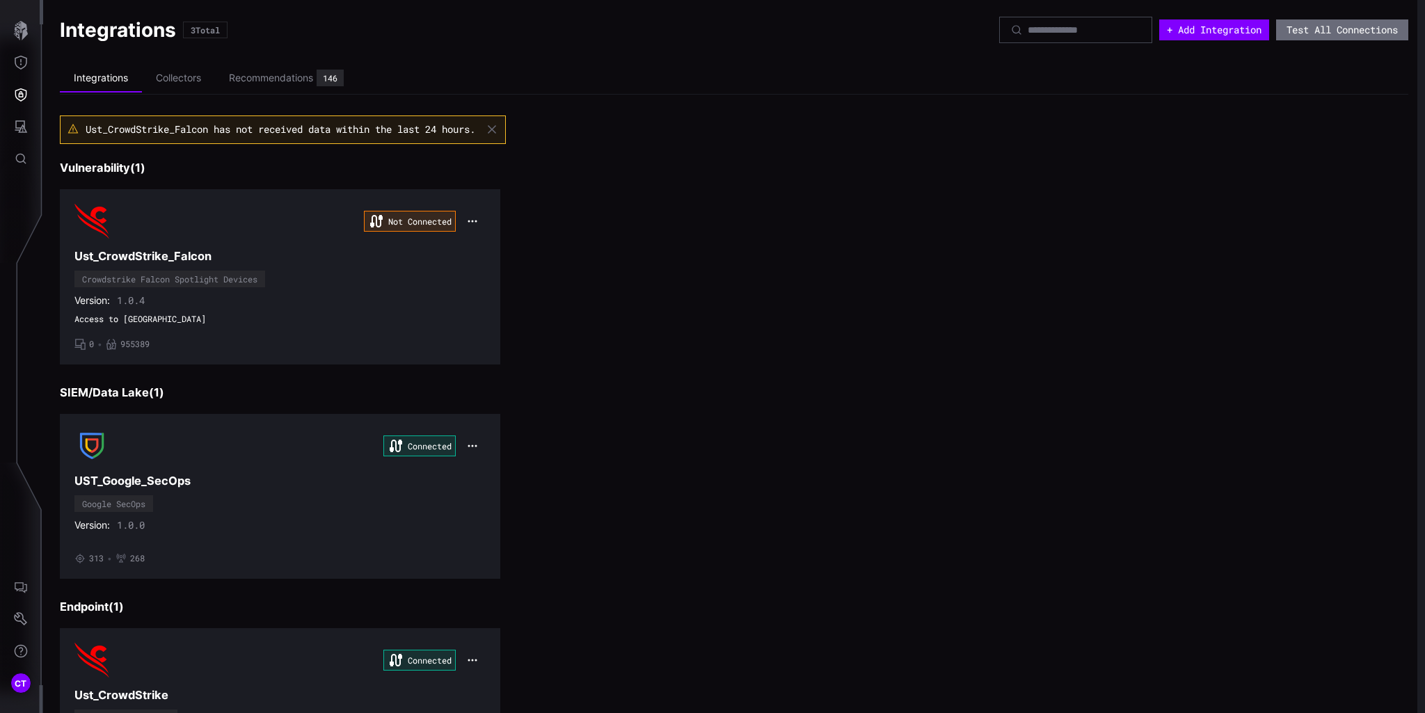
click at [21, 622] on div at bounding box center [712, 356] width 1425 height 713
click at [24, 609] on button "Settings" at bounding box center [21, 619] width 40 height 32
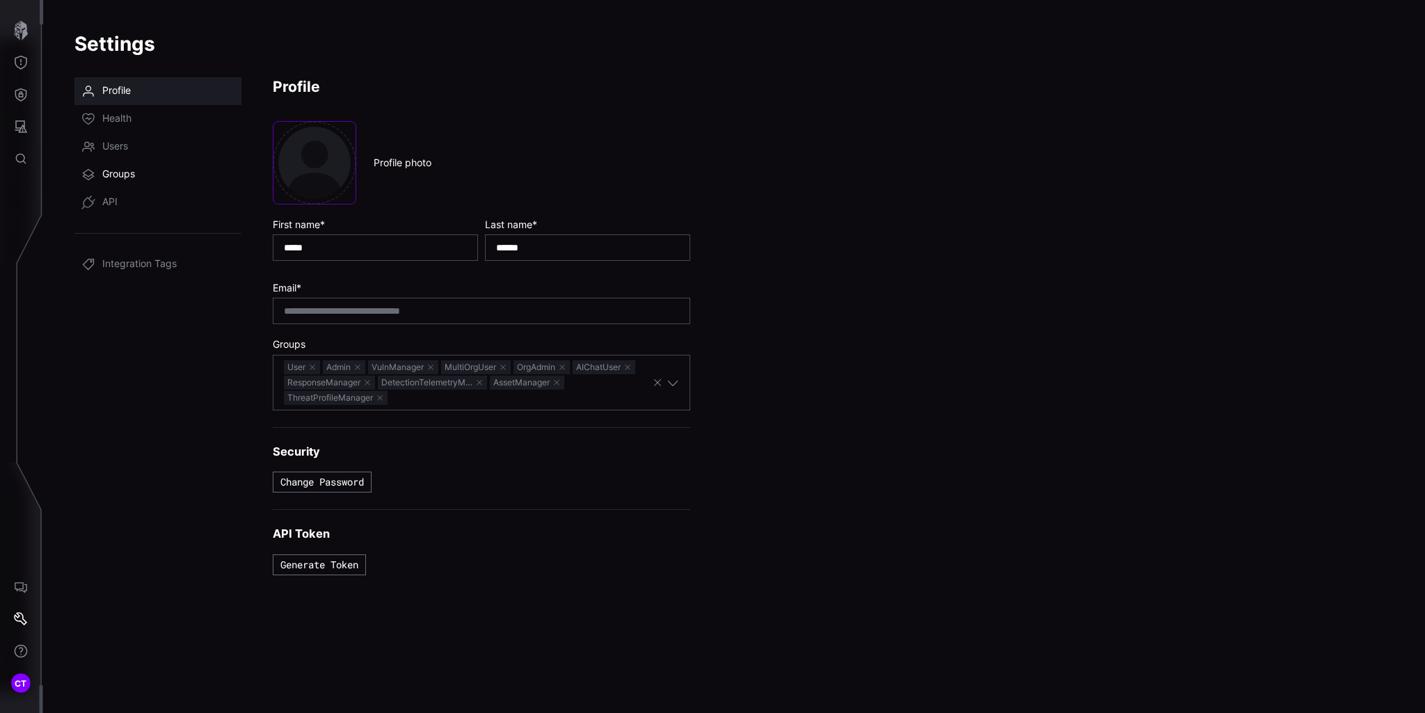
click at [112, 173] on span "Groups" at bounding box center [118, 175] width 33 height 14
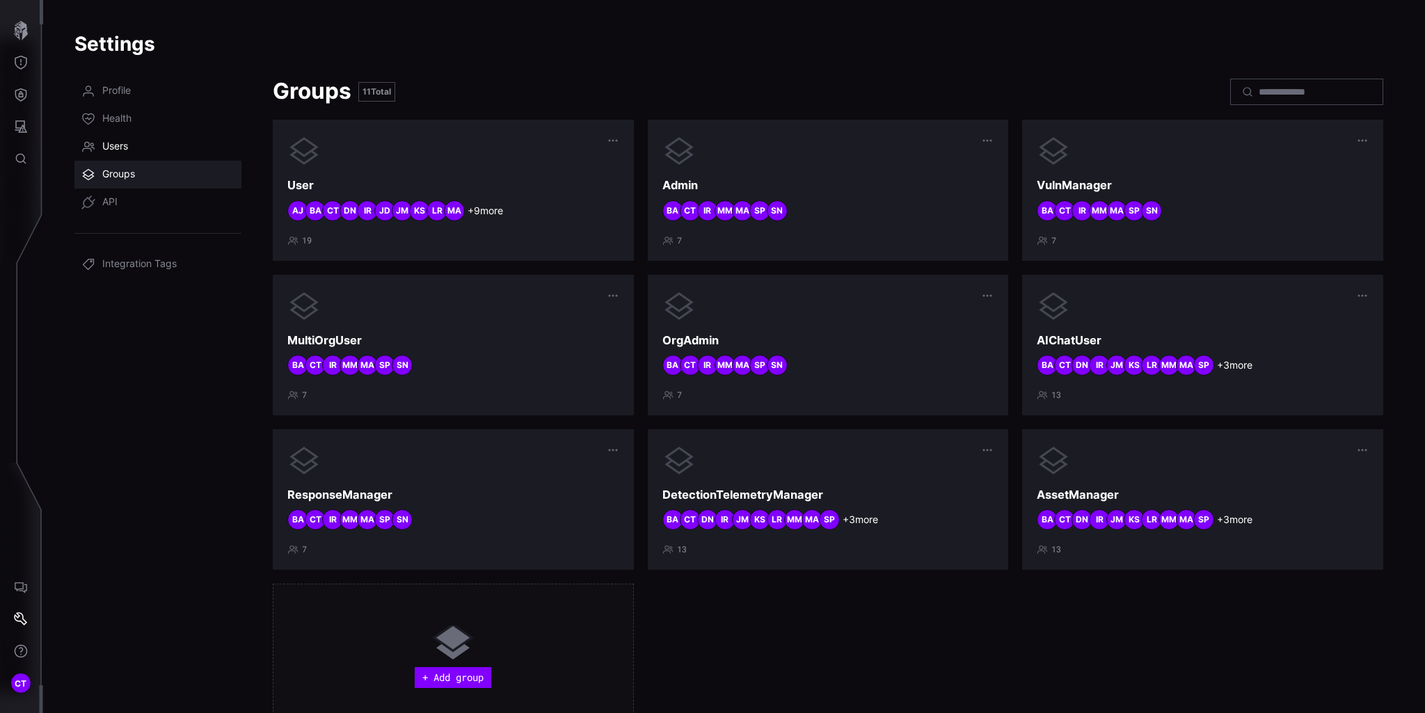
click at [101, 146] on link "Users" at bounding box center [157, 147] width 167 height 28
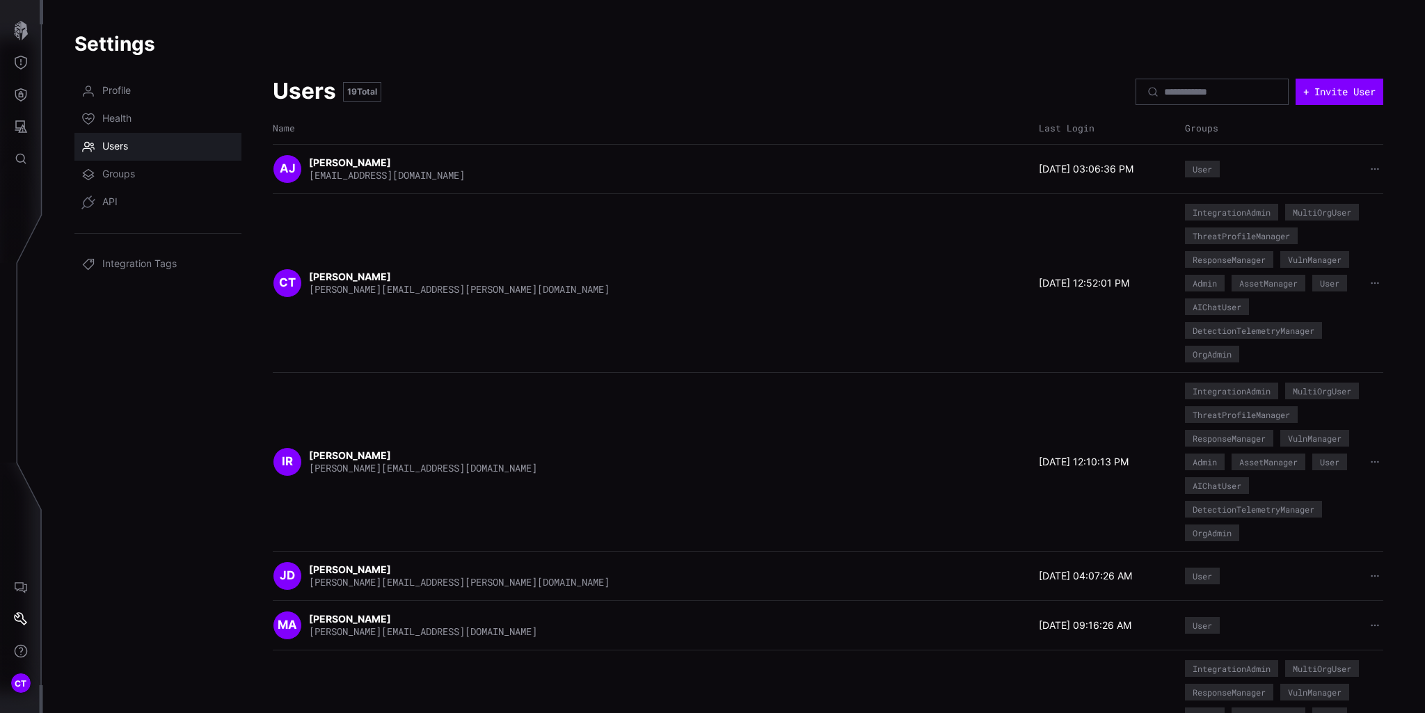
click at [1224, 211] on div "IntegrationAdmin" at bounding box center [1232, 212] width 78 height 8
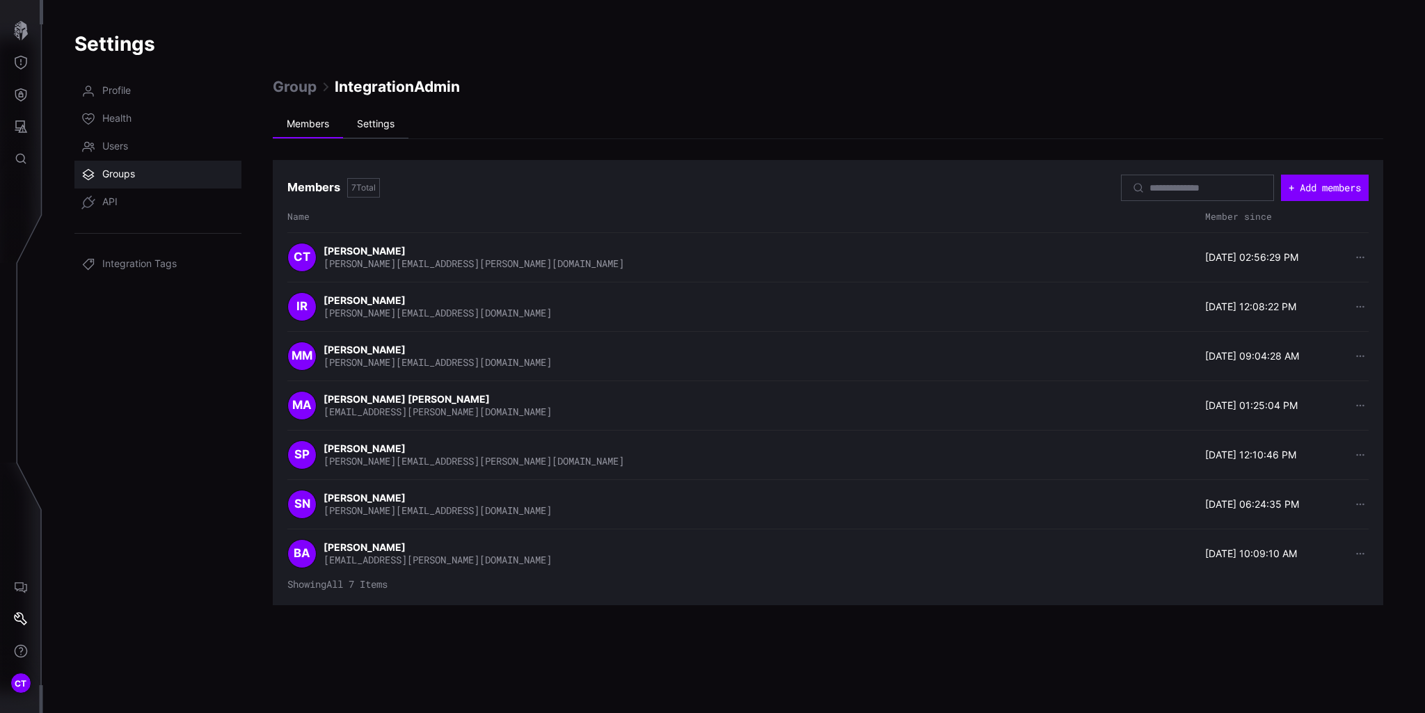
click at [386, 130] on li "Settings" at bounding box center [375, 125] width 65 height 28
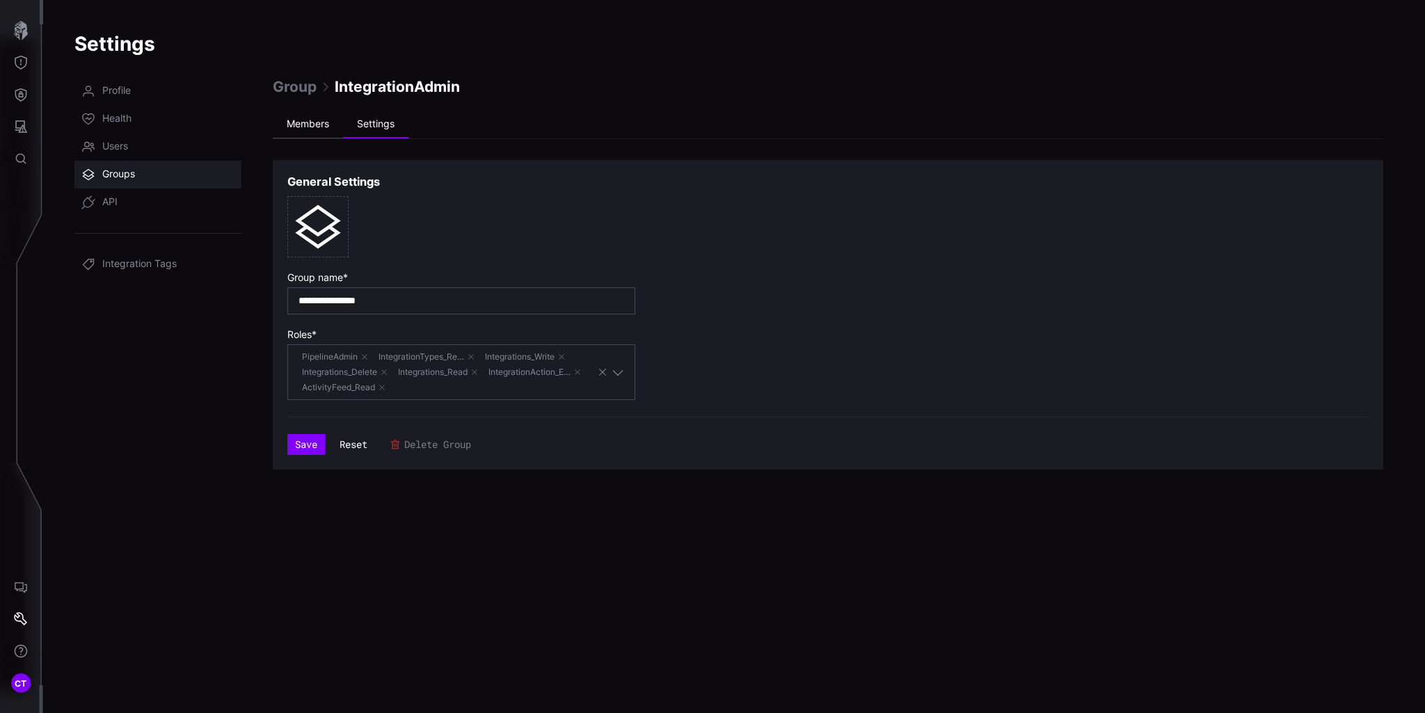
click at [312, 121] on li "Members" at bounding box center [308, 125] width 70 height 28
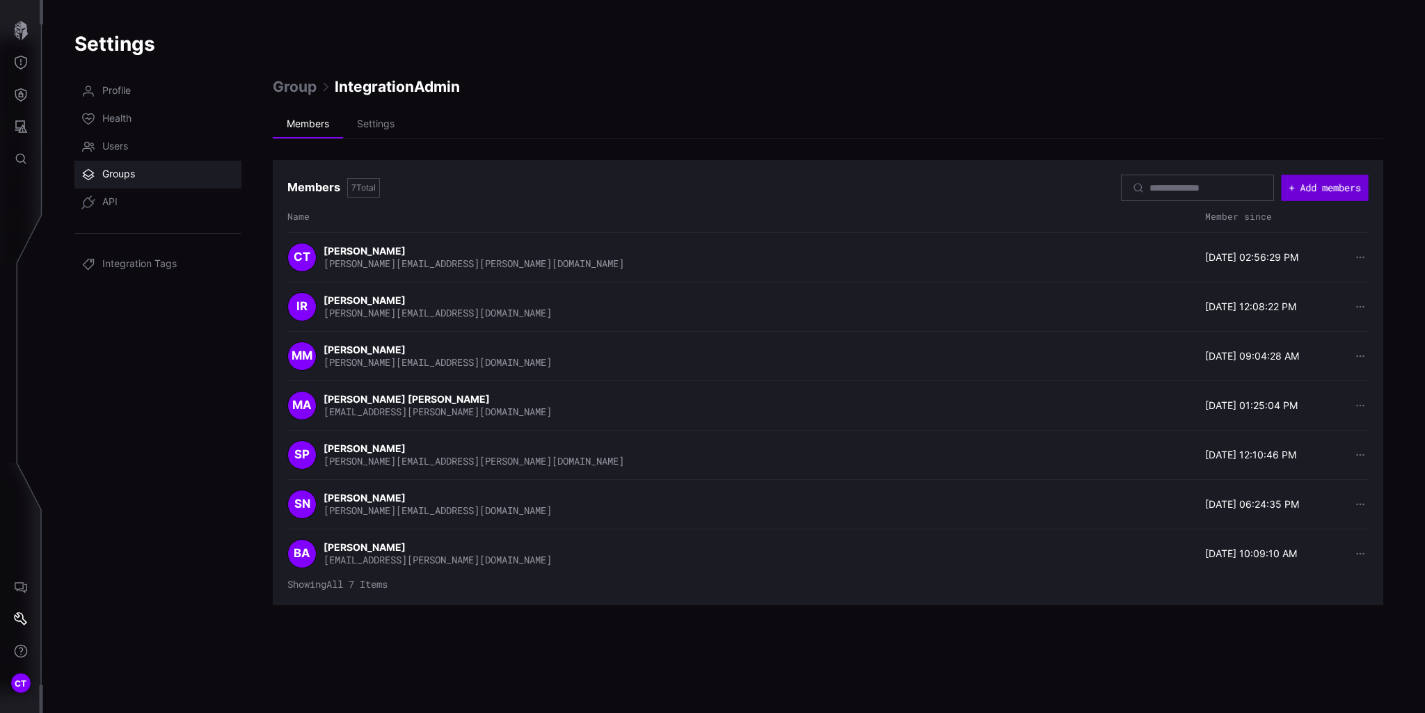
click at [1293, 197] on button "+ Add members" at bounding box center [1324, 188] width 87 height 26
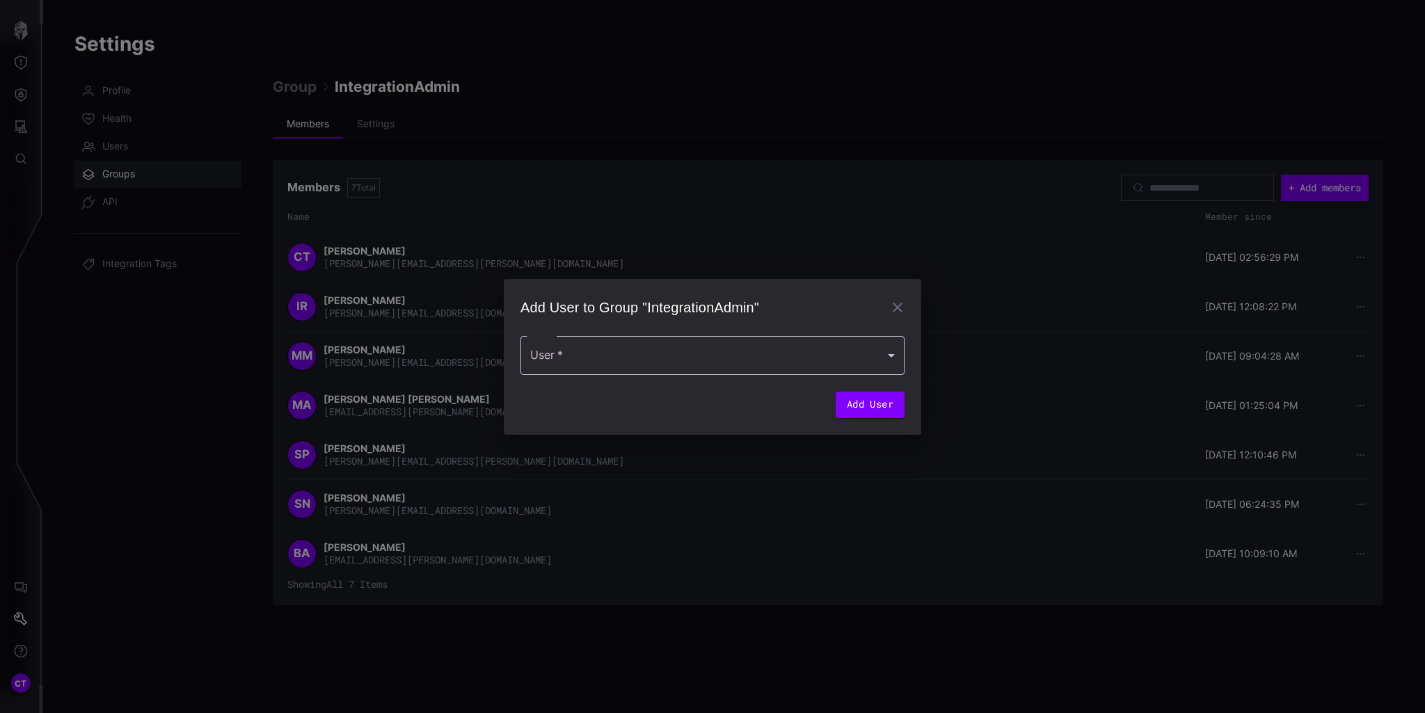
click at [743, 351] on div at bounding box center [713, 355] width 384 height 39
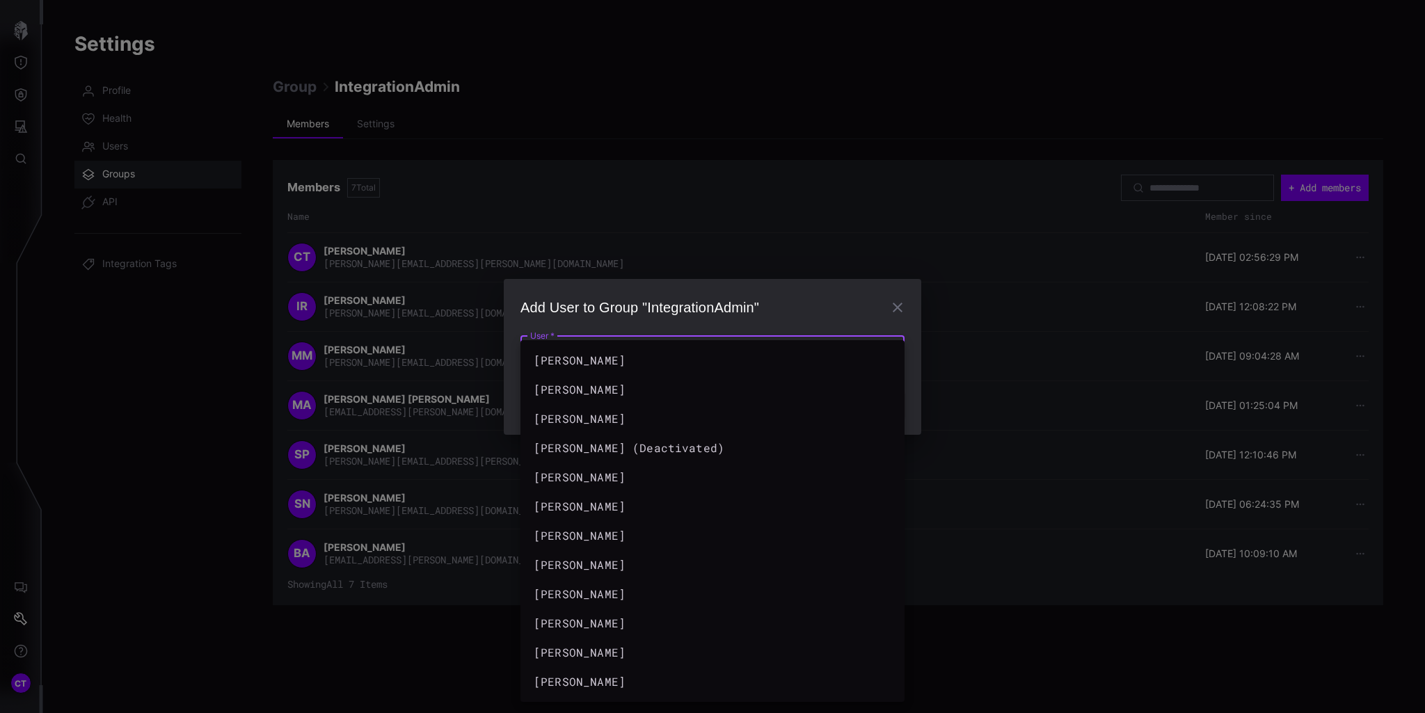
click at [790, 178] on div at bounding box center [712, 356] width 1425 height 713
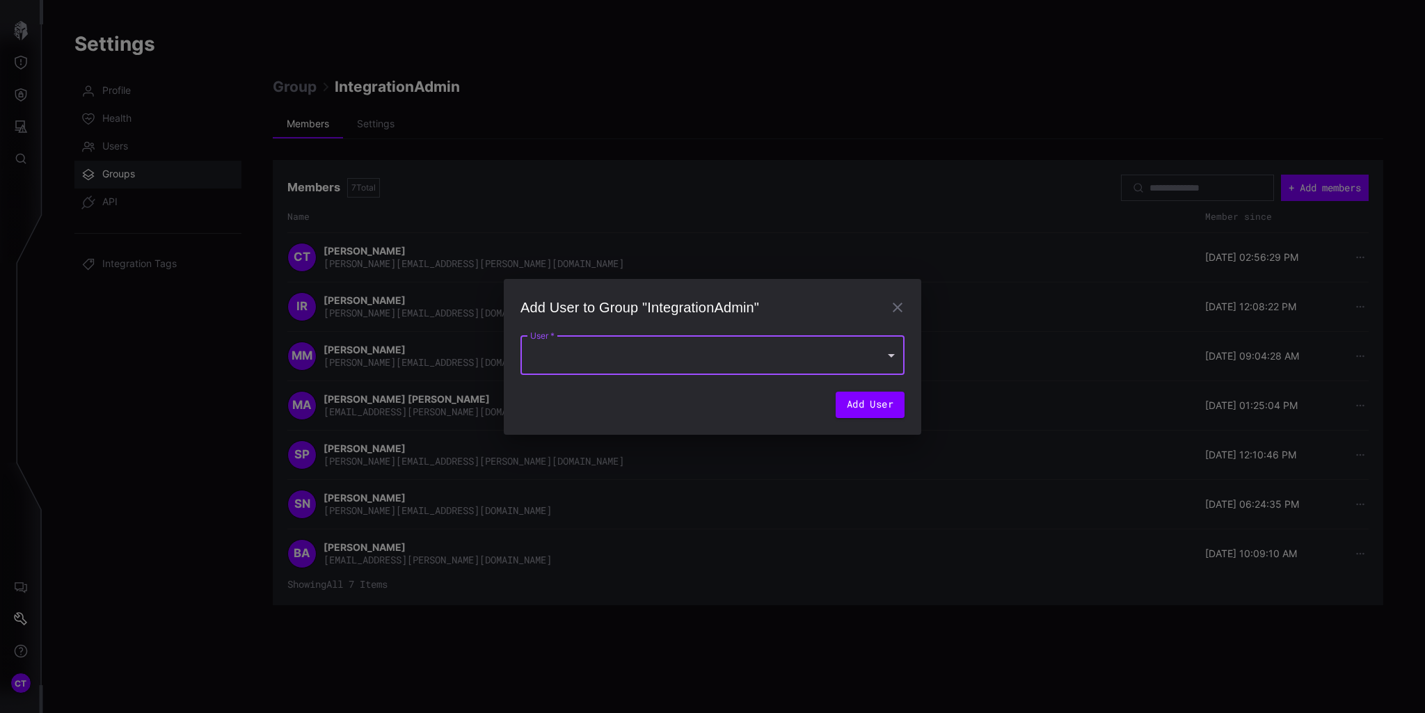
click at [904, 309] on button "button" at bounding box center [898, 308] width 28 height 28
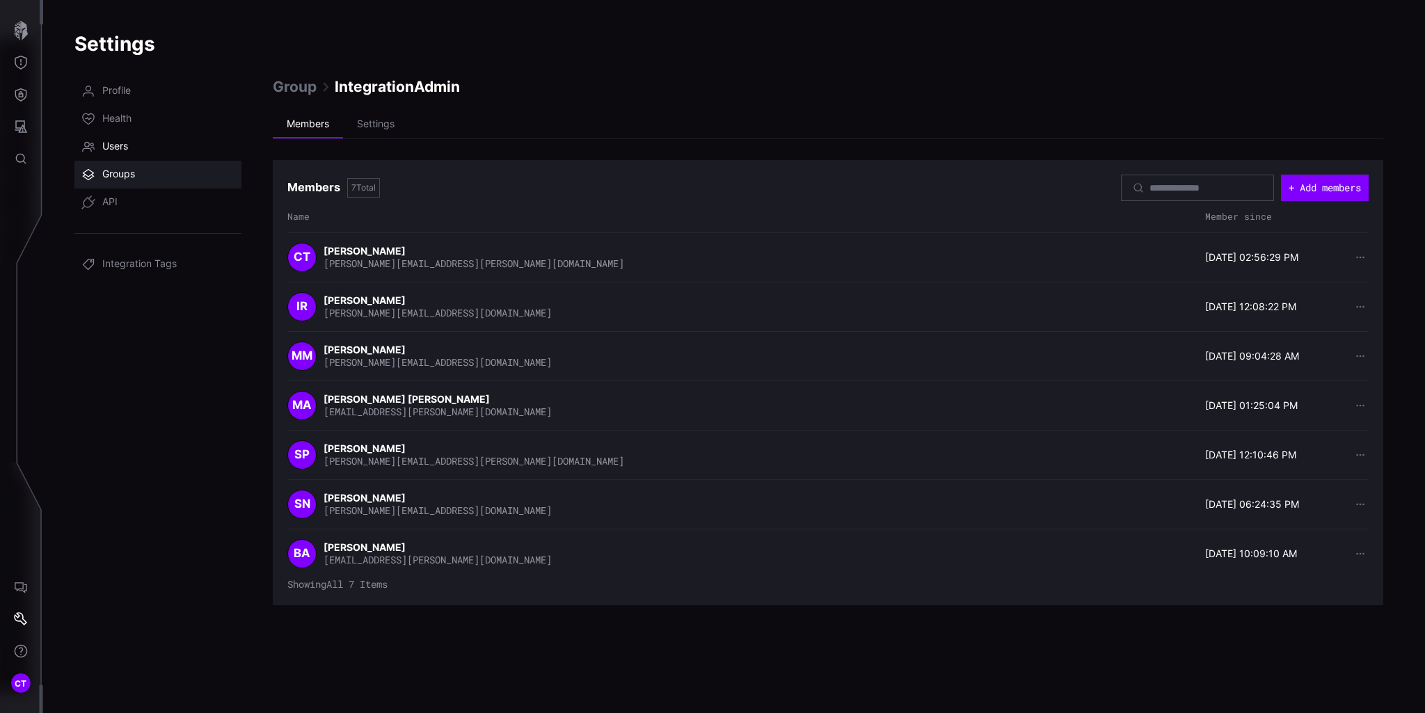
click at [122, 149] on span "Users" at bounding box center [115, 147] width 26 height 14
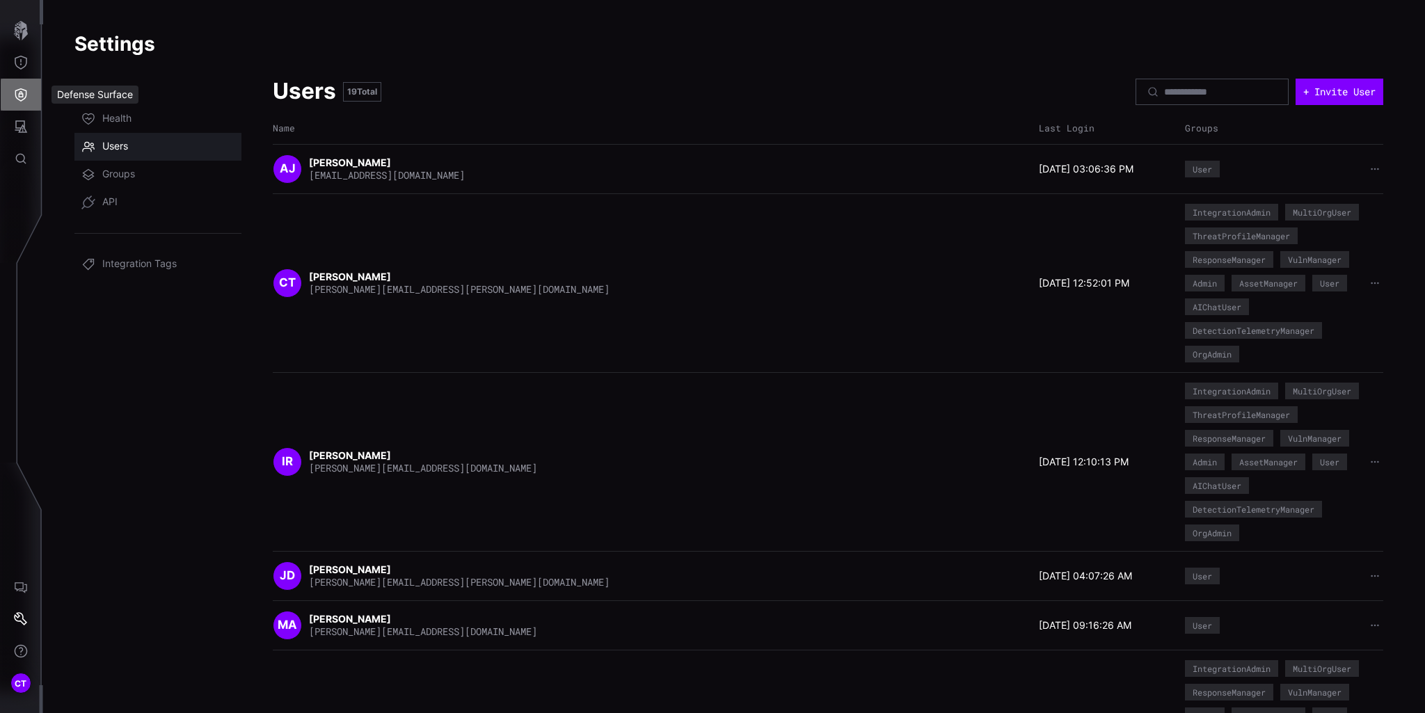
click at [25, 104] on button "Defense Surface" at bounding box center [21, 95] width 40 height 32
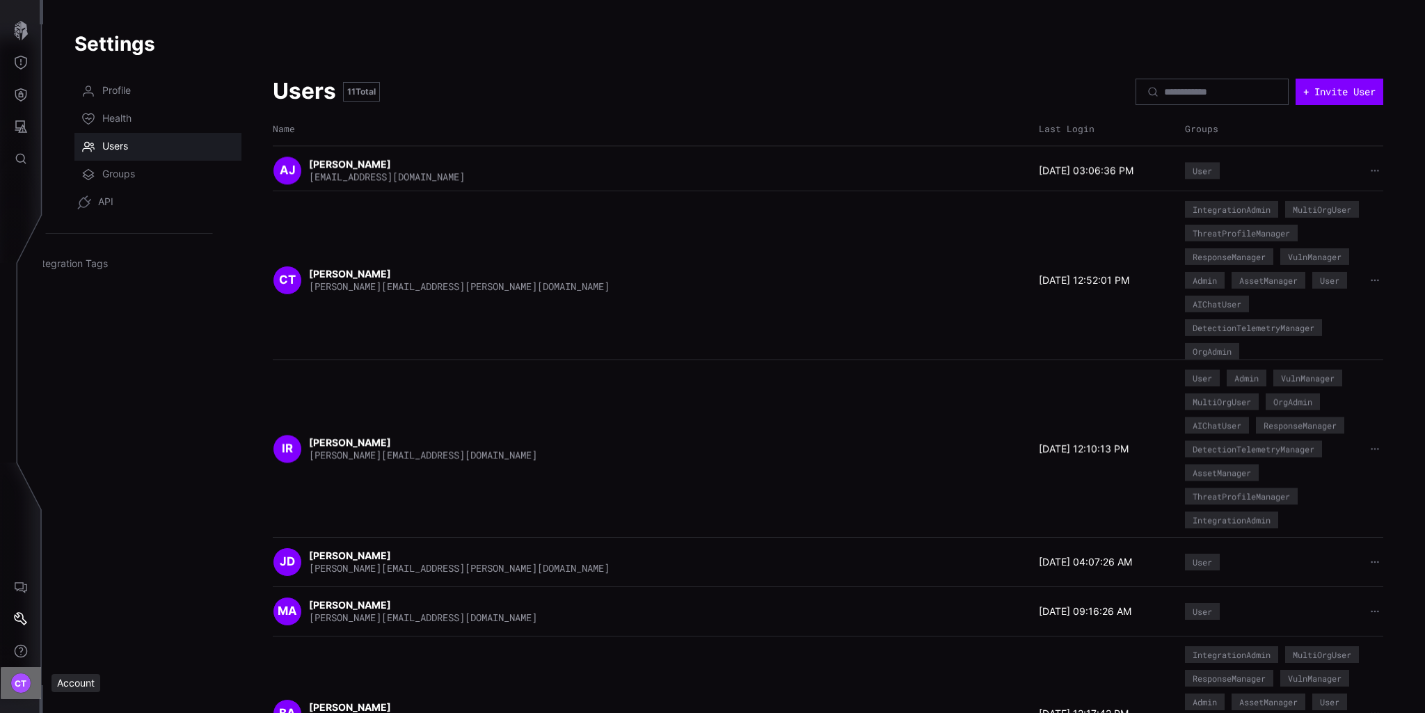
click at [13, 681] on div "CT" at bounding box center [20, 683] width 21 height 21
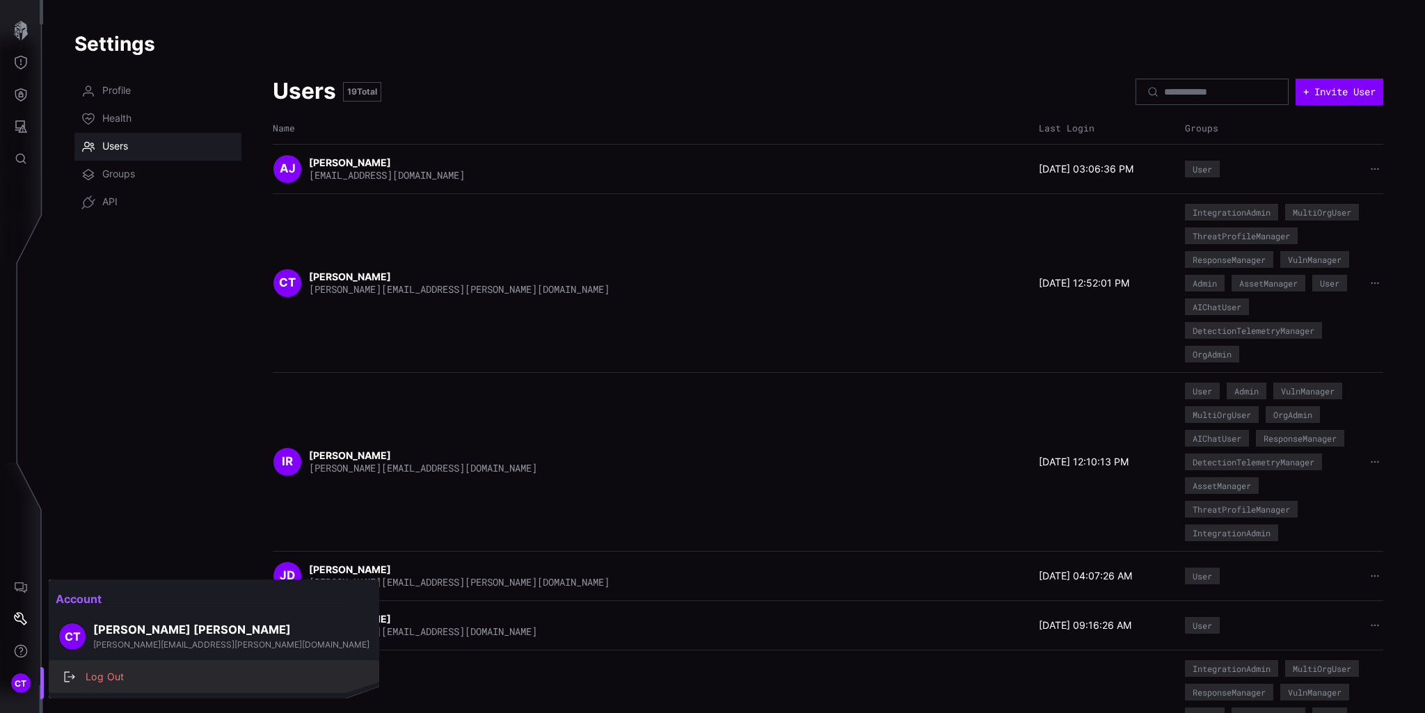
click at [92, 681] on div "Log Out" at bounding box center [221, 677] width 285 height 17
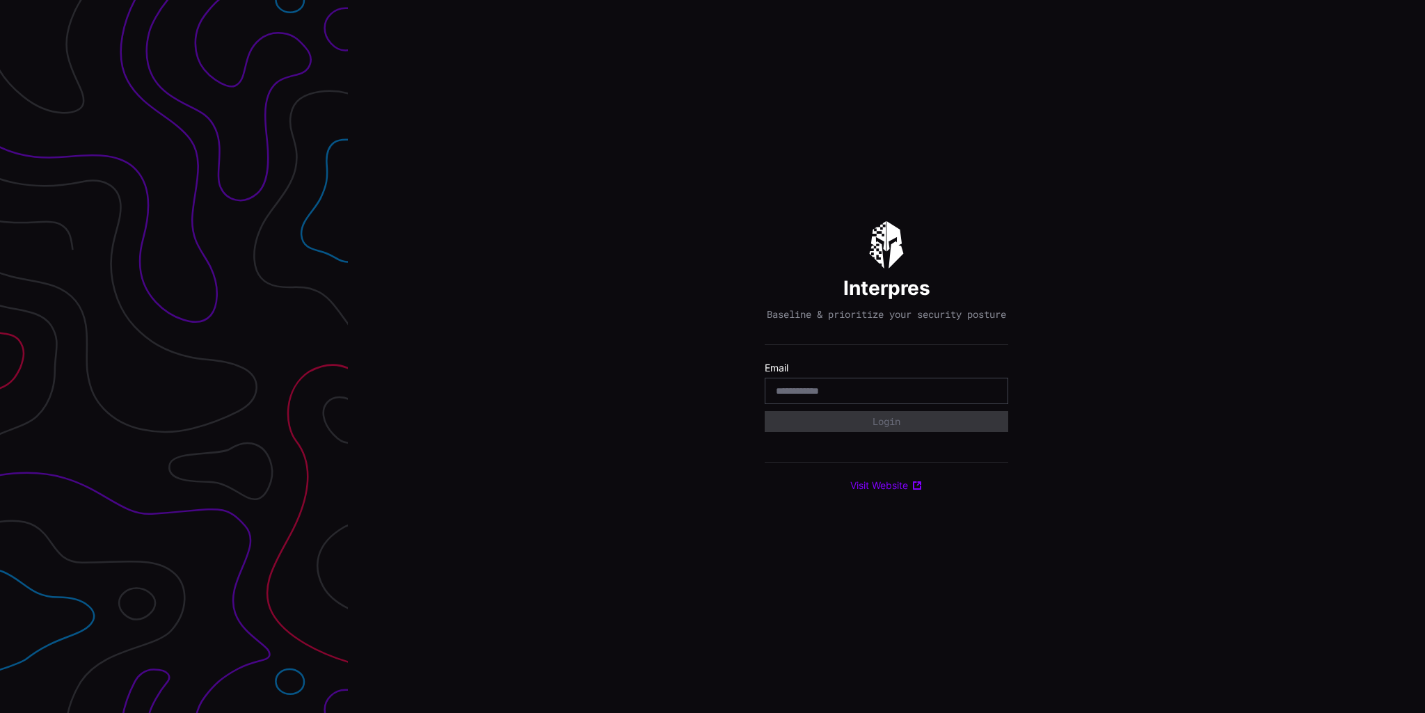
click at [828, 397] on input "email" at bounding box center [886, 391] width 221 height 13
type input "**********"
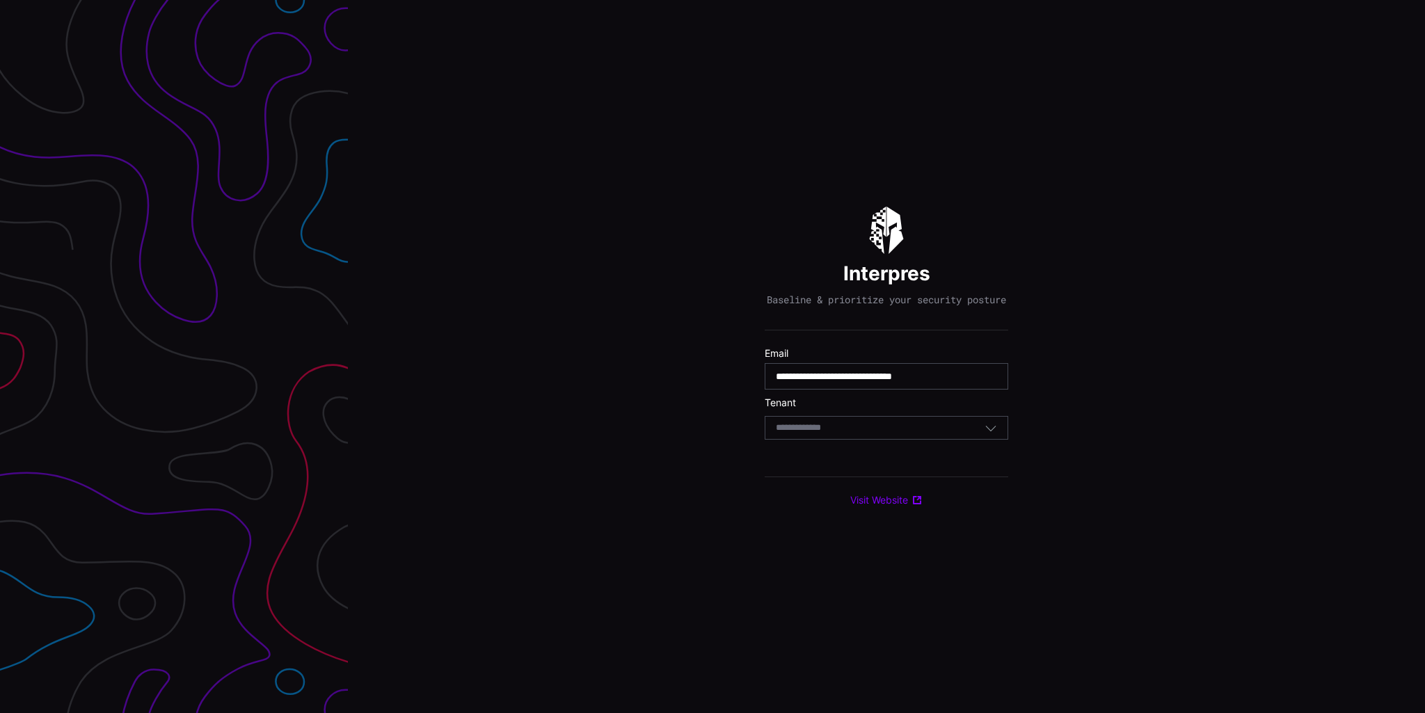
click at [841, 419] on section "Tenant Select Tenant" at bounding box center [887, 418] width 244 height 43
click at [839, 429] on input at bounding box center [812, 428] width 72 height 12
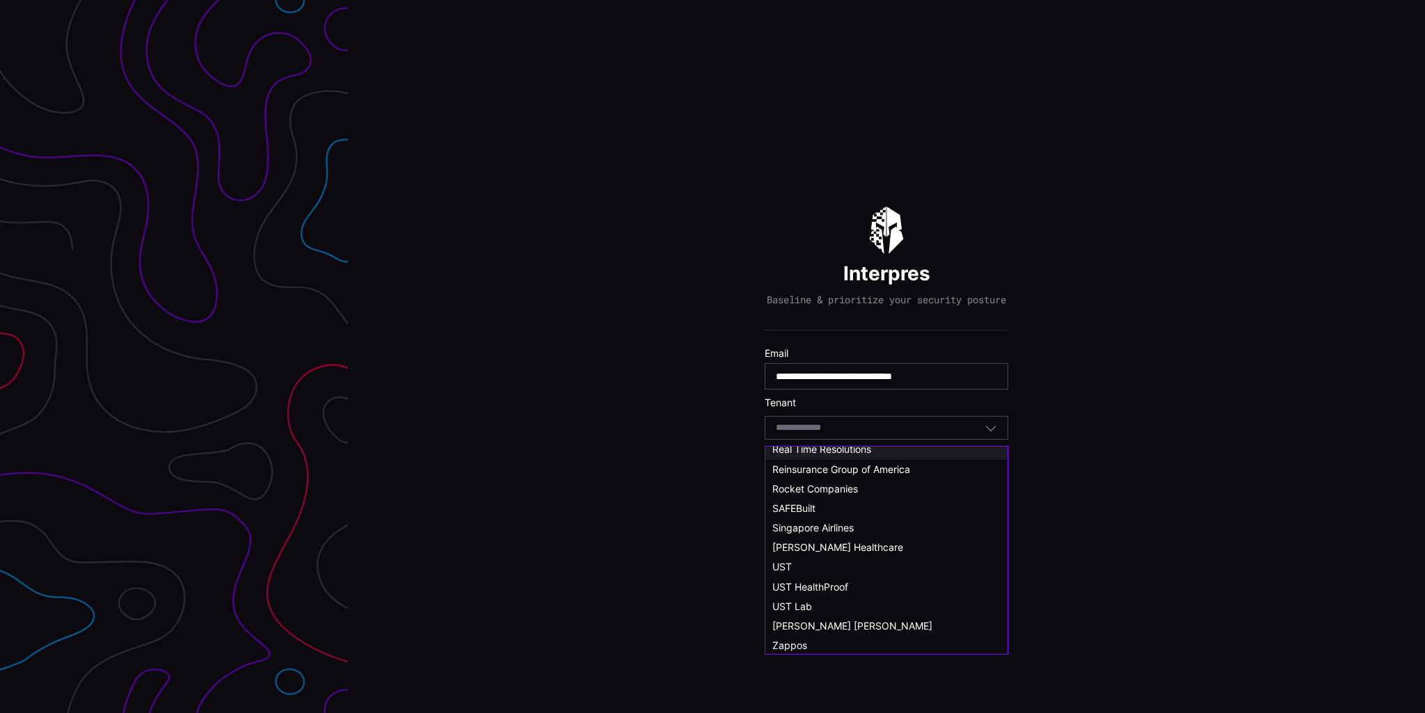
scroll to position [766, 0]
click at [783, 565] on span "UST" at bounding box center [781, 566] width 19 height 12
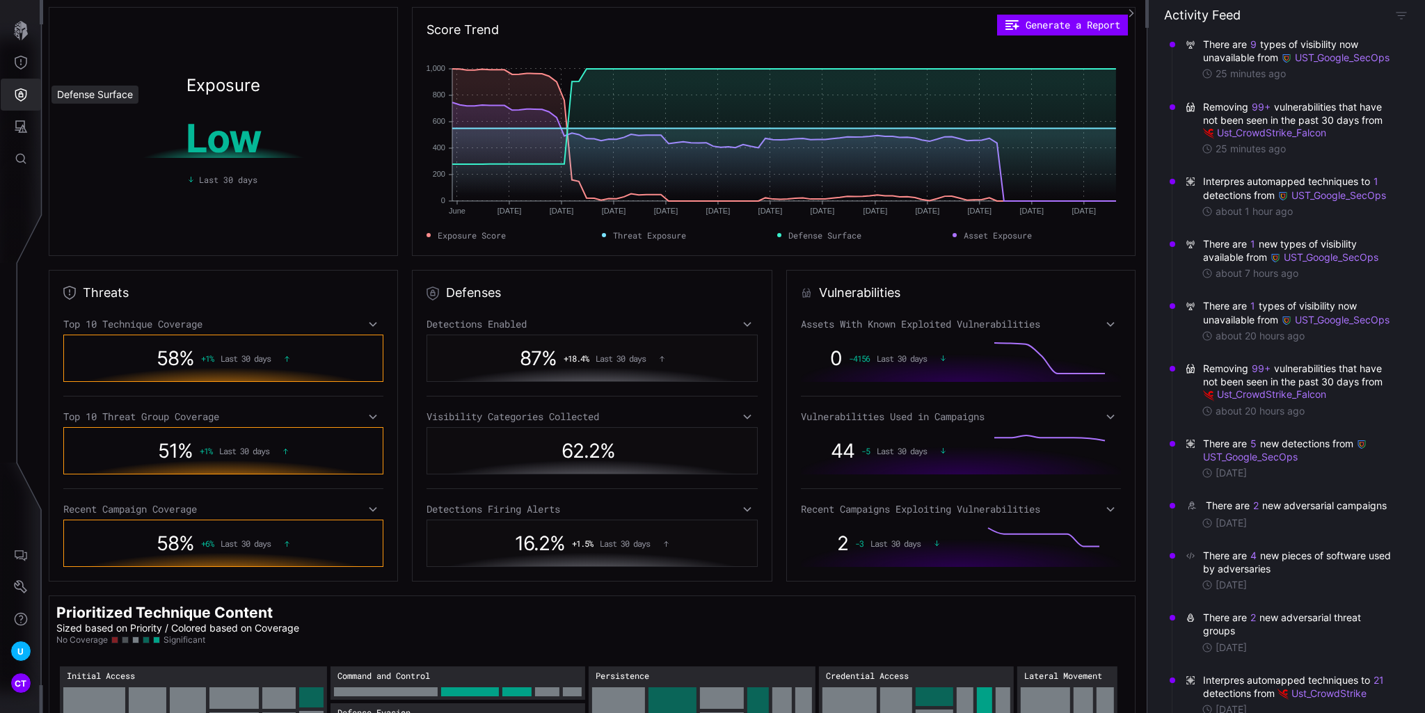
click at [23, 101] on icon "Defense Surface" at bounding box center [21, 95] width 14 height 14
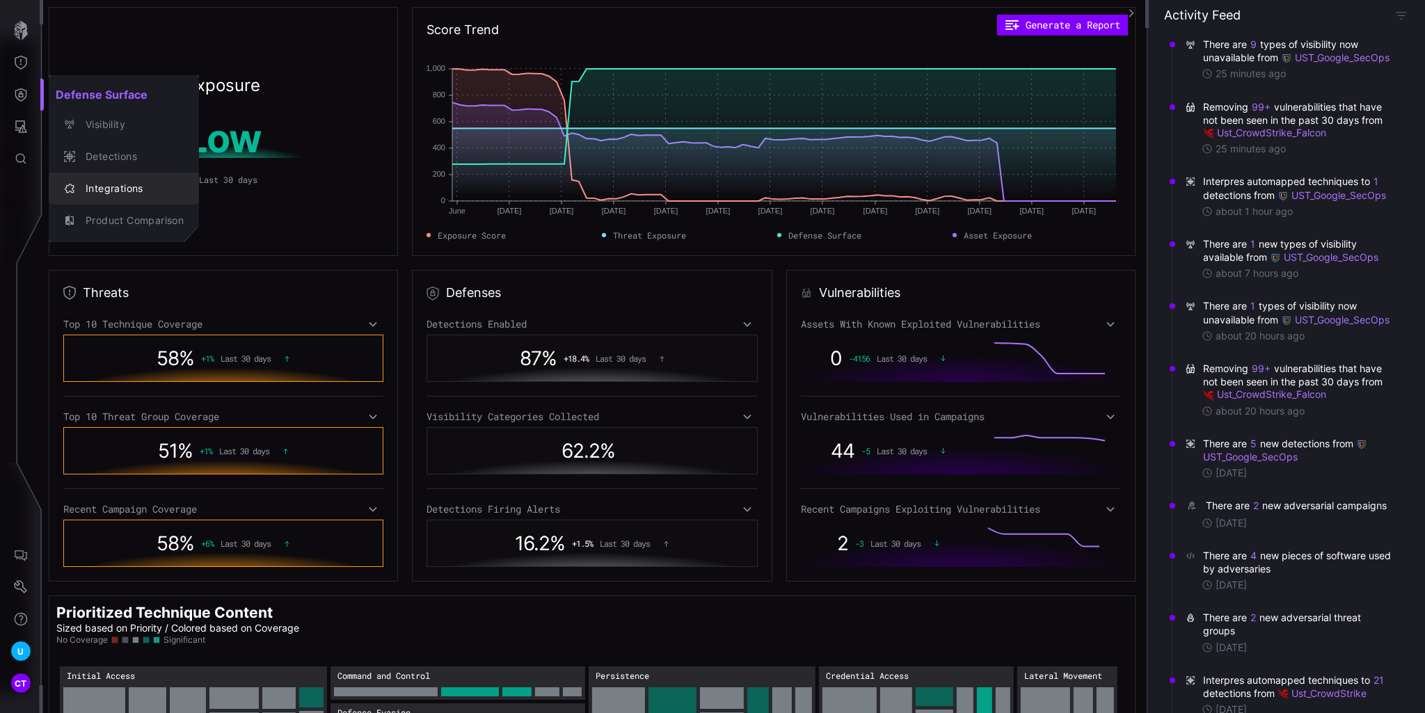
click at [100, 191] on div "Integrations" at bounding box center [131, 188] width 105 height 17
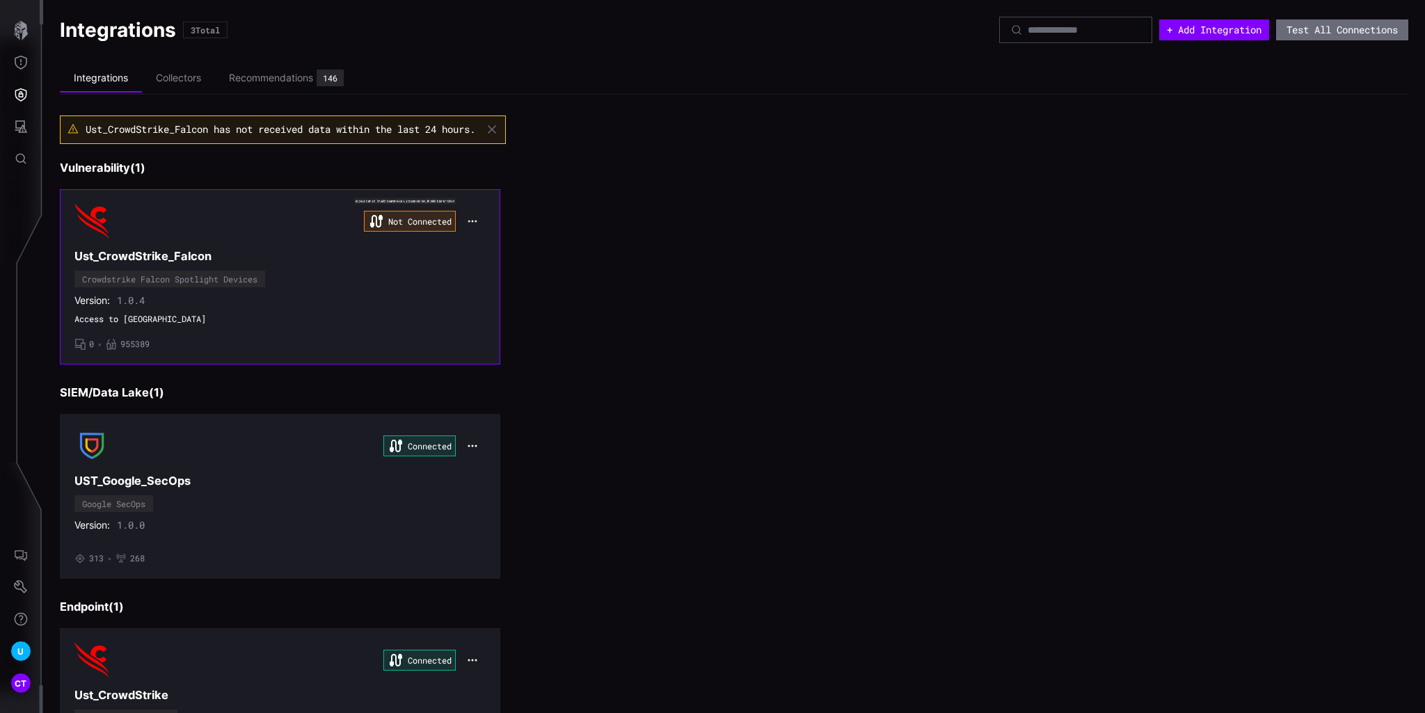
click at [472, 216] on icon "button" at bounding box center [472, 221] width 10 height 10
click at [482, 253] on div "Edit" at bounding box center [495, 252] width 47 height 12
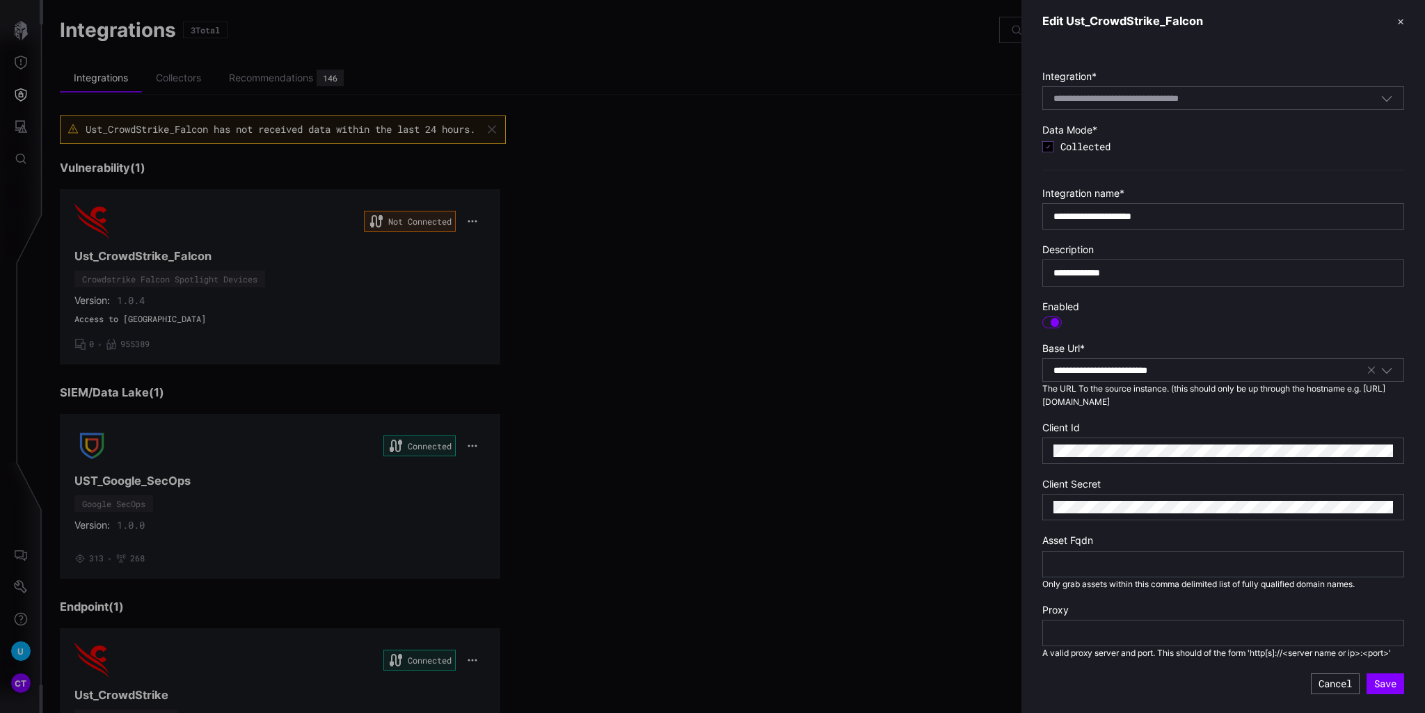
drag, startPoint x: 1052, startPoint y: 451, endPoint x: 1158, endPoint y: 458, distance: 106.0
click at [1158, 458] on div at bounding box center [1223, 451] width 362 height 26
